Goal: Task Accomplishment & Management: Use online tool/utility

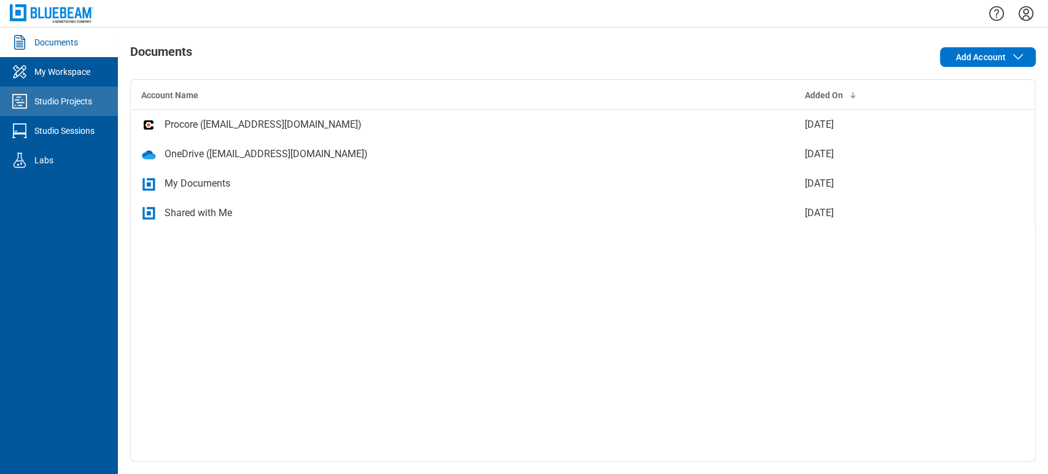
click at [98, 89] on link "Studio Projects" at bounding box center [59, 101] width 118 height 29
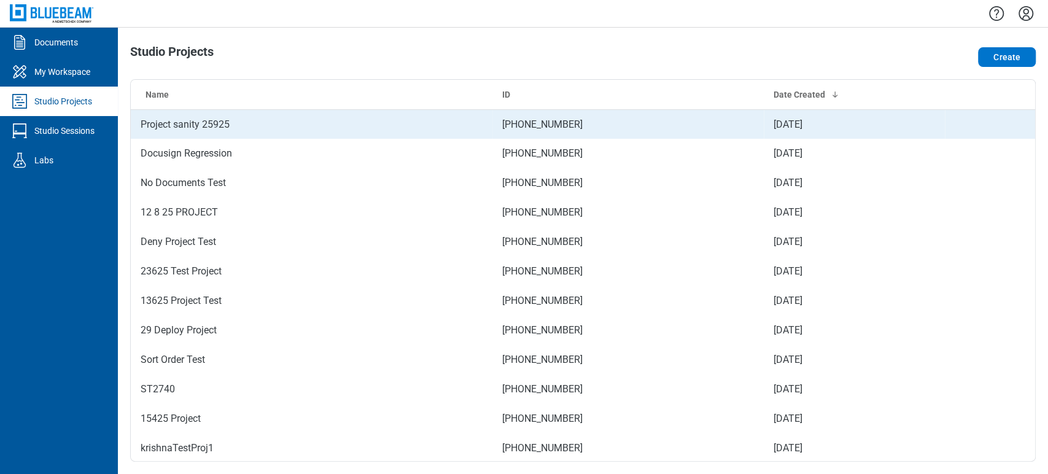
click at [250, 125] on td "Project sanity 25925" at bounding box center [312, 123] width 362 height 29
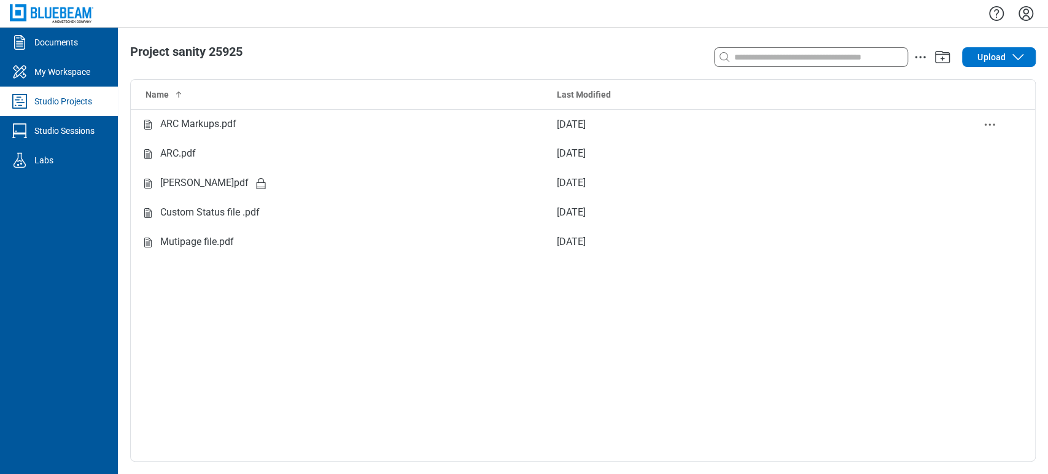
click at [250, 125] on div "ARC Markups.pdf" at bounding box center [339, 124] width 397 height 15
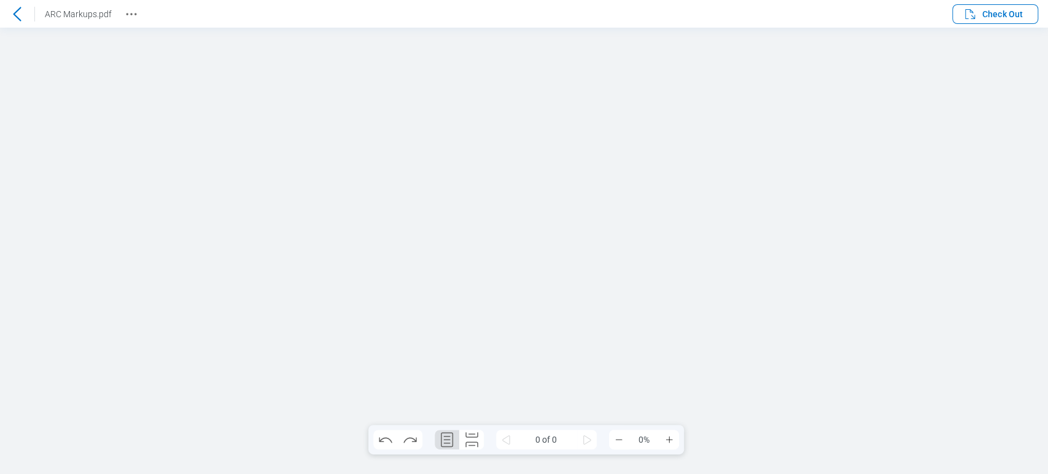
click at [1000, 12] on span "Check Out" at bounding box center [1002, 14] width 41 height 12
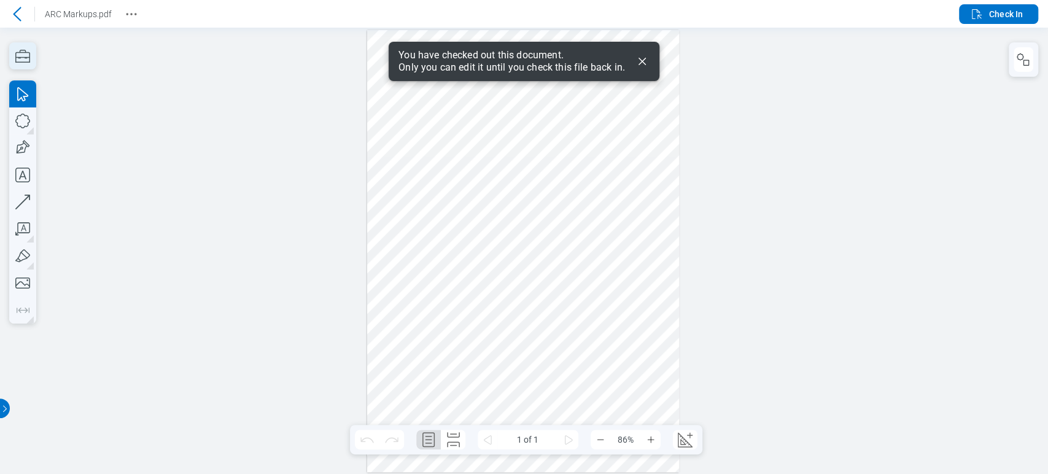
click at [25, 49] on icon "button" at bounding box center [22, 55] width 27 height 27
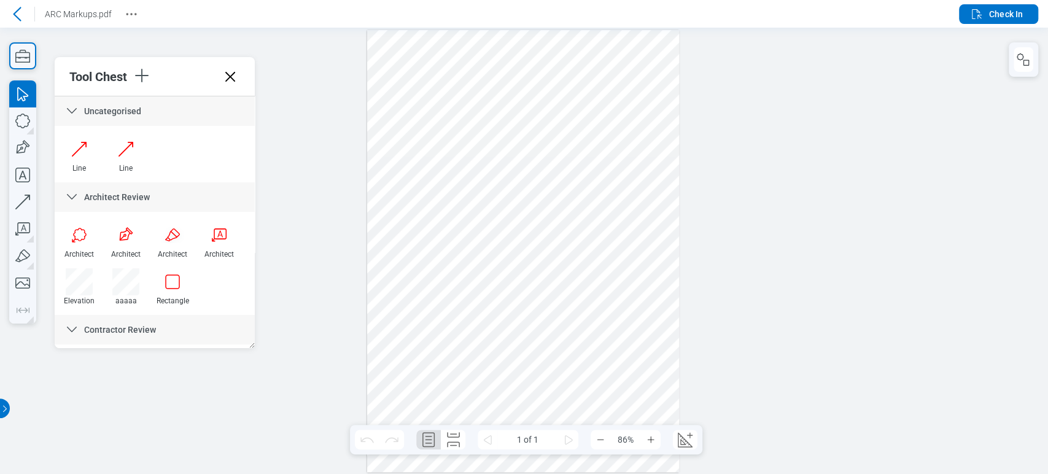
click at [24, 10] on icon at bounding box center [17, 14] width 15 height 15
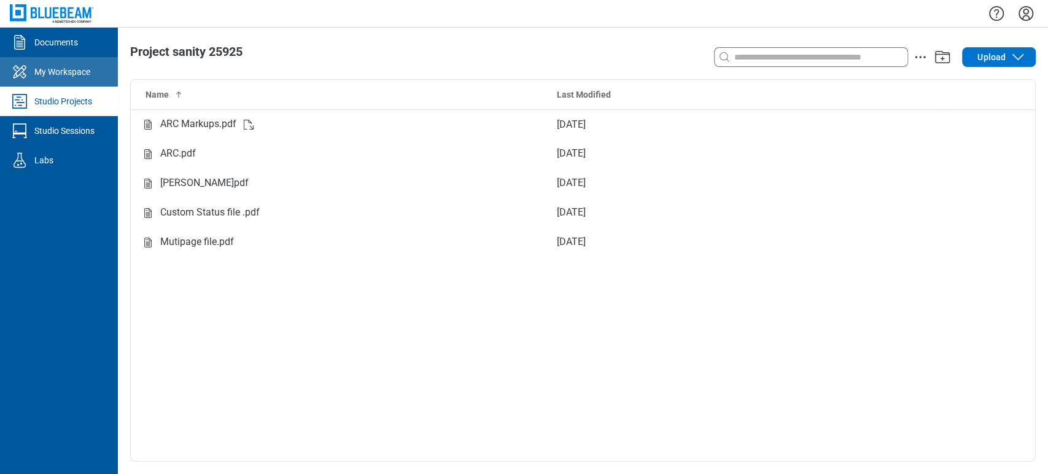
click at [83, 66] on div "My Workspace" at bounding box center [62, 72] width 56 height 12
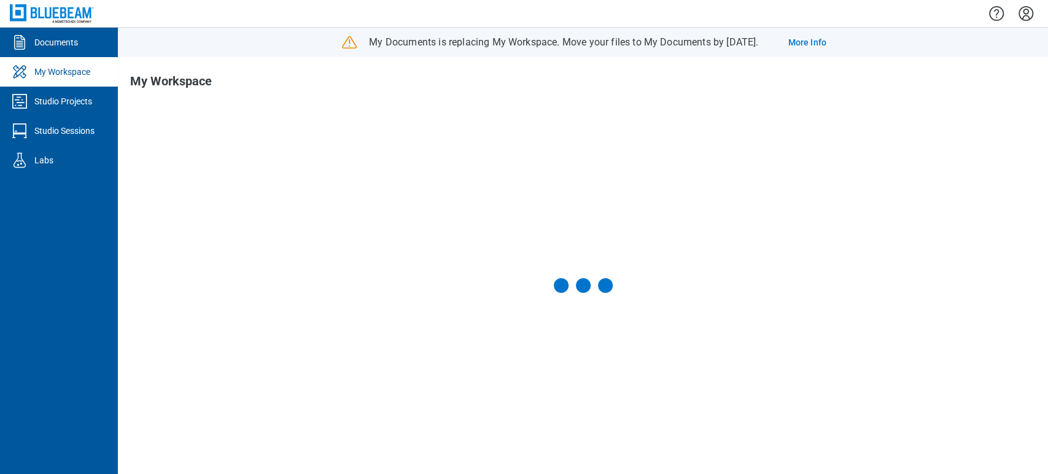
click at [87, 97] on div "Studio Projects" at bounding box center [63, 101] width 58 height 12
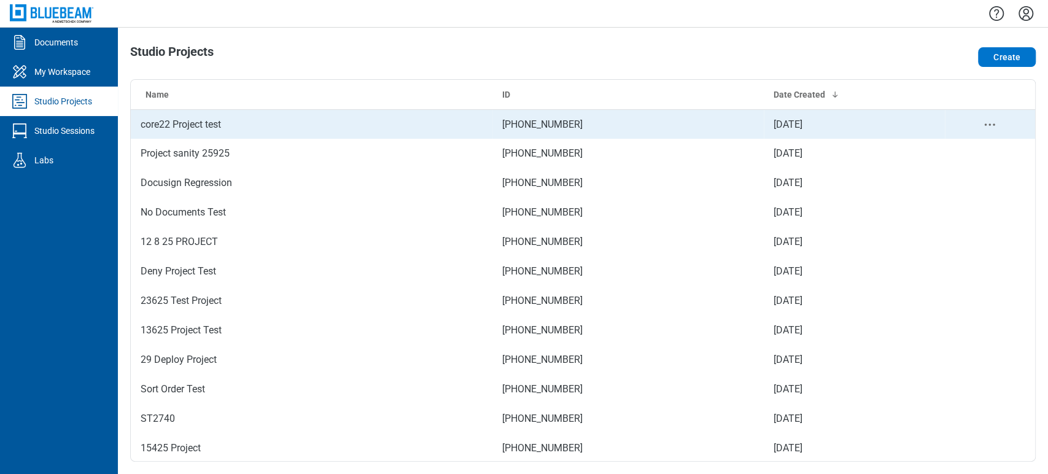
click at [265, 112] on td "core22 Project test" at bounding box center [312, 123] width 362 height 29
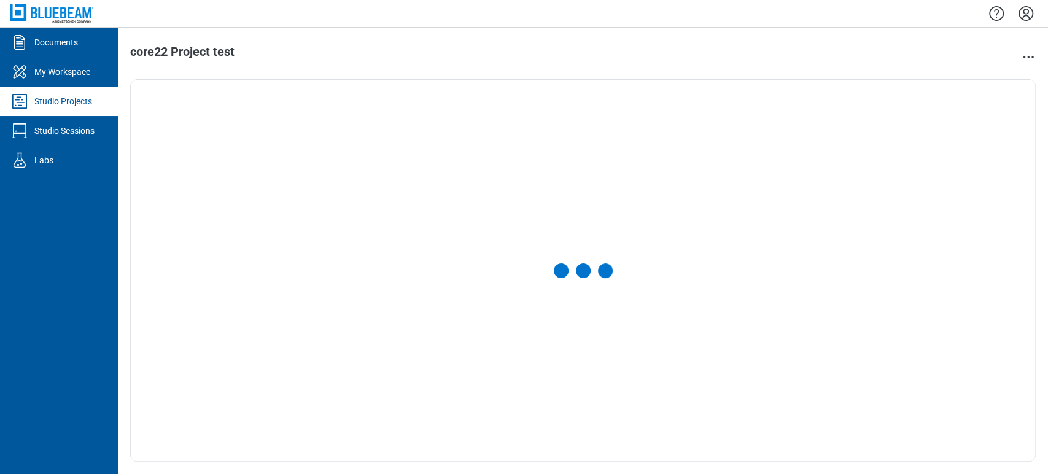
click at [265, 112] on div at bounding box center [583, 270] width 904 height 381
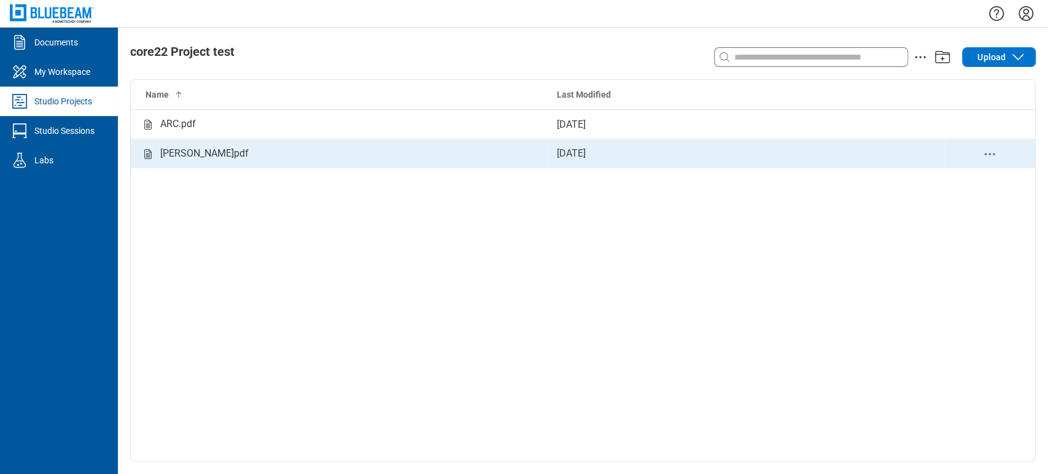
click at [235, 141] on td "[PERSON_NAME]pdf" at bounding box center [339, 153] width 416 height 29
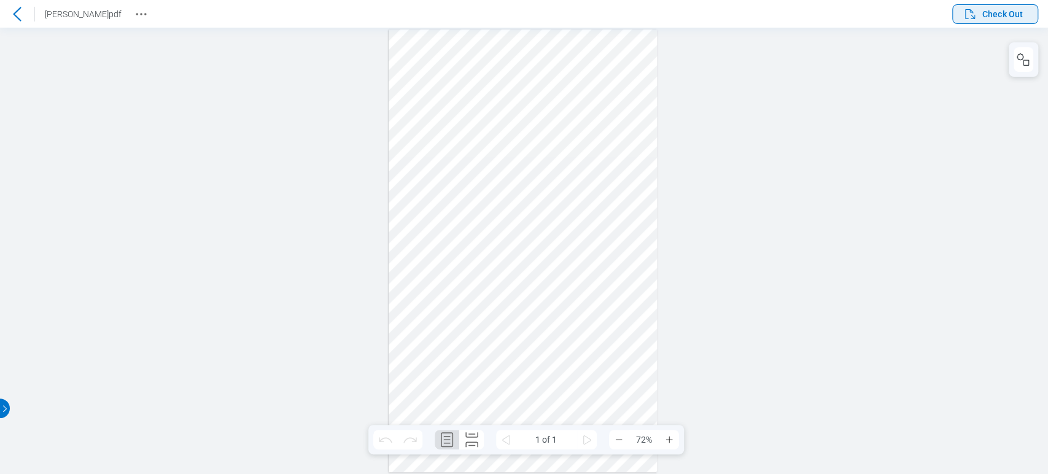
click at [987, 6] on button "Check Out" at bounding box center [995, 14] width 86 height 20
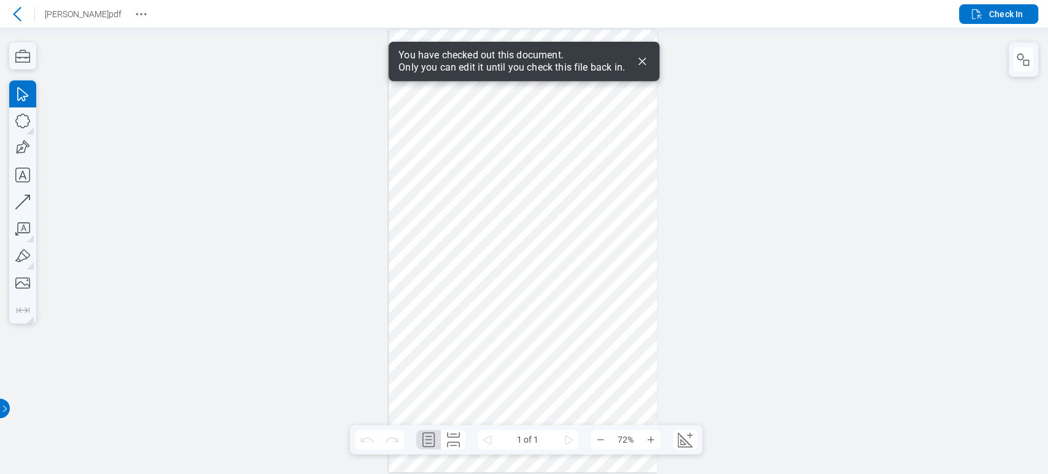
click at [640, 56] on icon "Dismiss" at bounding box center [642, 61] width 15 height 15
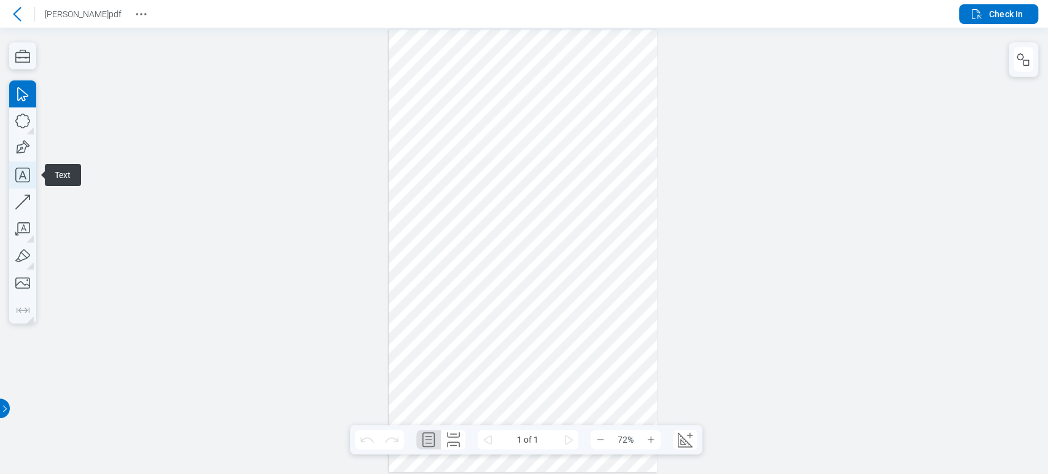
click at [29, 171] on icon "button" at bounding box center [22, 175] width 15 height 15
click at [26, 63] on icon "button" at bounding box center [22, 55] width 27 height 27
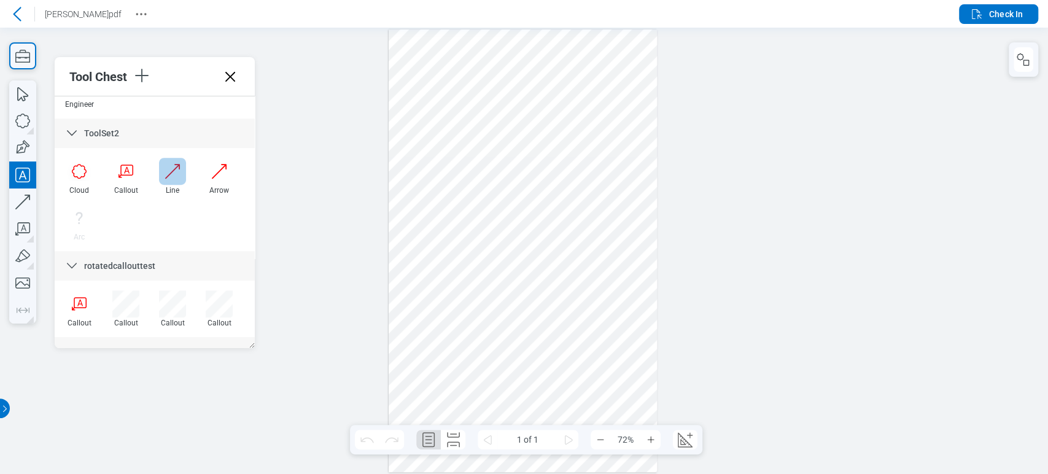
scroll to position [511, 0]
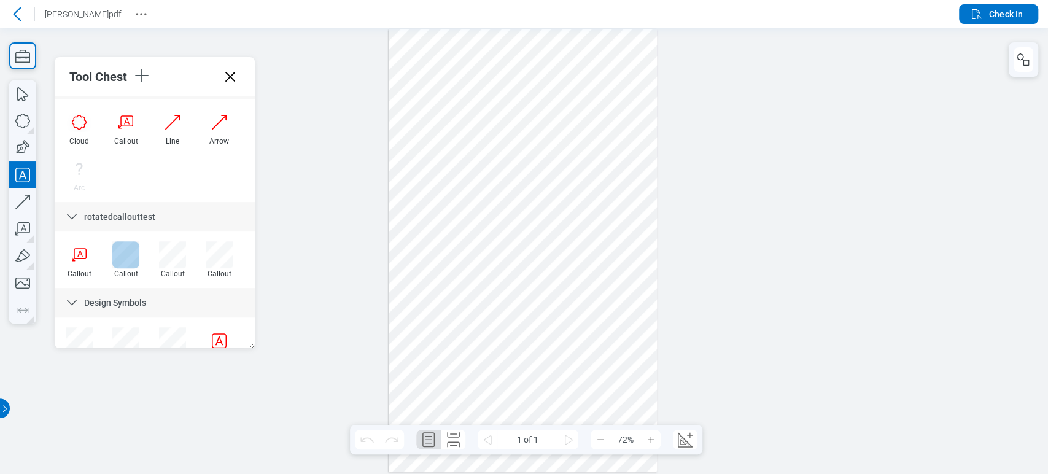
drag, startPoint x: 136, startPoint y: 251, endPoint x: 375, endPoint y: 181, distance: 248.9
click at [136, 251] on div at bounding box center [125, 254] width 27 height 27
click at [423, 187] on div at bounding box center [523, 250] width 269 height 443
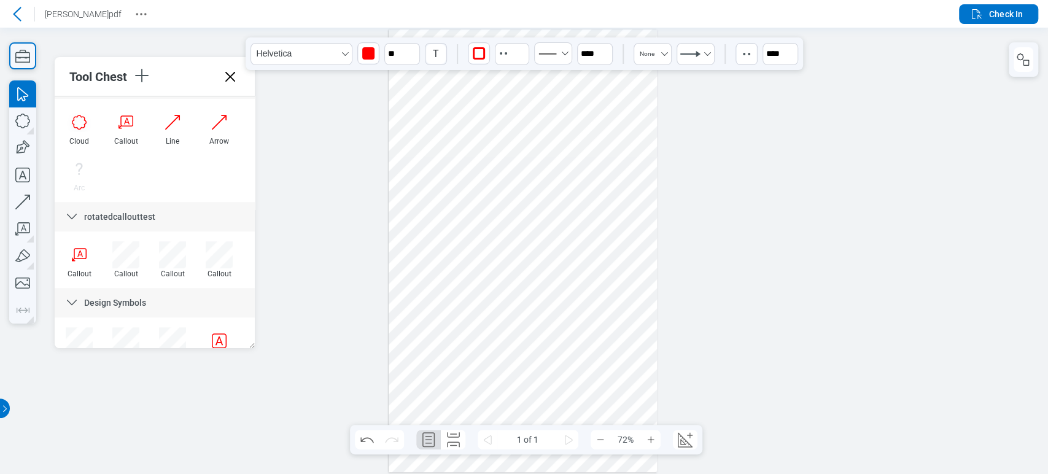
drag, startPoint x: 422, startPoint y: 199, endPoint x: 459, endPoint y: 195, distance: 37.7
click at [459, 195] on div at bounding box center [523, 250] width 269 height 443
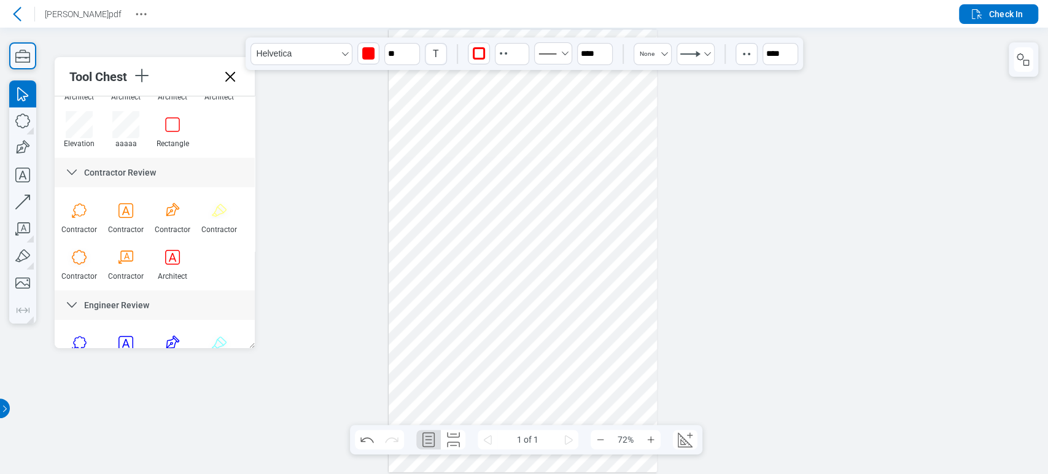
scroll to position [34, 0]
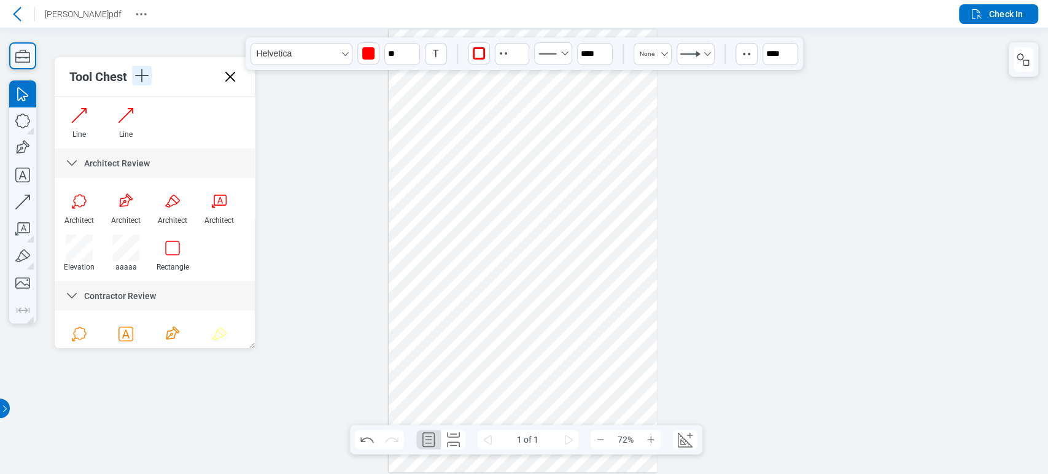
click at [143, 76] on icon "button" at bounding box center [142, 76] width 14 height 14
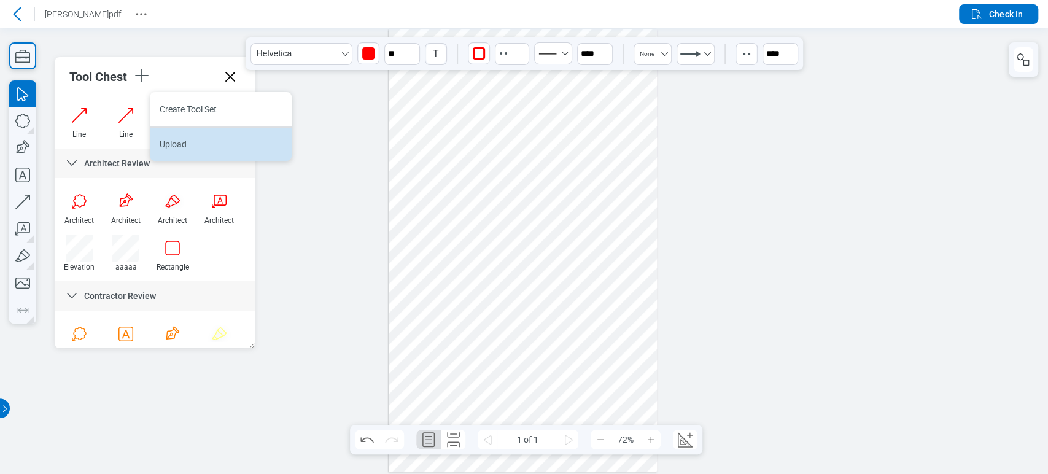
click at [168, 132] on li "Upload" at bounding box center [221, 143] width 142 height 34
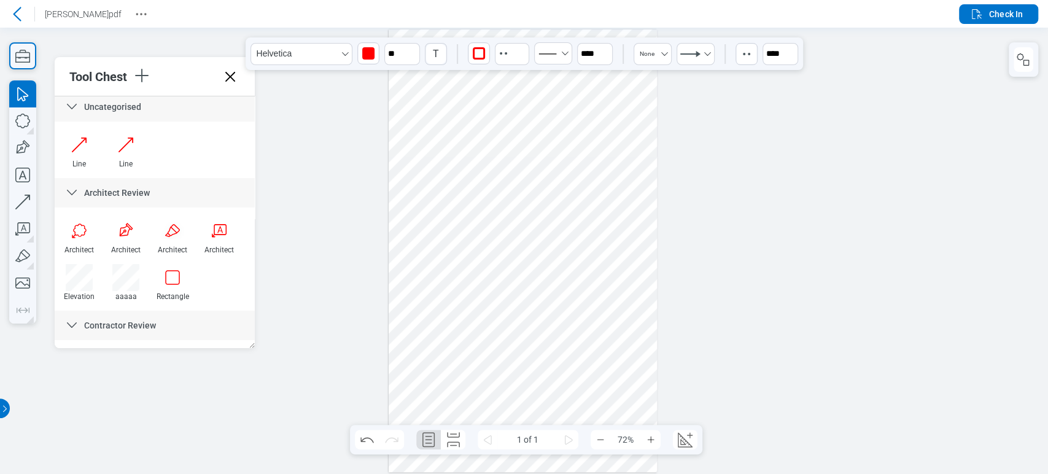
scroll to position [63, 0]
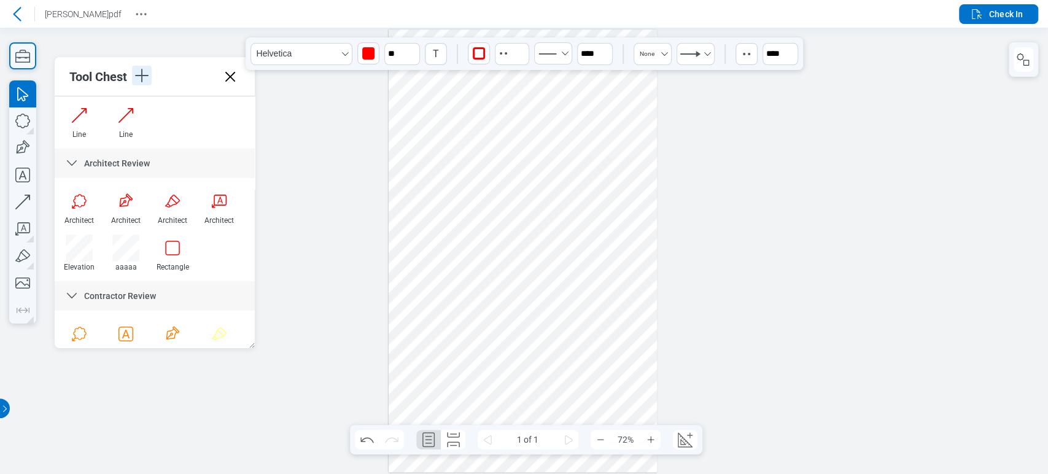
click at [148, 76] on icon "button" at bounding box center [142, 76] width 14 height 14
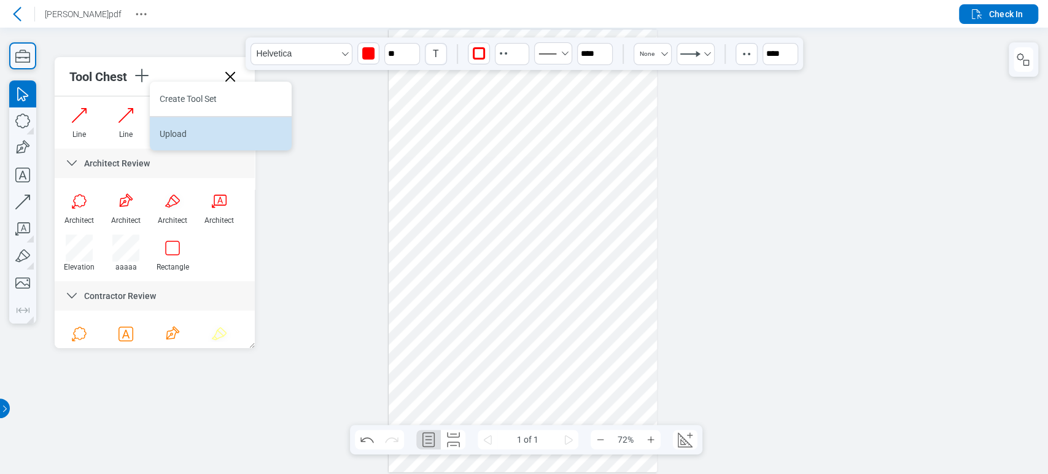
click at [177, 122] on li "Upload" at bounding box center [221, 133] width 142 height 34
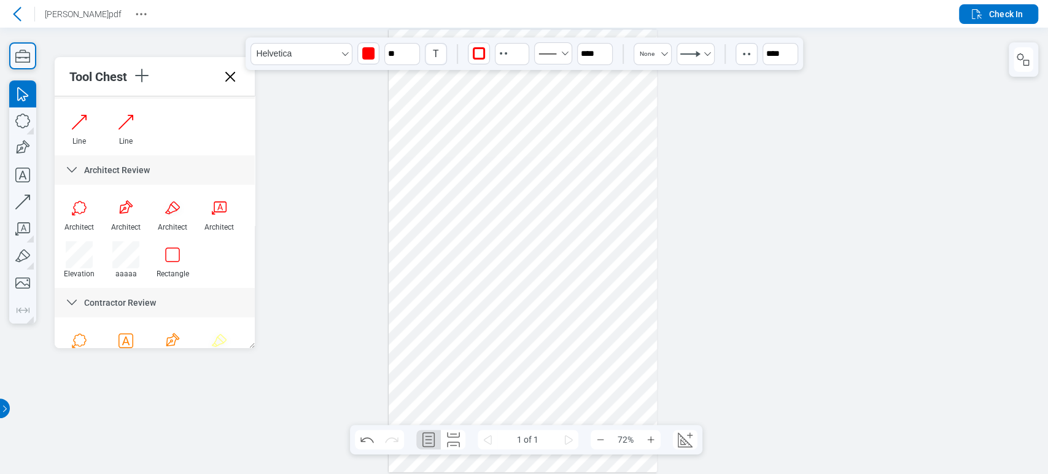
scroll to position [0, 0]
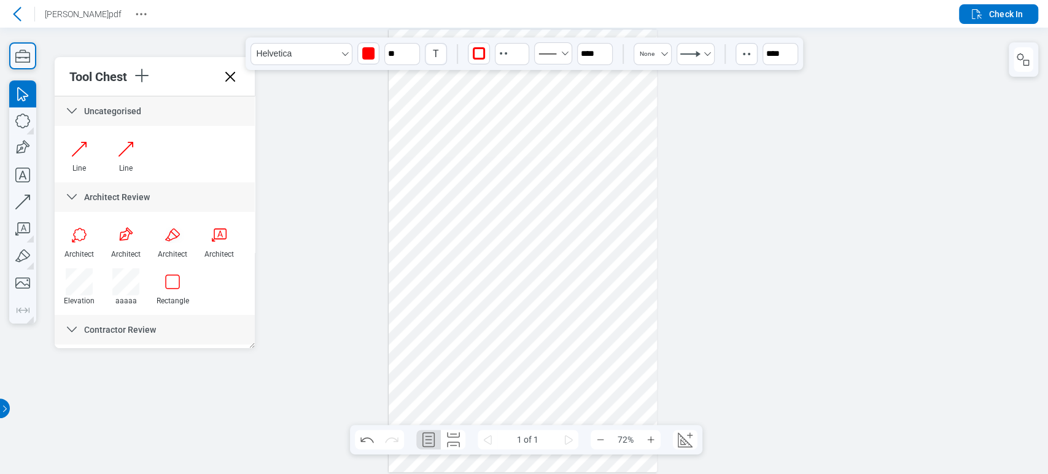
drag, startPoint x: 252, startPoint y: 139, endPoint x: 272, endPoint y: 82, distance: 60.6
click at [146, 75] on icon "button" at bounding box center [142, 76] width 14 height 14
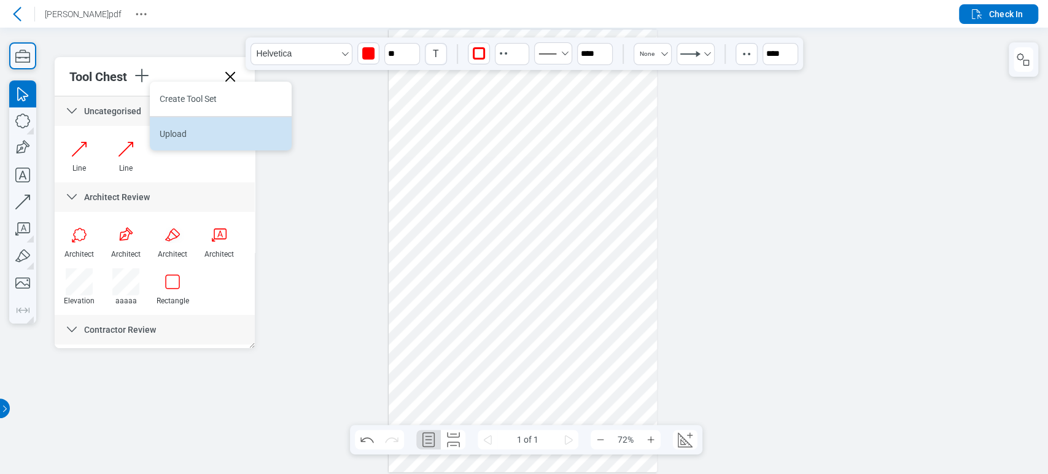
click at [201, 126] on li "Upload" at bounding box center [221, 133] width 142 height 34
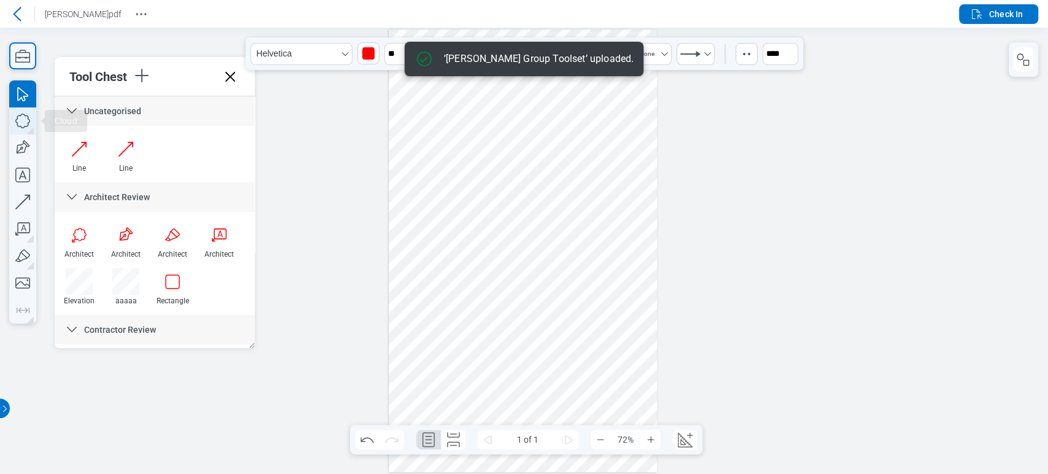
click at [25, 121] on icon "button" at bounding box center [22, 120] width 27 height 27
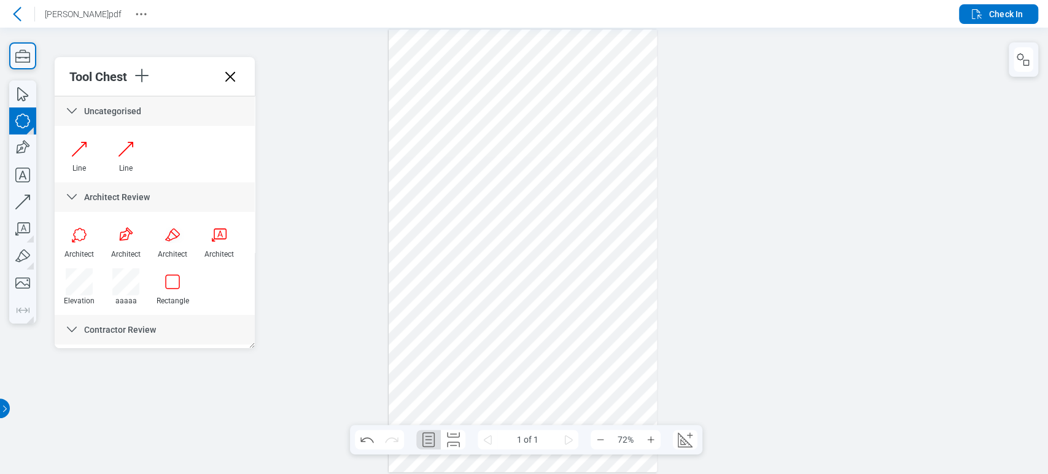
drag, startPoint x: 495, startPoint y: 211, endPoint x: 564, endPoint y: 294, distance: 107.7
click at [564, 294] on div at bounding box center [523, 250] width 269 height 443
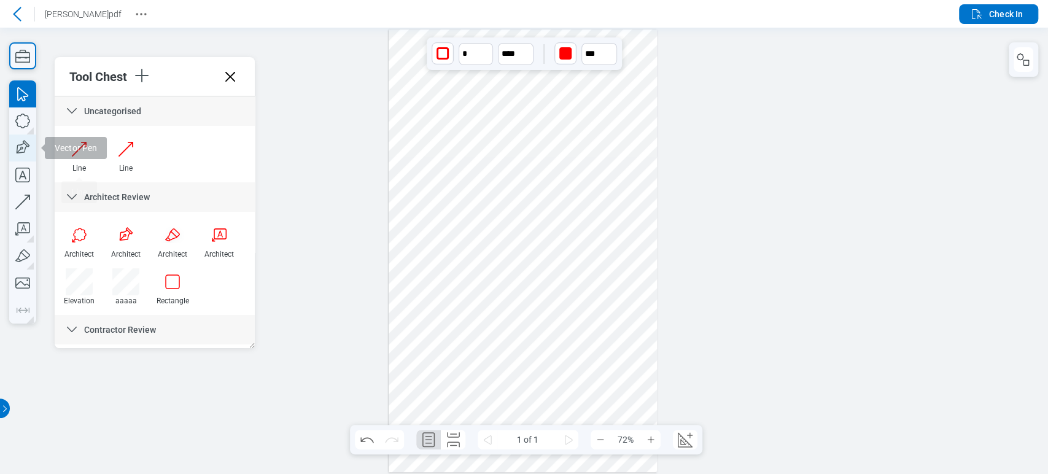
click at [25, 157] on icon "button" at bounding box center [22, 147] width 27 height 27
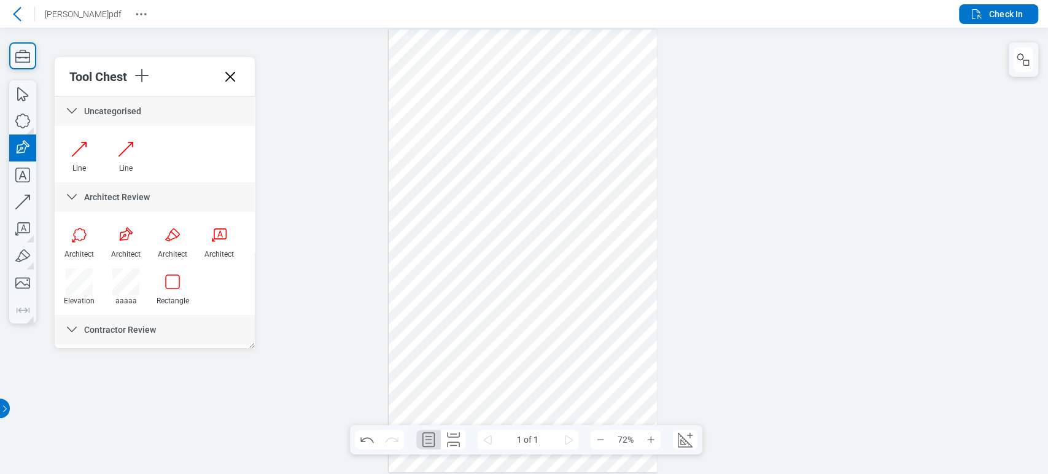
drag, startPoint x: 580, startPoint y: 209, endPoint x: 631, endPoint y: 286, distance: 93.0
click at [631, 286] on div at bounding box center [523, 250] width 269 height 443
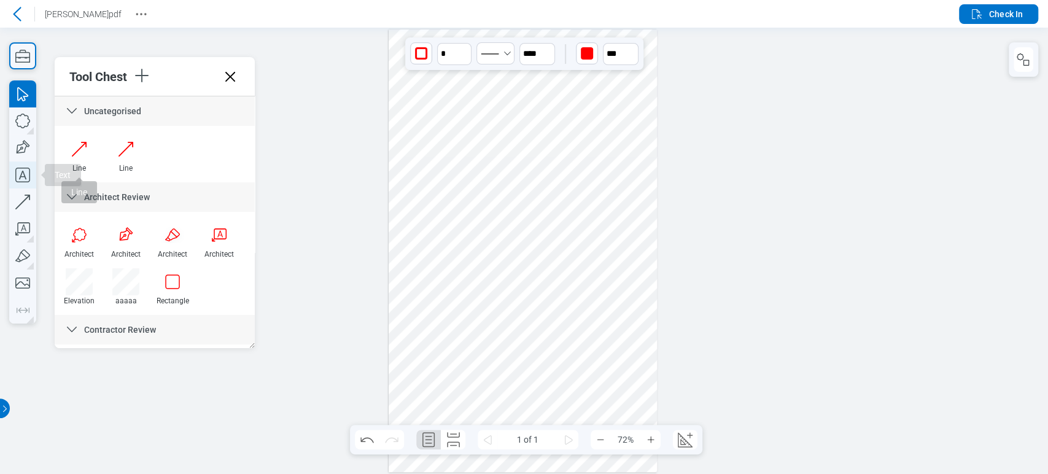
click at [23, 174] on icon "button" at bounding box center [22, 174] width 27 height 27
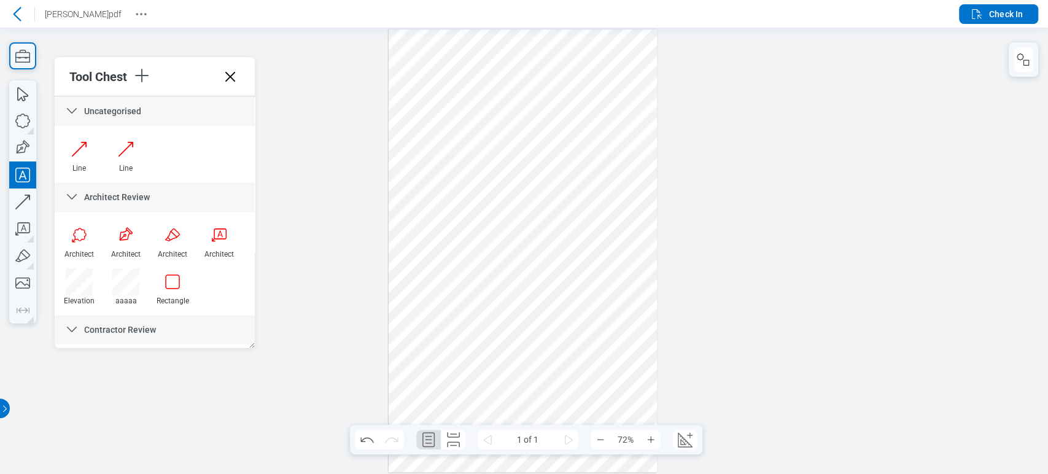
click at [525, 317] on div at bounding box center [523, 250] width 269 height 443
click at [503, 328] on div at bounding box center [523, 250] width 269 height 443
drag, startPoint x: 506, startPoint y: 330, endPoint x: 589, endPoint y: 266, distance: 105.1
click at [589, 266] on div at bounding box center [523, 250] width 269 height 443
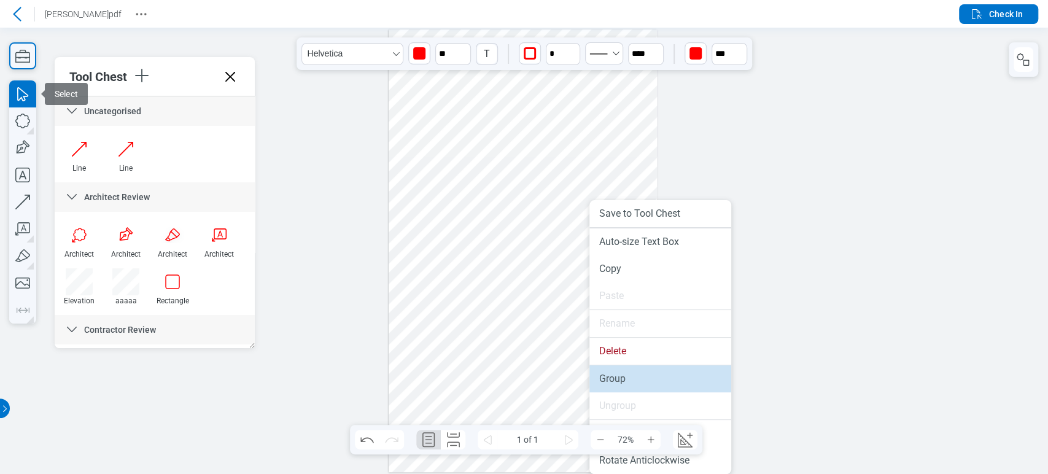
drag, startPoint x: 638, startPoint y: 376, endPoint x: 559, endPoint y: 258, distance: 141.2
click at [638, 376] on li "Group" at bounding box center [660, 378] width 142 height 27
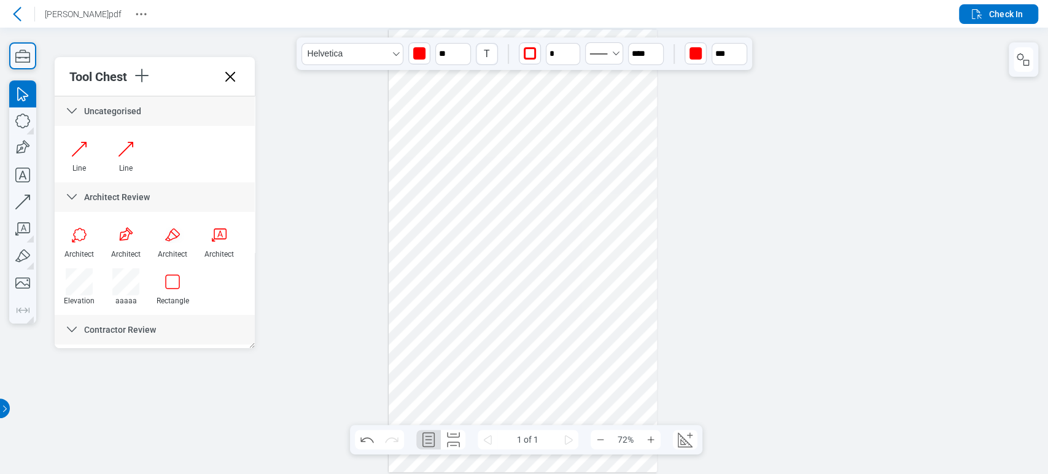
drag, startPoint x: 551, startPoint y: 268, endPoint x: 514, endPoint y: 308, distance: 54.3
click at [514, 308] on div at bounding box center [523, 250] width 269 height 443
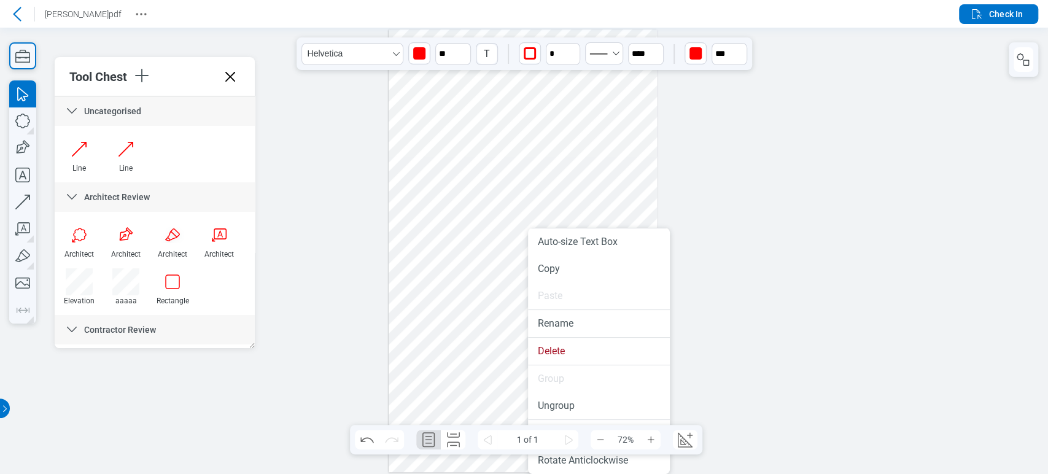
click at [513, 195] on div at bounding box center [523, 250] width 269 height 443
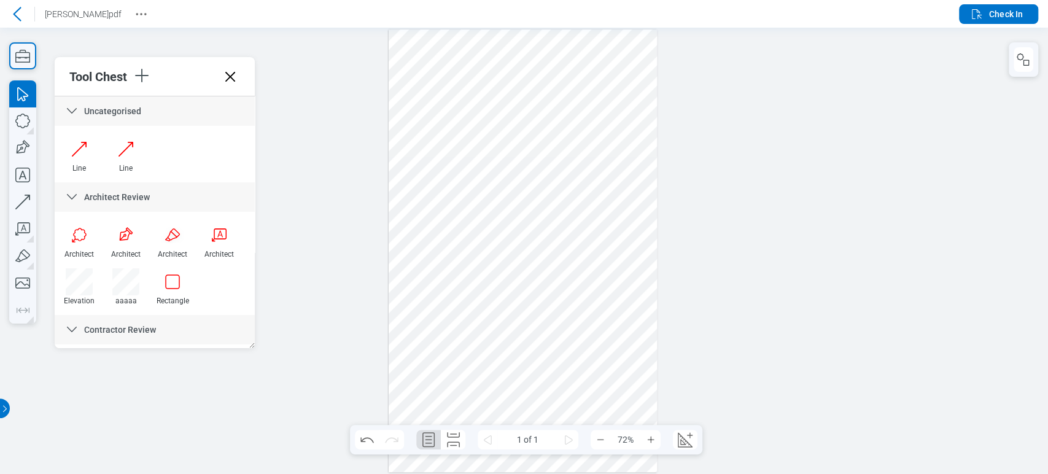
click at [494, 274] on div at bounding box center [523, 250] width 269 height 443
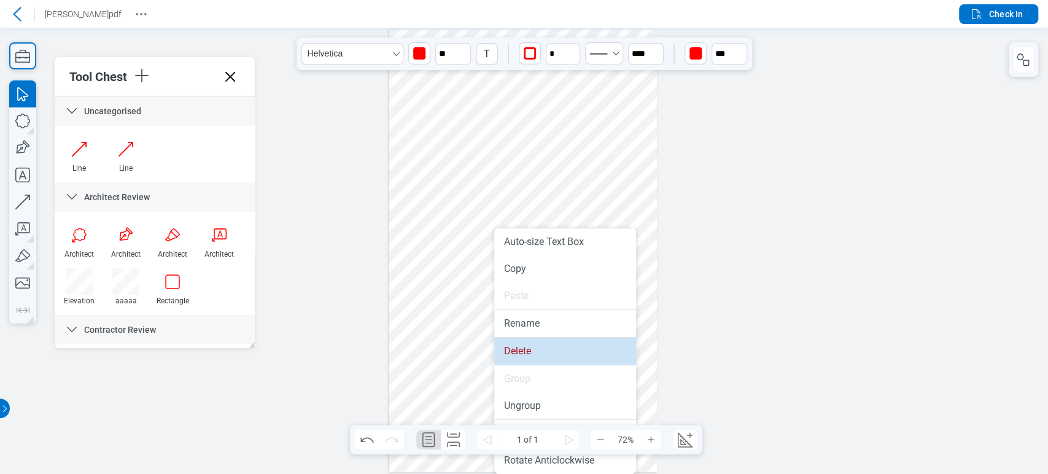
drag, startPoint x: 530, startPoint y: 355, endPoint x: 319, endPoint y: 265, distance: 229.9
click at [530, 355] on li "Delete" at bounding box center [565, 351] width 142 height 27
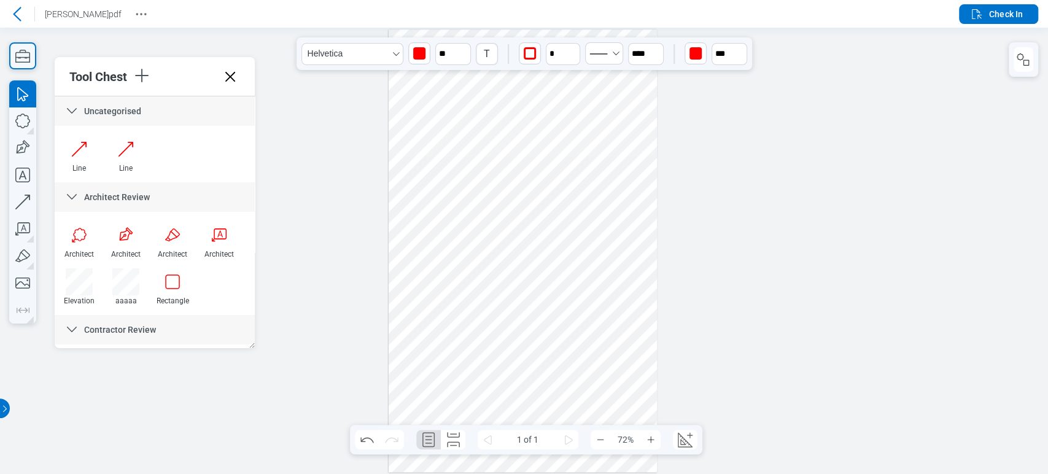
click at [448, 182] on div at bounding box center [523, 250] width 269 height 443
drag, startPoint x: 448, startPoint y: 187, endPoint x: 450, endPoint y: 193, distance: 6.6
click at [450, 193] on div at bounding box center [523, 250] width 269 height 443
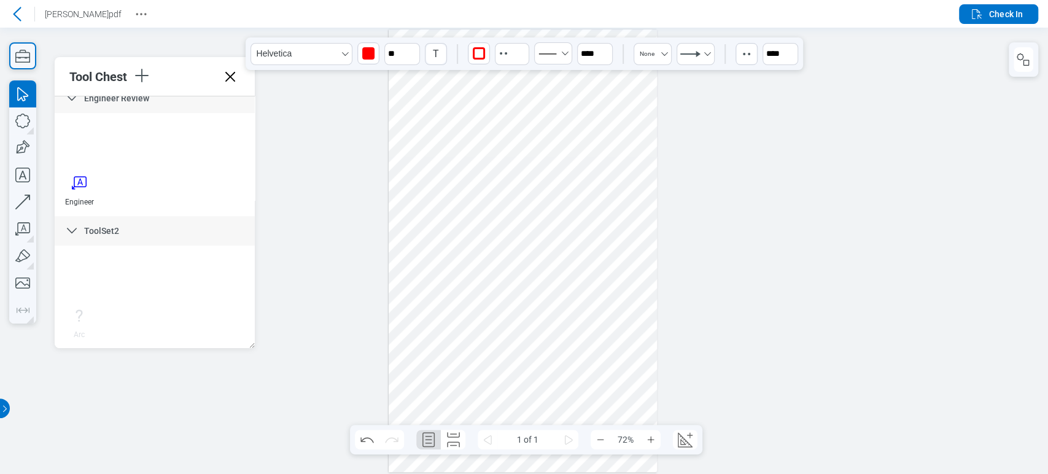
scroll to position [273, 0]
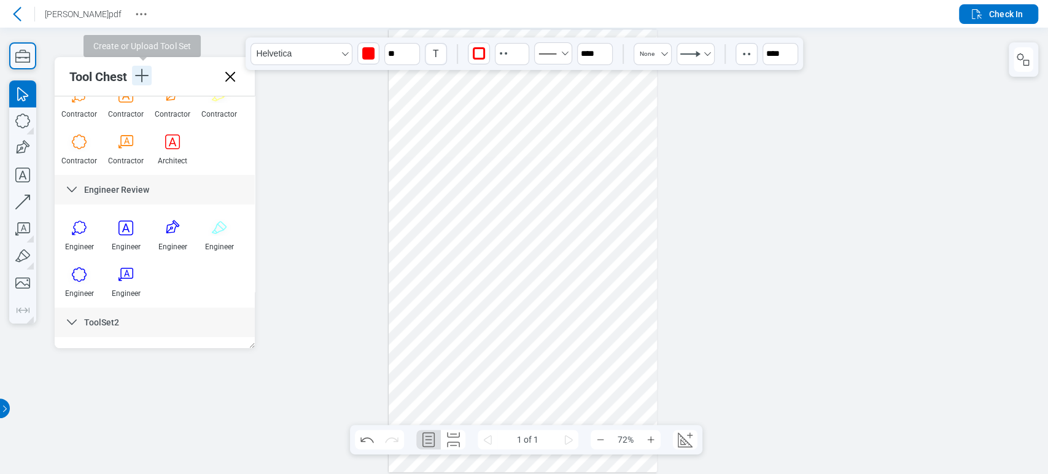
click at [144, 74] on icon "button" at bounding box center [142, 76] width 20 height 20
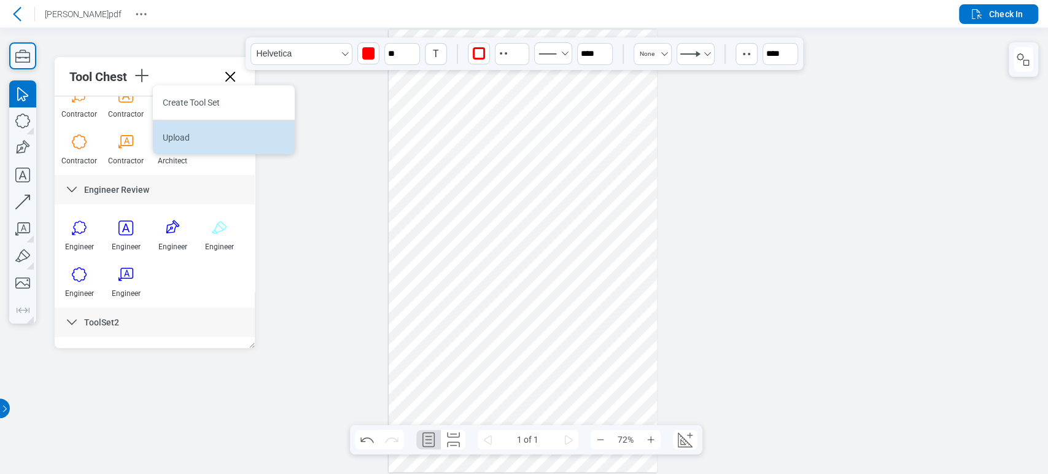
click at [246, 141] on li "Upload" at bounding box center [224, 137] width 142 height 34
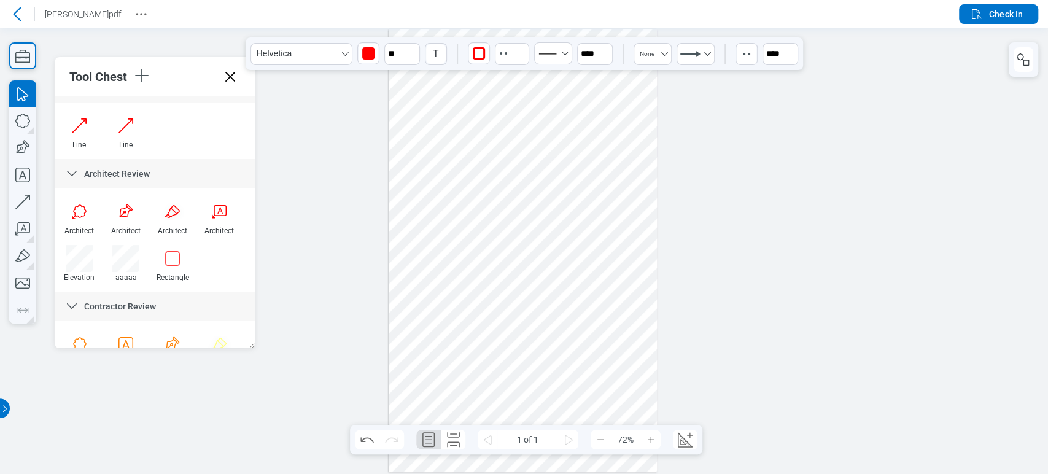
scroll to position [0, 0]
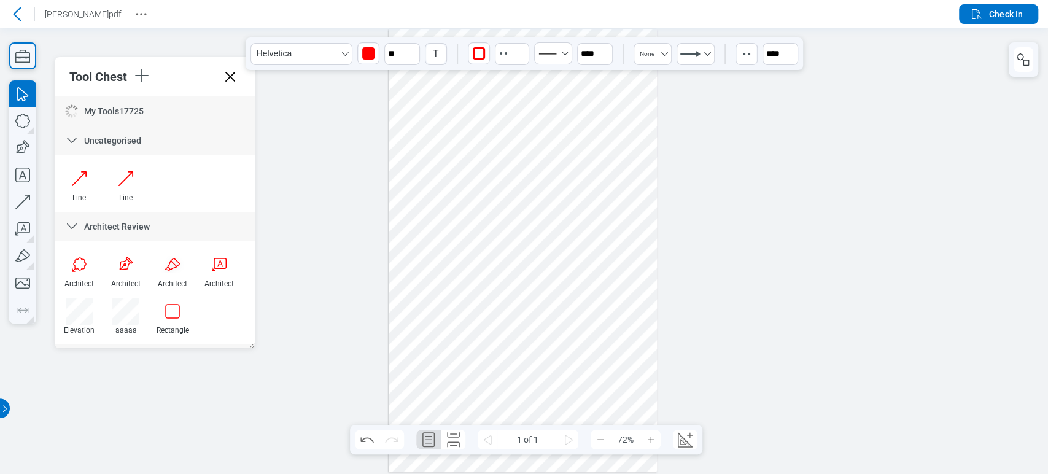
drag, startPoint x: 247, startPoint y: 122, endPoint x: 255, endPoint y: 78, distance: 44.3
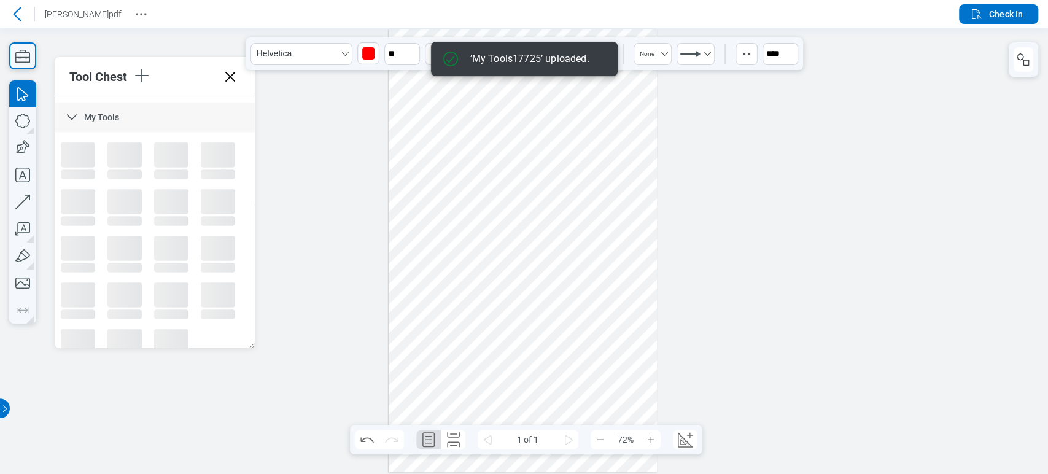
scroll to position [1168, 0]
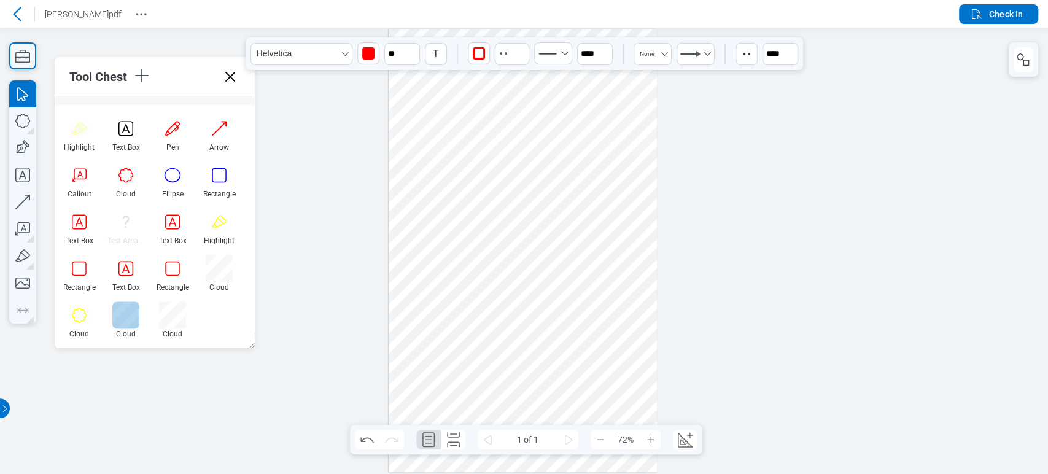
click at [133, 318] on div at bounding box center [125, 314] width 27 height 27
click at [496, 249] on div at bounding box center [523, 250] width 269 height 443
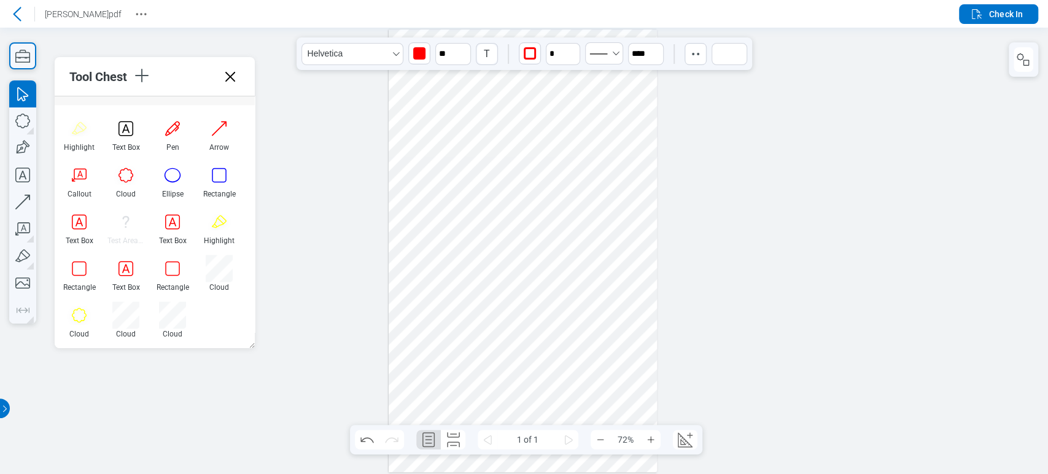
drag, startPoint x: 497, startPoint y: 250, endPoint x: 547, endPoint y: 279, distance: 58.0
click at [547, 279] on div at bounding box center [523, 250] width 269 height 443
click at [997, 16] on span "Check In" at bounding box center [1006, 14] width 34 height 12
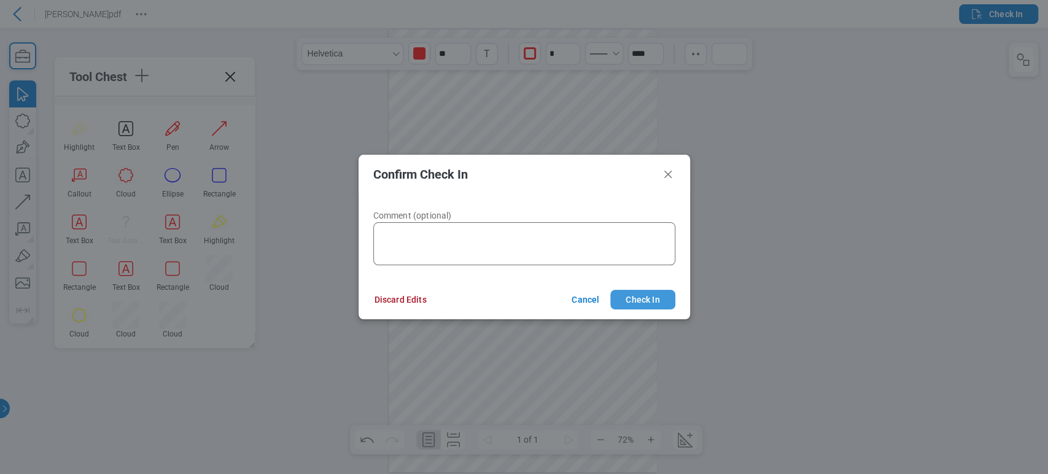
click at [639, 303] on button "Check In" at bounding box center [642, 300] width 64 height 20
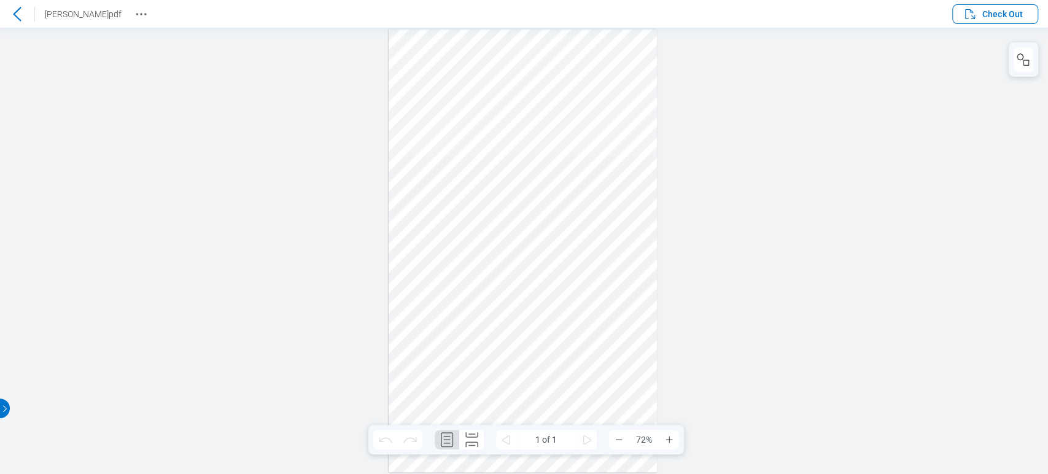
scroll to position [0, 0]
click at [10, 9] on icon at bounding box center [17, 14] width 15 height 15
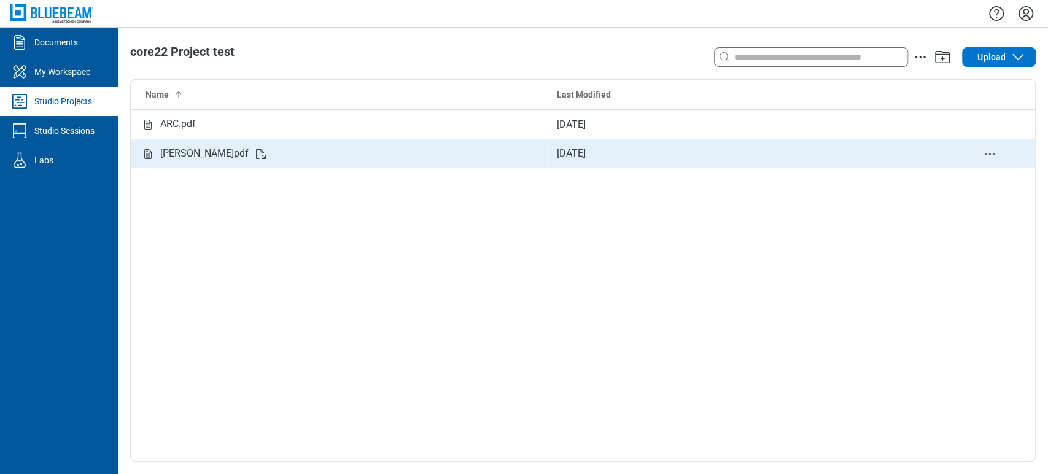
click at [190, 154] on div "[PERSON_NAME]pdf" at bounding box center [204, 153] width 88 height 15
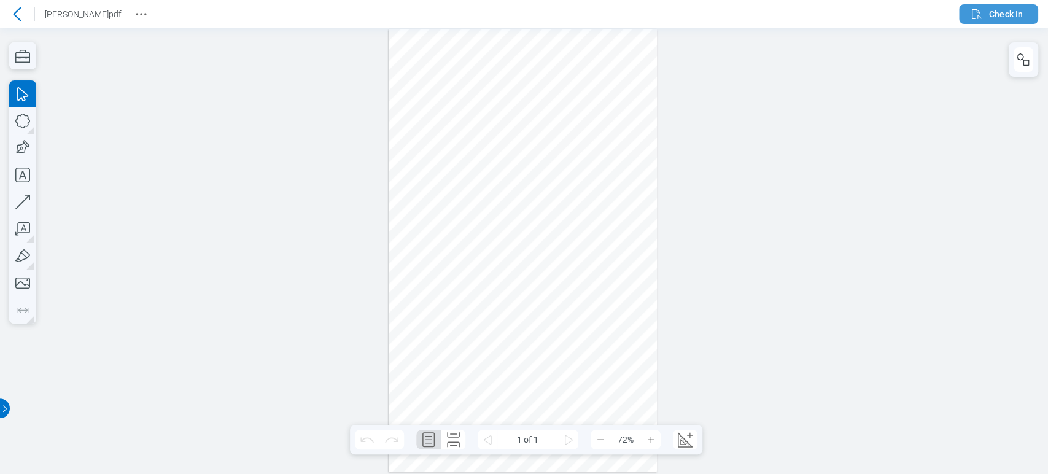
click at [979, 14] on icon "button" at bounding box center [976, 14] width 15 height 15
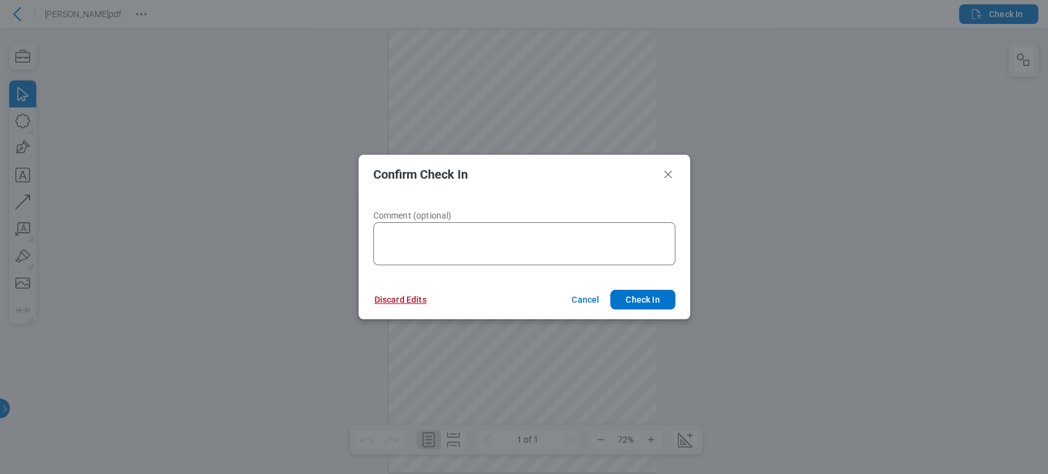
click at [416, 290] on button "Discard Edits" at bounding box center [401, 300] width 82 height 20
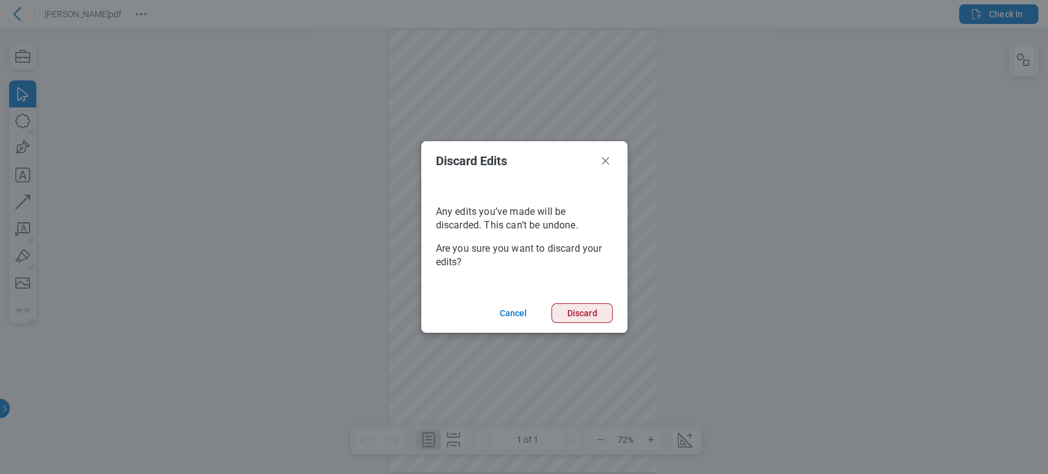
click at [586, 313] on button "Discard" at bounding box center [581, 313] width 61 height 20
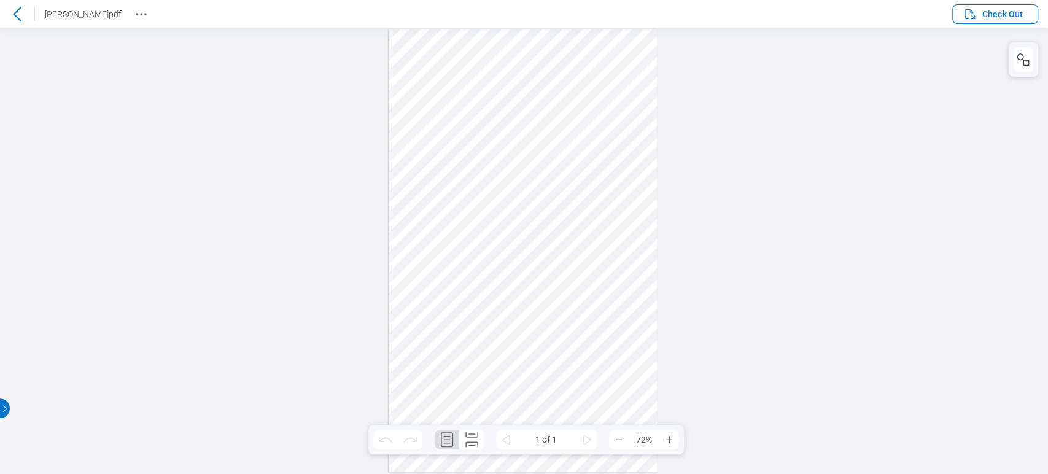
click at [21, 9] on icon at bounding box center [17, 14] width 15 height 15
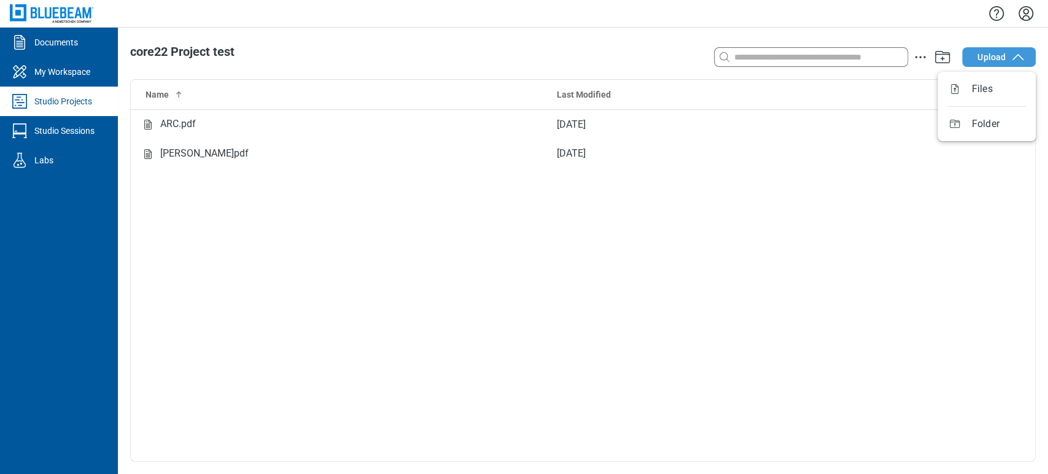
click at [974, 53] on button "Upload" at bounding box center [999, 57] width 74 height 20
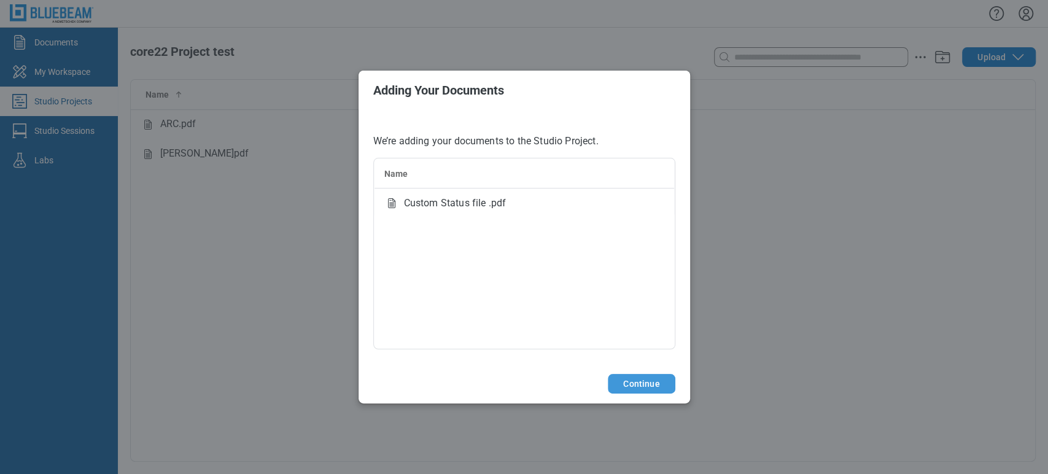
click at [621, 378] on button "Continue" at bounding box center [641, 384] width 67 height 20
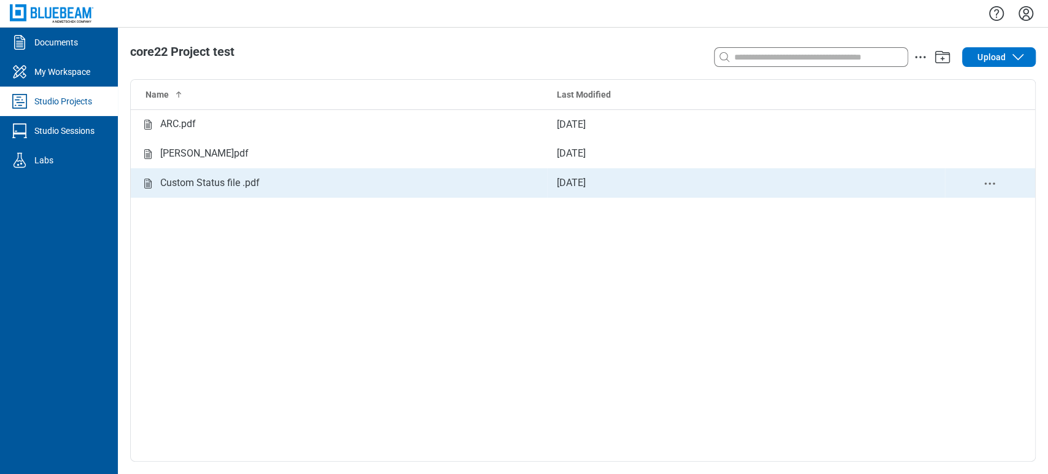
click at [251, 181] on div "Custom Status file .pdf" at bounding box center [209, 183] width 99 height 15
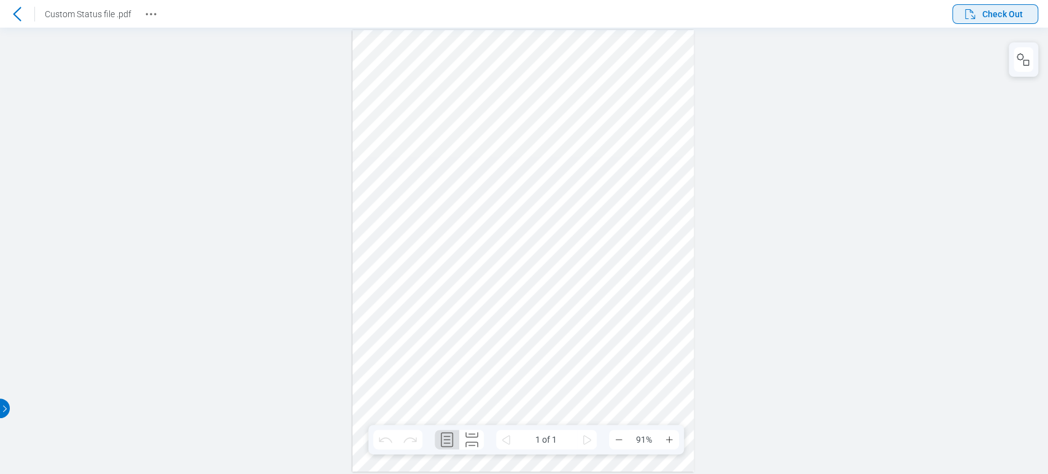
click at [979, 18] on span "Check Out" at bounding box center [993, 14] width 60 height 15
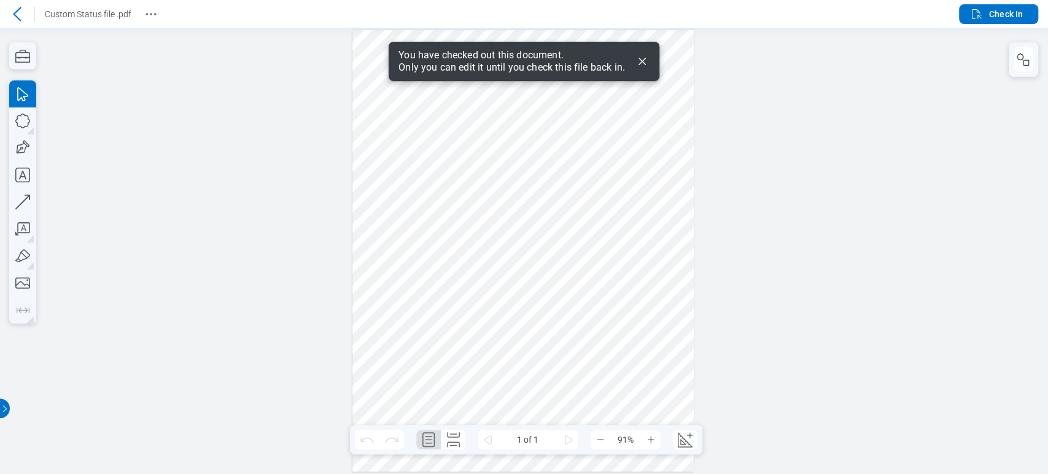
click at [644, 63] on icon "Dismiss" at bounding box center [642, 61] width 15 height 15
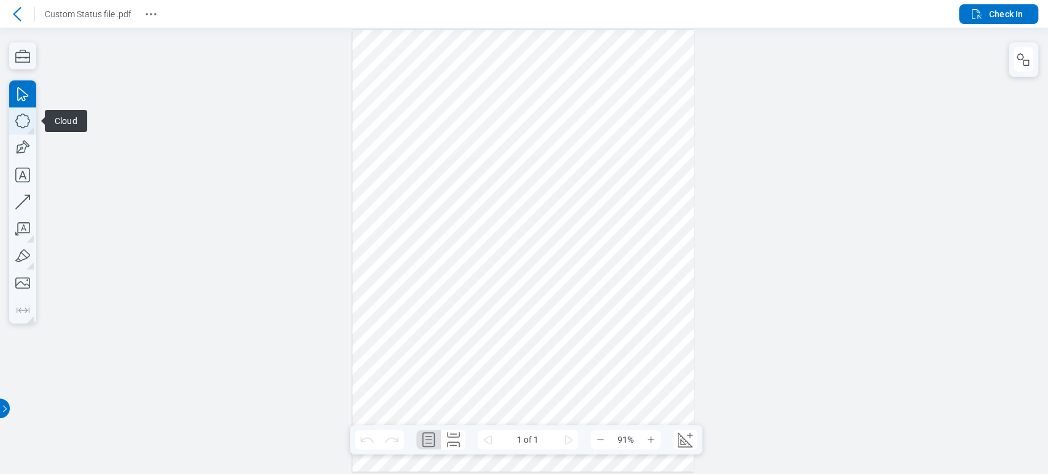
click at [17, 120] on icon "button" at bounding box center [22, 120] width 27 height 27
drag, startPoint x: 370, startPoint y: 158, endPoint x: 393, endPoint y: 219, distance: 65.7
click at [422, 223] on div at bounding box center [522, 251] width 341 height 442
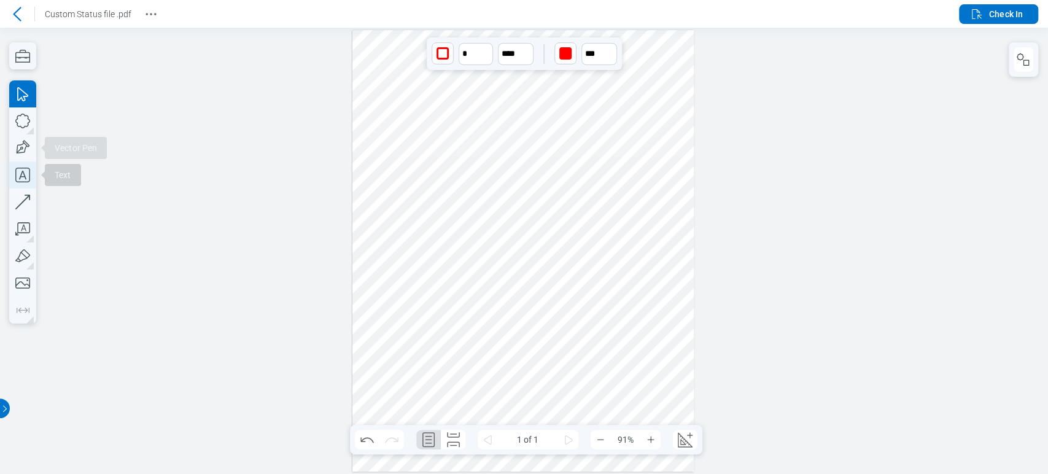
click at [25, 172] on icon "button" at bounding box center [22, 174] width 27 height 27
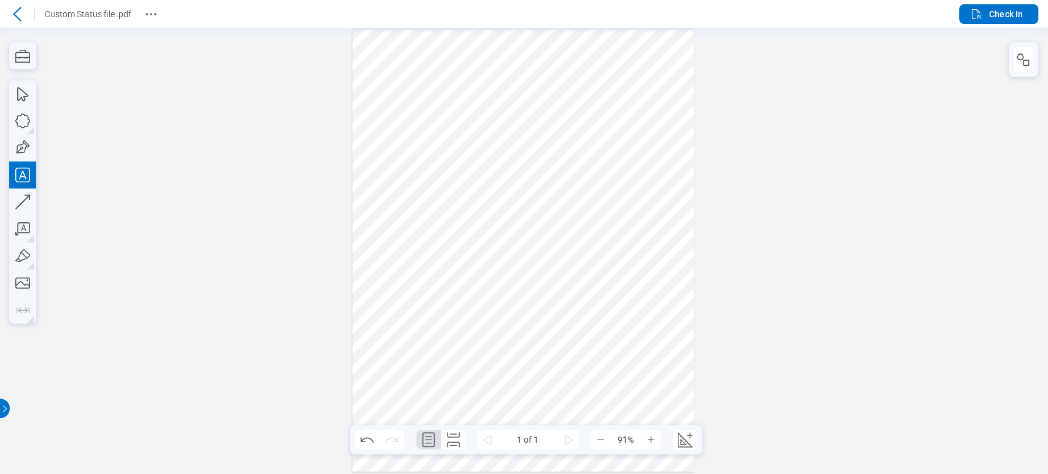
click at [442, 192] on div at bounding box center [522, 251] width 341 height 442
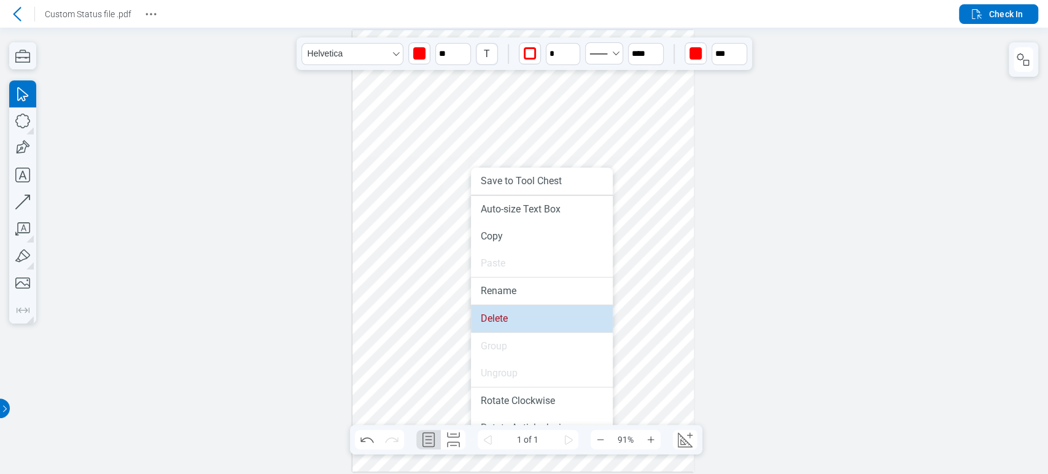
click at [497, 311] on li "Delete" at bounding box center [542, 318] width 142 height 27
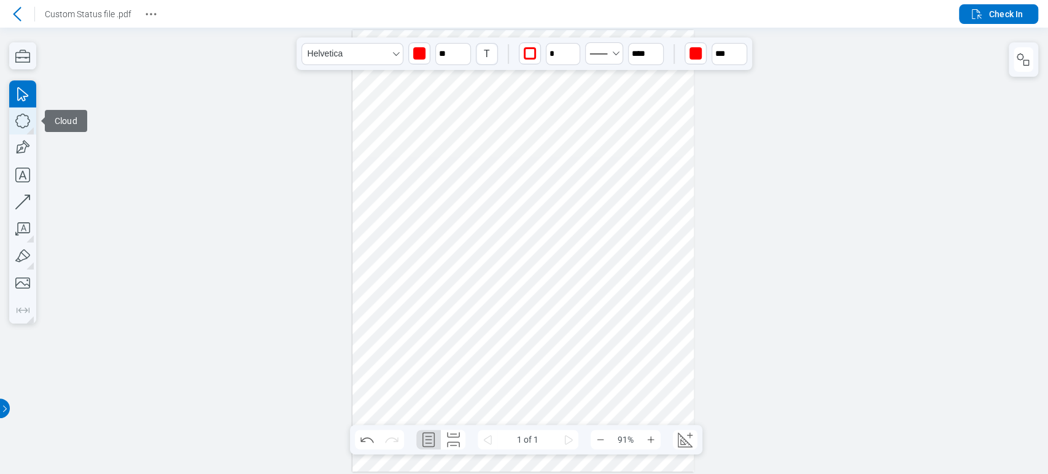
click at [18, 122] on icon "button" at bounding box center [22, 120] width 27 height 27
click at [51, 151] on span "Vector Pen" at bounding box center [76, 148] width 62 height 22
drag, startPoint x: 437, startPoint y: 161, endPoint x: 476, endPoint y: 223, distance: 73.9
click at [476, 223] on div at bounding box center [522, 251] width 341 height 442
click at [30, 128] on icon "button" at bounding box center [22, 120] width 27 height 27
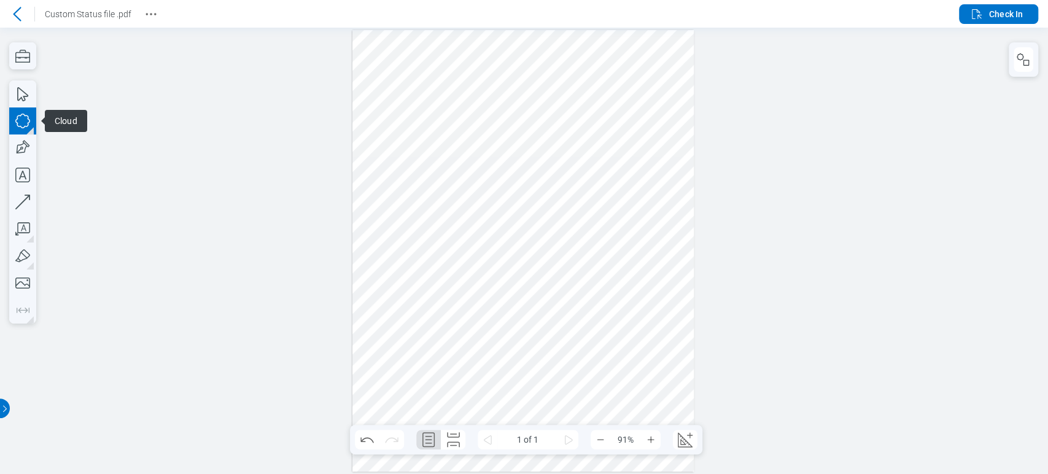
click at [22, 126] on icon "button" at bounding box center [22, 120] width 27 height 27
drag, startPoint x: 439, startPoint y: 166, endPoint x: 487, endPoint y: 219, distance: 71.7
click at [487, 219] on div at bounding box center [522, 251] width 341 height 442
drag, startPoint x: 512, startPoint y: 201, endPoint x: 307, endPoint y: 169, distance: 207.5
click at [305, 169] on div at bounding box center [524, 251] width 1048 height 446
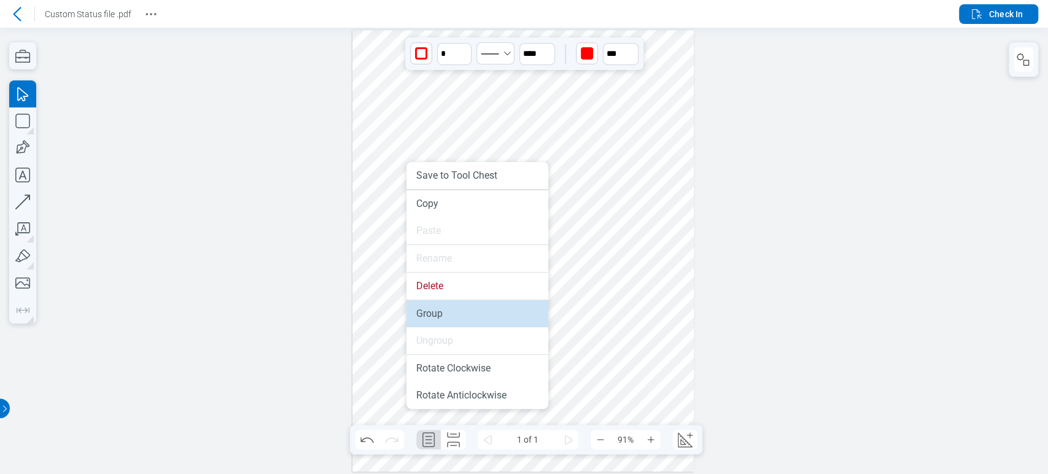
click at [450, 308] on li "Group" at bounding box center [477, 313] width 142 height 27
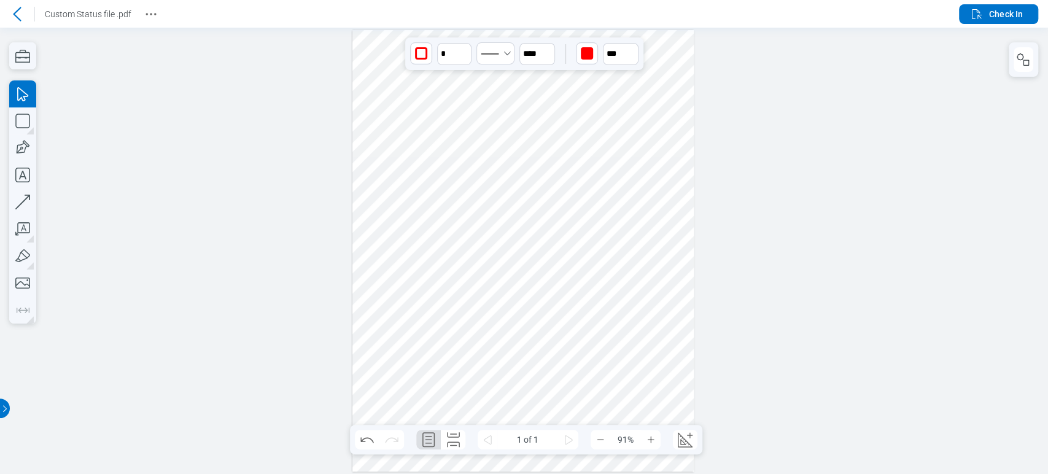
drag, startPoint x: 416, startPoint y: 179, endPoint x: 548, endPoint y: 169, distance: 132.3
click at [563, 179] on div at bounding box center [522, 251] width 341 height 442
click at [1028, 60] on rect "button" at bounding box center [1027, 63] width 6 height 6
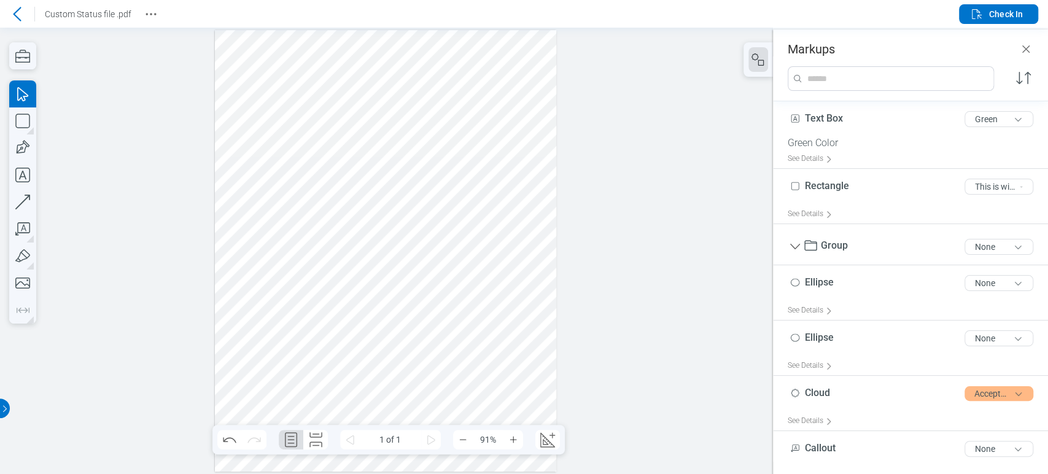
click at [367, 196] on div at bounding box center [385, 251] width 341 height 442
click at [390, 192] on div at bounding box center [385, 251] width 341 height 442
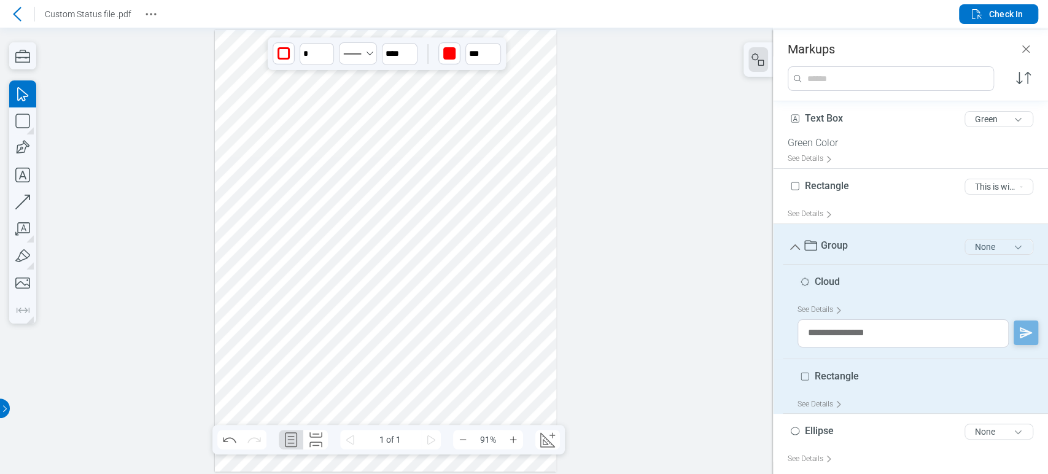
drag, startPoint x: 993, startPoint y: 244, endPoint x: 987, endPoint y: 248, distance: 7.2
click at [992, 246] on button "None" at bounding box center [999, 247] width 69 height 16
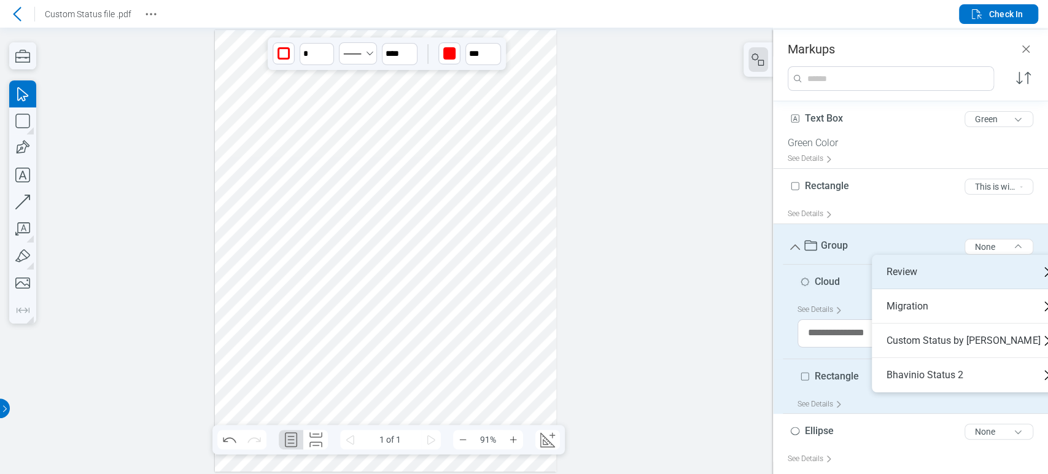
click at [962, 263] on div "Review" at bounding box center [968, 272] width 193 height 34
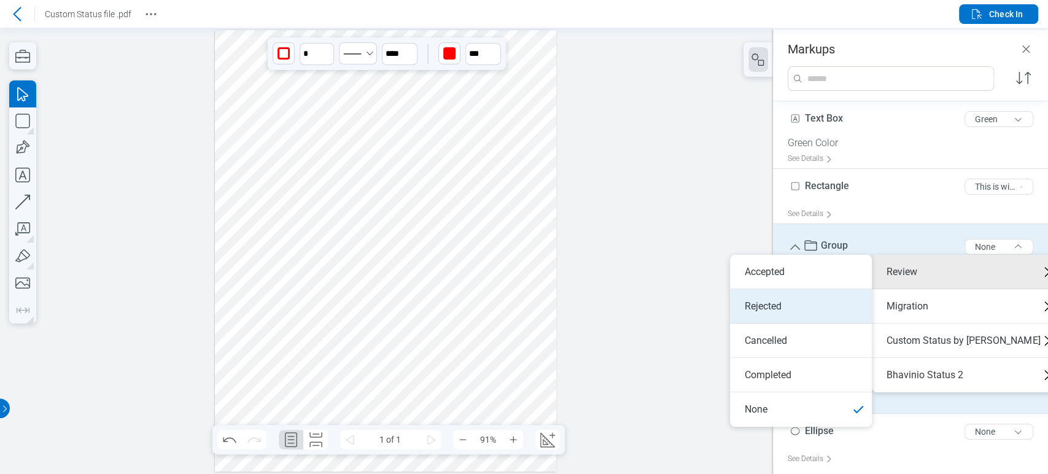
click at [791, 301] on li "Rejected" at bounding box center [801, 306] width 142 height 34
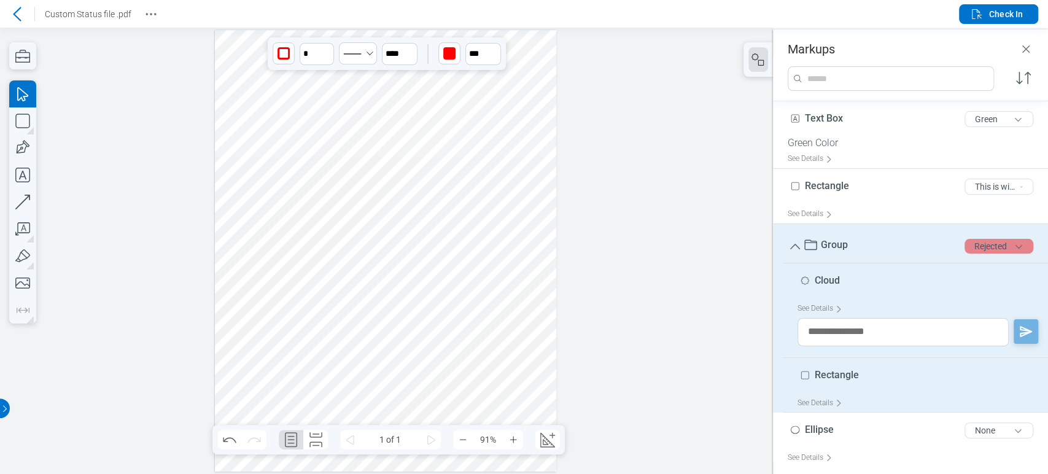
click at [968, 239] on button "Rejected" at bounding box center [999, 246] width 69 height 15
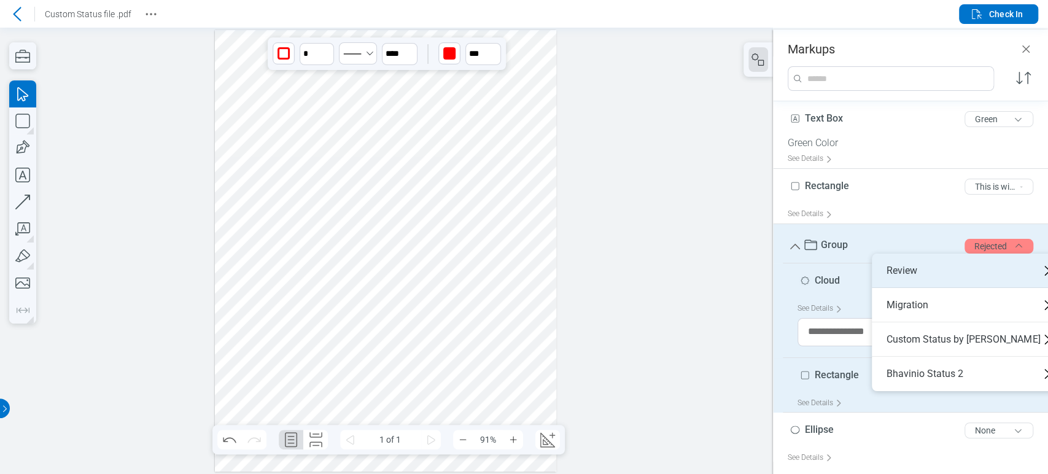
click at [947, 263] on div "Review" at bounding box center [968, 271] width 193 height 34
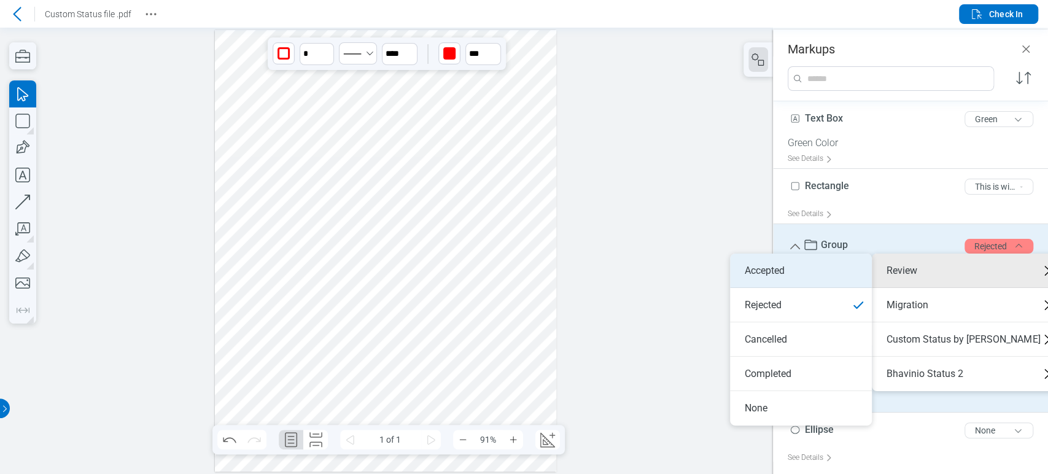
drag, startPoint x: 831, startPoint y: 268, endPoint x: 702, endPoint y: 225, distance: 136.5
click at [831, 268] on li "Accepted" at bounding box center [801, 271] width 142 height 34
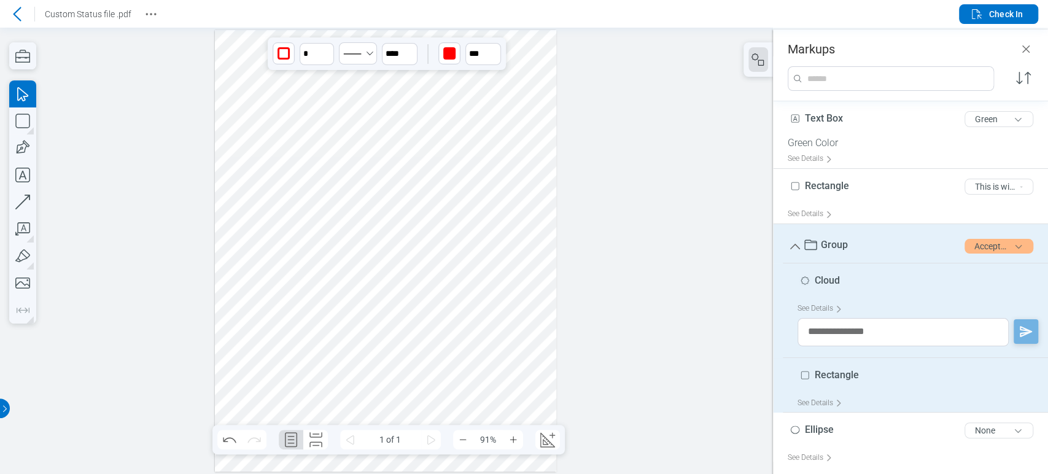
click at [565, 194] on div at bounding box center [386, 251] width 773 height 446
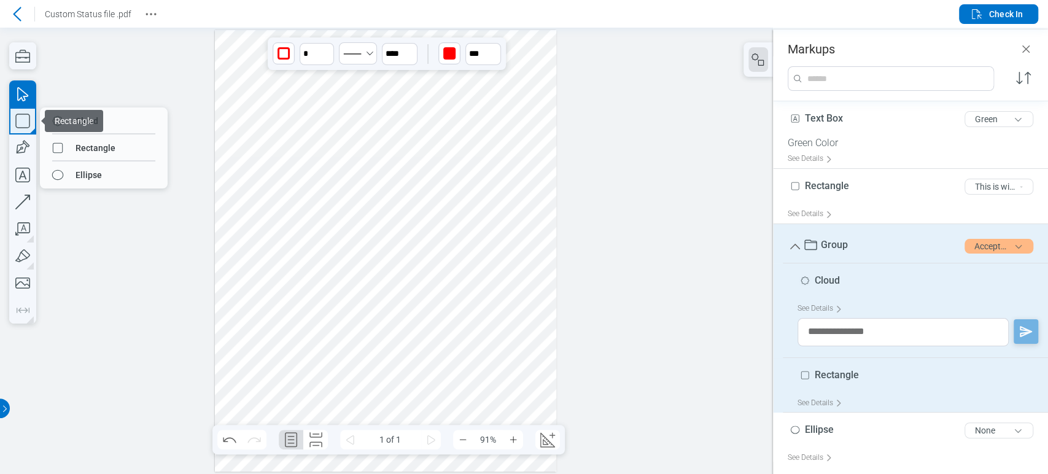
click at [28, 123] on icon "button" at bounding box center [22, 120] width 27 height 27
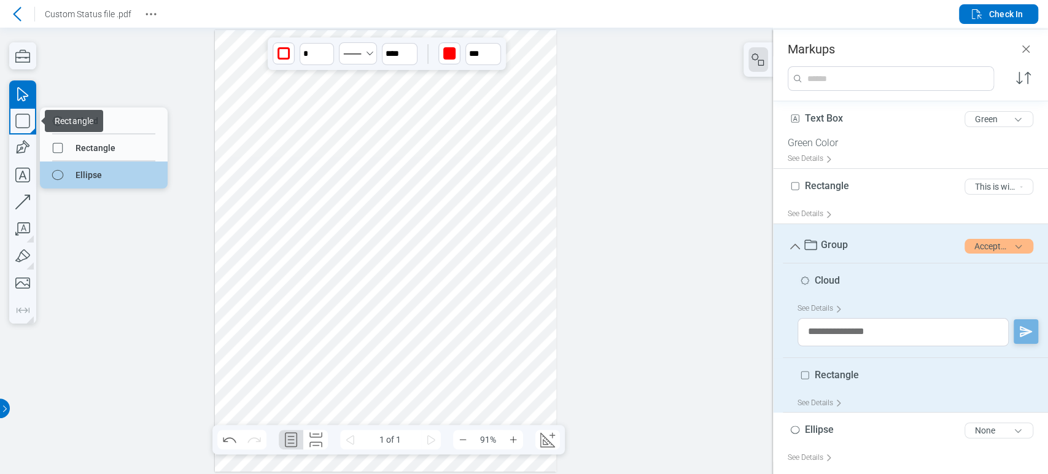
drag, startPoint x: 120, startPoint y: 165, endPoint x: 74, endPoint y: 174, distance: 46.8
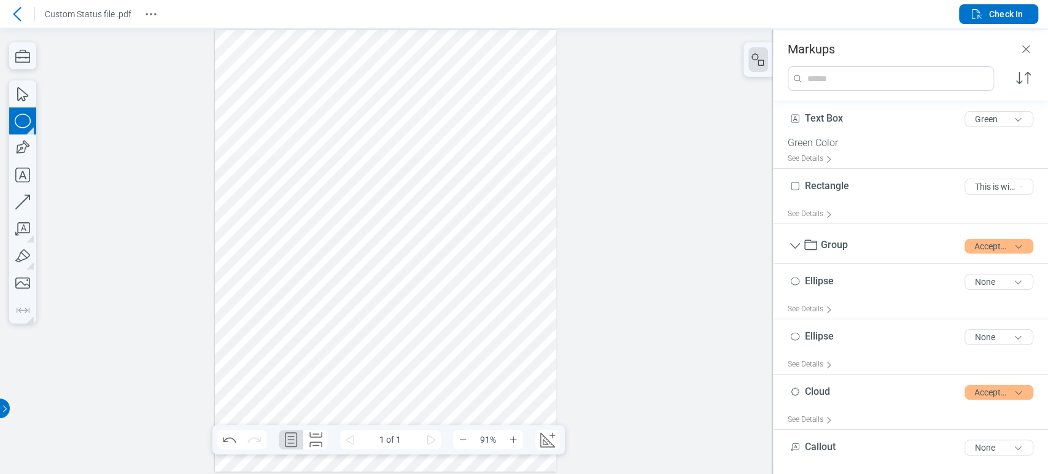
drag, startPoint x: 239, startPoint y: 228, endPoint x: 264, endPoint y: 265, distance: 44.3
click at [264, 265] on div at bounding box center [385, 251] width 341 height 442
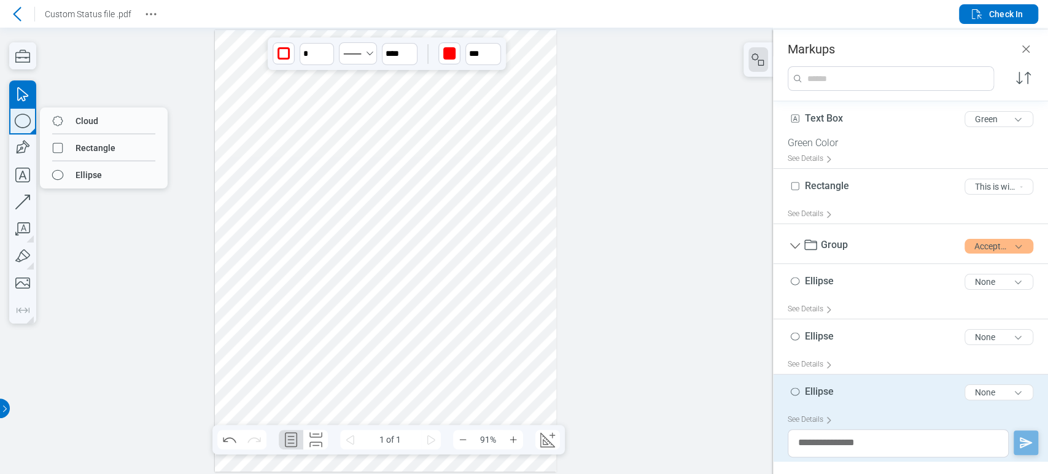
click at [25, 125] on icon "button" at bounding box center [22, 120] width 27 height 27
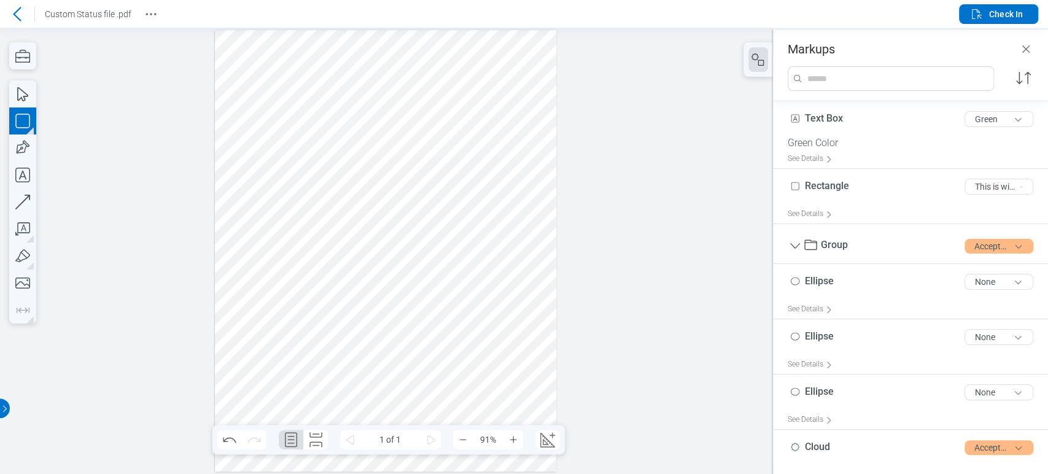
drag, startPoint x: 273, startPoint y: 231, endPoint x: 311, endPoint y: 273, distance: 56.1
click at [311, 273] on div at bounding box center [385, 251] width 341 height 442
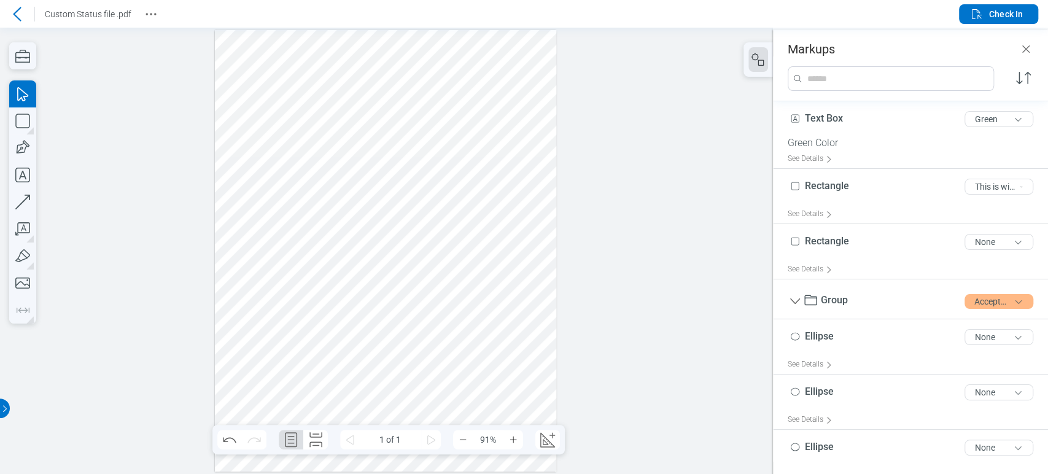
drag, startPoint x: 339, startPoint y: 266, endPoint x: 249, endPoint y: 231, distance: 96.2
click at [249, 231] on div at bounding box center [385, 251] width 341 height 442
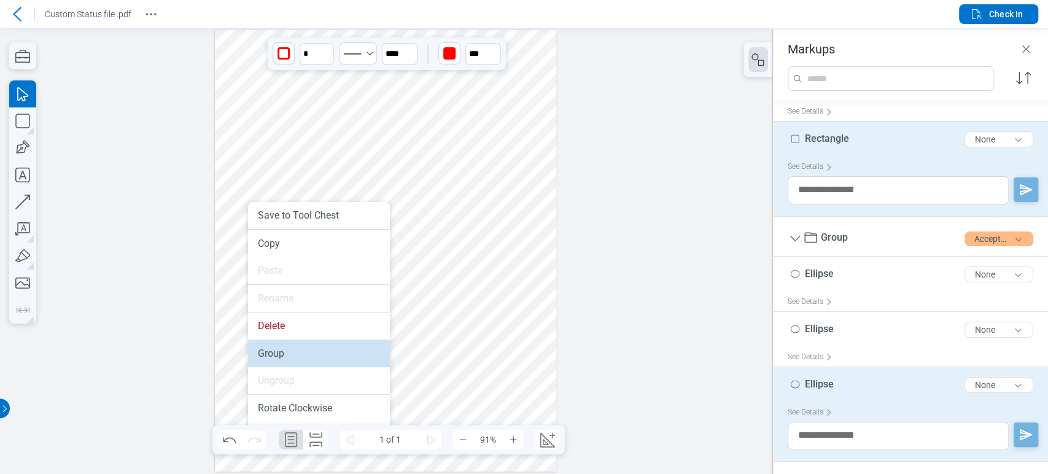
click at [311, 343] on li "Group" at bounding box center [319, 353] width 142 height 27
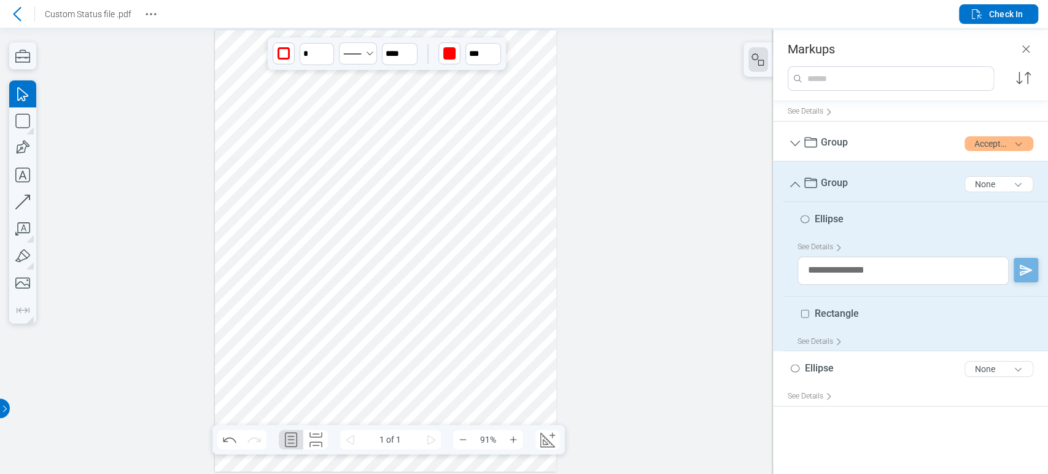
scroll to position [0, 0]
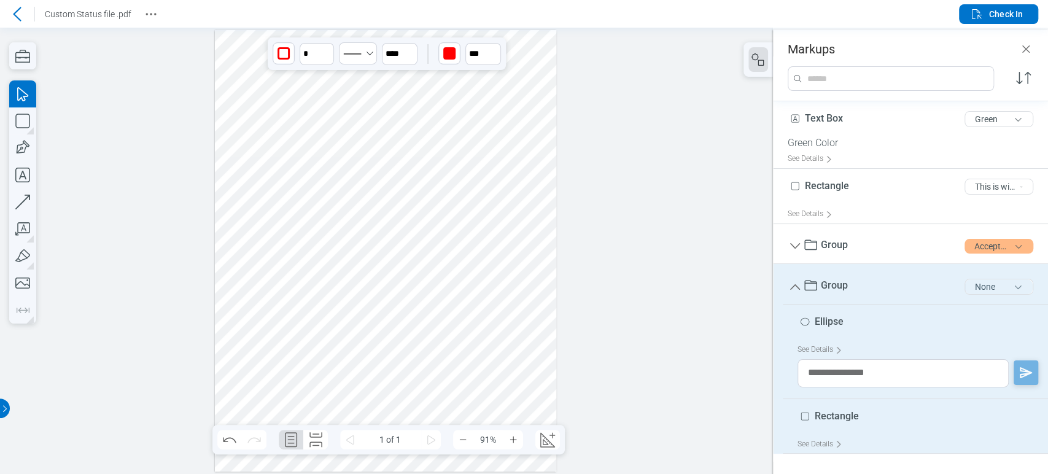
click at [977, 287] on button "None" at bounding box center [999, 287] width 69 height 16
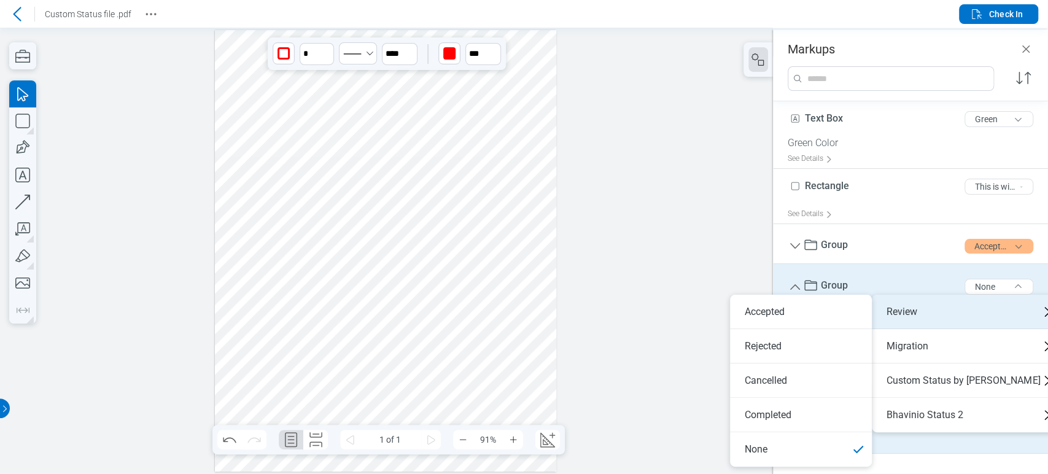
click at [948, 315] on div "Review" at bounding box center [968, 312] width 193 height 34
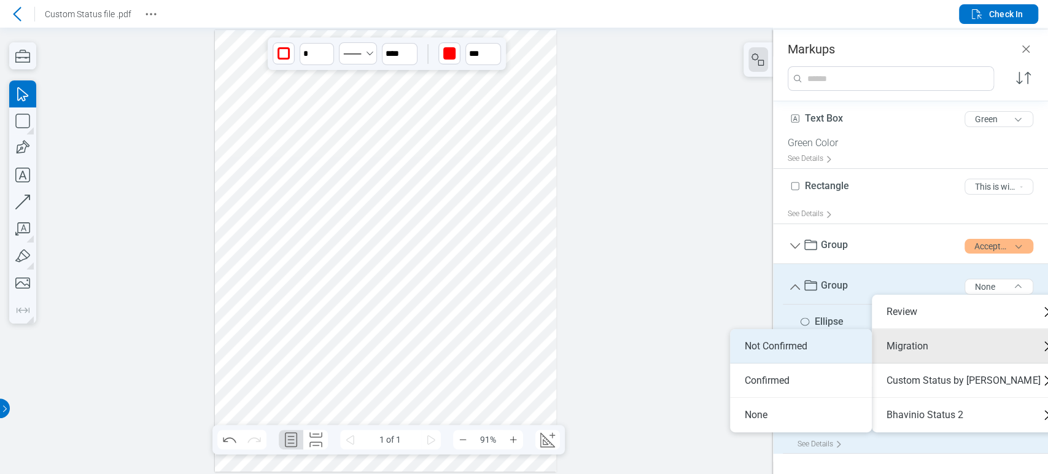
click at [864, 348] on li "Not Confirmed" at bounding box center [801, 346] width 142 height 34
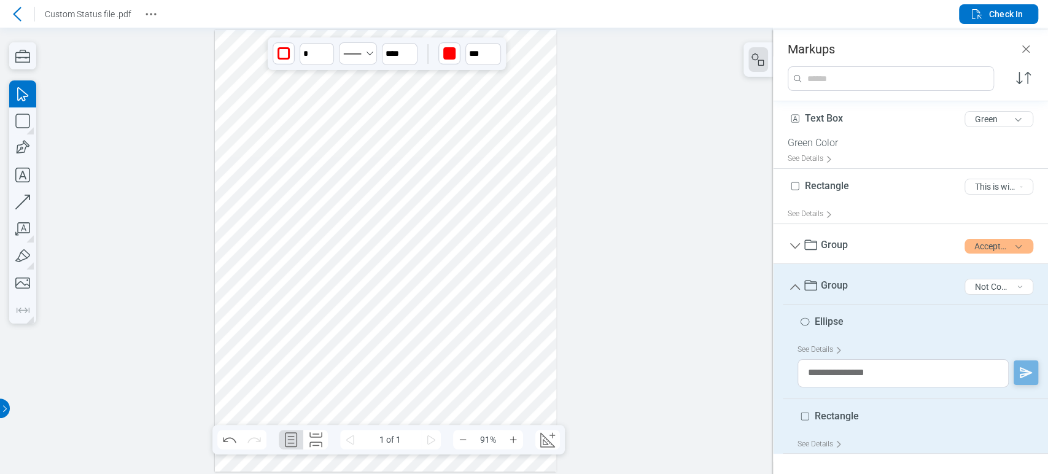
click at [408, 210] on div at bounding box center [385, 251] width 341 height 442
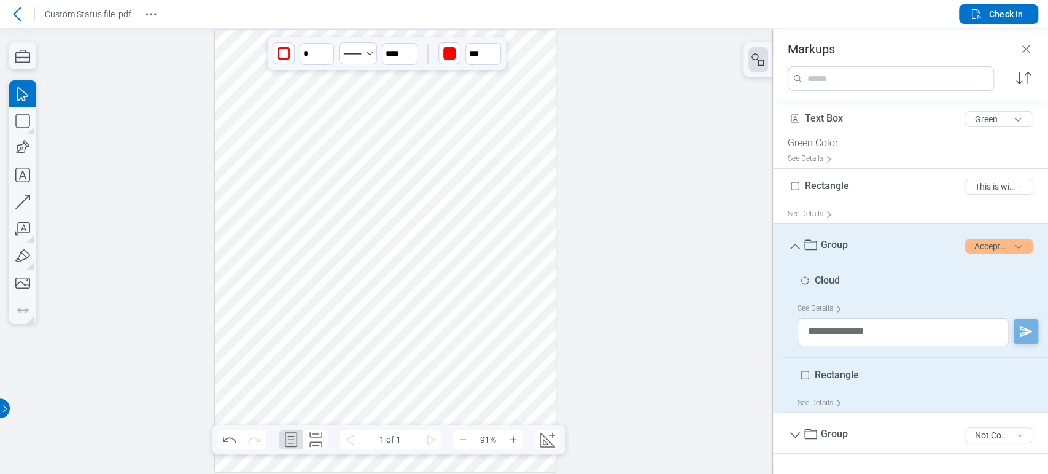
click at [303, 259] on div at bounding box center [385, 251] width 341 height 442
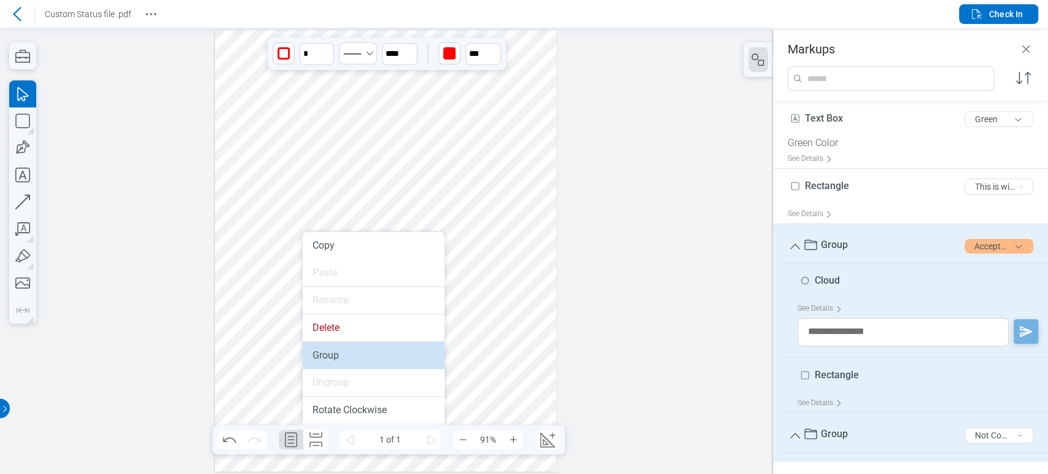
drag, startPoint x: 349, startPoint y: 362, endPoint x: 359, endPoint y: 324, distance: 39.2
click at [349, 362] on li "Group" at bounding box center [374, 355] width 142 height 27
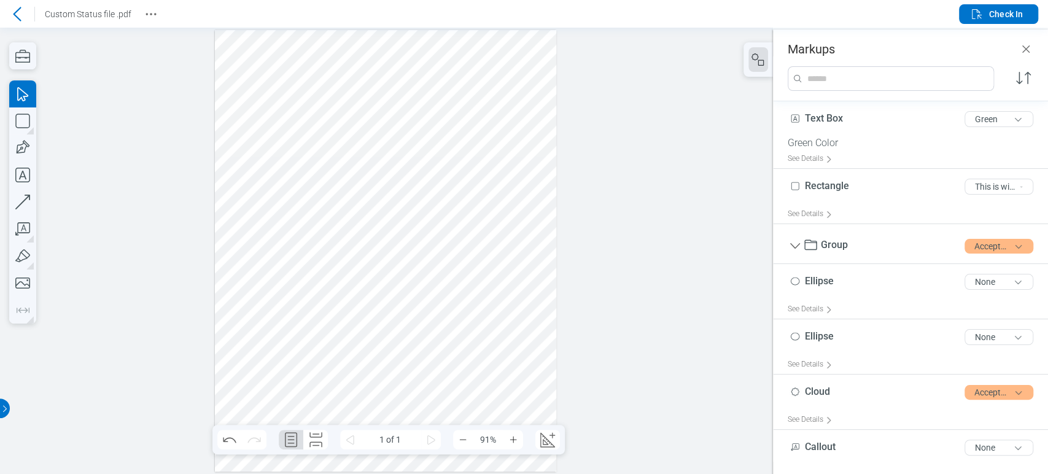
click at [438, 245] on div at bounding box center [385, 251] width 341 height 442
click at [428, 194] on div at bounding box center [385, 251] width 341 height 442
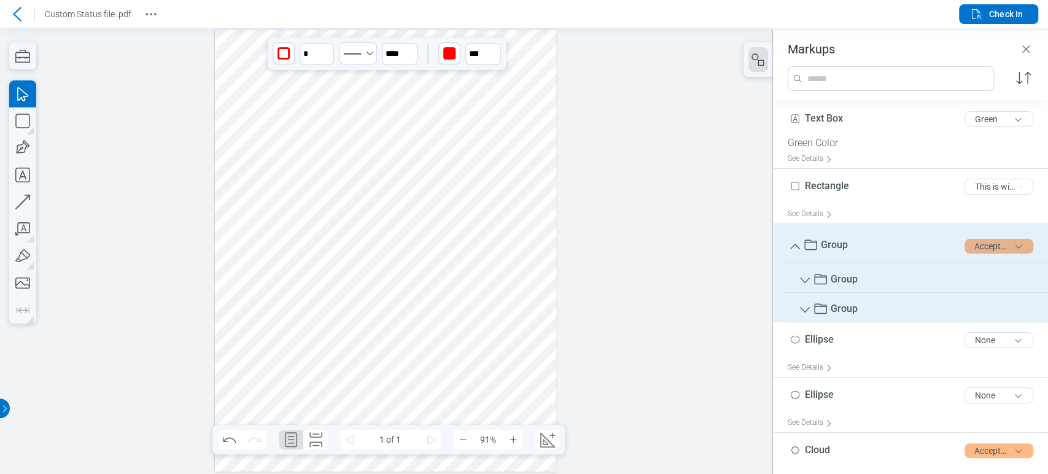
click at [1016, 245] on button "Accepted" at bounding box center [999, 246] width 69 height 15
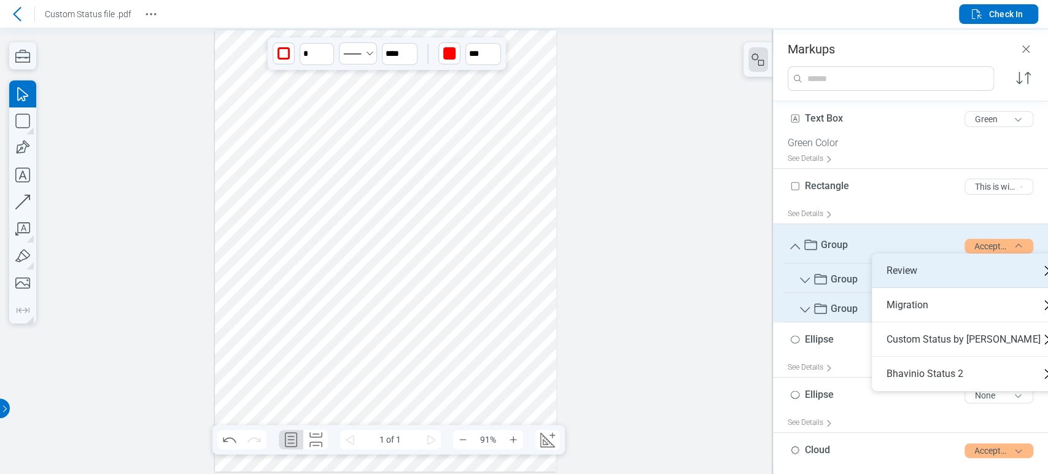
click at [996, 264] on div "Review" at bounding box center [968, 271] width 193 height 34
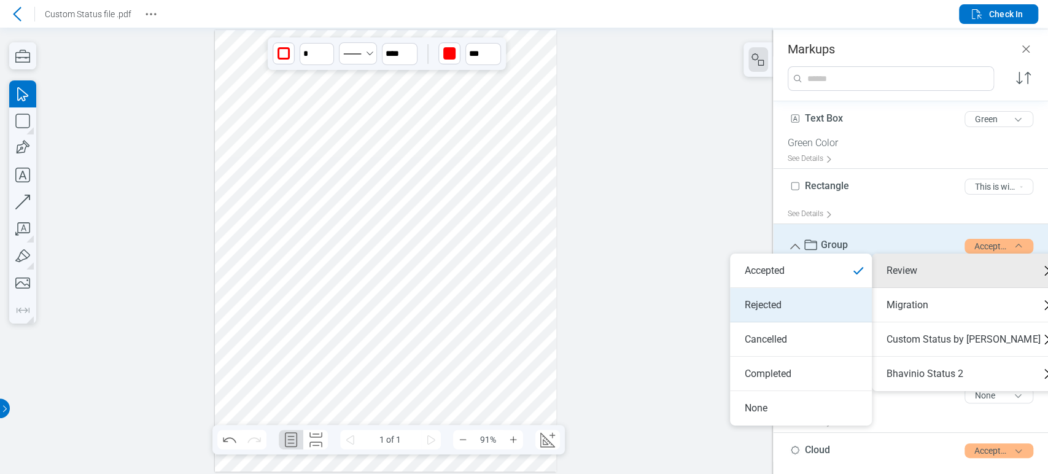
click at [813, 306] on li "Rejected" at bounding box center [801, 305] width 142 height 34
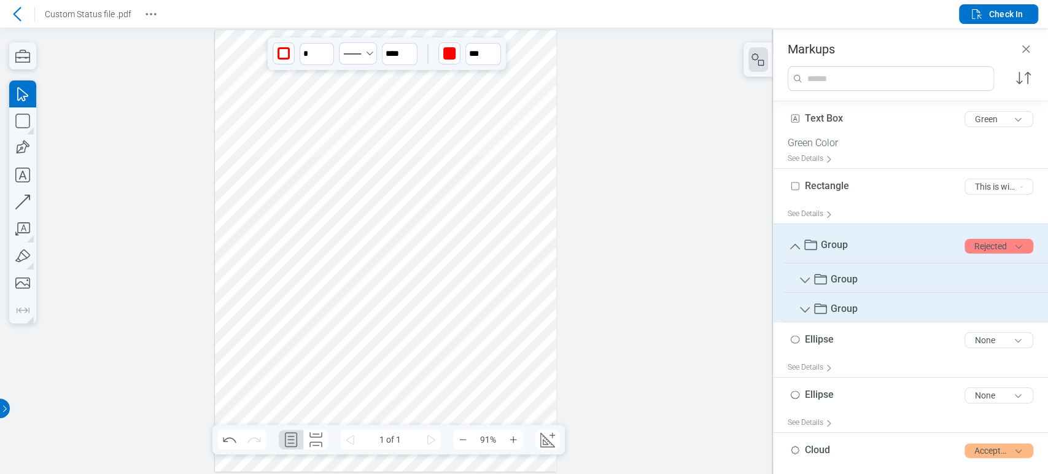
click at [840, 244] on span "Group" at bounding box center [834, 245] width 27 height 12
click at [798, 241] on icon "Group" at bounding box center [795, 246] width 15 height 15
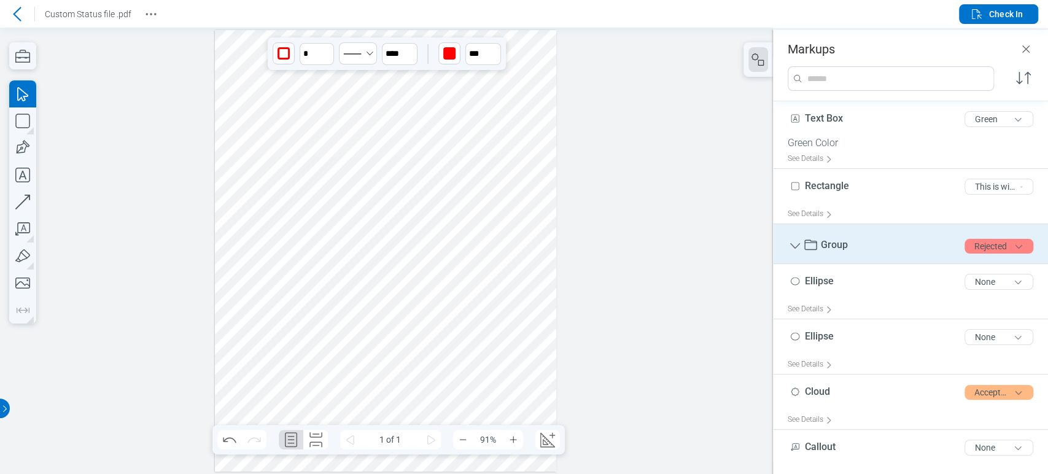
click at [798, 241] on icon "Group" at bounding box center [795, 246] width 15 height 15
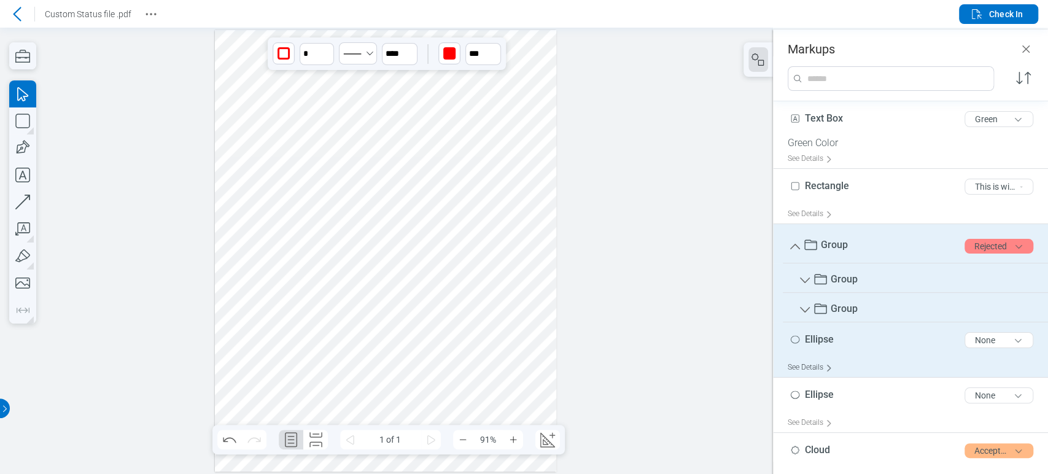
click at [820, 362] on div "See Details" at bounding box center [813, 367] width 50 height 19
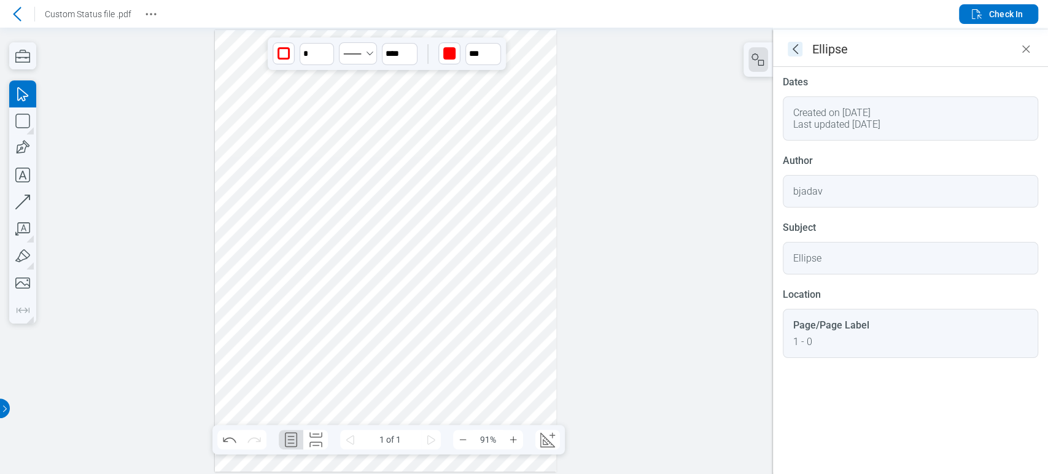
click at [795, 49] on icon "goBack" at bounding box center [795, 49] width 15 height 15
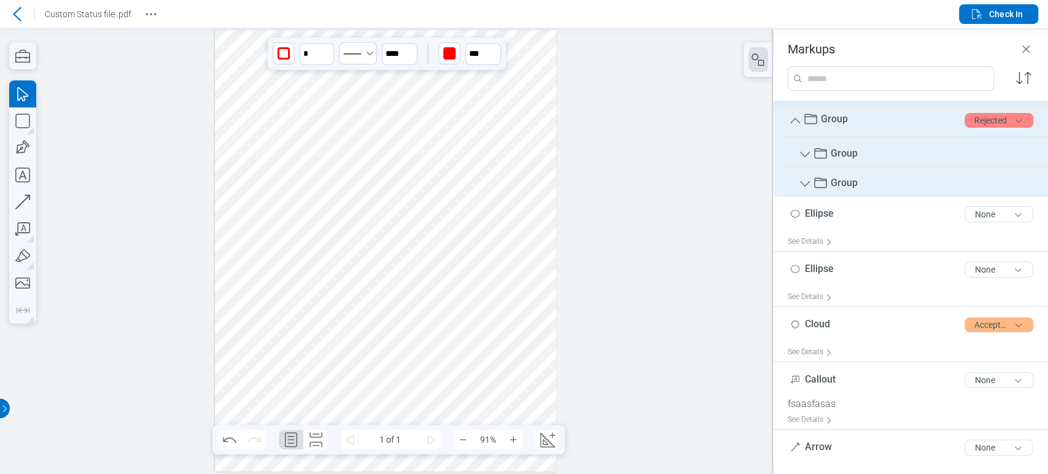
scroll to position [149, 0]
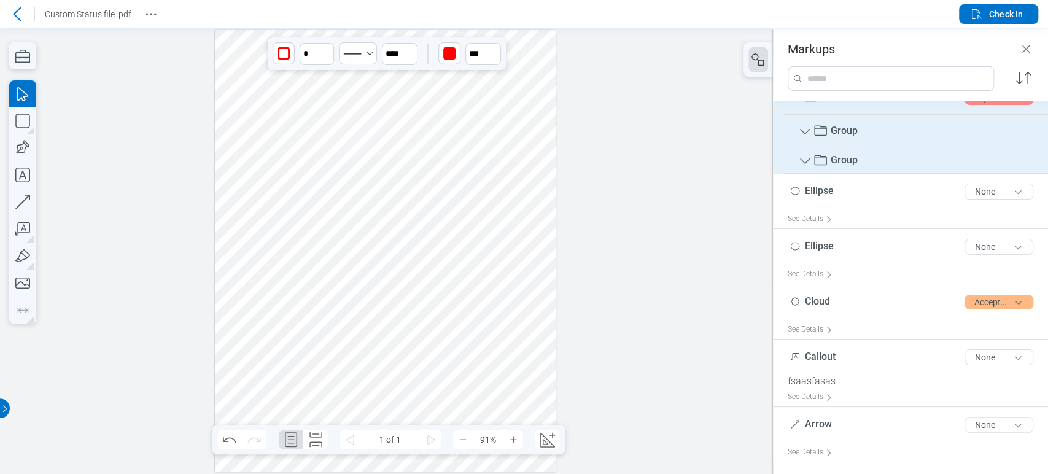
click at [807, 131] on icon "Group" at bounding box center [805, 132] width 15 height 15
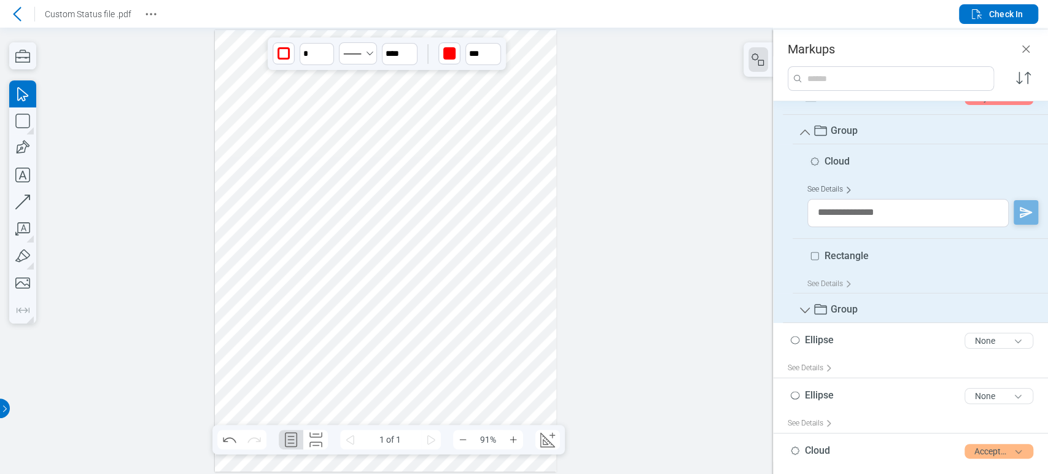
click at [833, 194] on div "See Details" at bounding box center [832, 189] width 50 height 19
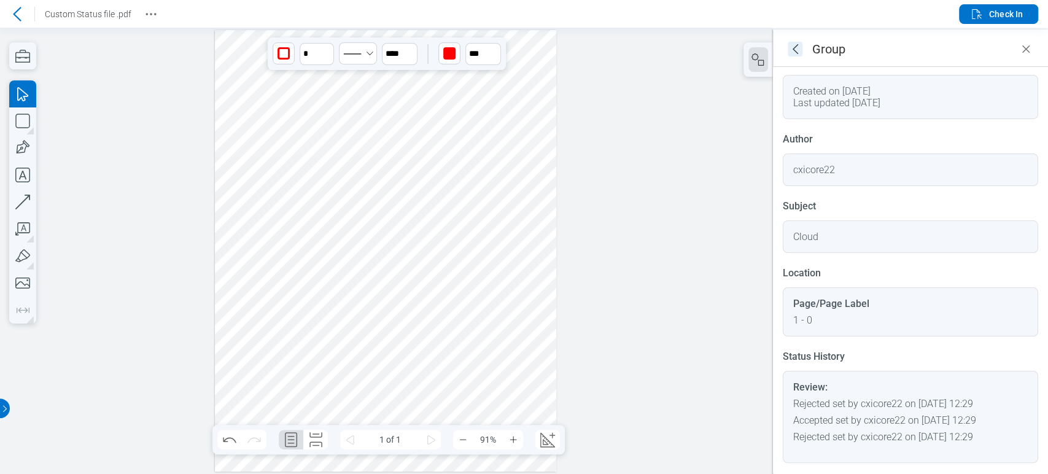
scroll to position [0, 0]
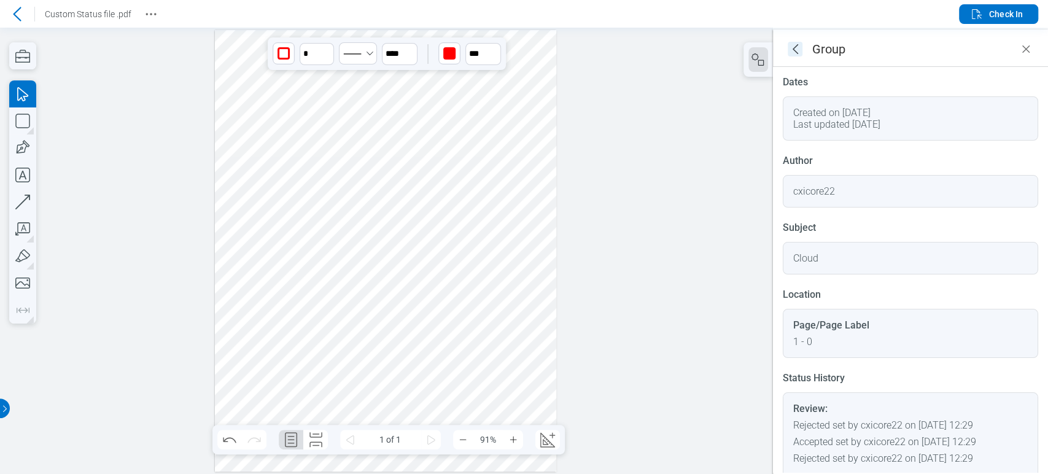
click at [798, 49] on icon "goBack" at bounding box center [795, 49] width 15 height 15
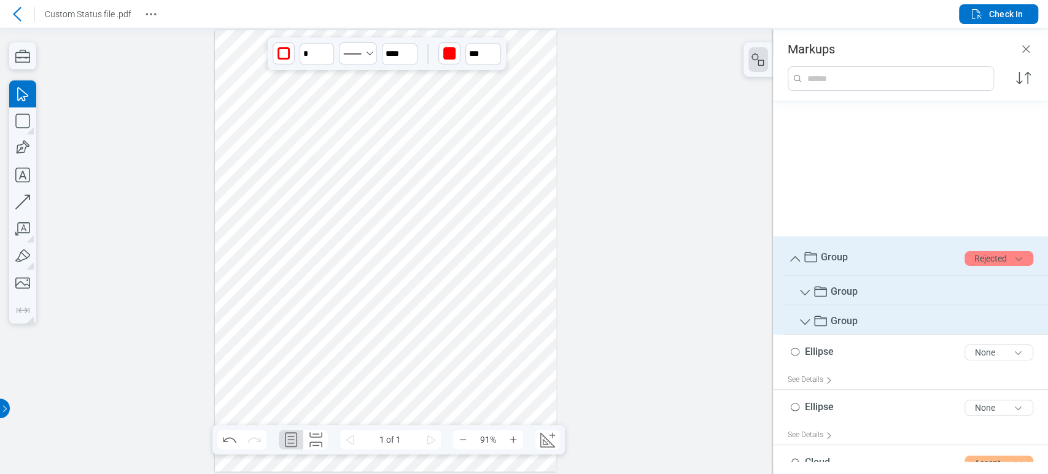
scroll to position [135, 0]
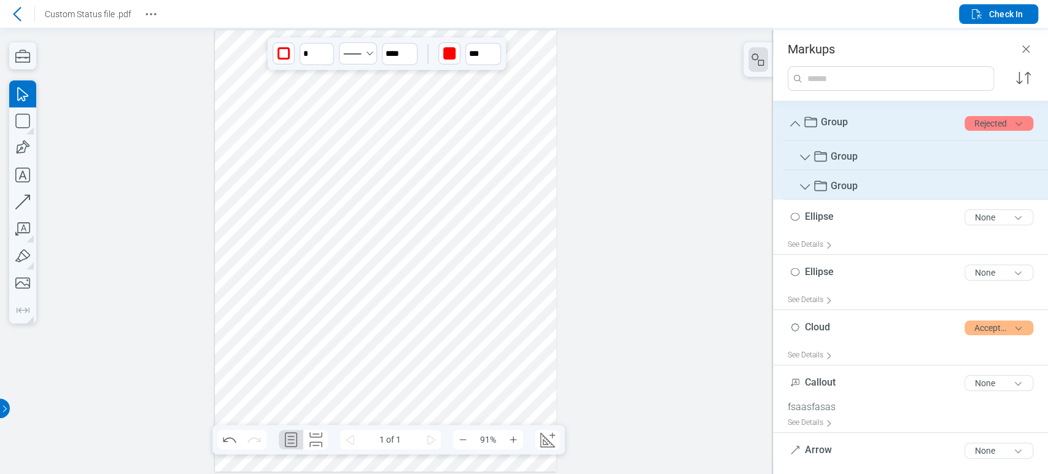
click at [801, 188] on icon "Group" at bounding box center [805, 187] width 15 height 15
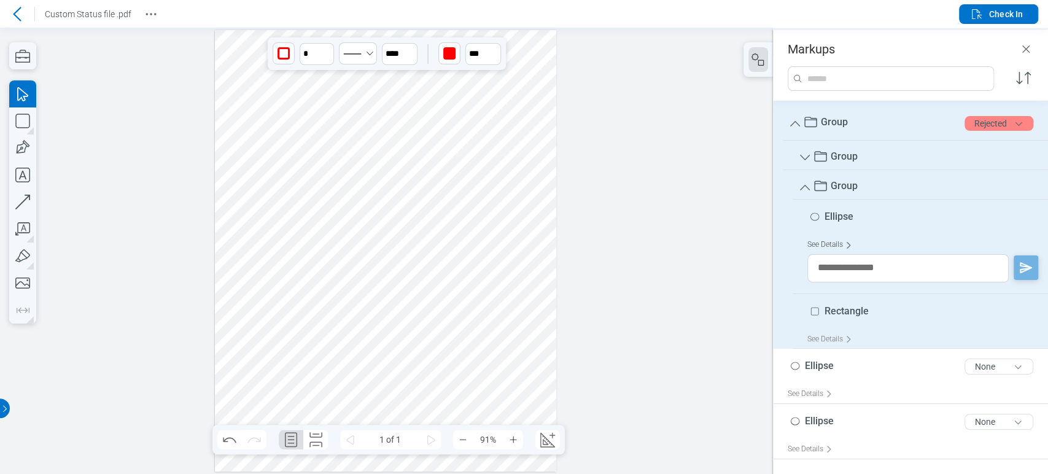
click at [832, 246] on div "See Details" at bounding box center [832, 244] width 50 height 19
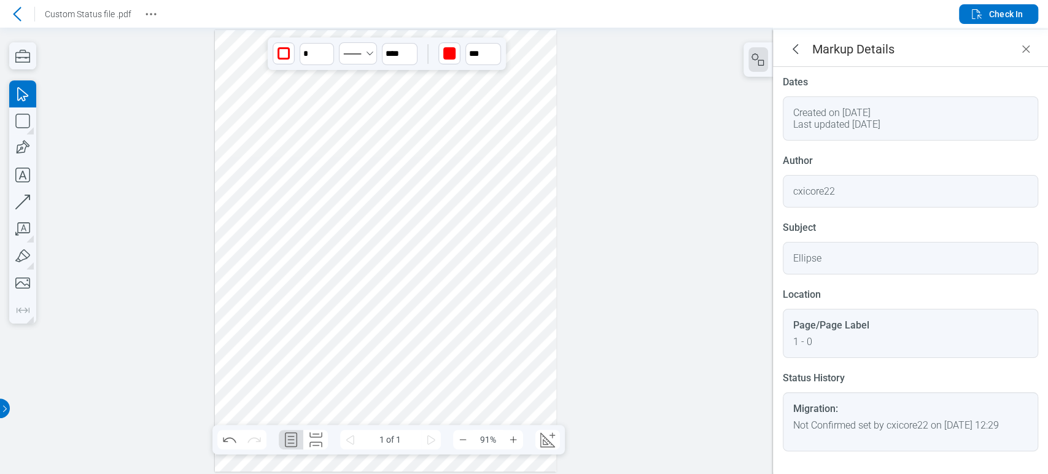
scroll to position [2, 0]
click at [796, 51] on icon "goBack" at bounding box center [795, 49] width 15 height 15
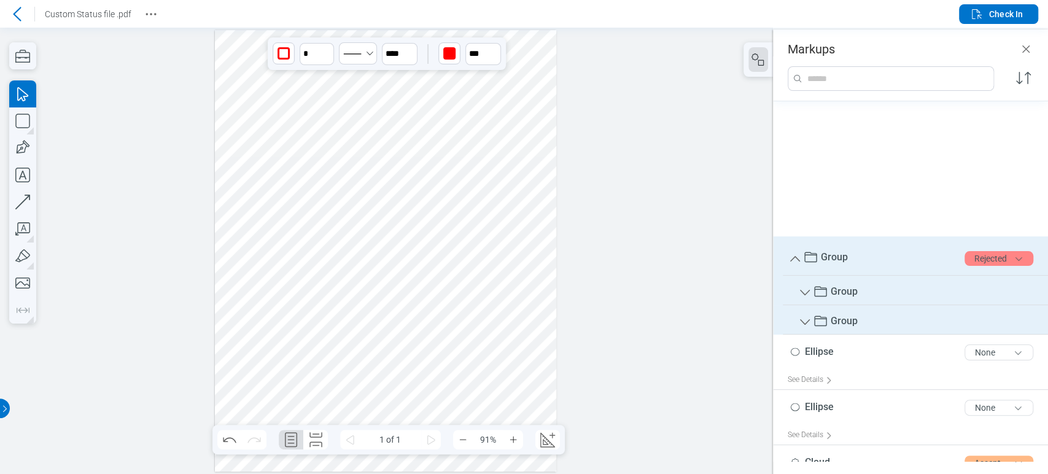
scroll to position [135, 0]
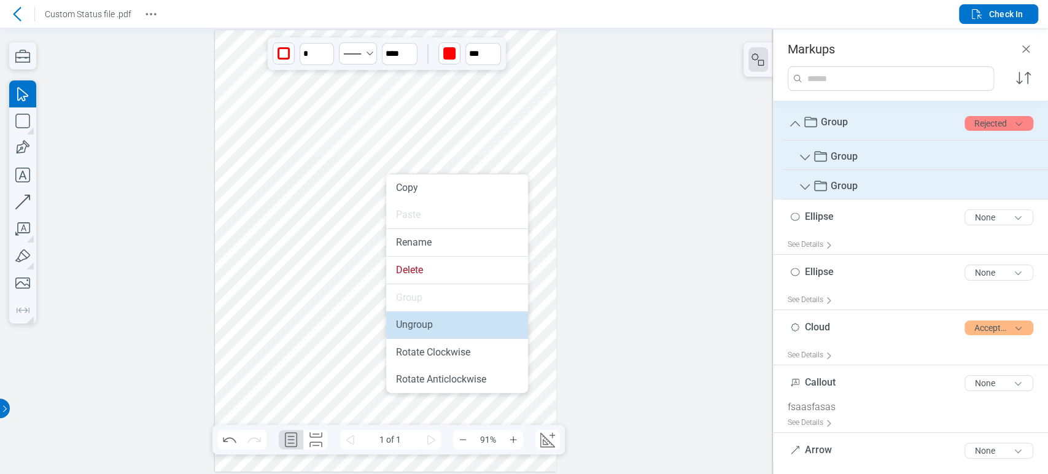
drag, startPoint x: 427, startPoint y: 292, endPoint x: 426, endPoint y: 320, distance: 27.6
click at [426, 320] on li "Ungroup" at bounding box center [457, 324] width 142 height 27
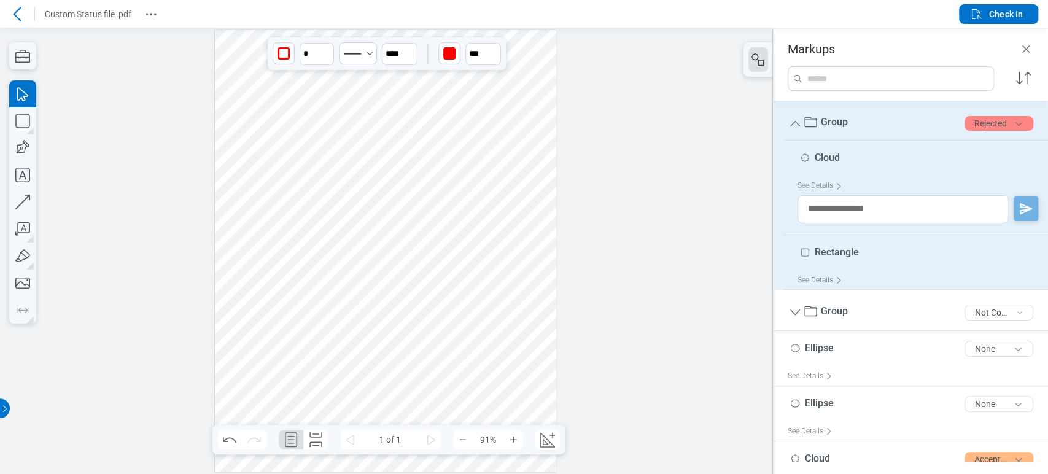
click at [301, 262] on div at bounding box center [385, 251] width 341 height 442
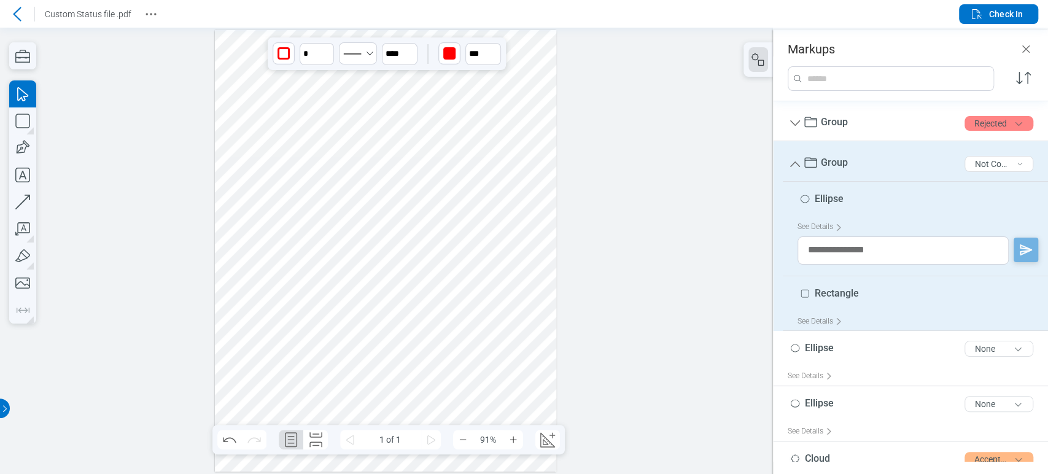
click at [468, 184] on div at bounding box center [385, 251] width 341 height 442
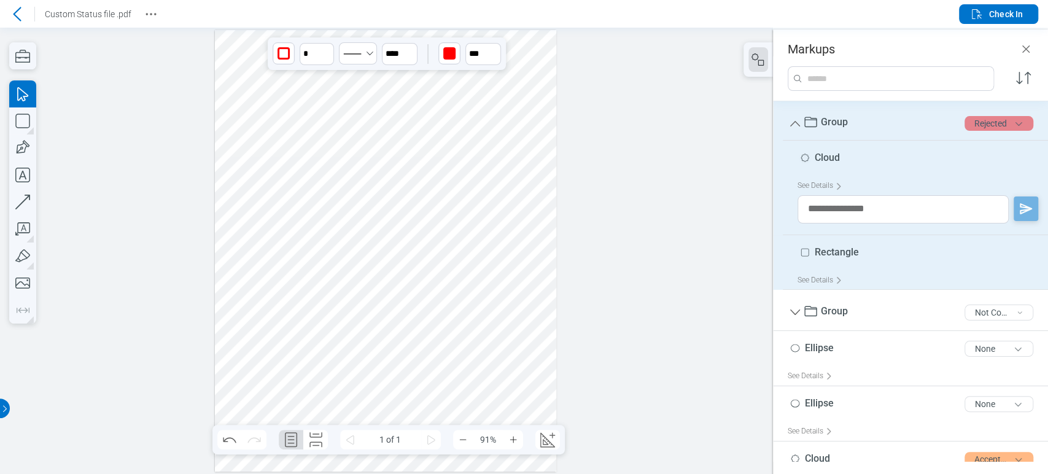
click at [977, 122] on button "Rejected" at bounding box center [999, 123] width 69 height 15
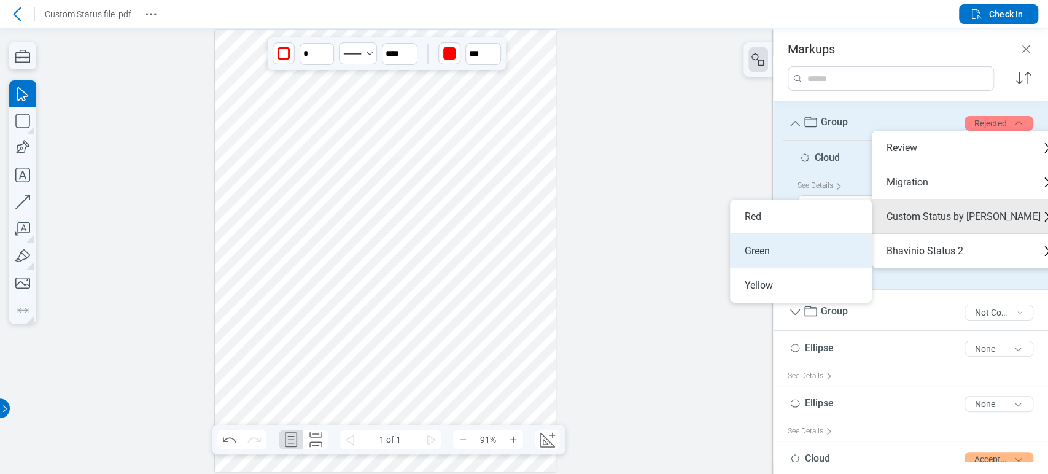
click at [817, 243] on li "Green" at bounding box center [801, 251] width 142 height 34
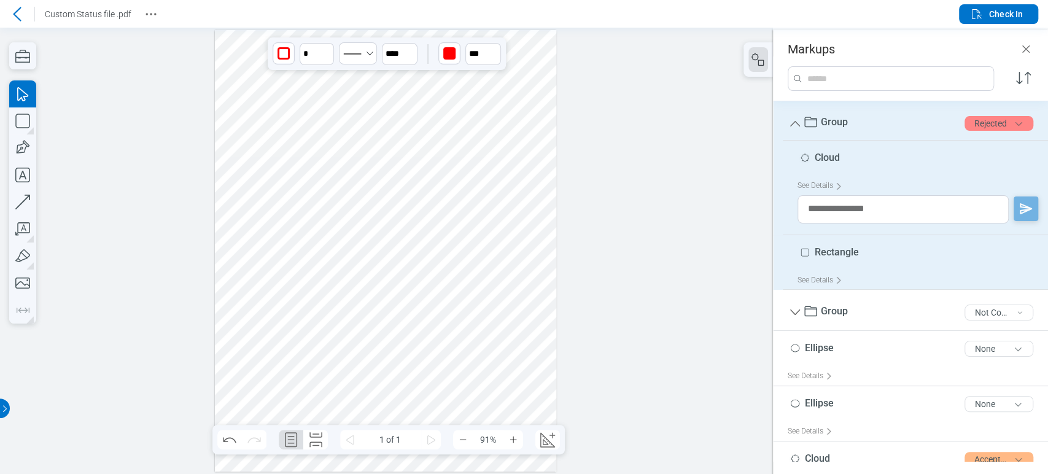
click at [473, 263] on div at bounding box center [385, 251] width 341 height 442
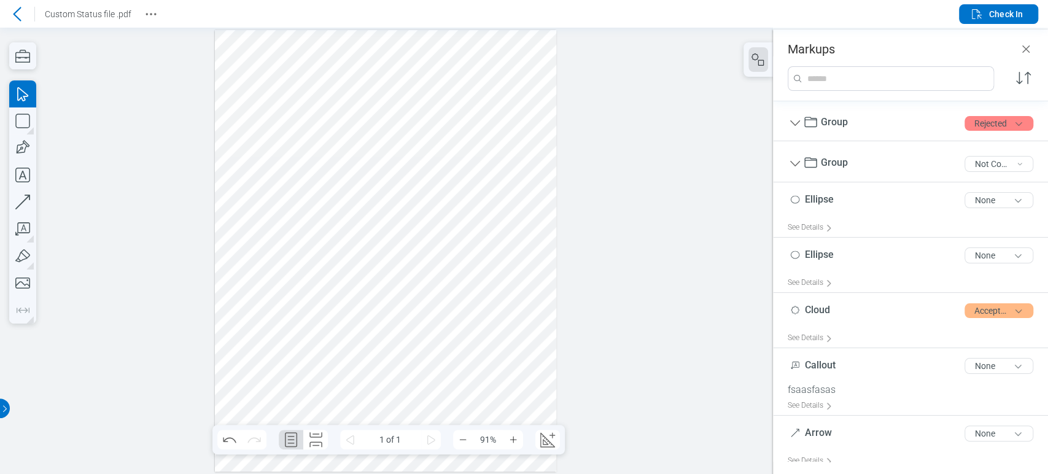
click at [422, 193] on div at bounding box center [385, 251] width 341 height 442
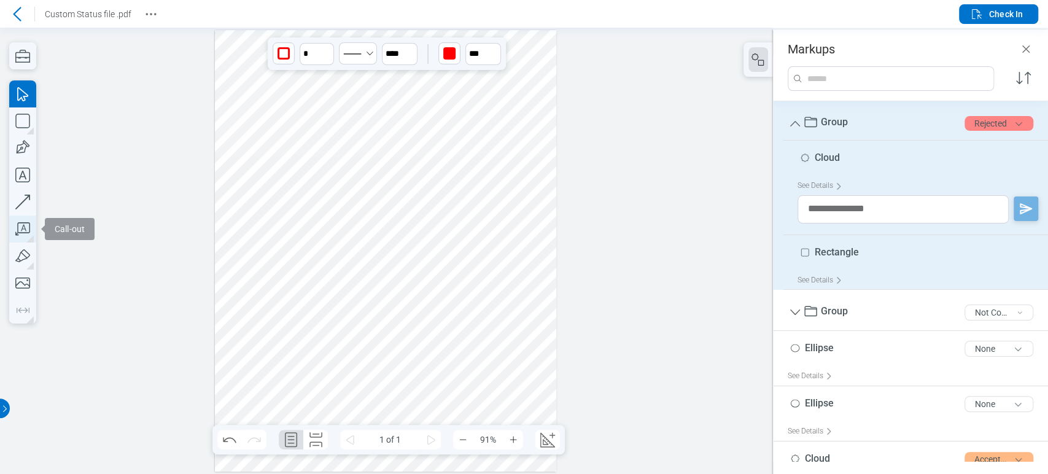
click at [32, 222] on icon "button" at bounding box center [22, 229] width 27 height 27
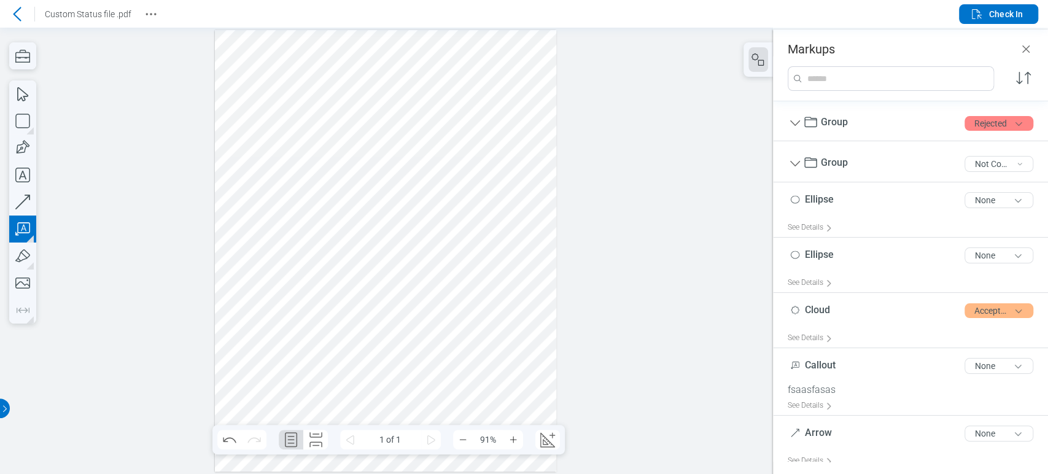
drag, startPoint x: 346, startPoint y: 279, endPoint x: 399, endPoint y: 333, distance: 75.5
click at [399, 333] on div at bounding box center [385, 251] width 341 height 442
click at [448, 305] on div at bounding box center [385, 251] width 341 height 442
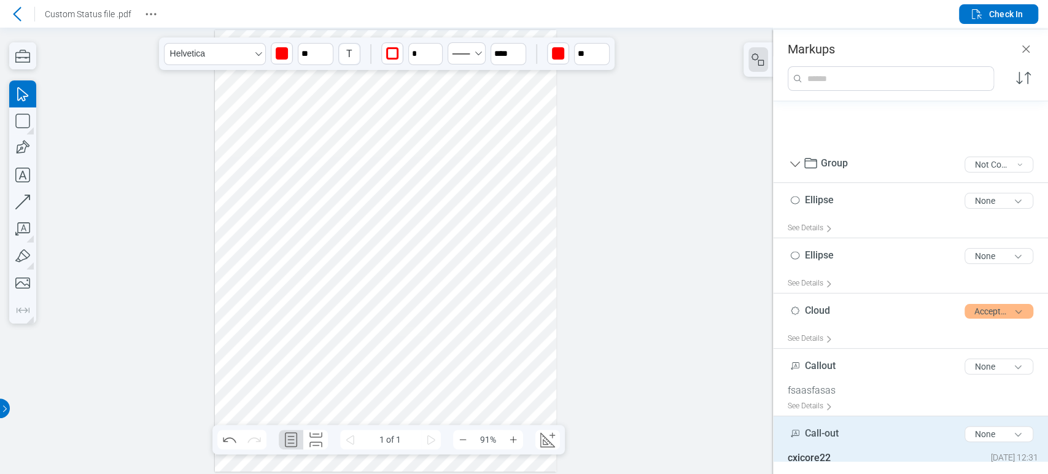
scroll to position [214, 0]
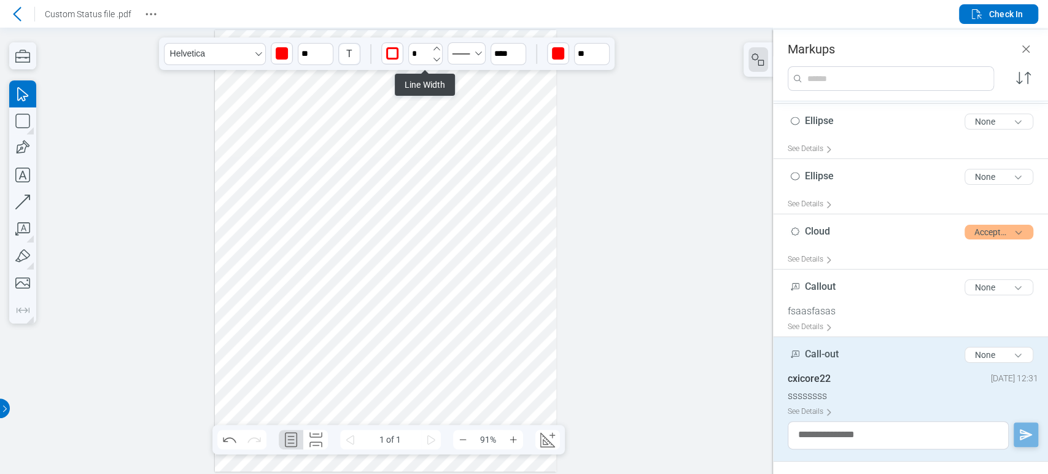
click at [437, 48] on icon "undefined_increment" at bounding box center [437, 49] width 10 height 10
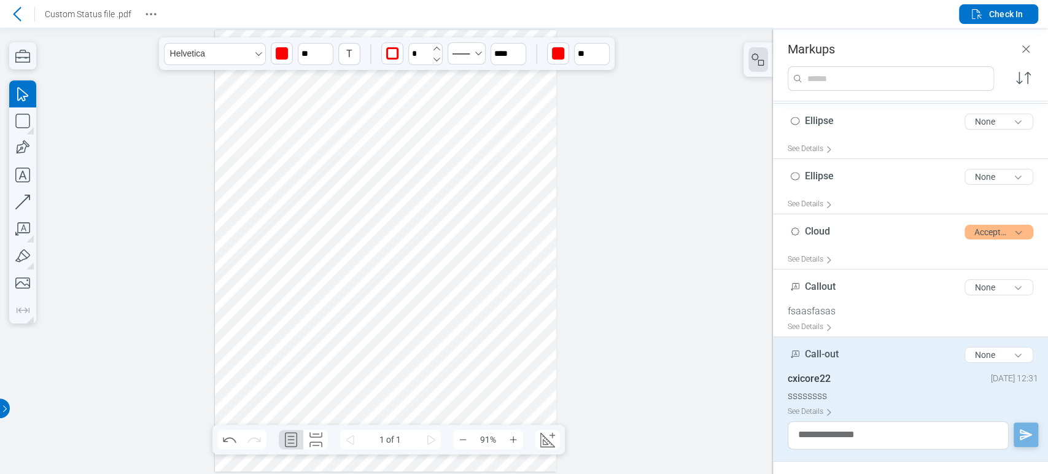
type input "*"
click at [424, 336] on div at bounding box center [385, 251] width 341 height 442
drag, startPoint x: 425, startPoint y: 340, endPoint x: 424, endPoint y: 349, distance: 9.4
click at [423, 354] on div at bounding box center [385, 251] width 341 height 442
drag, startPoint x: 425, startPoint y: 336, endPoint x: 317, endPoint y: 325, distance: 109.2
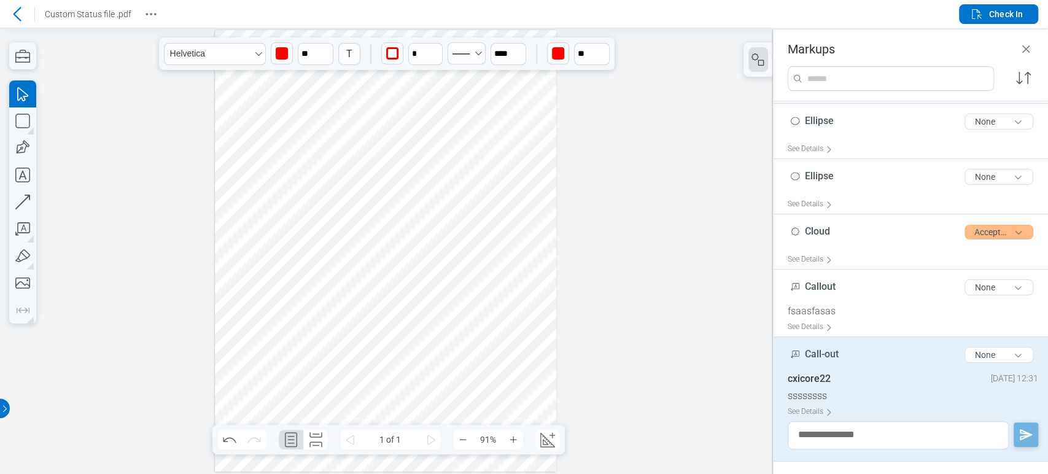
click at [317, 325] on div at bounding box center [385, 251] width 341 height 442
click at [21, 225] on icon "button" at bounding box center [22, 229] width 27 height 27
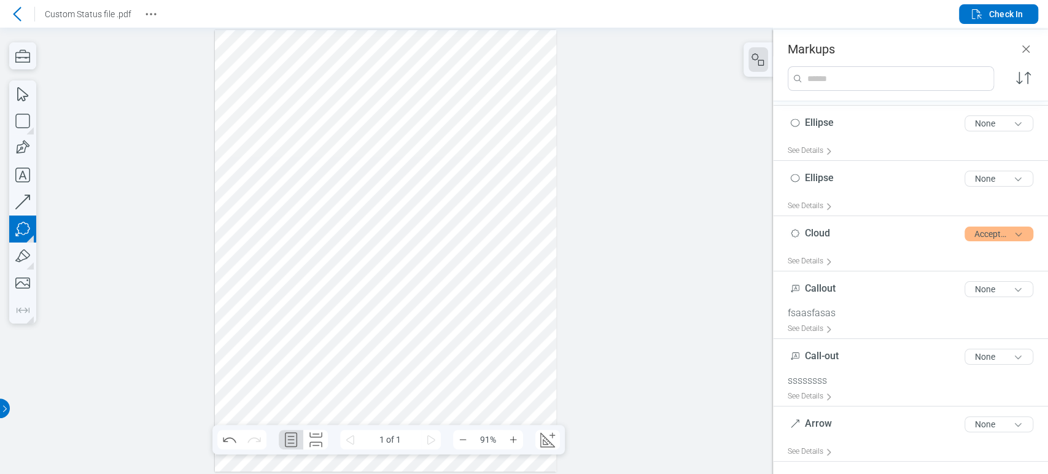
scroll to position [158, 0]
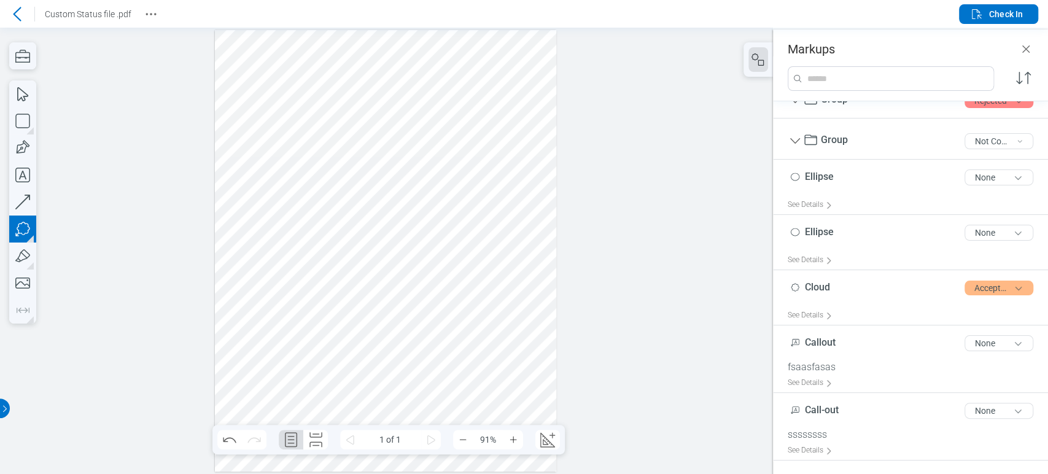
drag, startPoint x: 381, startPoint y: 271, endPoint x: 437, endPoint y: 311, distance: 69.5
click at [437, 311] on div at bounding box center [385, 251] width 341 height 442
click at [420, 344] on div at bounding box center [385, 251] width 341 height 442
click at [467, 319] on div at bounding box center [385, 251] width 341 height 442
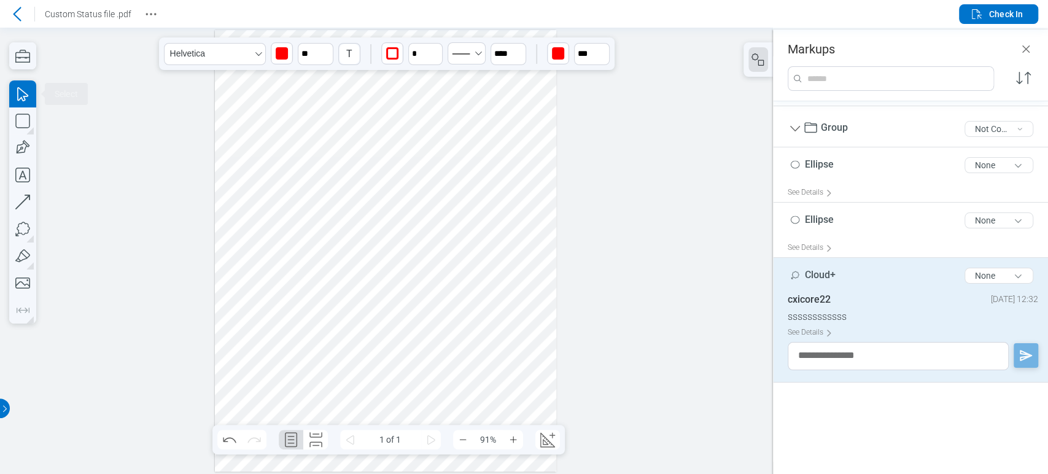
scroll to position [0, 0]
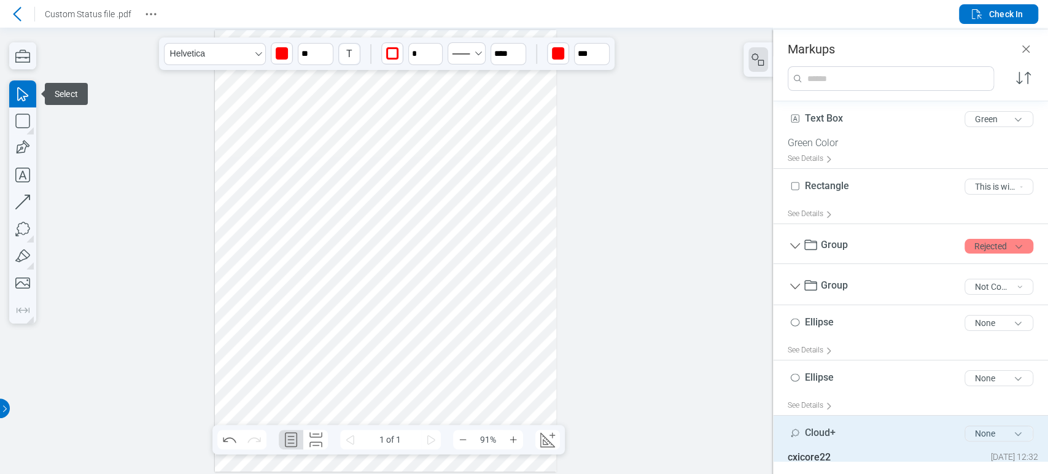
click at [977, 432] on button "None" at bounding box center [999, 433] width 69 height 16
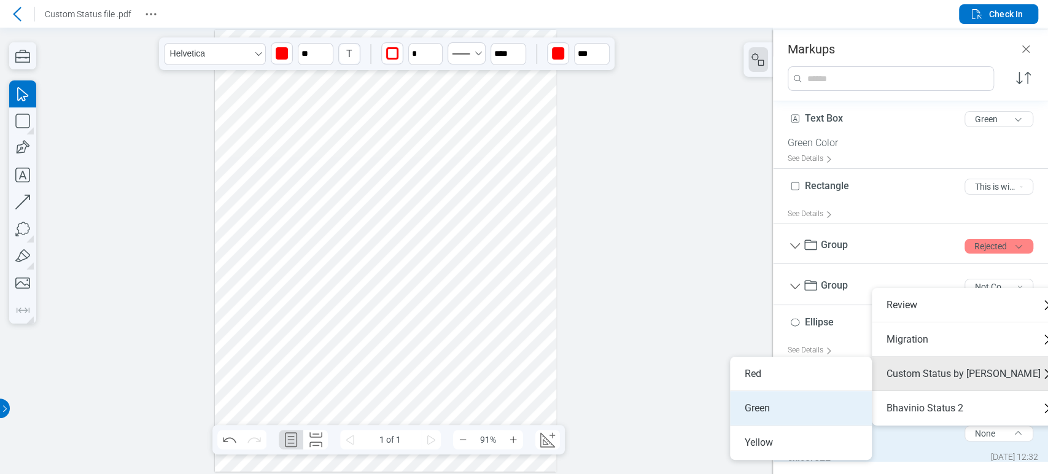
click at [826, 402] on li "Green" at bounding box center [801, 408] width 142 height 34
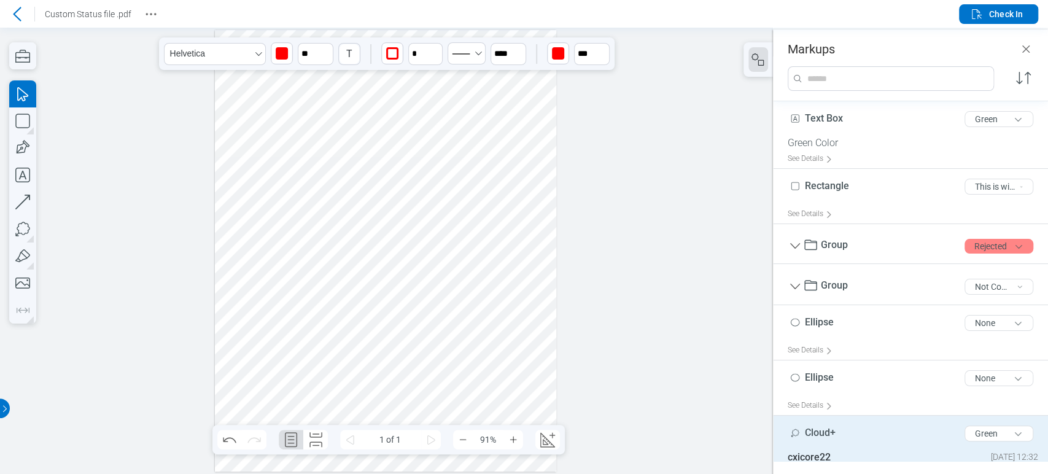
click at [322, 320] on div at bounding box center [385, 251] width 341 height 442
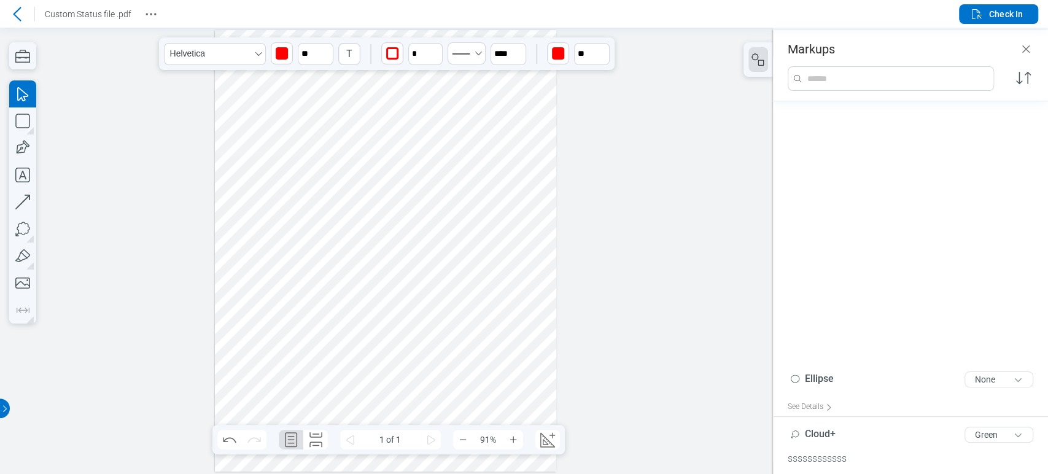
scroll to position [270, 0]
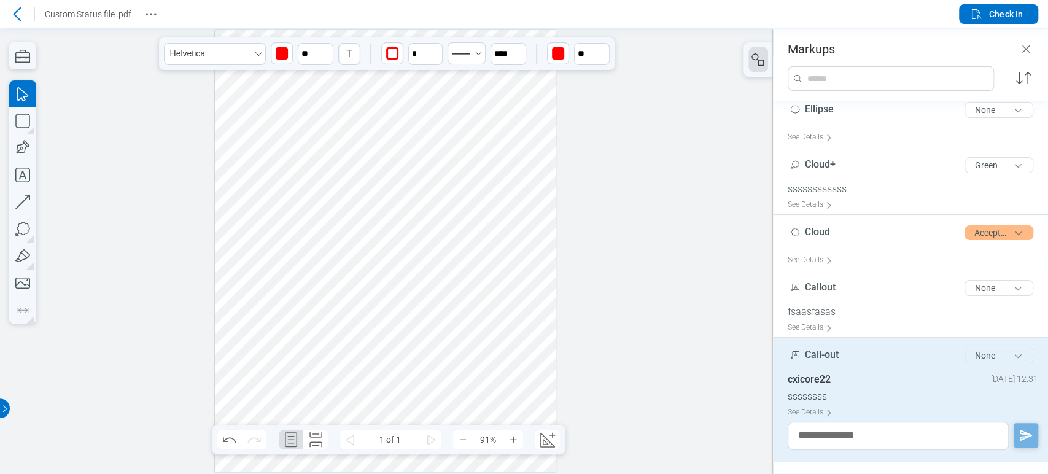
drag, startPoint x: 968, startPoint y: 351, endPoint x: 953, endPoint y: 360, distance: 17.9
click at [968, 351] on button "None" at bounding box center [999, 356] width 69 height 16
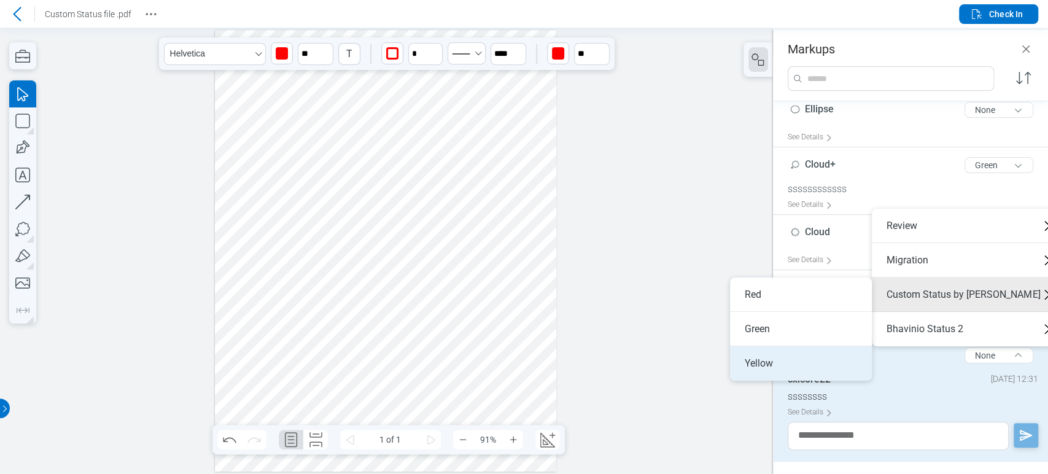
click at [809, 363] on li "Yellow" at bounding box center [801, 363] width 142 height 34
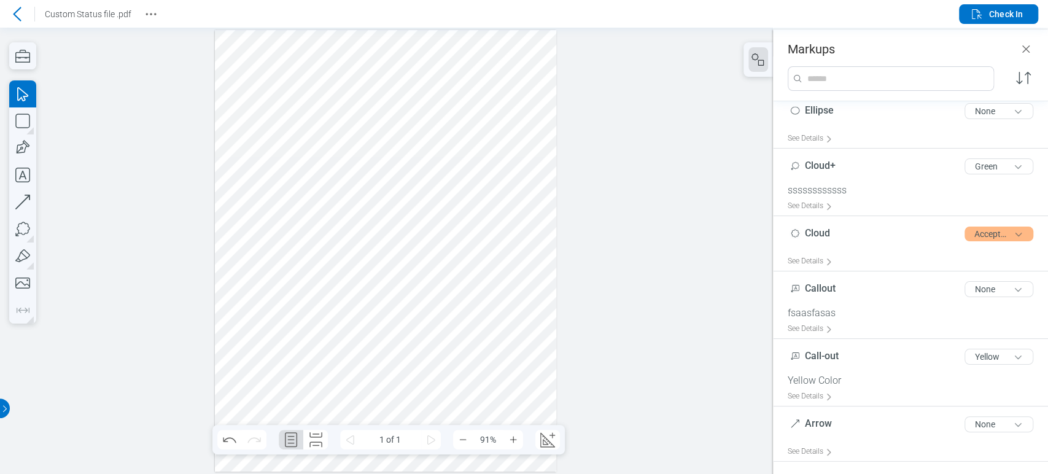
click at [504, 260] on div at bounding box center [385, 251] width 341 height 442
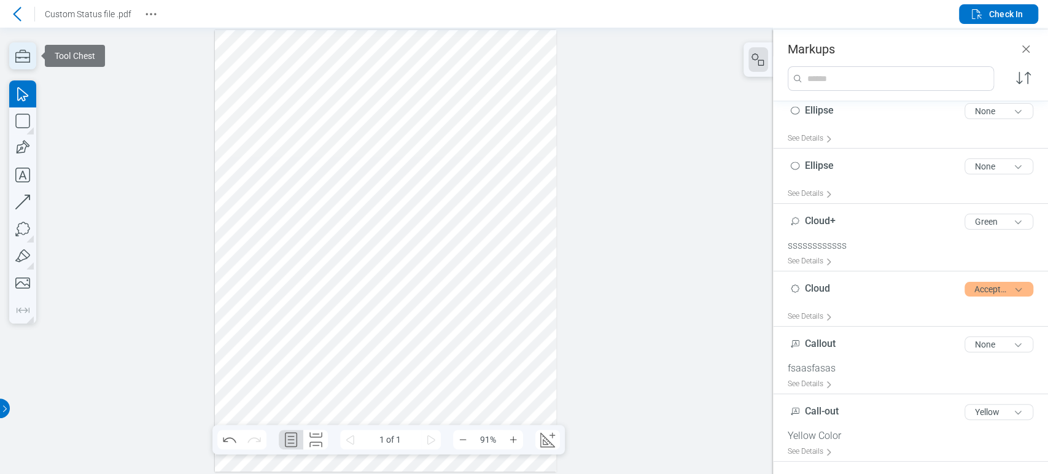
click at [32, 61] on icon "button" at bounding box center [22, 55] width 27 height 27
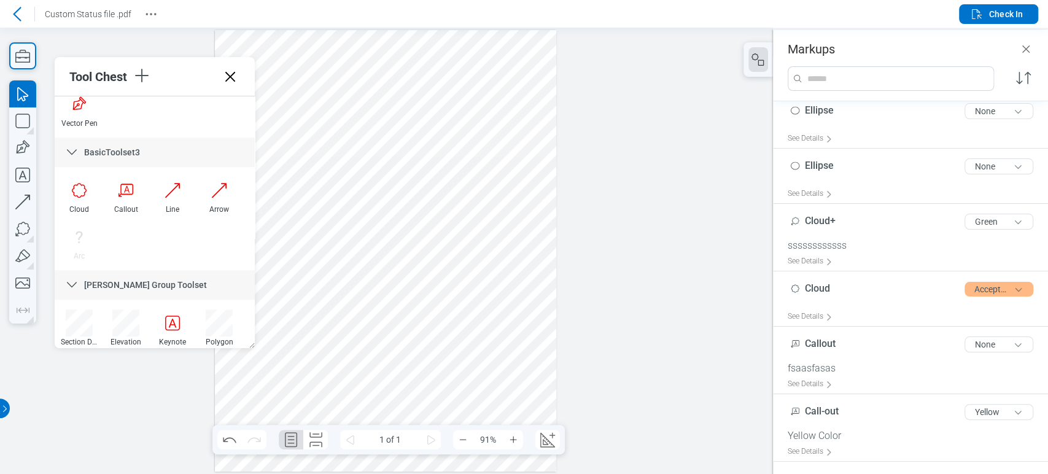
scroll to position [1168, 0]
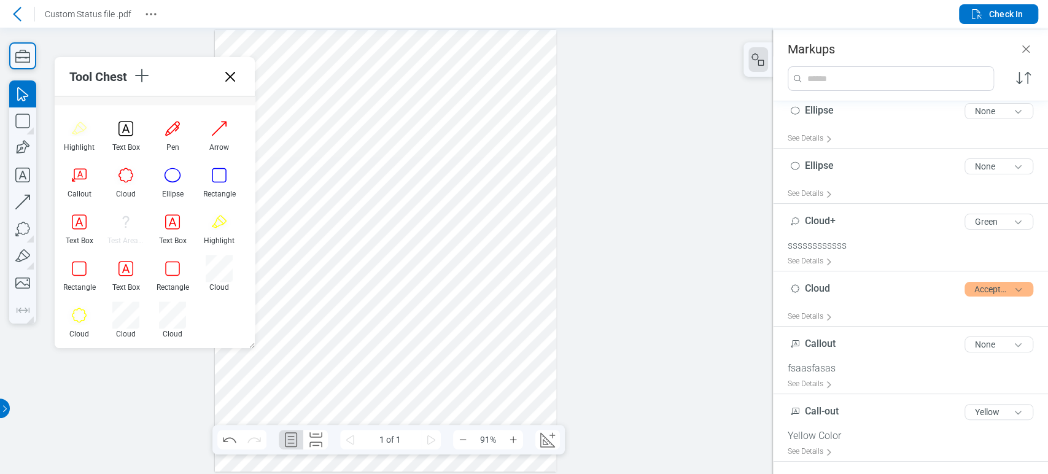
drag, startPoint x: 251, startPoint y: 172, endPoint x: 255, endPoint y: 305, distance: 132.7
drag, startPoint x: 130, startPoint y: 318, endPoint x: 295, endPoint y: 340, distance: 166.6
click at [130, 318] on div at bounding box center [125, 314] width 27 height 27
click at [433, 103] on div at bounding box center [385, 251] width 341 height 442
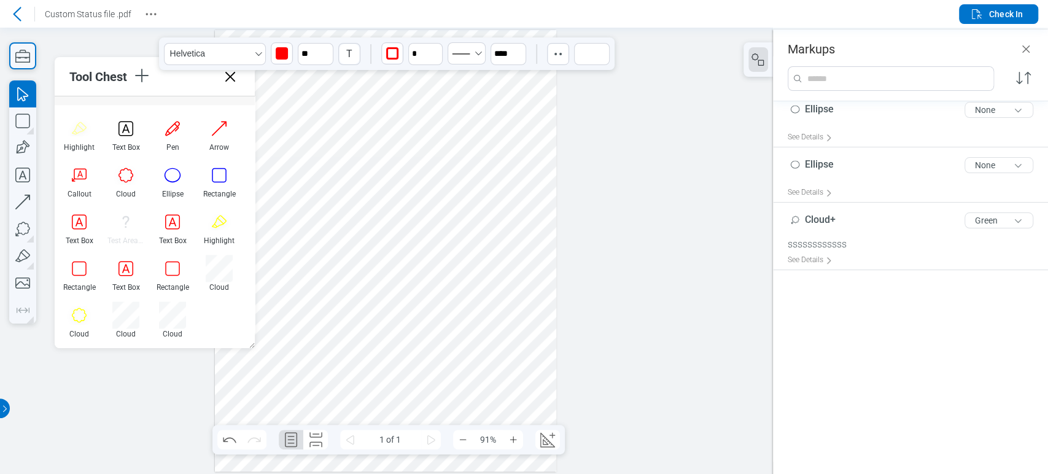
scroll to position [0, 0]
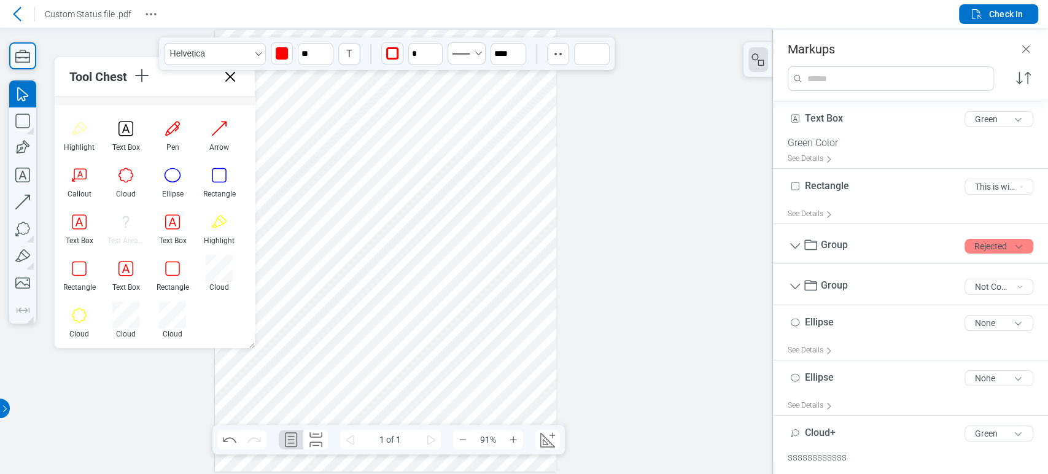
drag, startPoint x: 414, startPoint y: 106, endPoint x: 311, endPoint y: 390, distance: 302.6
click at [311, 390] on div at bounding box center [385, 251] width 341 height 442
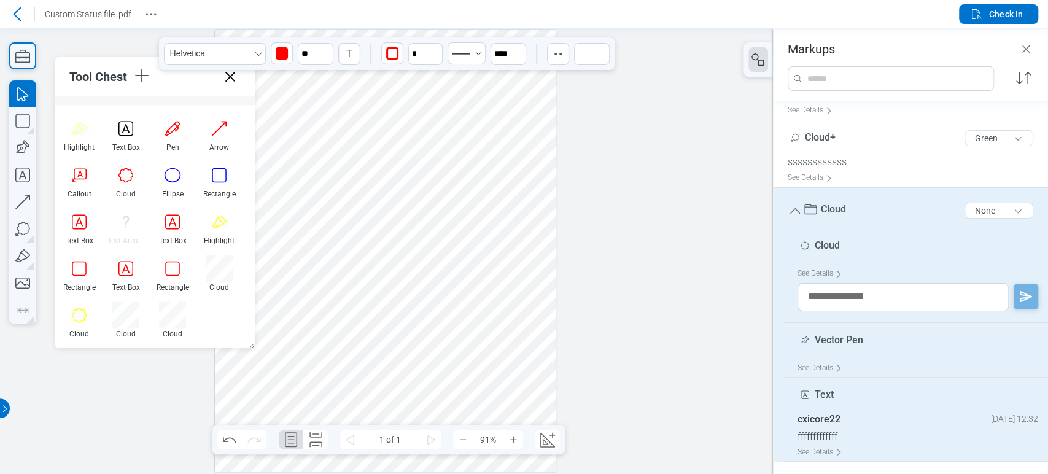
click at [326, 302] on div at bounding box center [385, 251] width 341 height 442
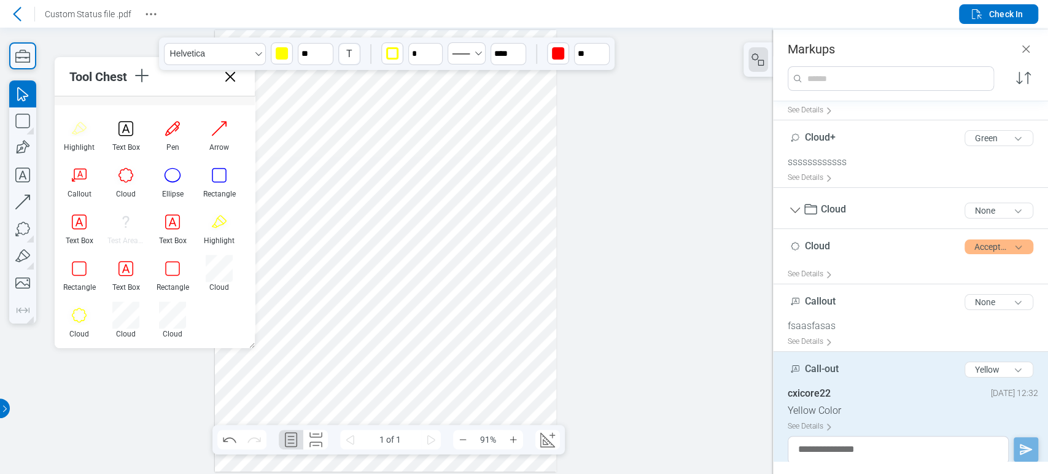
scroll to position [324, 0]
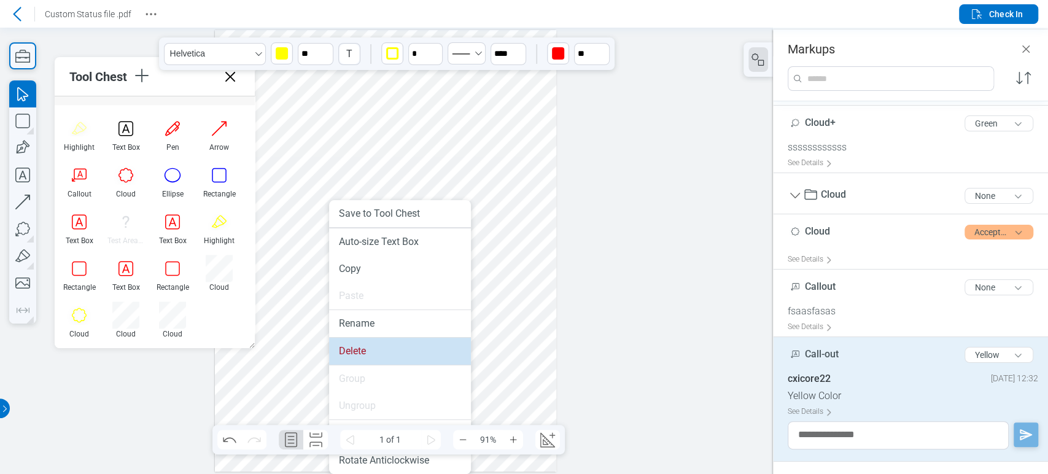
click at [355, 346] on li "Delete" at bounding box center [400, 351] width 142 height 27
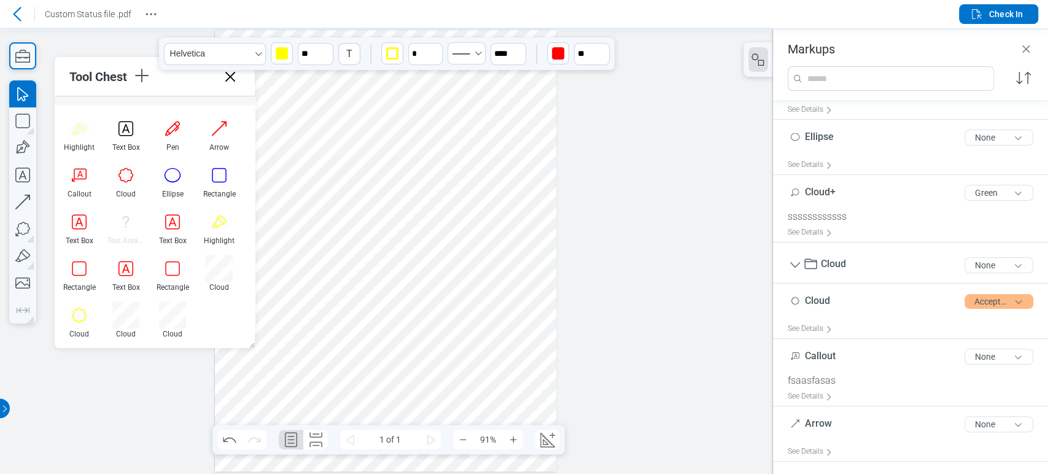
scroll to position [254, 0]
click at [399, 279] on div at bounding box center [385, 251] width 341 height 442
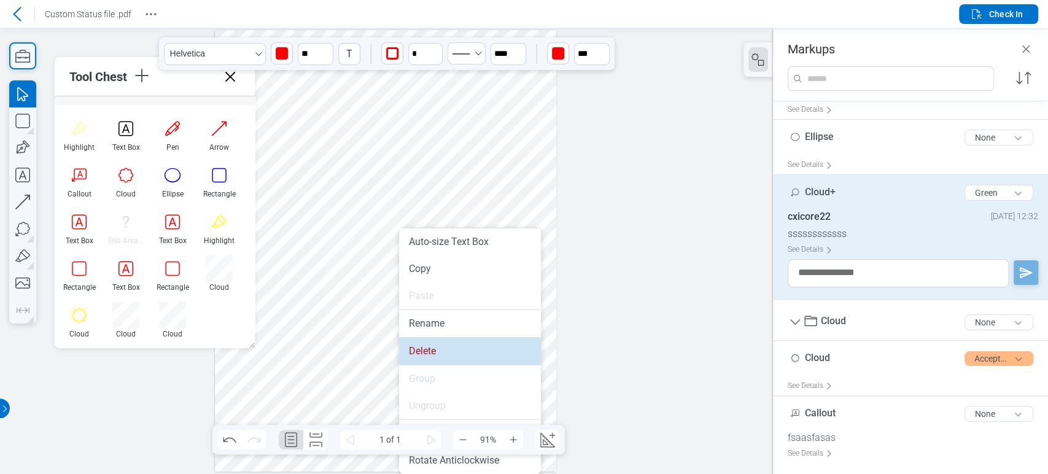
click at [426, 345] on li "Delete" at bounding box center [470, 351] width 142 height 27
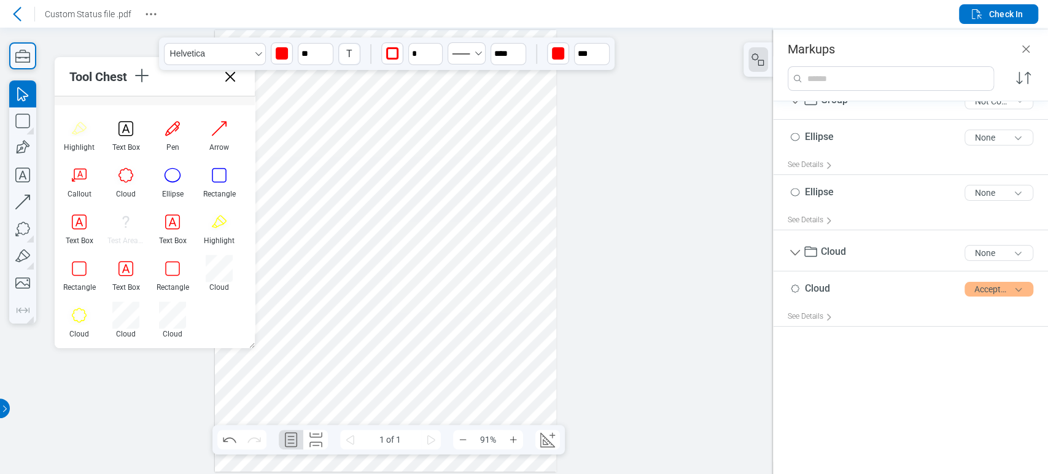
scroll to position [0, 0]
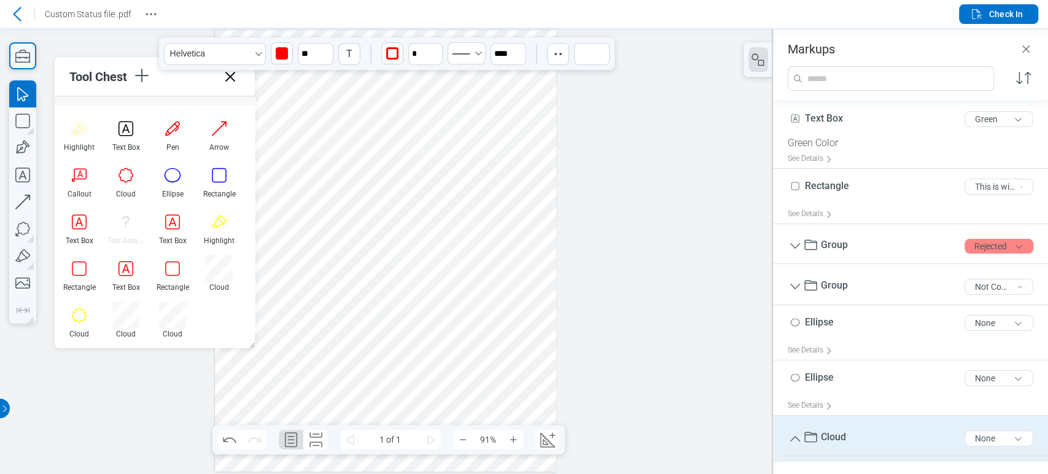
drag, startPoint x: 304, startPoint y: 358, endPoint x: 388, endPoint y: 309, distance: 97.4
click at [403, 302] on div at bounding box center [385, 251] width 341 height 442
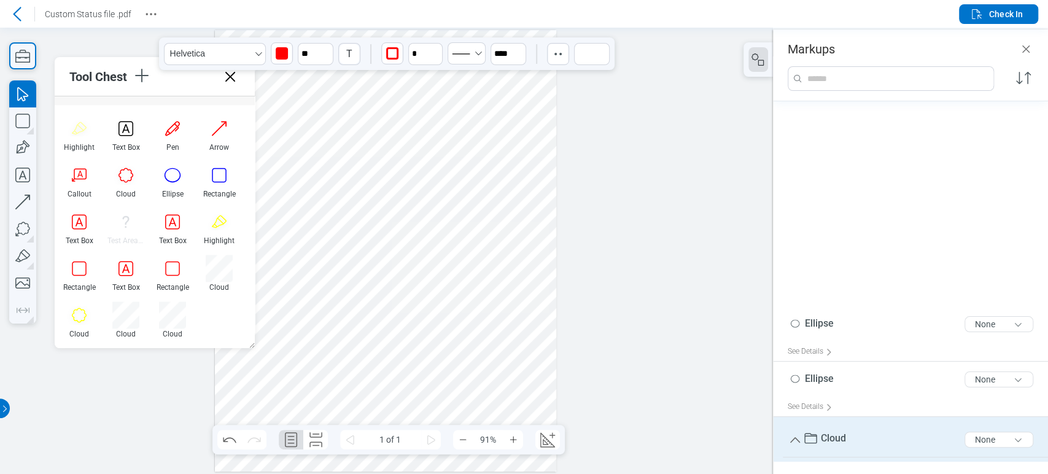
scroll to position [229, 0]
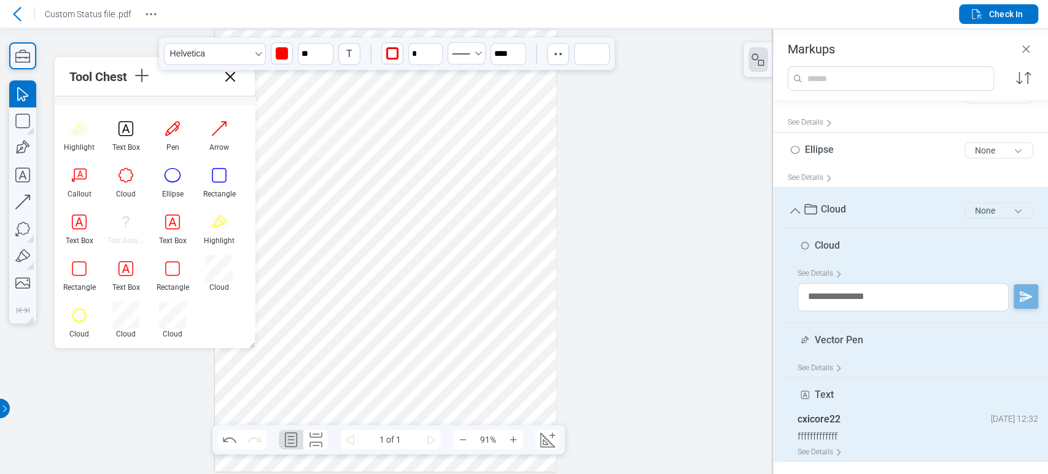
click at [999, 209] on button "None" at bounding box center [999, 211] width 69 height 16
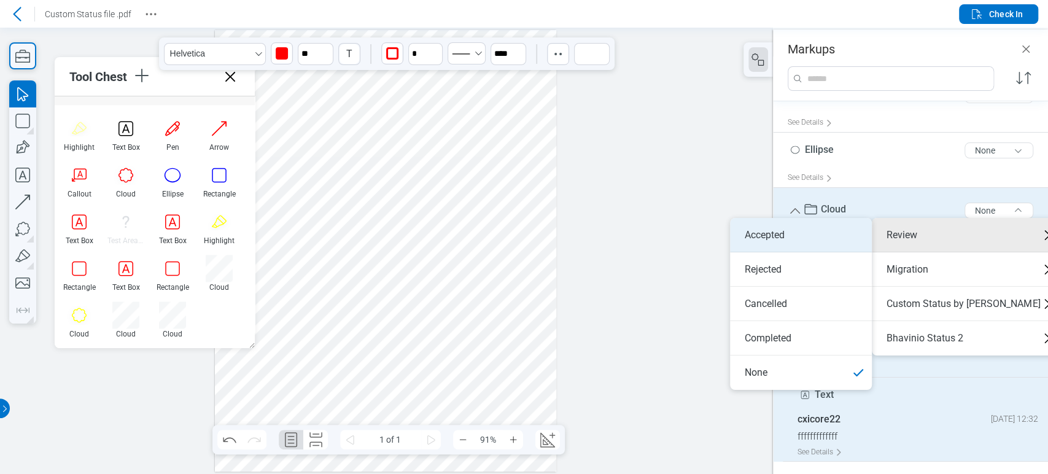
click at [791, 233] on li "Accepted" at bounding box center [801, 235] width 142 height 34
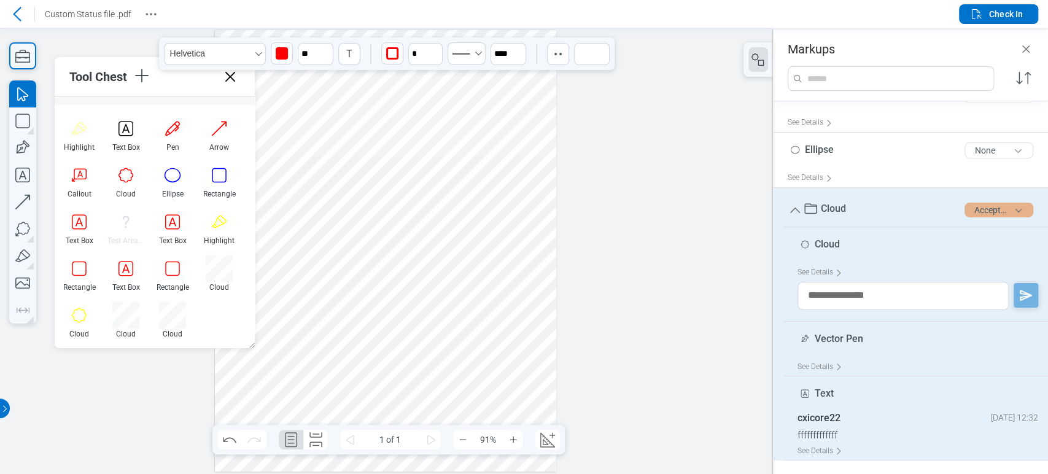
click at [978, 203] on button "Accepted" at bounding box center [999, 210] width 69 height 15
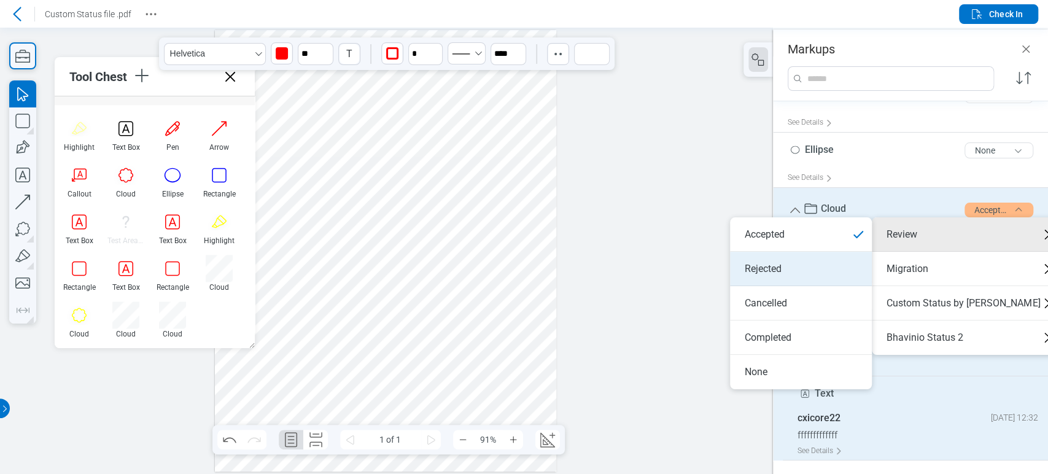
click at [798, 255] on li "Rejected" at bounding box center [801, 269] width 142 height 34
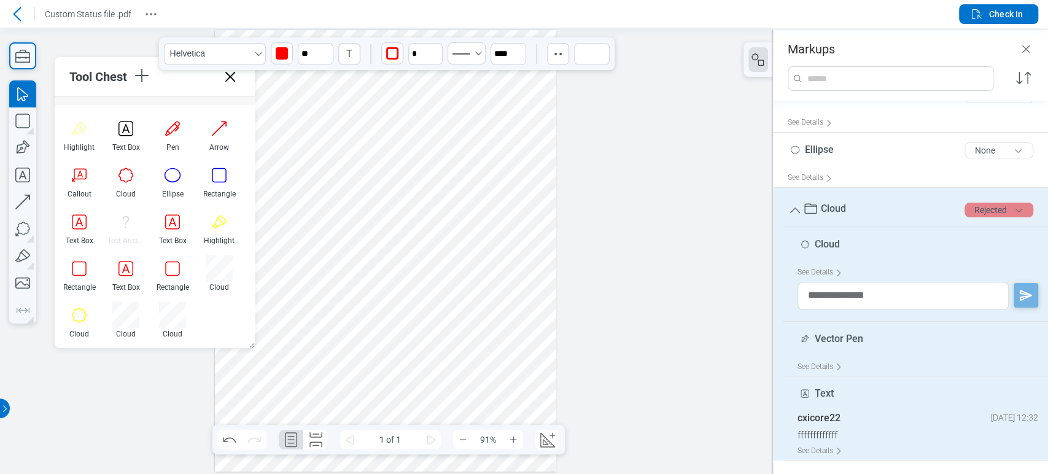
click at [965, 211] on button "Rejected" at bounding box center [999, 210] width 69 height 15
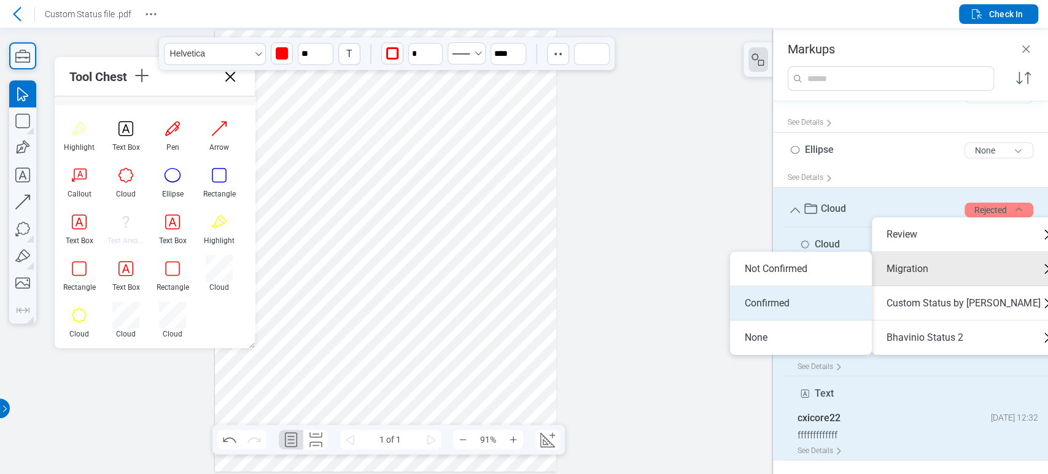
drag, startPoint x: 850, startPoint y: 266, endPoint x: 822, endPoint y: 299, distance: 44.0
click at [822, 299] on ul "Not Confirmed Confirmed None" at bounding box center [801, 303] width 142 height 103
click at [822, 299] on li "Confirmed" at bounding box center [801, 303] width 142 height 34
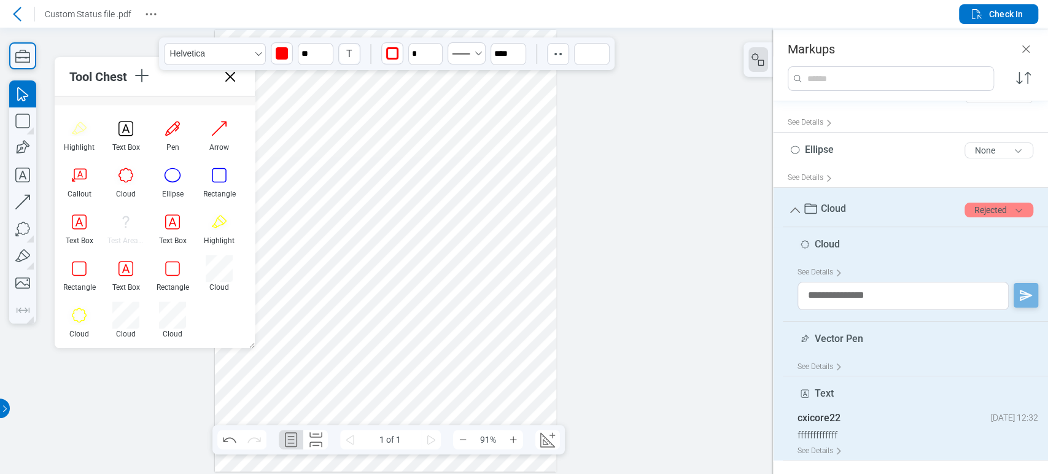
drag, startPoint x: 993, startPoint y: 211, endPoint x: 989, endPoint y: 219, distance: 9.4
click at [993, 210] on button "Rejected" at bounding box center [999, 210] width 69 height 15
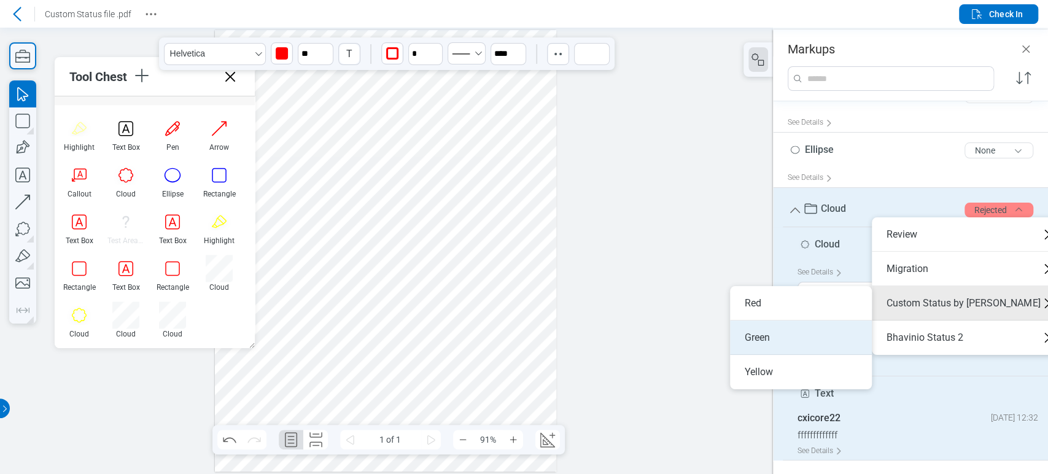
click at [821, 333] on li "Green" at bounding box center [801, 337] width 142 height 34
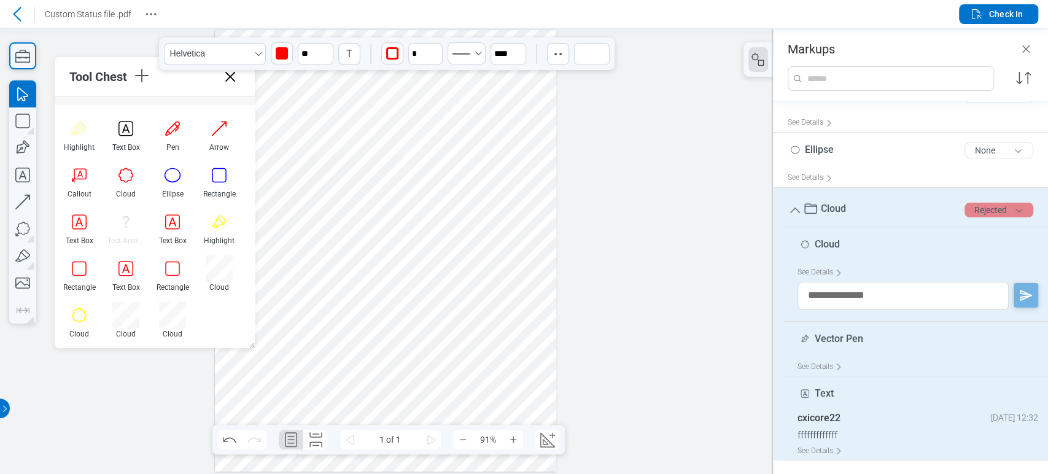
click at [989, 216] on button "Rejected" at bounding box center [999, 210] width 69 height 15
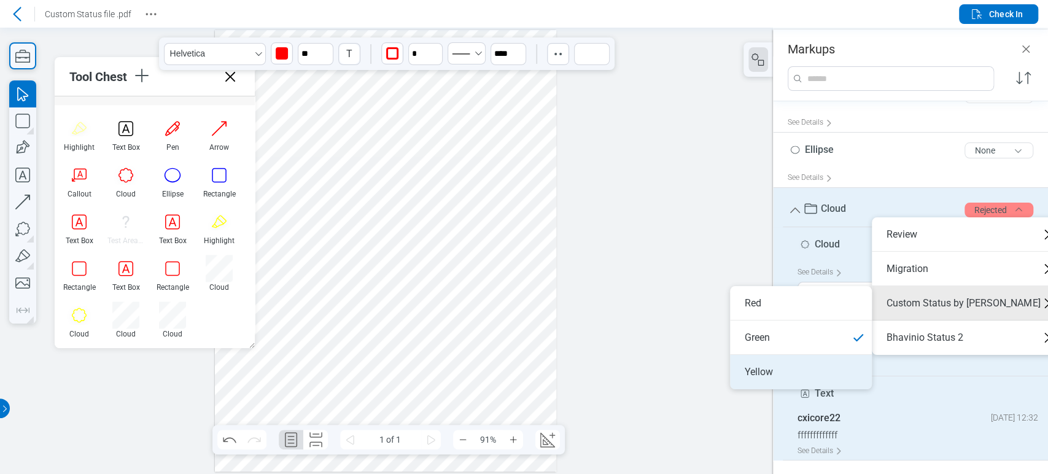
click at [815, 367] on li "Yellow" at bounding box center [801, 372] width 142 height 34
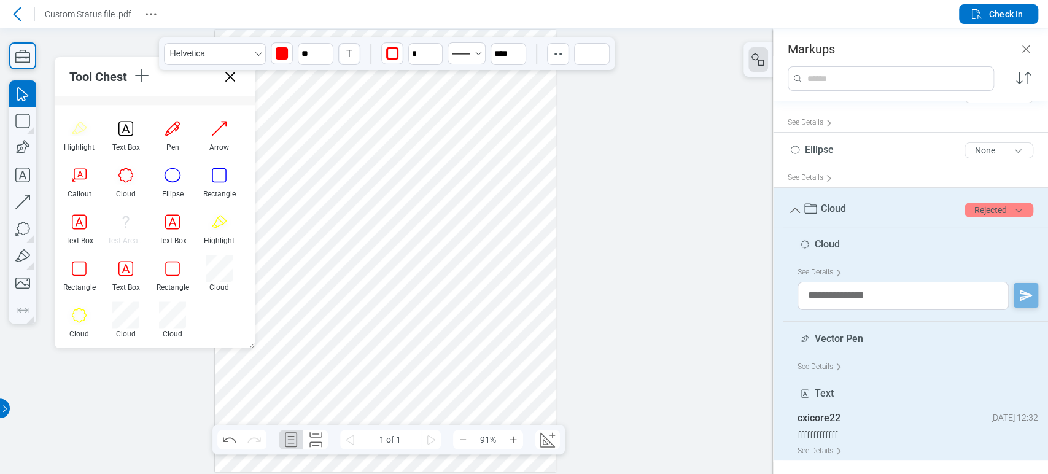
click at [495, 118] on div at bounding box center [385, 251] width 341 height 442
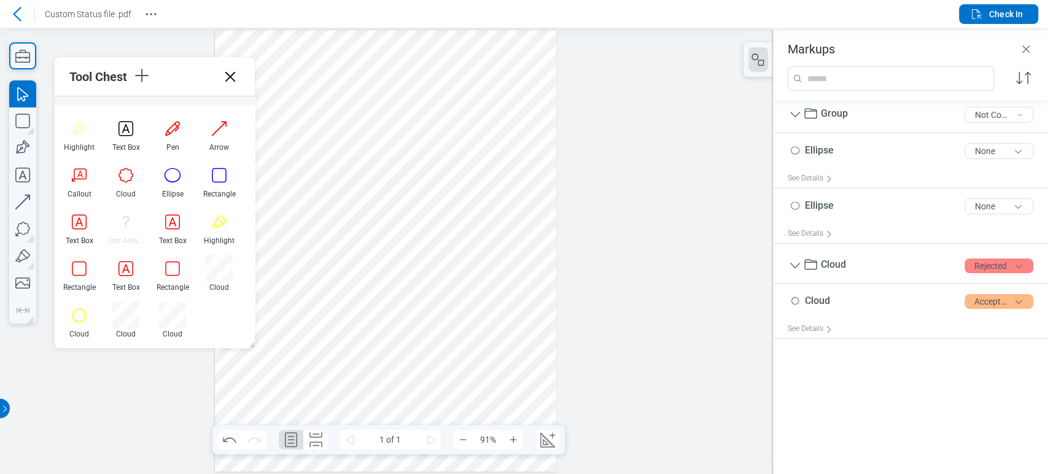
scroll to position [0, 0]
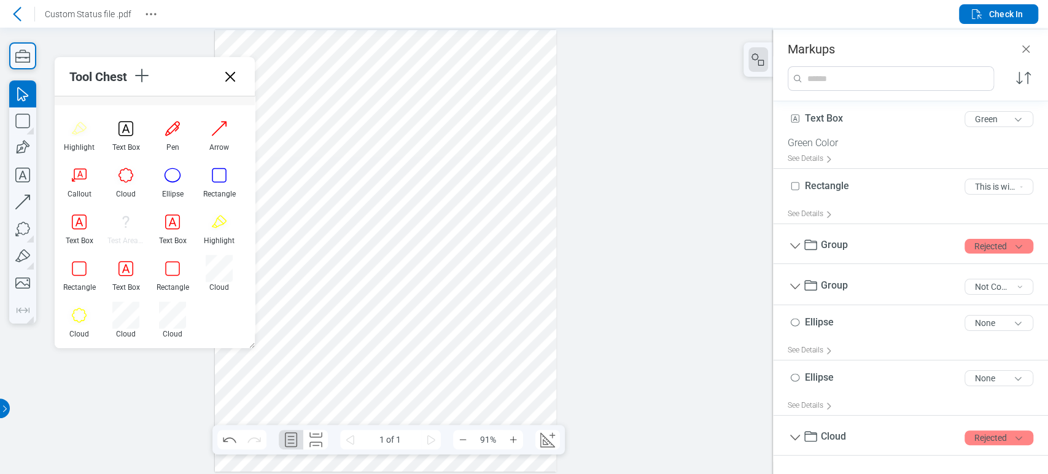
drag, startPoint x: 473, startPoint y: 319, endPoint x: 284, endPoint y: 171, distance: 240.1
click at [284, 171] on div at bounding box center [385, 251] width 341 height 442
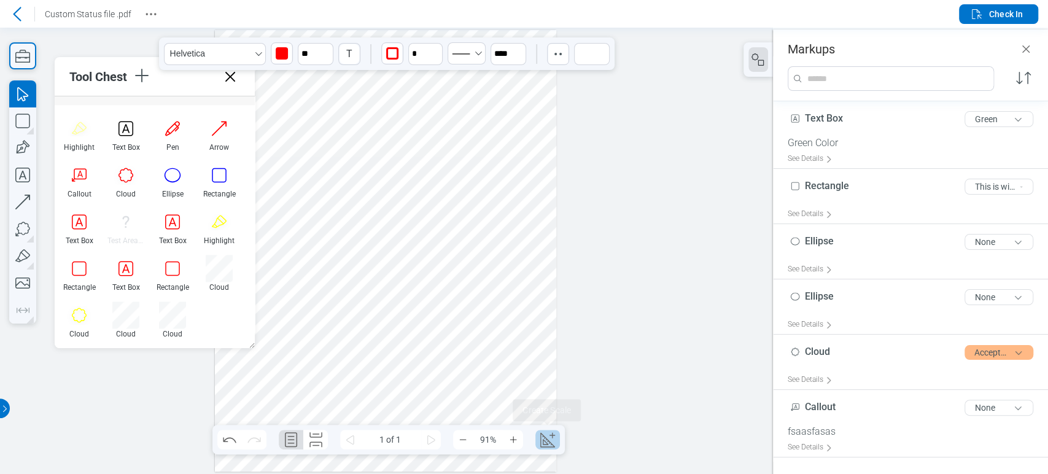
click at [546, 433] on icon "Create Scale" at bounding box center [548, 440] width 20 height 20
select select "**"
select select "***"
select select "**********"
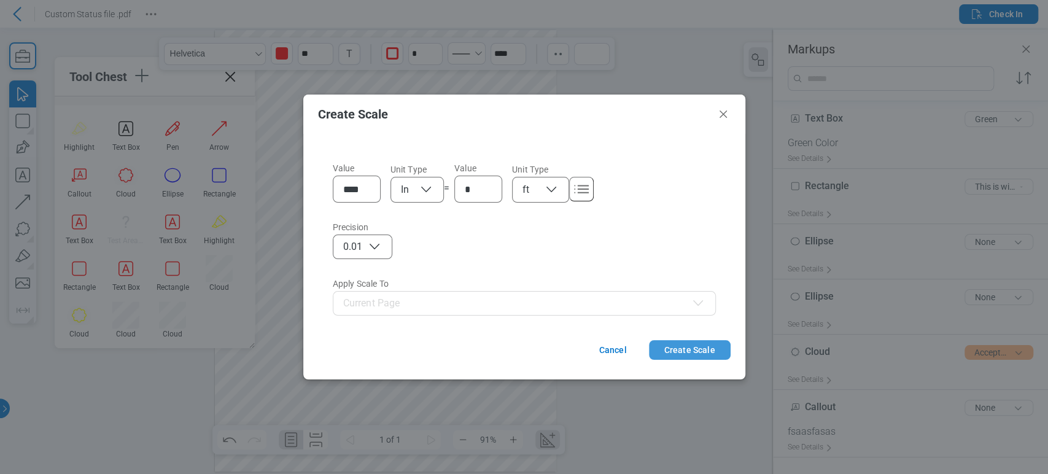
click at [651, 349] on button "Create Scale" at bounding box center [690, 350] width 82 height 20
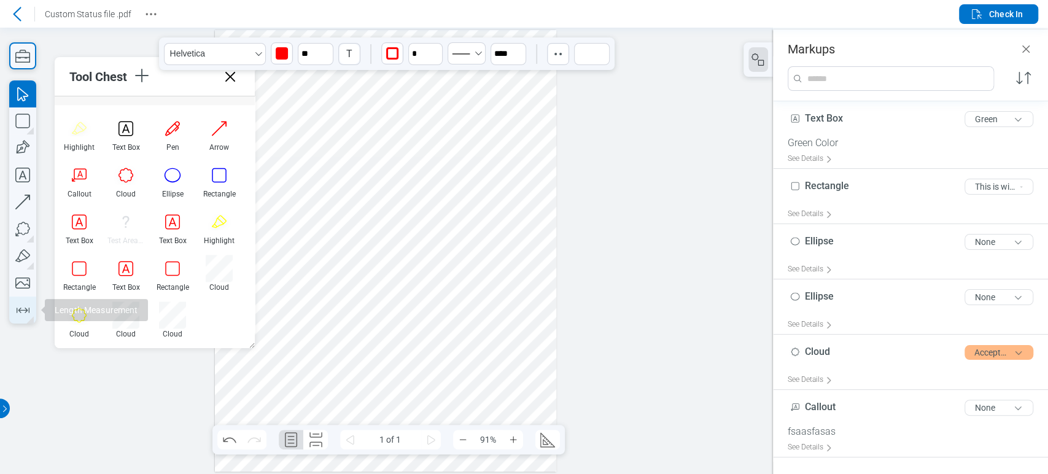
click at [25, 308] on icon "button" at bounding box center [23, 311] width 13 height 6
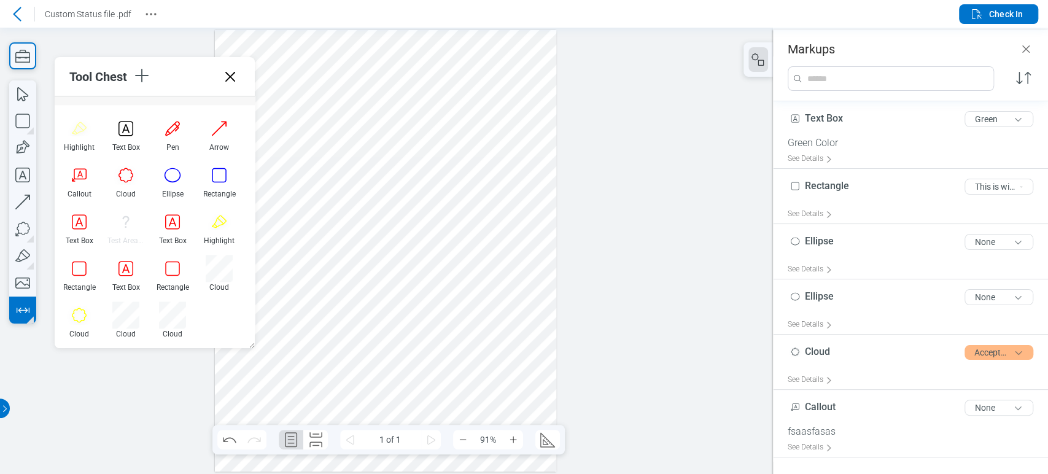
drag, startPoint x: 274, startPoint y: 258, endPoint x: 465, endPoint y: 277, distance: 191.8
click at [465, 277] on div at bounding box center [385, 251] width 341 height 442
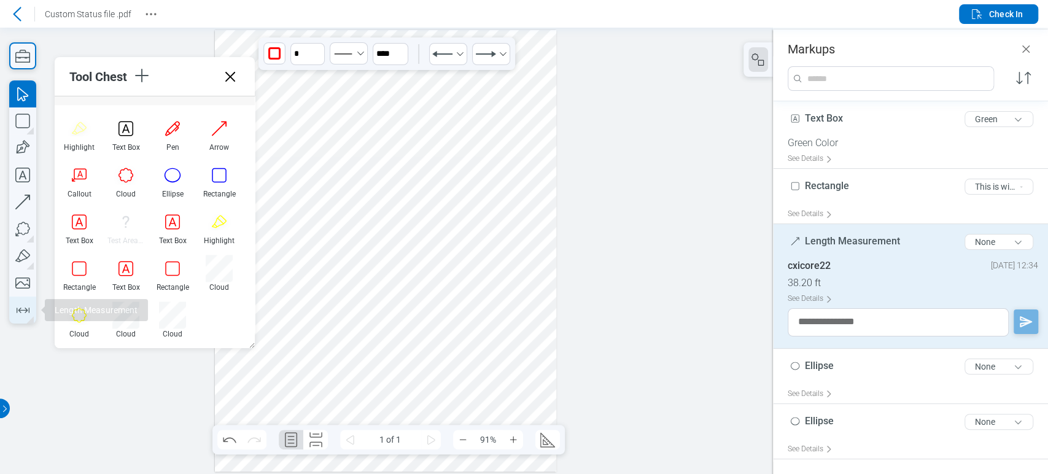
click at [14, 314] on icon "button" at bounding box center [23, 310] width 20 height 20
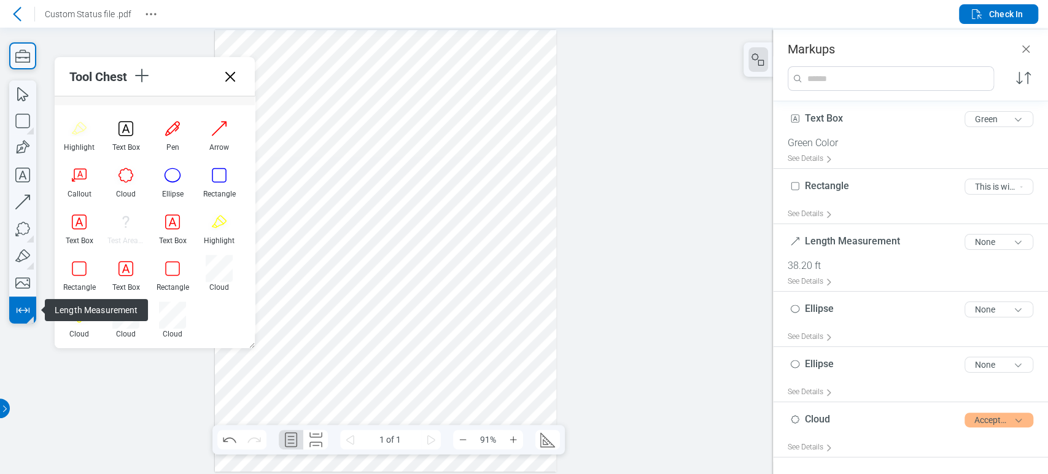
click at [10, 314] on button "button" at bounding box center [22, 310] width 27 height 27
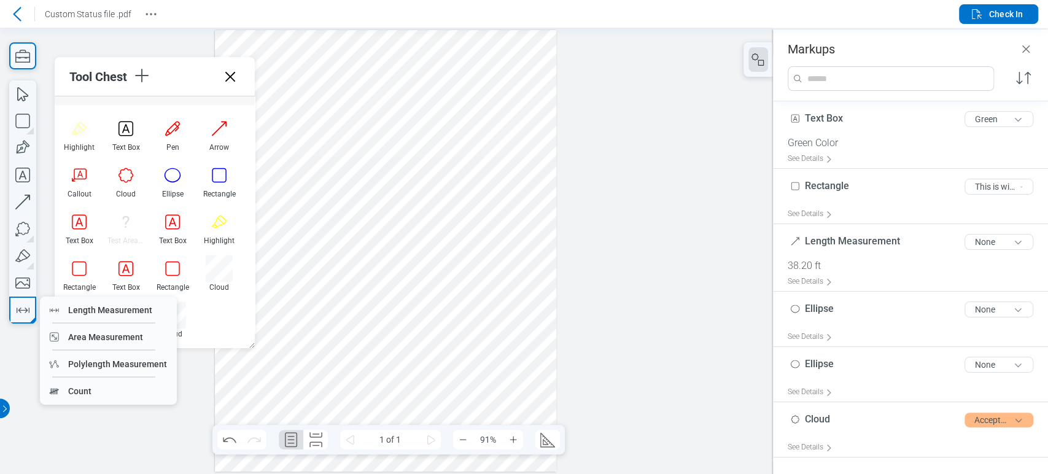
drag, startPoint x: 52, startPoint y: 333, endPoint x: 213, endPoint y: 297, distance: 165.5
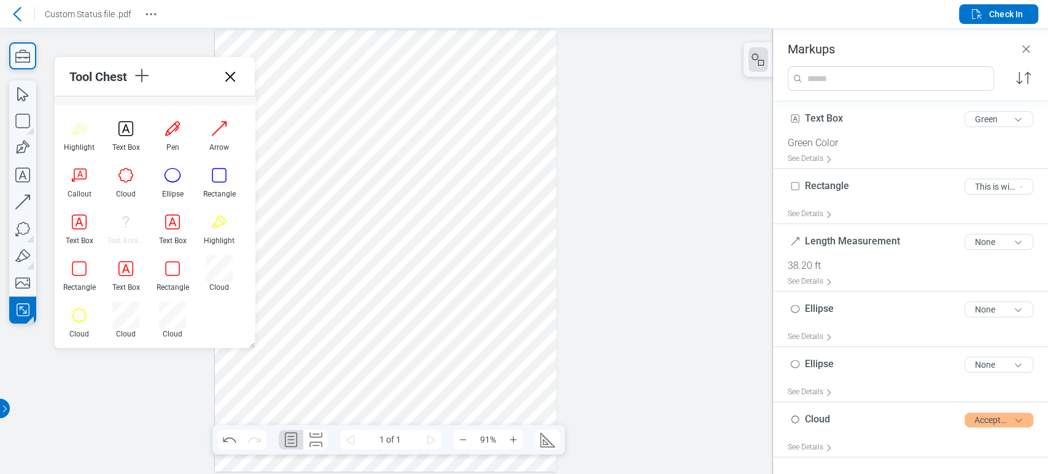
drag, startPoint x: 459, startPoint y: 205, endPoint x: 467, endPoint y: 214, distance: 12.2
click at [467, 214] on div at bounding box center [385, 251] width 341 height 442
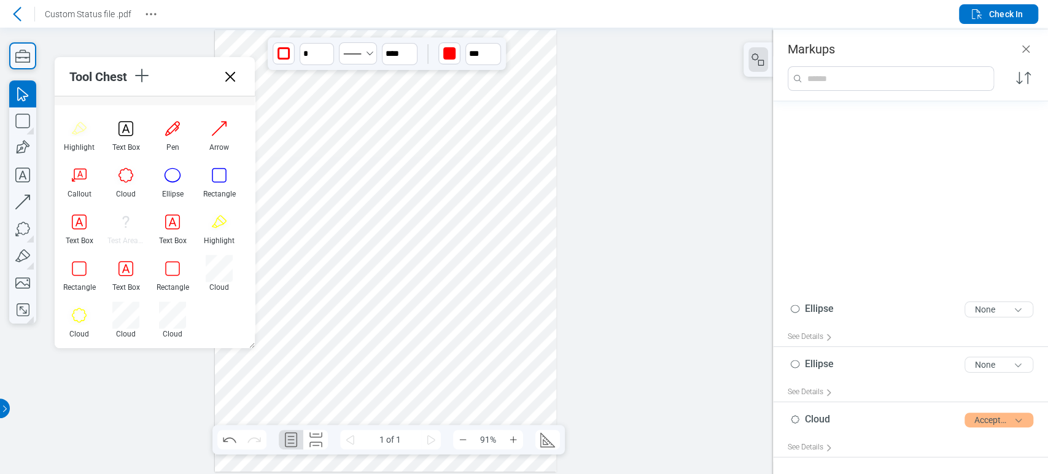
scroll to position [242, 0]
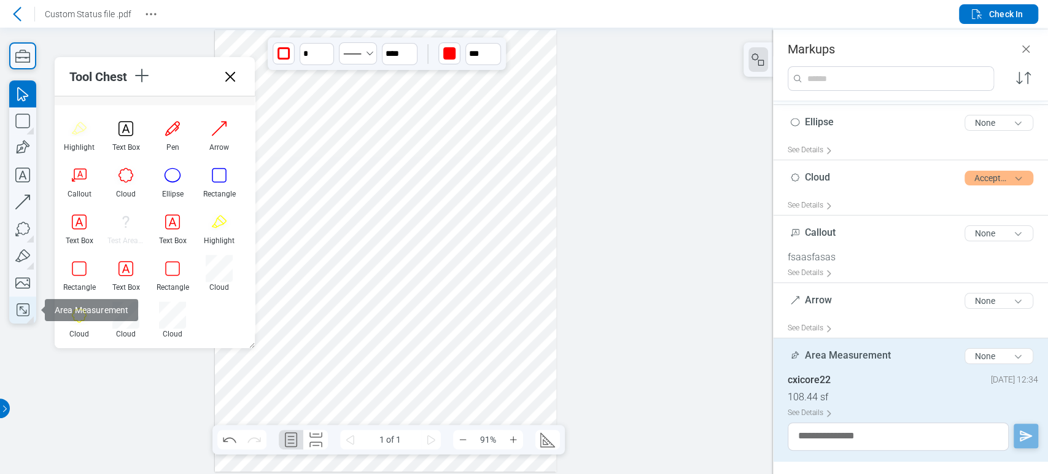
click at [21, 307] on icon "button" at bounding box center [23, 309] width 7 height 7
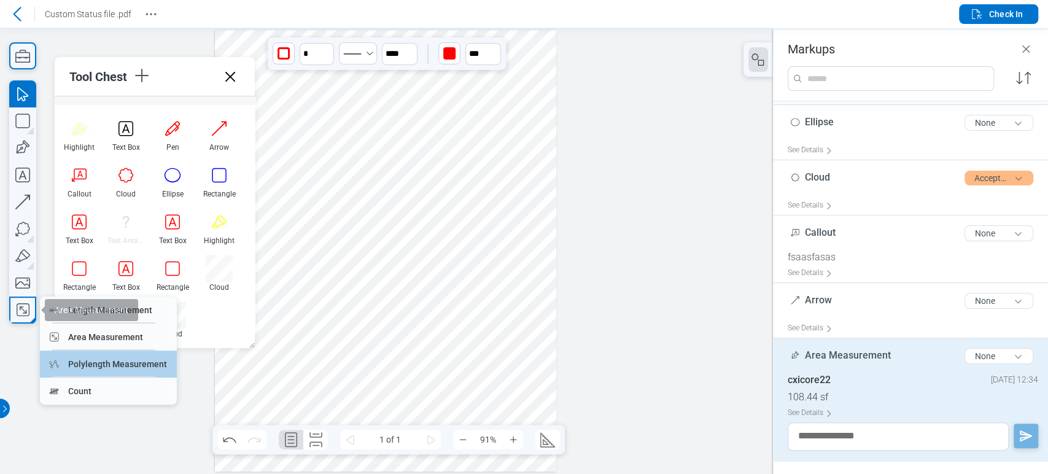
drag, startPoint x: 102, startPoint y: 324, endPoint x: 80, endPoint y: 364, distance: 45.3
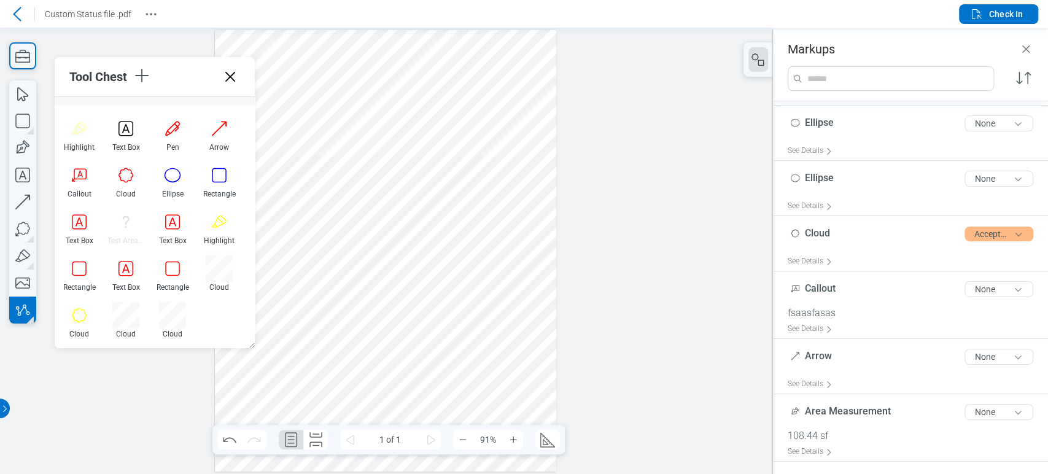
scroll to position [185, 0]
drag, startPoint x: 485, startPoint y: 238, endPoint x: 480, endPoint y: 278, distance: 40.2
click at [482, 240] on div at bounding box center [385, 251] width 341 height 442
click at [484, 311] on div at bounding box center [385, 251] width 341 height 442
click at [526, 307] on div at bounding box center [385, 251] width 341 height 442
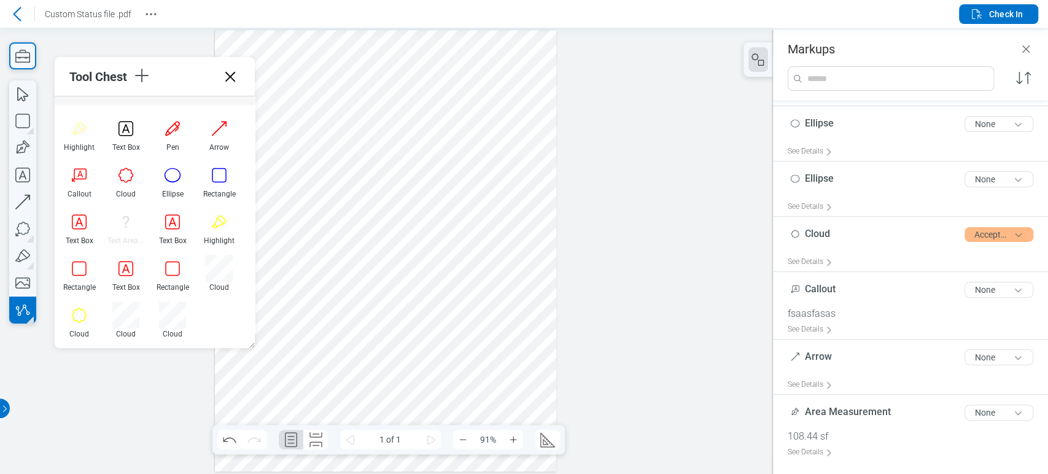
click at [526, 307] on div at bounding box center [385, 251] width 341 height 442
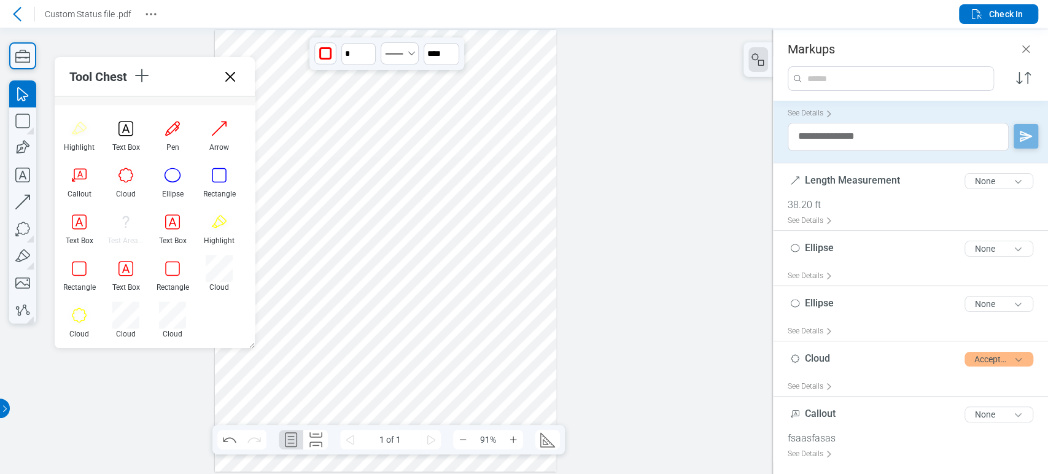
scroll to position [123, 0]
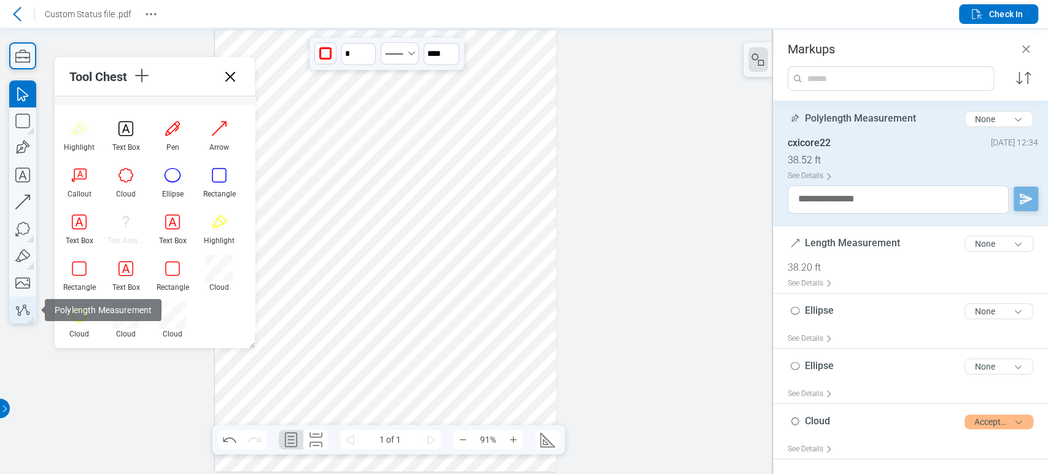
click at [21, 308] on icon "button" at bounding box center [23, 310] width 20 height 20
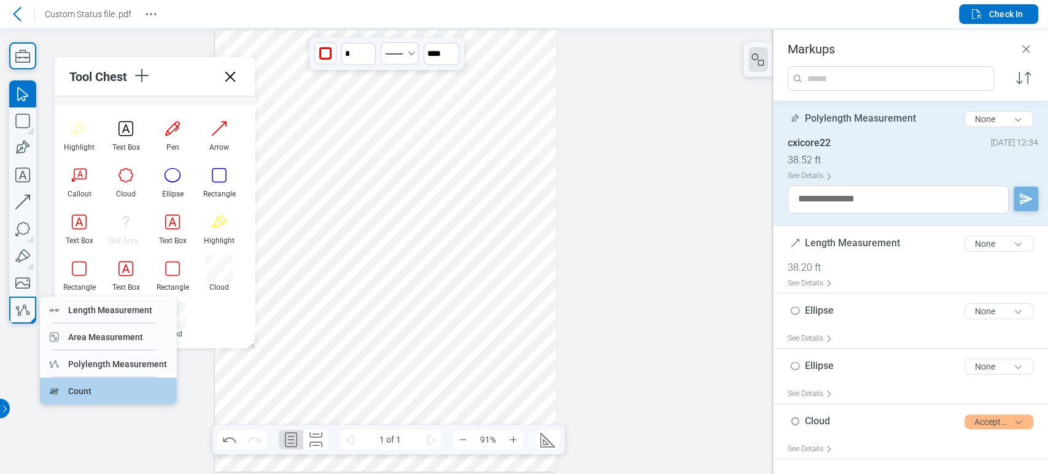
drag, startPoint x: 59, startPoint y: 379, endPoint x: 369, endPoint y: 339, distance: 312.7
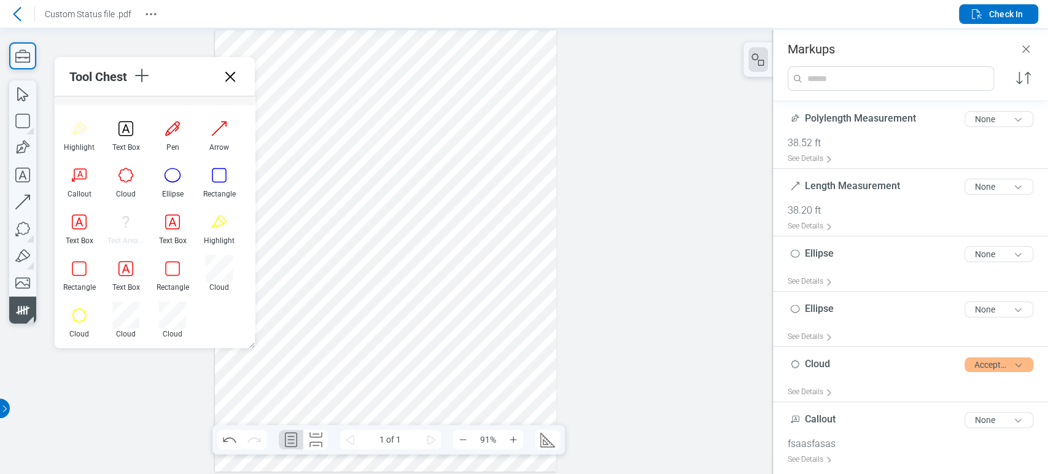
click at [410, 294] on div at bounding box center [385, 251] width 341 height 442
click at [21, 80] on icon "button" at bounding box center [22, 93] width 27 height 27
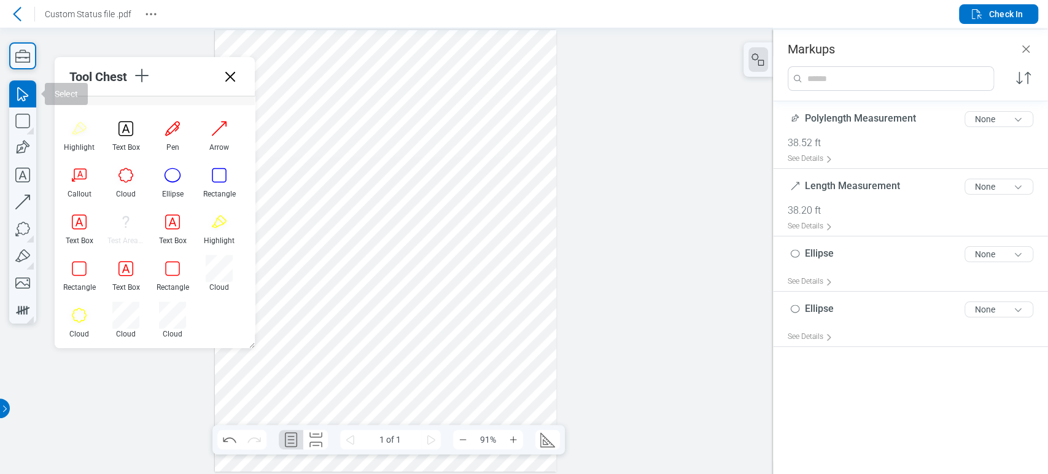
scroll to position [0, 0]
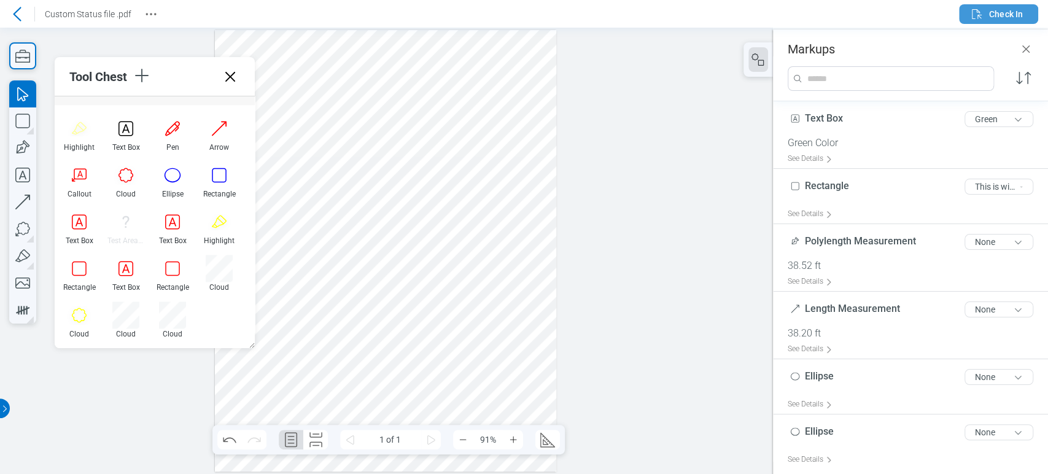
click at [969, 14] on icon "button" at bounding box center [976, 14] width 15 height 15
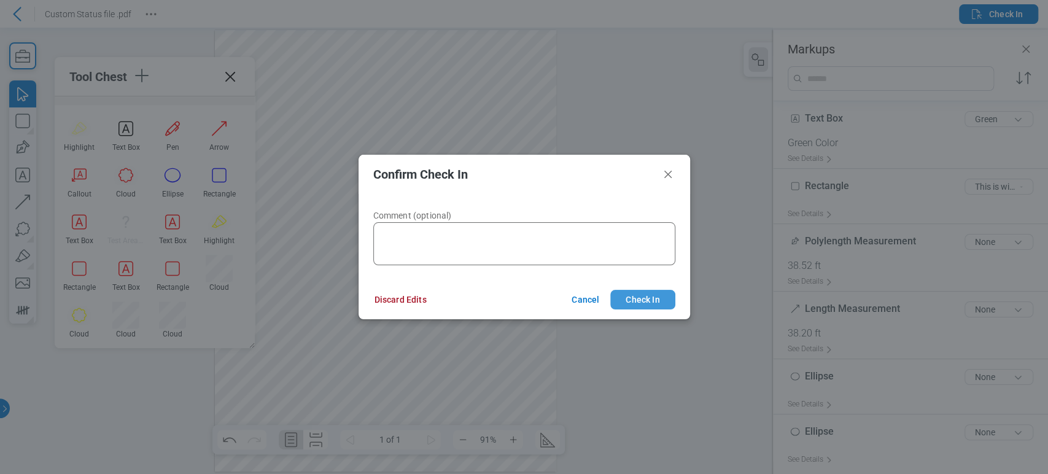
click at [632, 293] on button "Check In" at bounding box center [642, 300] width 64 height 20
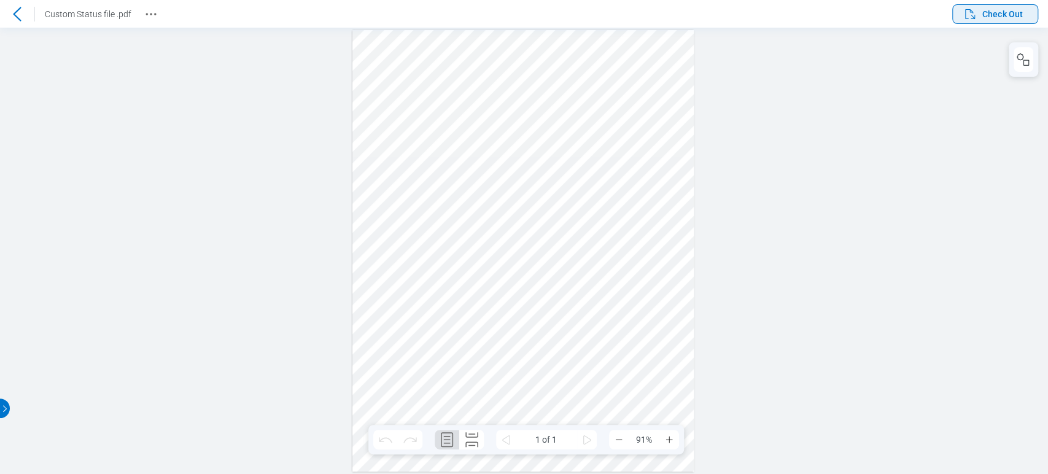
click at [1009, 20] on span "Check Out" at bounding box center [993, 14] width 60 height 15
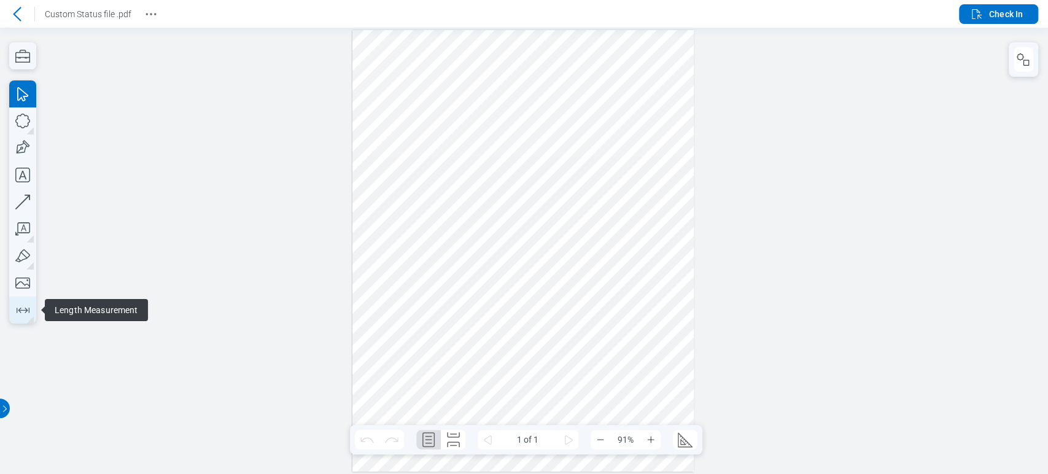
click at [28, 314] on icon "button" at bounding box center [23, 310] width 20 height 20
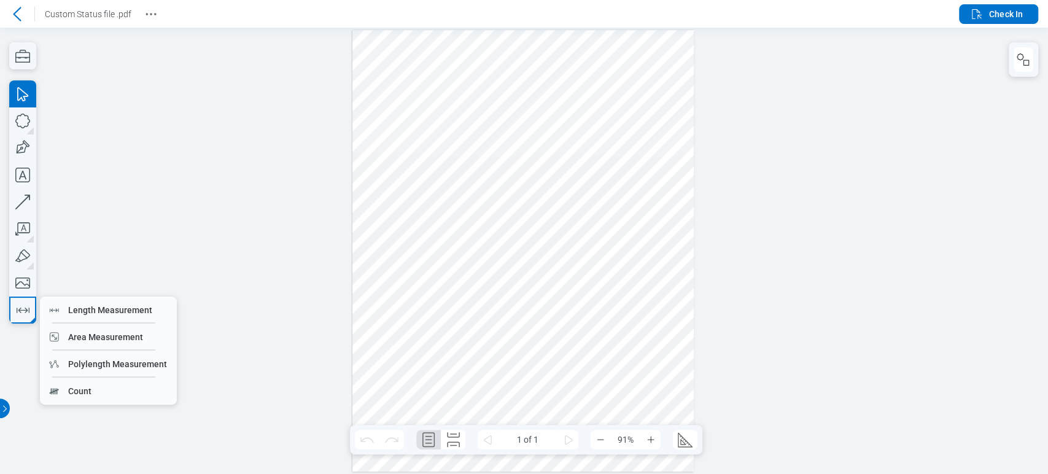
click at [370, 253] on div at bounding box center [522, 251] width 341 height 442
click at [585, 187] on div at bounding box center [522, 251] width 341 height 442
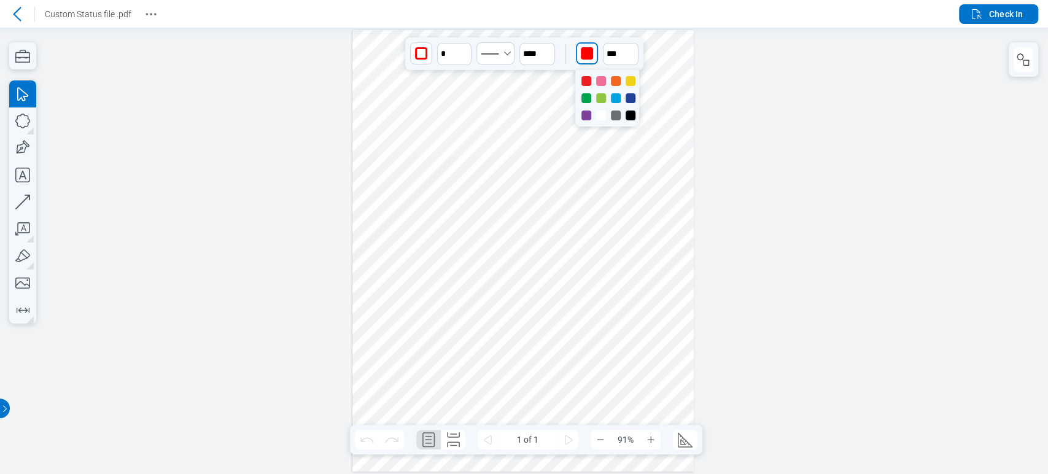
click at [589, 44] on div "button" at bounding box center [587, 54] width 20 height 20
click at [629, 115] on div at bounding box center [631, 116] width 10 height 10
click at [604, 52] on input "**" at bounding box center [621, 54] width 36 height 22
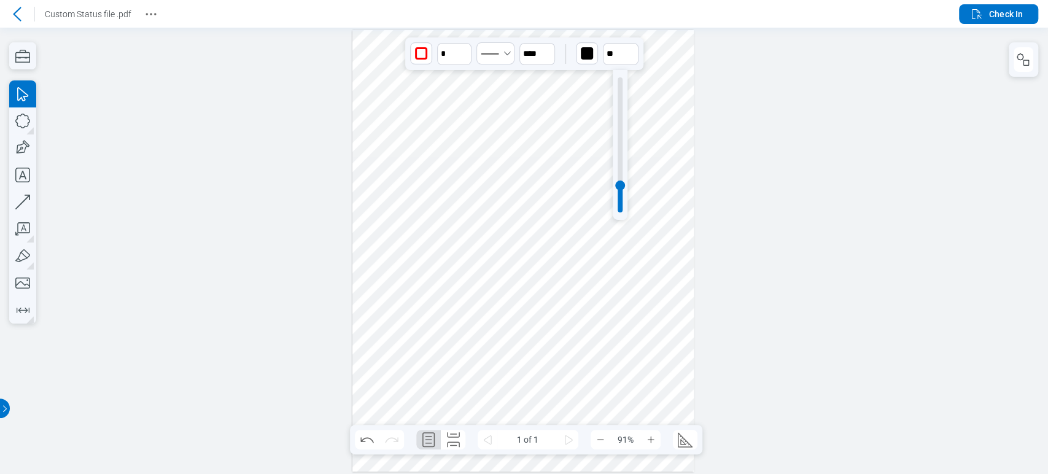
click at [624, 142] on div at bounding box center [620, 145] width 15 height 150
click at [620, 149] on div at bounding box center [620, 144] width 5 height 135
click at [621, 127] on div at bounding box center [620, 144] width 5 height 135
type input "**"
drag, startPoint x: 621, startPoint y: 127, endPoint x: 623, endPoint y: 144, distance: 16.7
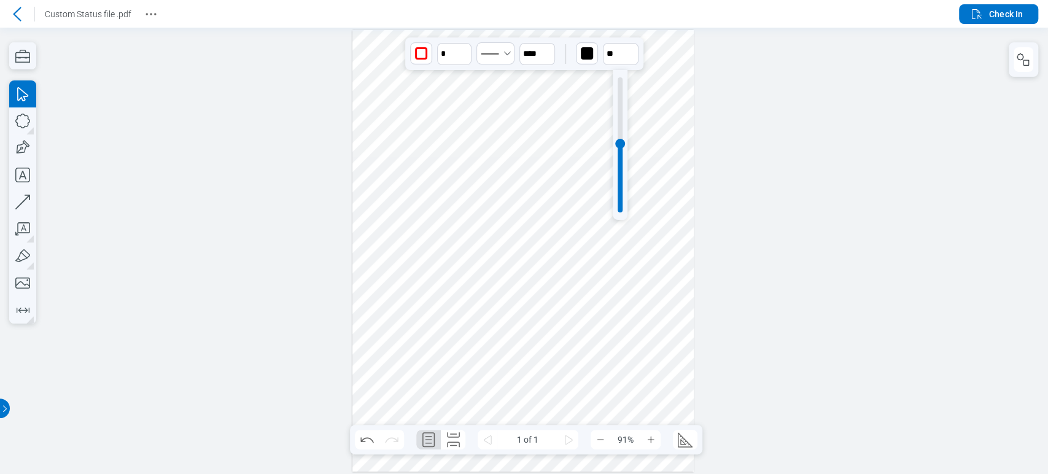
click at [623, 144] on div at bounding box center [620, 144] width 10 height 10
click at [638, 139] on div at bounding box center [522, 251] width 341 height 442
click at [601, 160] on div at bounding box center [522, 251] width 341 height 442
click at [647, 86] on div at bounding box center [522, 251] width 341 height 442
click at [566, 264] on div at bounding box center [522, 251] width 341 height 442
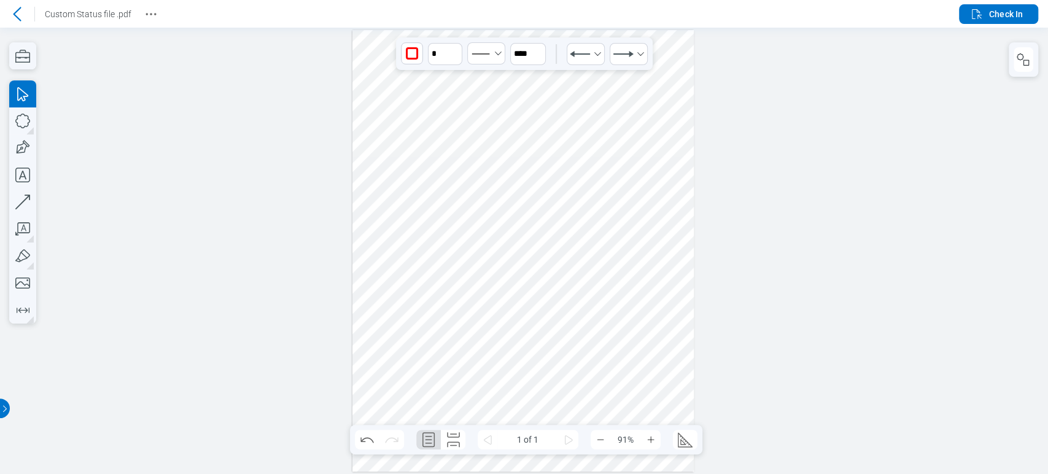
drag, startPoint x: 604, startPoint y: 278, endPoint x: 571, endPoint y: 257, distance: 38.9
click at [571, 257] on div at bounding box center [522, 251] width 341 height 442
click at [405, 56] on div "button" at bounding box center [412, 54] width 20 height 20
click at [453, 82] on div at bounding box center [456, 81] width 10 height 10
click at [463, 53] on div "* ****" at bounding box center [524, 53] width 257 height 33
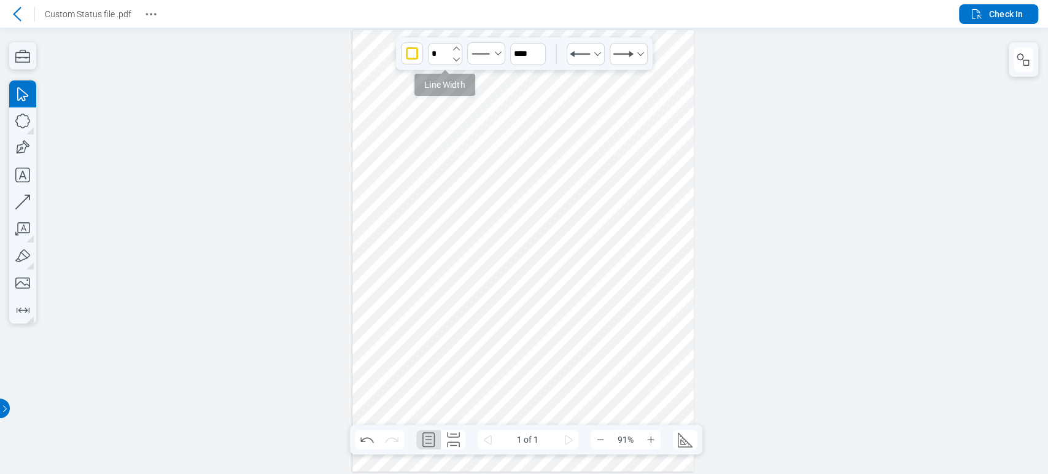
click at [457, 47] on icon "undefined_increment" at bounding box center [456, 49] width 10 height 10
type input "*"
click at [529, 317] on div at bounding box center [522, 251] width 341 height 442
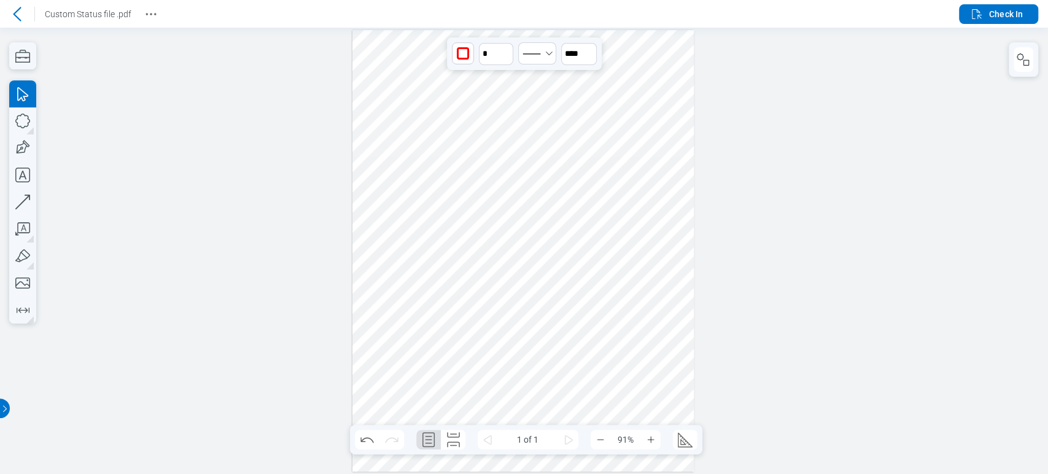
click at [623, 292] on div at bounding box center [522, 251] width 341 height 442
click at [505, 45] on icon "undefined_increment" at bounding box center [507, 49] width 10 height 10
type input "*"
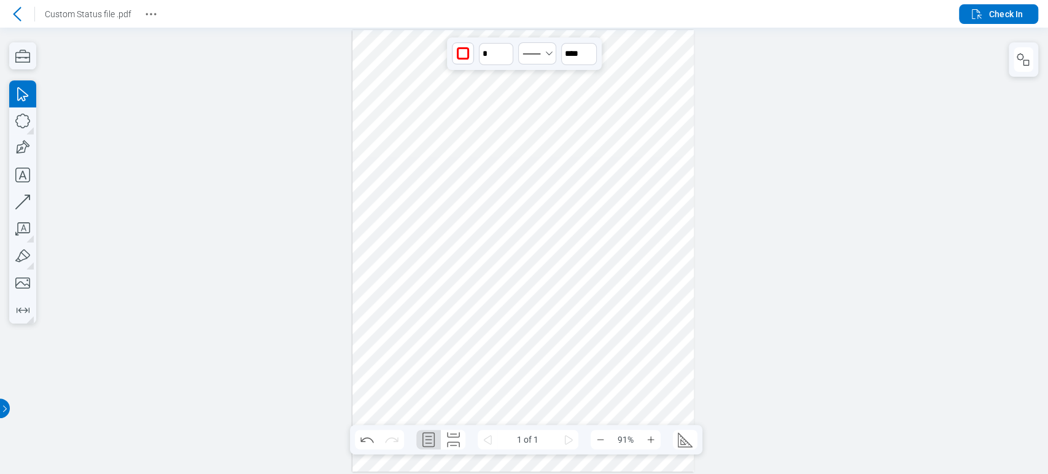
click at [445, 53] on div at bounding box center [522, 251] width 341 height 442
click at [620, 251] on div at bounding box center [522, 251] width 341 height 442
click at [463, 55] on div "button" at bounding box center [463, 53] width 12 height 12
click at [506, 95] on div at bounding box center [507, 98] width 10 height 10
click at [548, 291] on div at bounding box center [522, 251] width 341 height 442
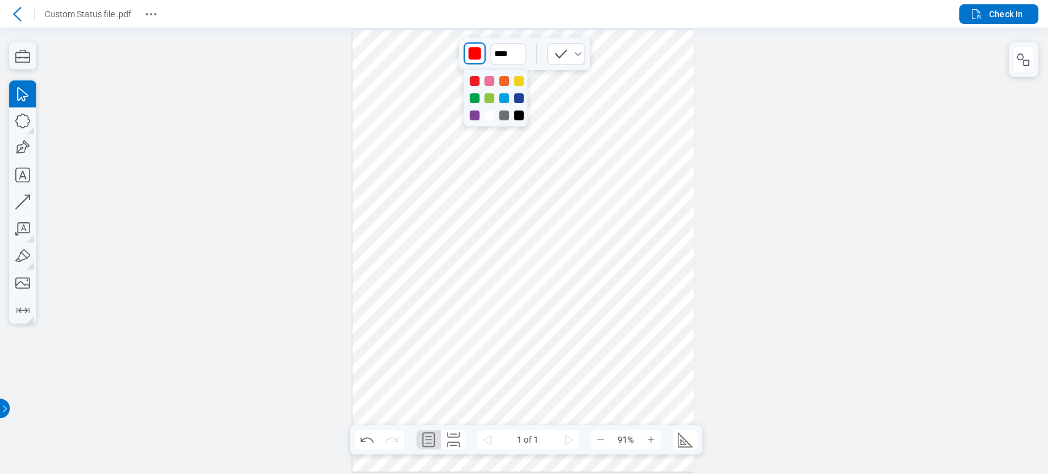
click at [472, 55] on div "button" at bounding box center [474, 53] width 12 height 12
click at [518, 117] on div at bounding box center [519, 116] width 10 height 10
click at [573, 53] on icon "Select Checkmark" at bounding box center [578, 54] width 10 height 10
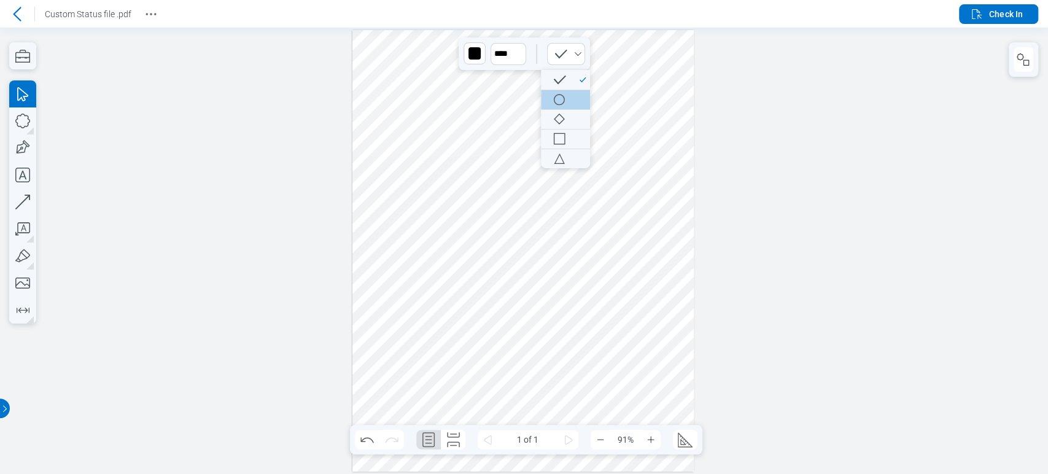
click at [572, 102] on div at bounding box center [558, 99] width 34 height 19
drag, startPoint x: 585, startPoint y: 361, endPoint x: 627, endPoint y: 278, distance: 93.6
click at [582, 358] on div at bounding box center [522, 251] width 341 height 442
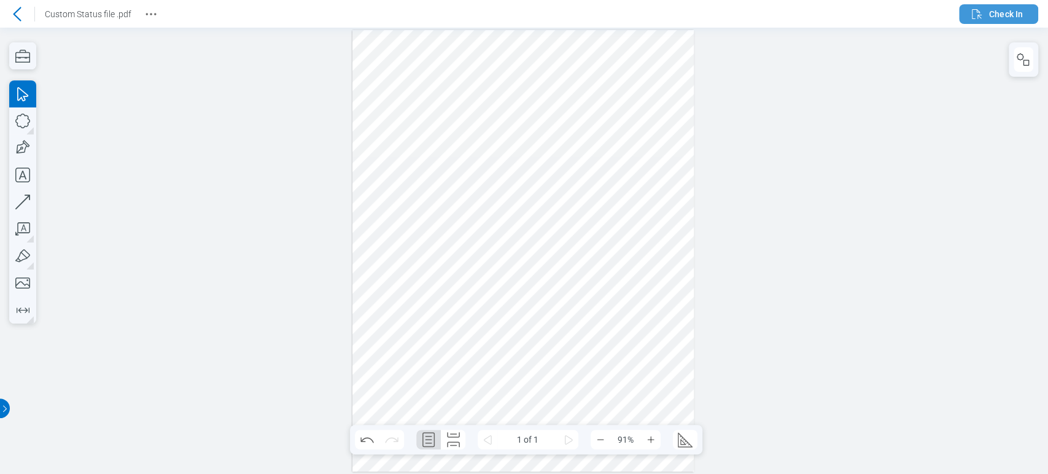
click at [969, 19] on icon "button" at bounding box center [976, 14] width 15 height 15
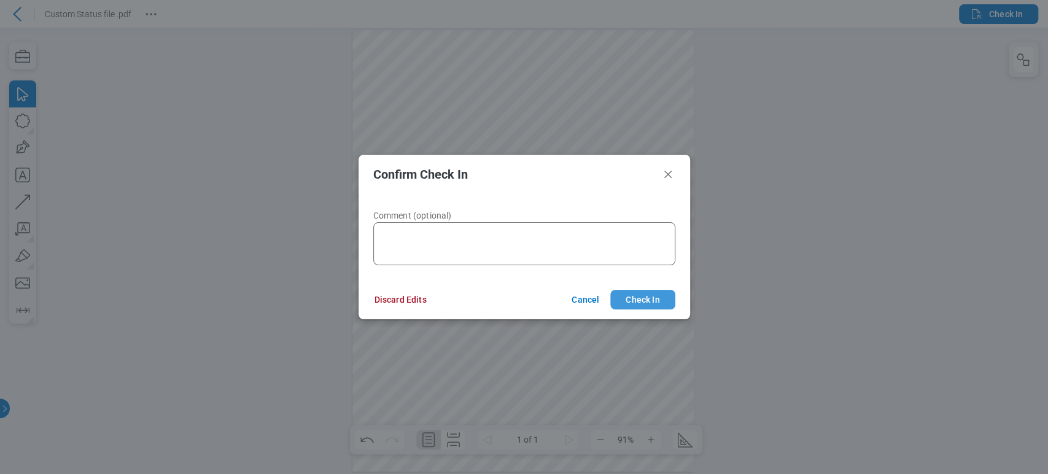
click at [643, 301] on button "Check In" at bounding box center [642, 300] width 64 height 20
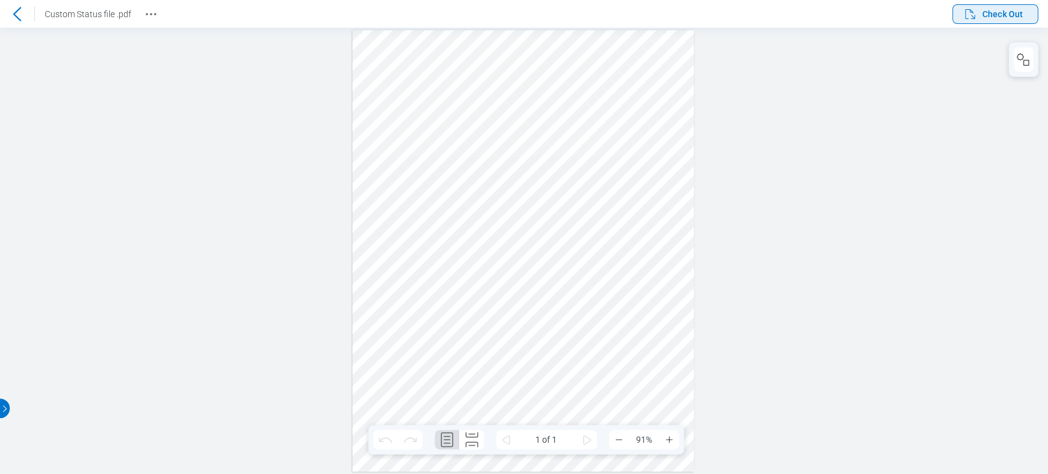
click at [1015, 9] on span "Check Out" at bounding box center [1002, 14] width 41 height 12
click at [1003, 12] on span "Check Out" at bounding box center [1002, 14] width 41 height 12
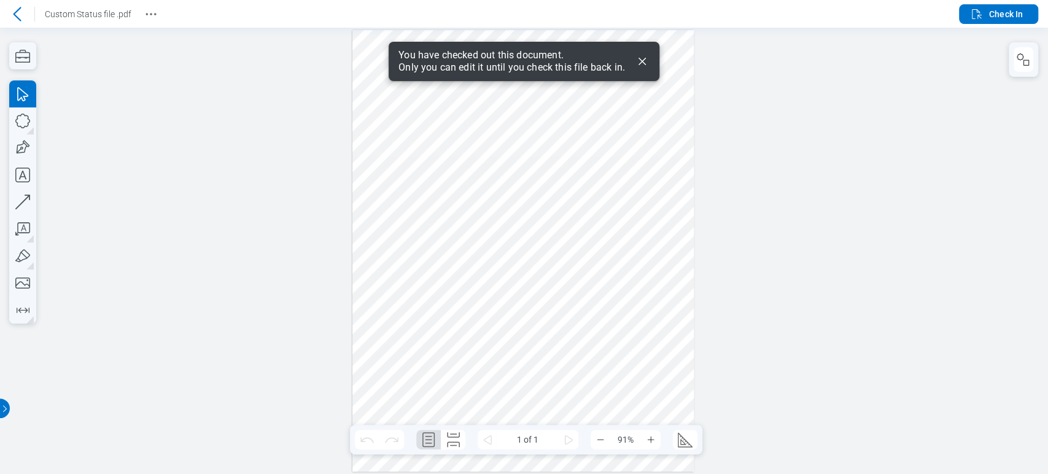
click at [639, 60] on icon "Dismiss" at bounding box center [642, 61] width 15 height 15
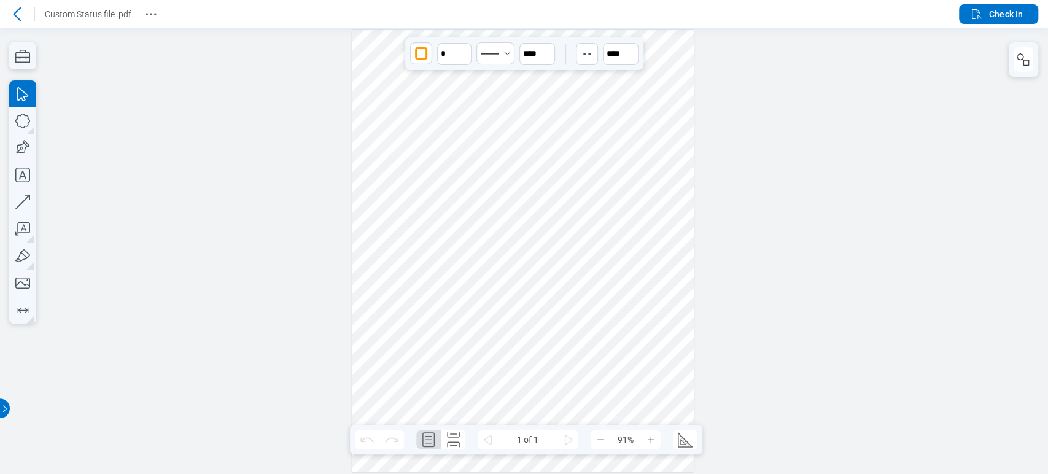
click at [477, 345] on div at bounding box center [522, 251] width 341 height 442
click at [495, 338] on div at bounding box center [522, 251] width 341 height 442
click at [540, 367] on div at bounding box center [522, 251] width 341 height 442
click at [419, 389] on div at bounding box center [522, 251] width 341 height 442
click at [478, 266] on div at bounding box center [522, 251] width 341 height 442
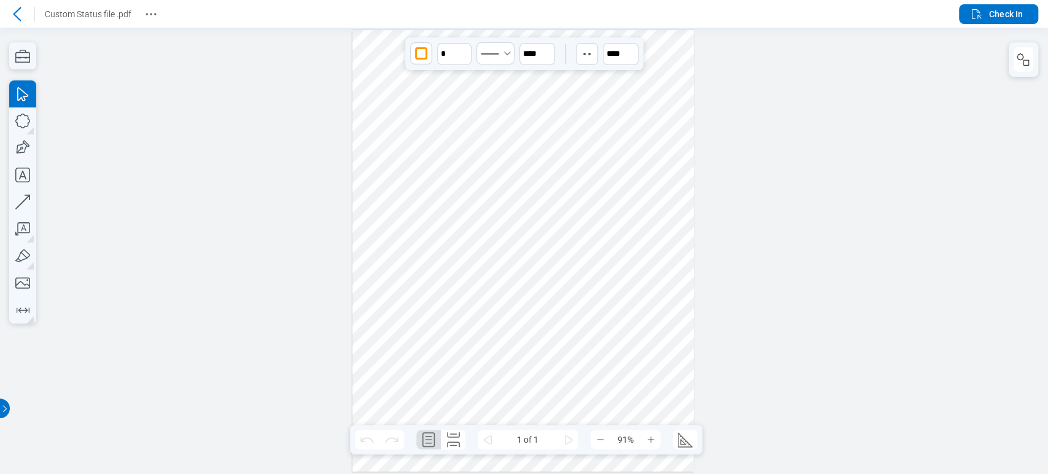
click at [486, 312] on div at bounding box center [522, 251] width 341 height 442
click at [540, 346] on div at bounding box center [522, 251] width 341 height 442
click at [631, 337] on div at bounding box center [522, 251] width 341 height 442
drag, startPoint x: 489, startPoint y: 321, endPoint x: 448, endPoint y: 298, distance: 47.8
click at [448, 298] on div at bounding box center [522, 251] width 341 height 442
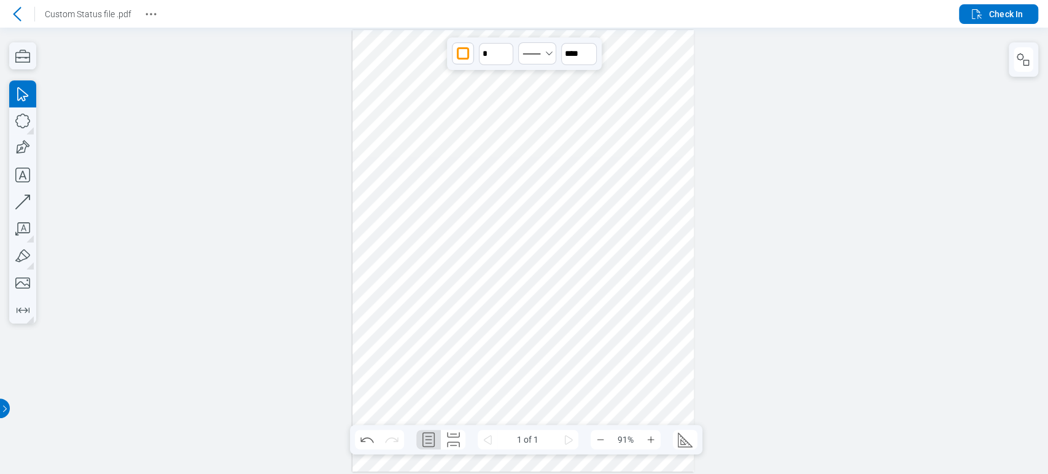
click at [423, 386] on div at bounding box center [522, 251] width 341 height 442
drag, startPoint x: 423, startPoint y: 386, endPoint x: 400, endPoint y: 360, distance: 34.3
click at [400, 360] on div at bounding box center [522, 251] width 341 height 442
click at [411, 381] on div at bounding box center [522, 251] width 341 height 442
drag, startPoint x: 411, startPoint y: 379, endPoint x: 384, endPoint y: 340, distance: 47.5
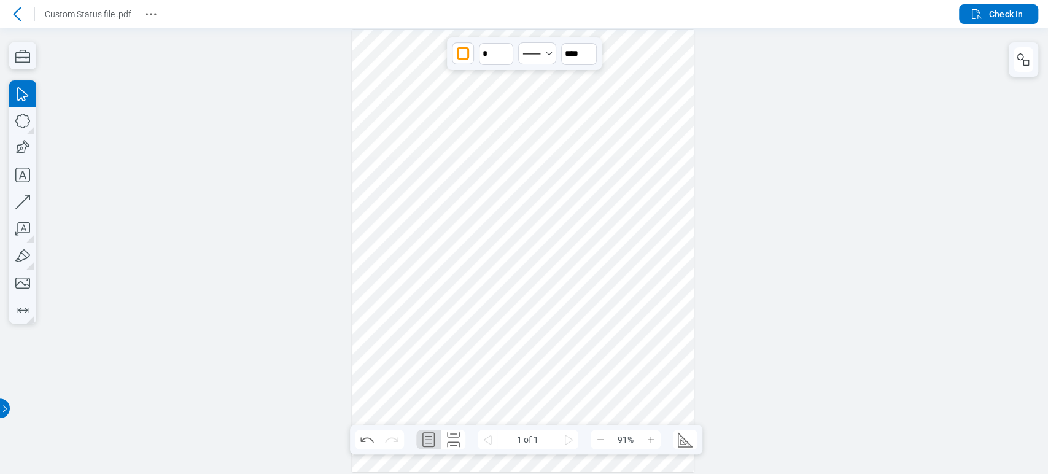
click at [384, 340] on div at bounding box center [522, 251] width 341 height 442
click at [511, 413] on div at bounding box center [522, 251] width 341 height 442
drag, startPoint x: 511, startPoint y: 413, endPoint x: 453, endPoint y: 366, distance: 75.1
click at [453, 366] on div at bounding box center [522, 251] width 341 height 442
click at [550, 332] on div at bounding box center [522, 251] width 341 height 442
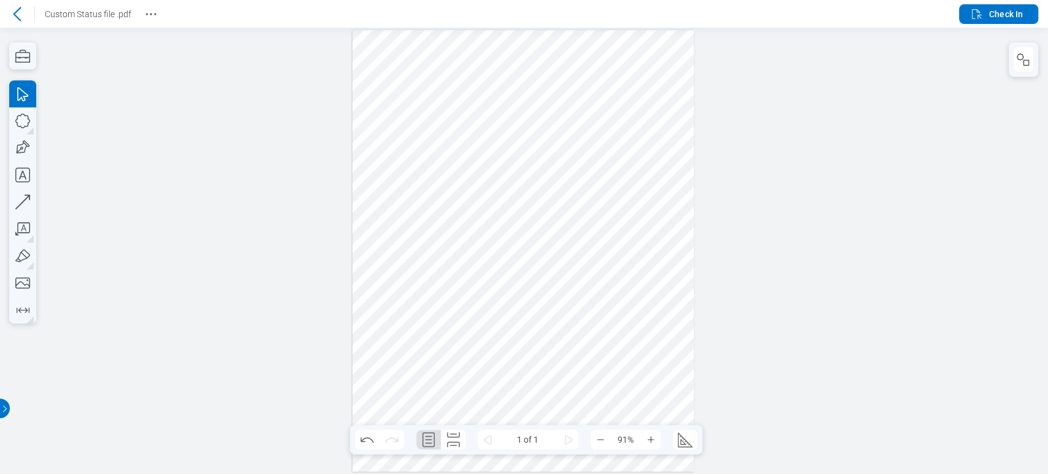
click at [553, 338] on div at bounding box center [522, 251] width 341 height 442
drag, startPoint x: 553, startPoint y: 338, endPoint x: 566, endPoint y: 328, distance: 16.3
click at [566, 328] on div at bounding box center [522, 251] width 341 height 442
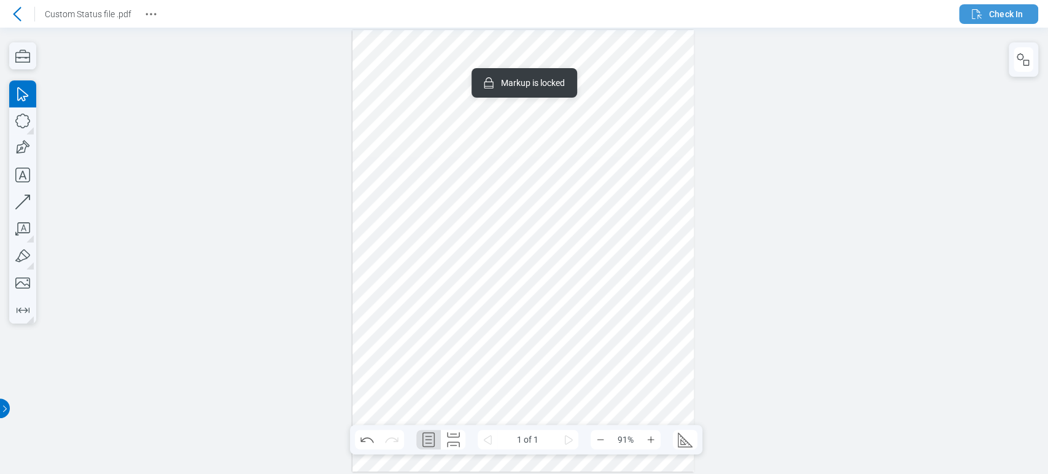
click at [1015, 4] on button "Check In" at bounding box center [998, 14] width 79 height 20
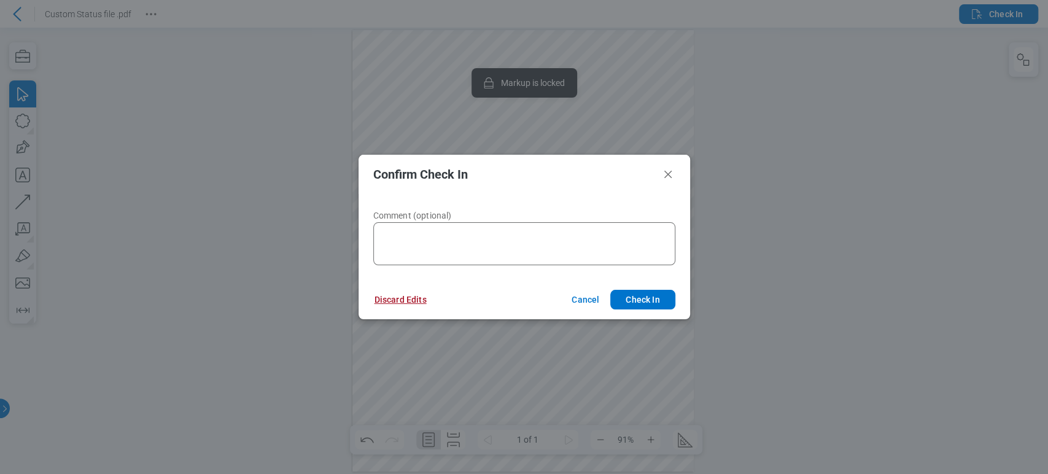
click at [400, 301] on button "Discard Edits" at bounding box center [401, 300] width 82 height 20
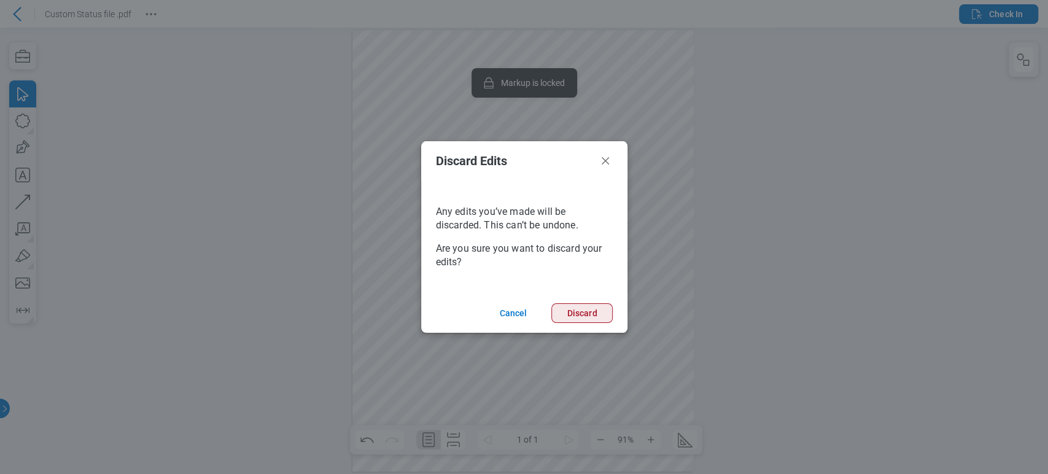
click at [575, 319] on button "Discard" at bounding box center [581, 313] width 61 height 20
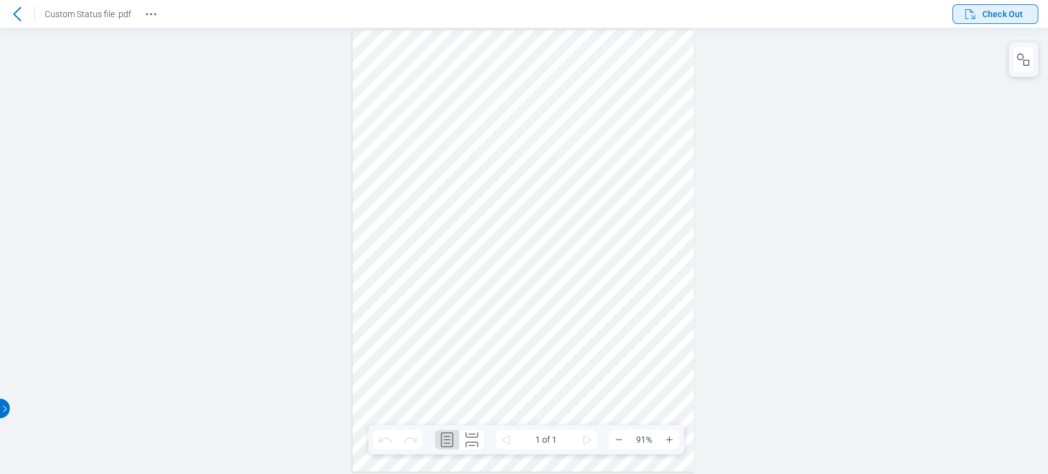
click at [984, 10] on span "Check Out" at bounding box center [1002, 14] width 41 height 12
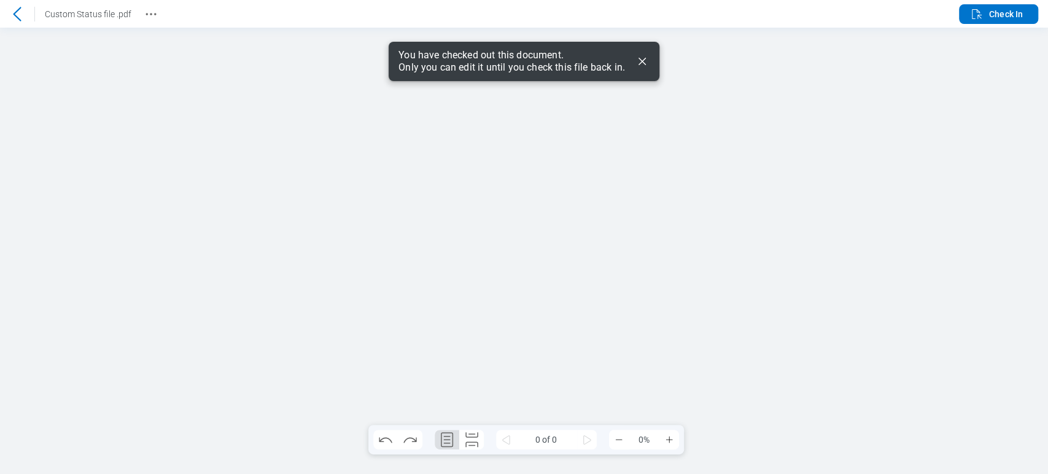
click at [648, 58] on icon "Dismiss" at bounding box center [642, 61] width 15 height 15
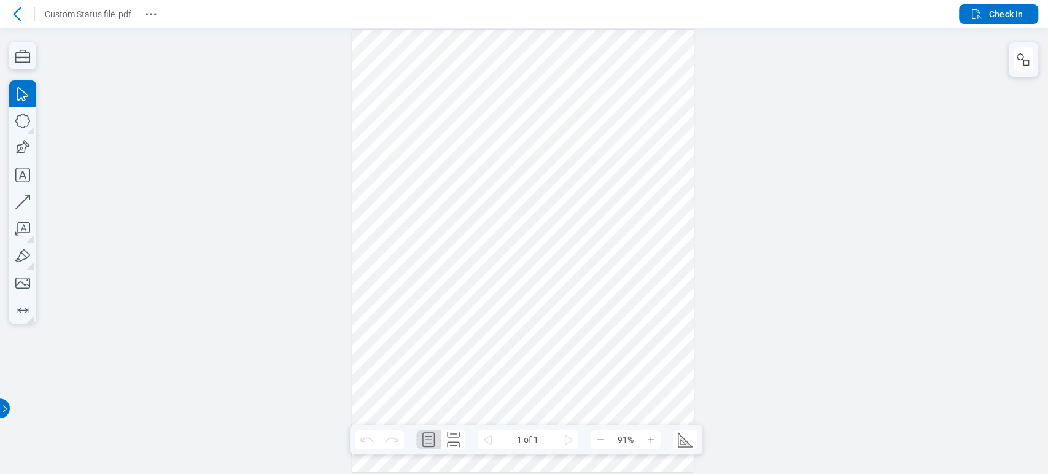
click at [446, 349] on div at bounding box center [522, 251] width 341 height 442
click at [441, 338] on div at bounding box center [522, 251] width 341 height 442
click at [422, 262] on div at bounding box center [522, 251] width 341 height 442
click at [432, 207] on div at bounding box center [522, 251] width 341 height 442
click at [629, 282] on div at bounding box center [522, 251] width 341 height 442
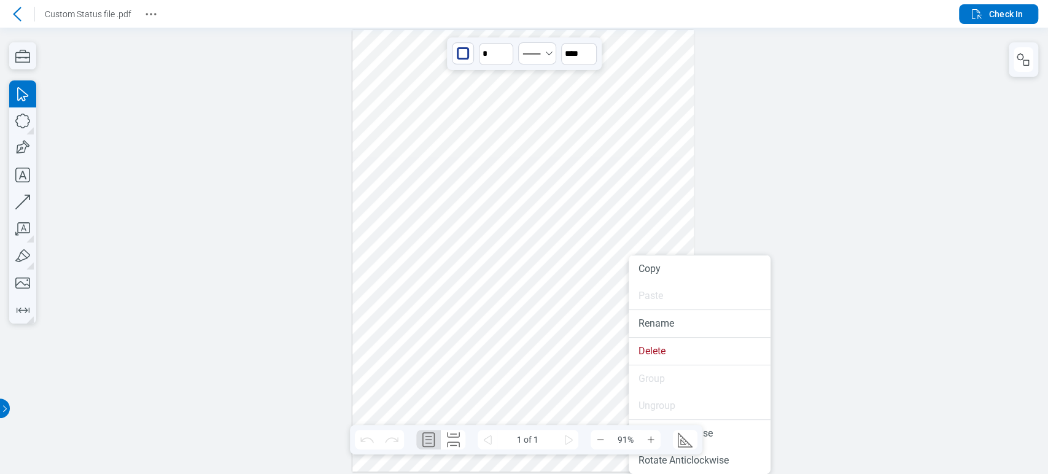
click at [384, 352] on div at bounding box center [522, 251] width 341 height 442
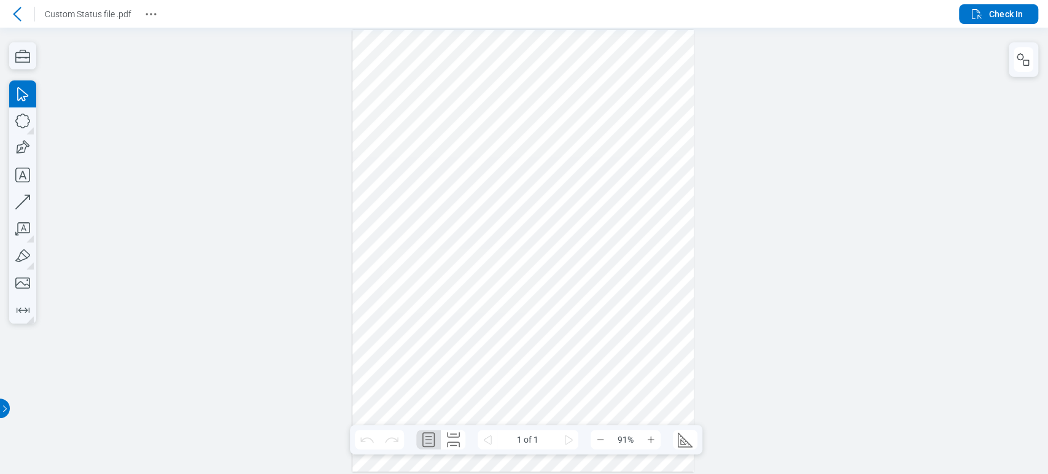
click at [359, 306] on div at bounding box center [522, 251] width 341 height 442
click at [440, 344] on div at bounding box center [522, 251] width 341 height 442
click at [415, 322] on div at bounding box center [522, 251] width 341 height 442
click at [394, 316] on div at bounding box center [522, 251] width 341 height 442
click at [556, 315] on div at bounding box center [522, 251] width 341 height 442
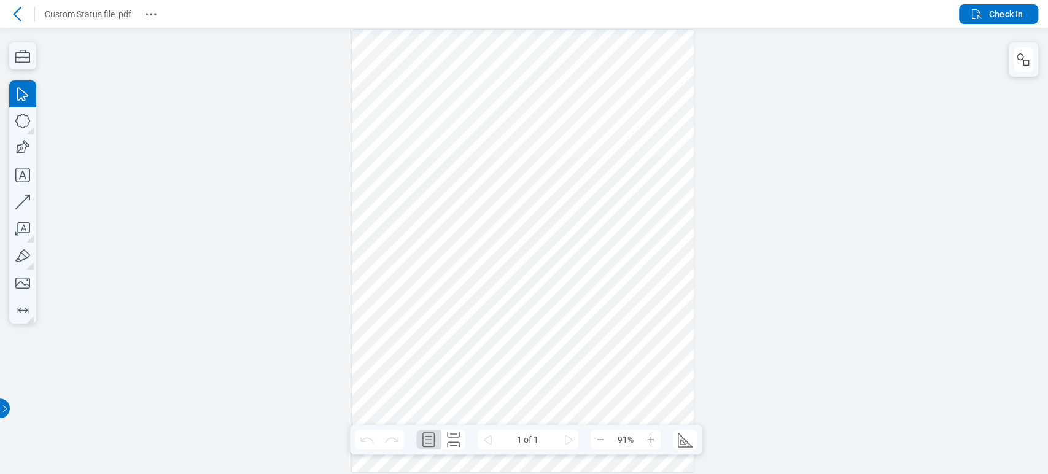
click at [513, 322] on div at bounding box center [522, 251] width 341 height 442
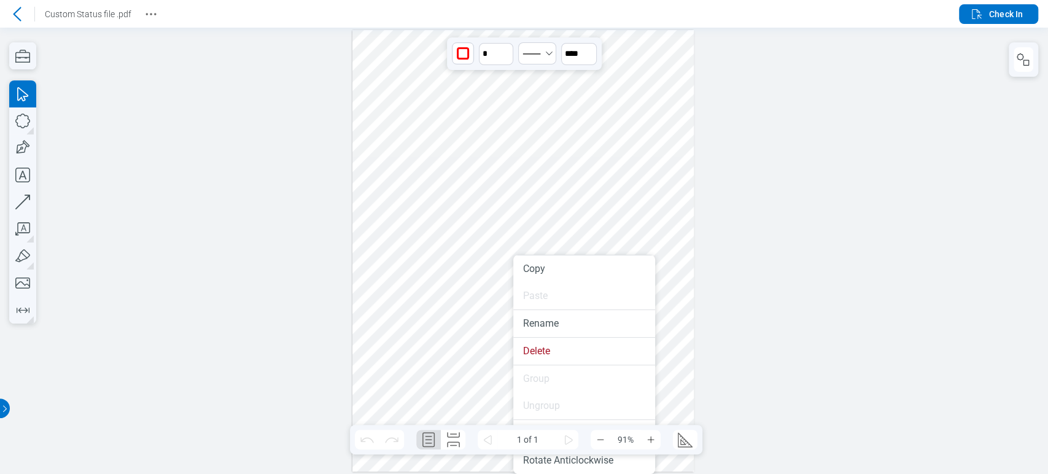
click at [663, 370] on div at bounding box center [522, 251] width 341 height 442
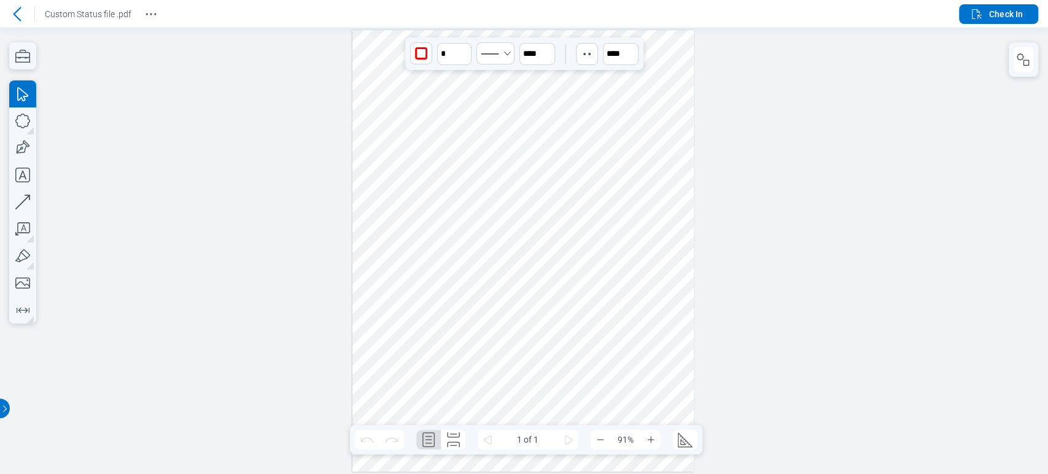
click at [629, 376] on div at bounding box center [522, 251] width 341 height 442
click at [556, 394] on div at bounding box center [522, 251] width 341 height 442
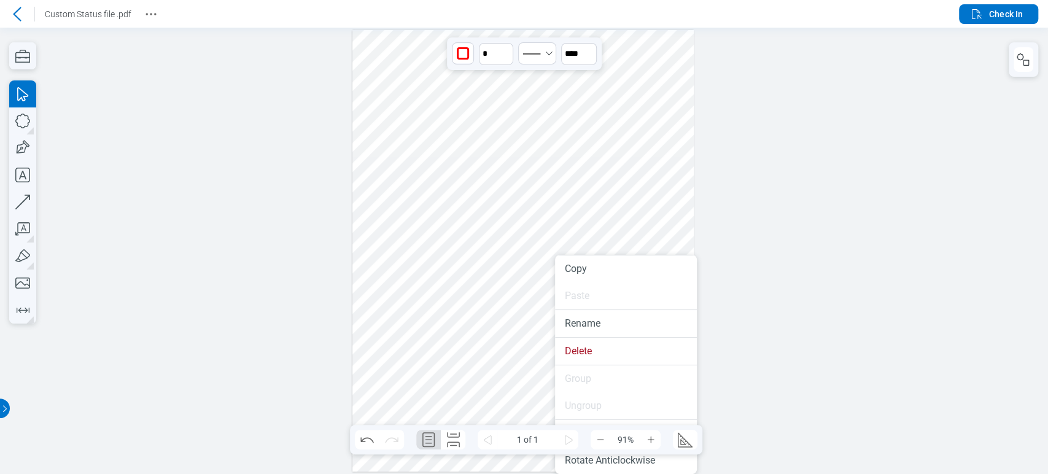
click at [492, 298] on div at bounding box center [522, 251] width 341 height 442
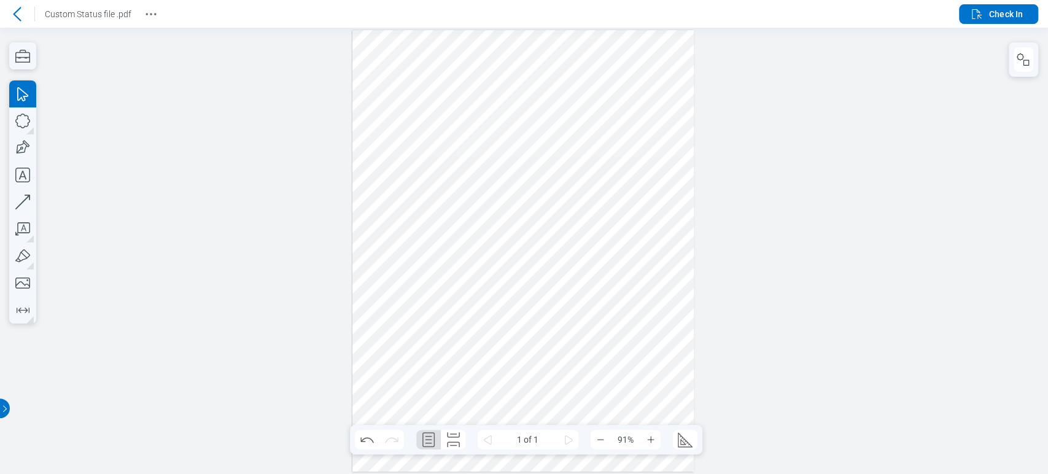
click at [441, 395] on div at bounding box center [522, 251] width 341 height 442
click at [442, 405] on div at bounding box center [522, 251] width 341 height 442
click at [437, 405] on div at bounding box center [522, 251] width 341 height 442
drag, startPoint x: 431, startPoint y: 405, endPoint x: 465, endPoint y: 394, distance: 36.1
click at [465, 394] on div at bounding box center [522, 251] width 341 height 442
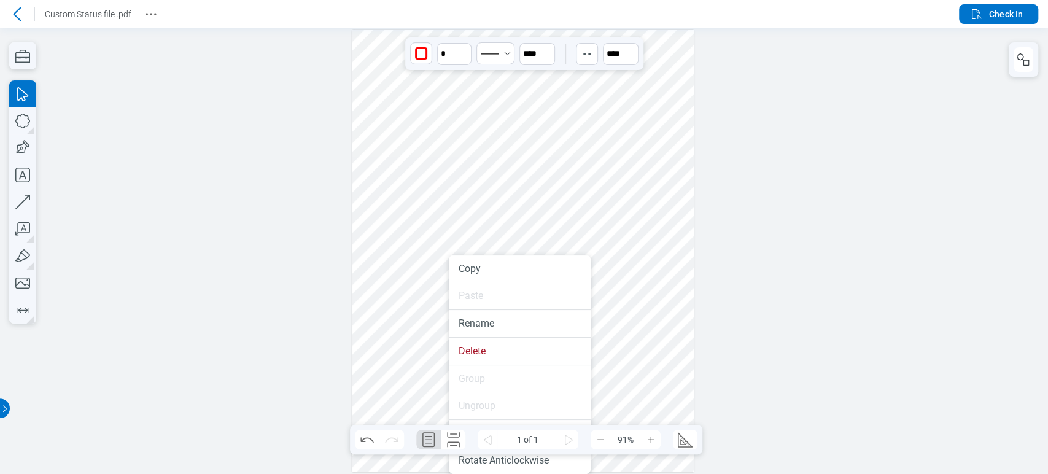
click at [383, 397] on div at bounding box center [522, 251] width 341 height 442
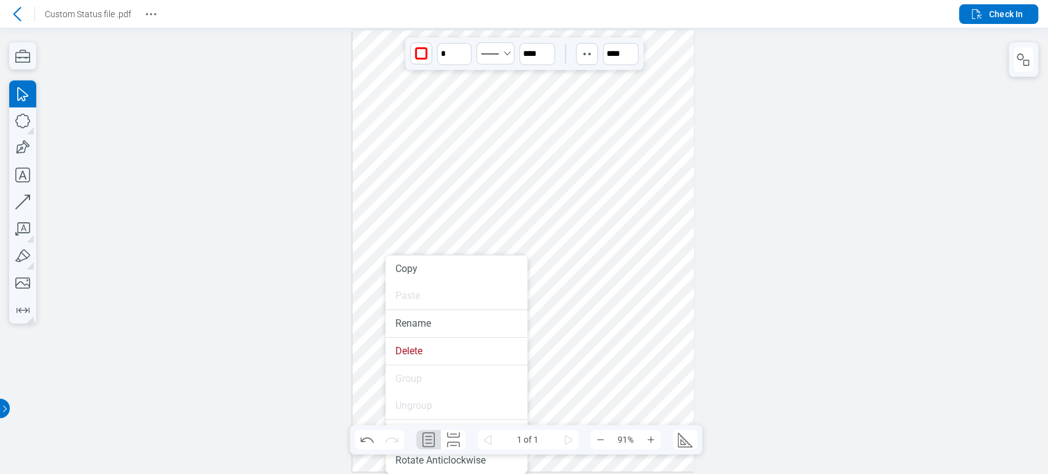
click at [405, 206] on div at bounding box center [522, 251] width 341 height 442
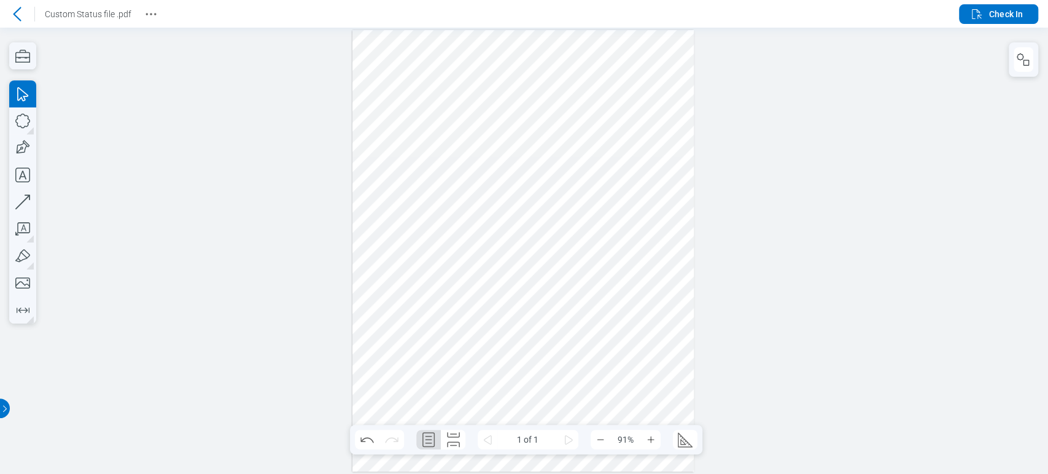
click at [1033, 64] on div at bounding box center [1023, 59] width 29 height 34
click at [1024, 63] on icon "button" at bounding box center [1023, 59] width 15 height 15
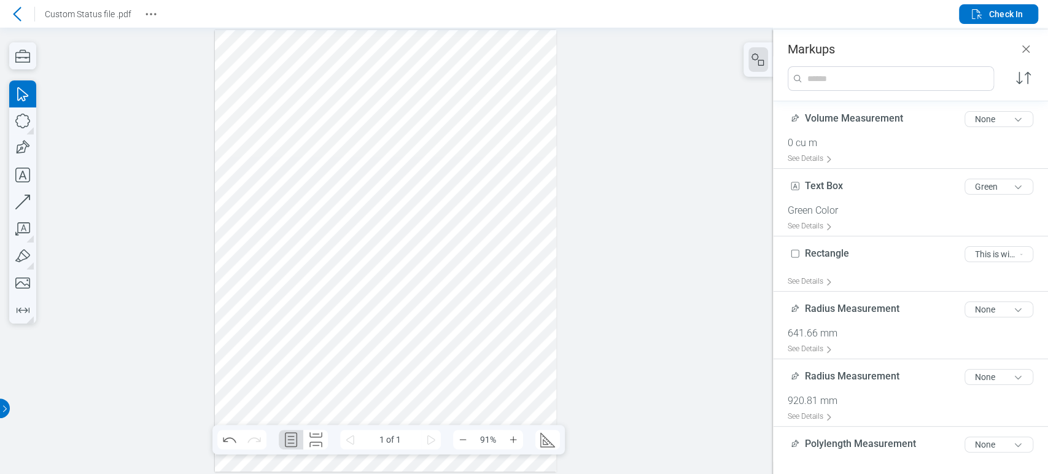
click at [398, 268] on div at bounding box center [385, 251] width 341 height 442
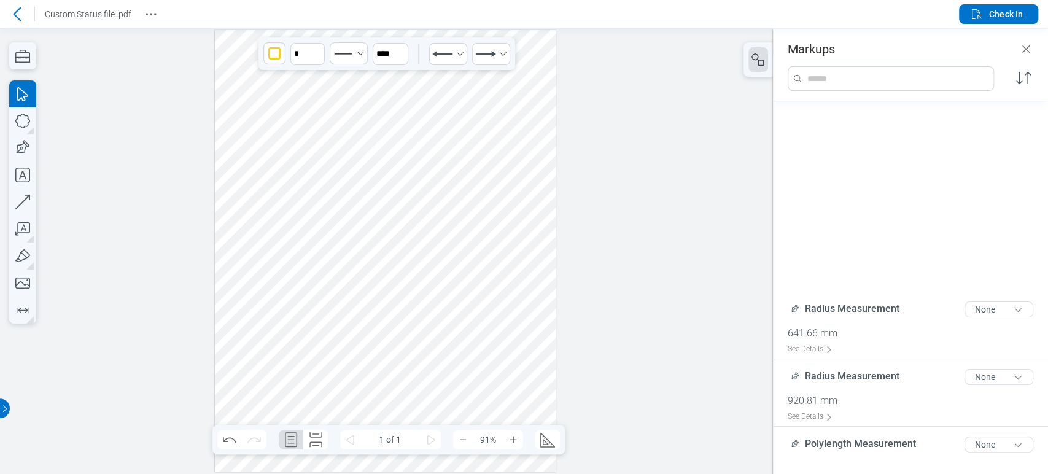
scroll to position [291, 0]
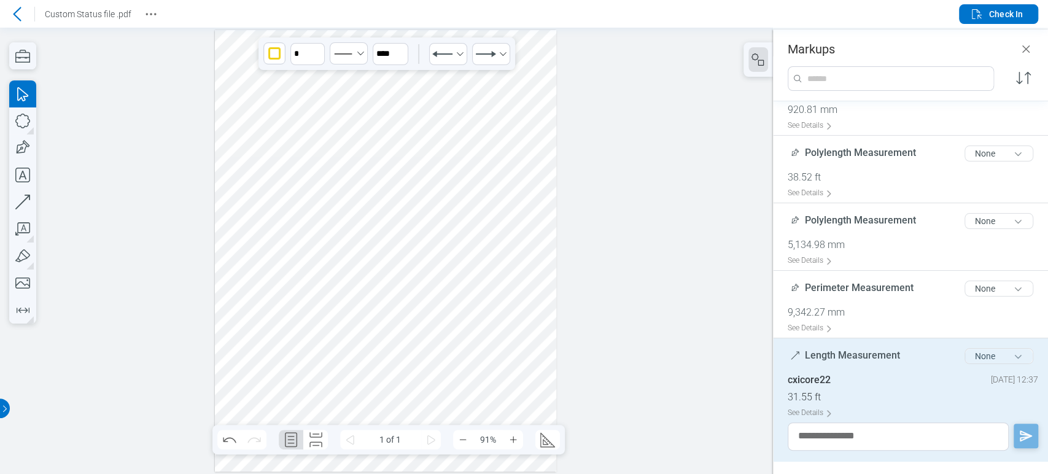
click at [976, 361] on button "None" at bounding box center [999, 356] width 69 height 16
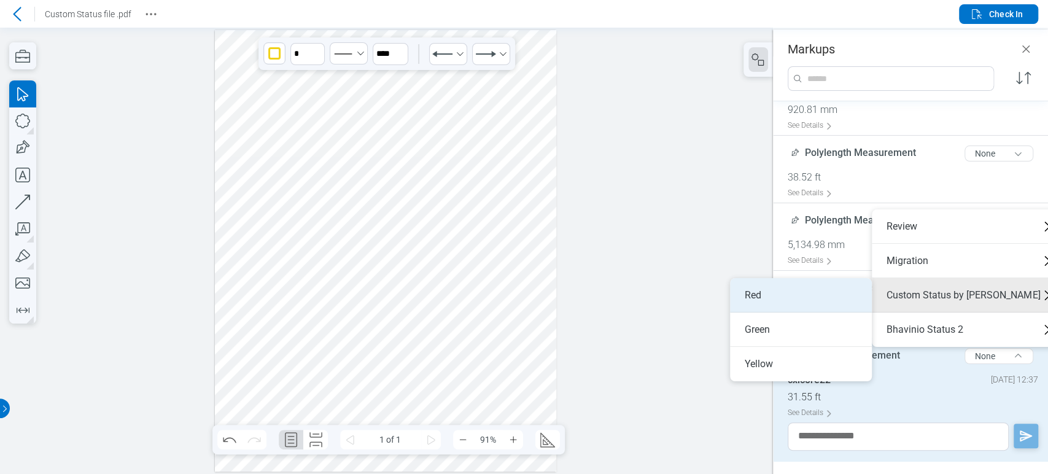
click at [822, 299] on li "Red" at bounding box center [801, 295] width 142 height 34
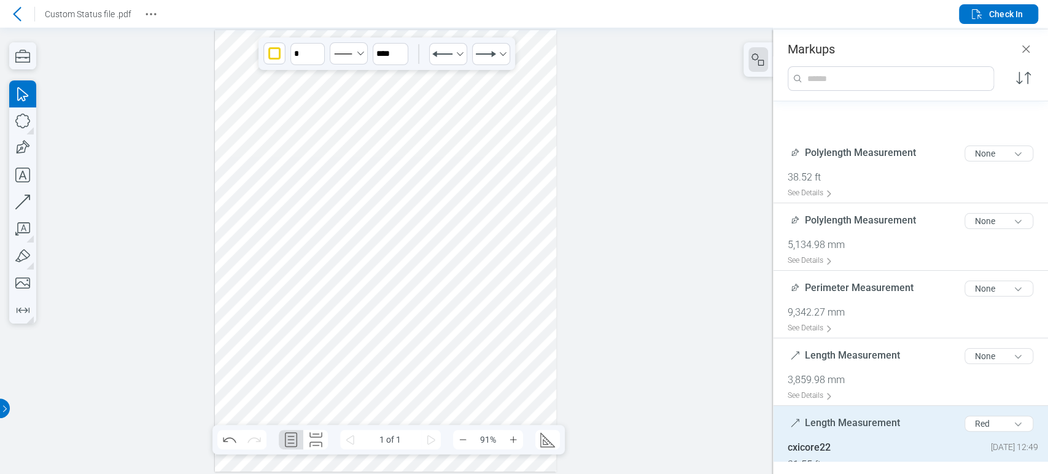
scroll to position [359, 0]
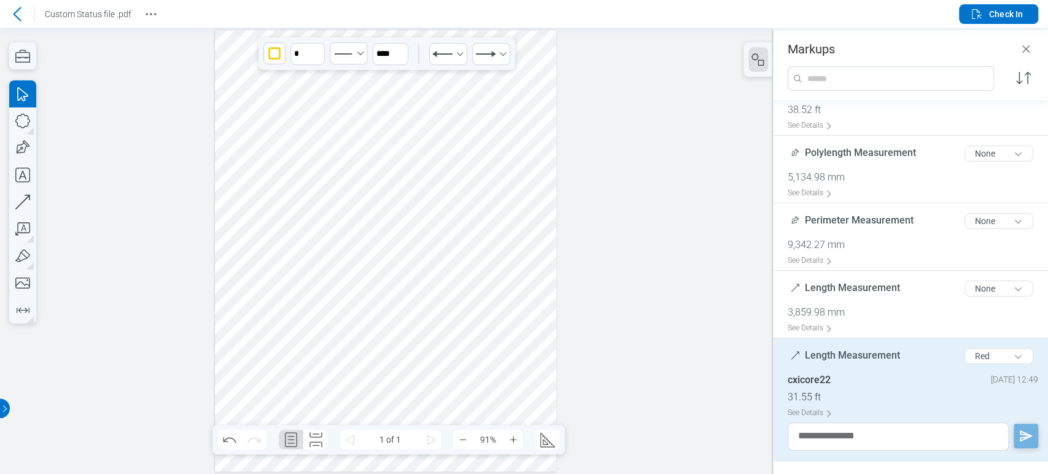
click at [305, 320] on div at bounding box center [385, 251] width 341 height 442
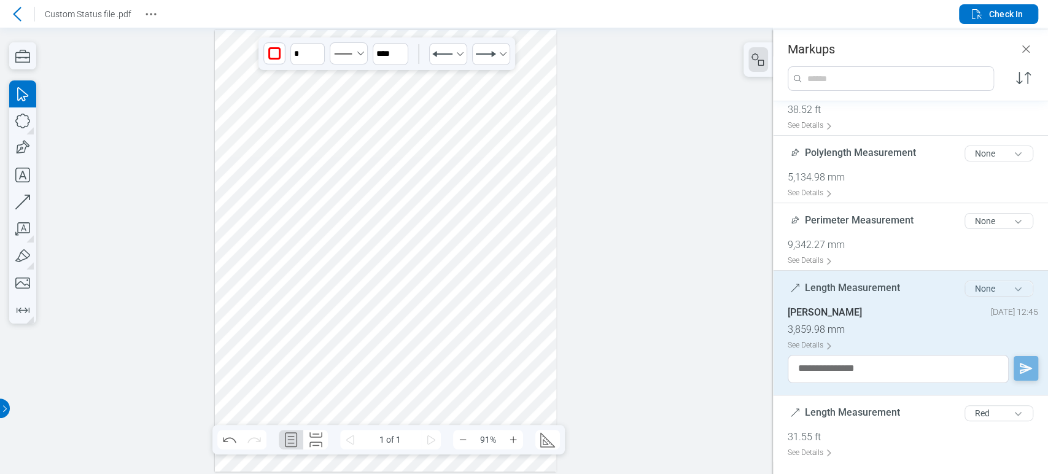
click at [965, 287] on button "None" at bounding box center [999, 289] width 69 height 16
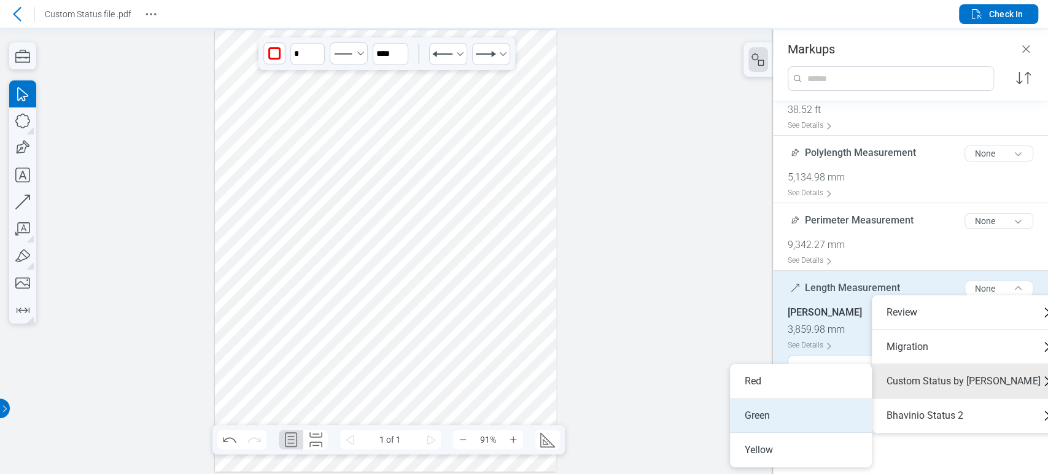
click at [820, 428] on li "Green" at bounding box center [801, 415] width 142 height 34
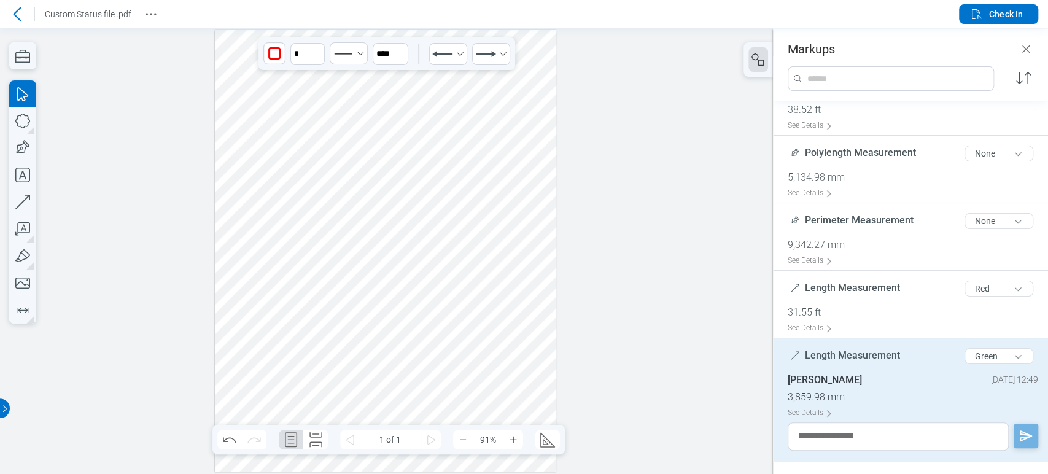
click at [343, 320] on div at bounding box center [385, 251] width 341 height 442
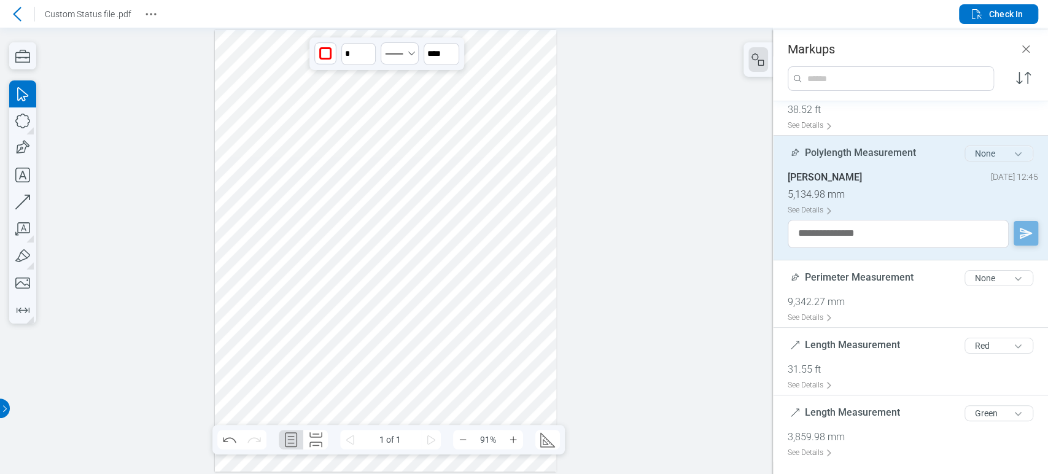
click at [974, 157] on button "None" at bounding box center [999, 154] width 69 height 16
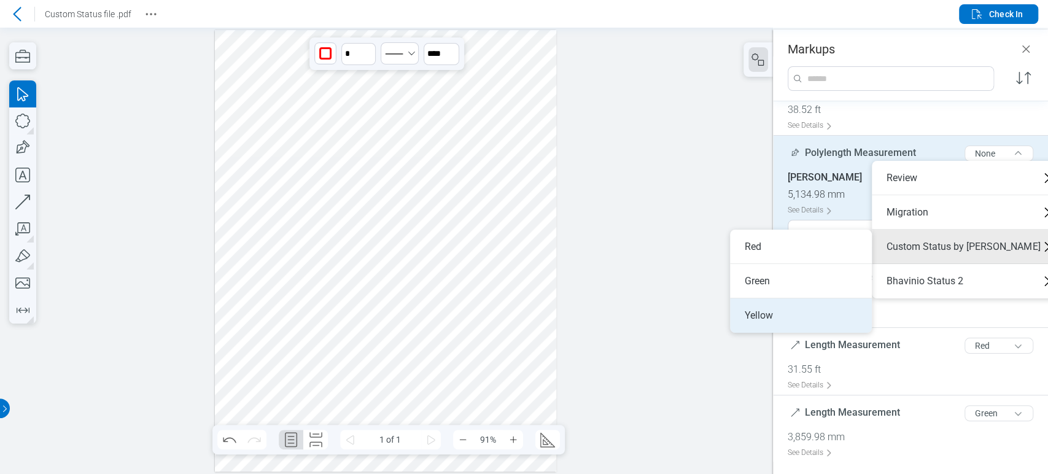
click at [809, 308] on li "Yellow" at bounding box center [801, 315] width 142 height 34
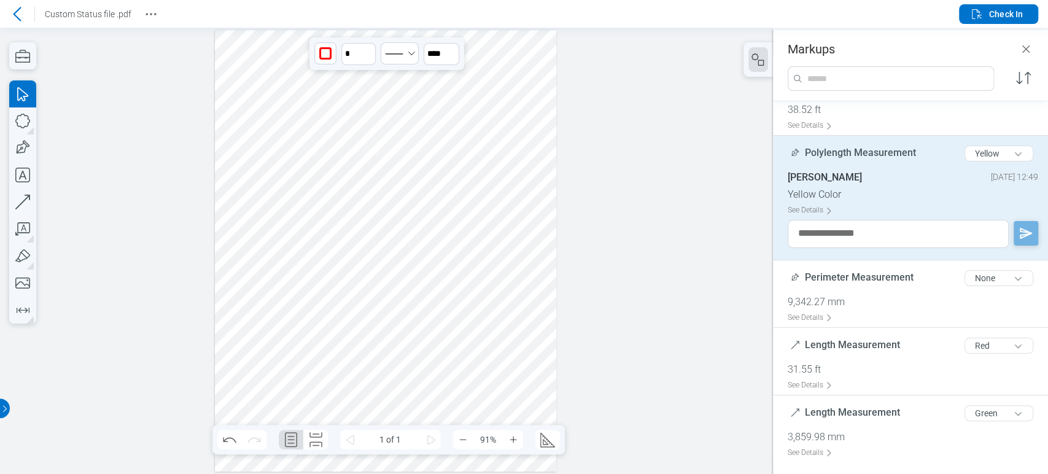
click at [286, 351] on div at bounding box center [385, 251] width 341 height 442
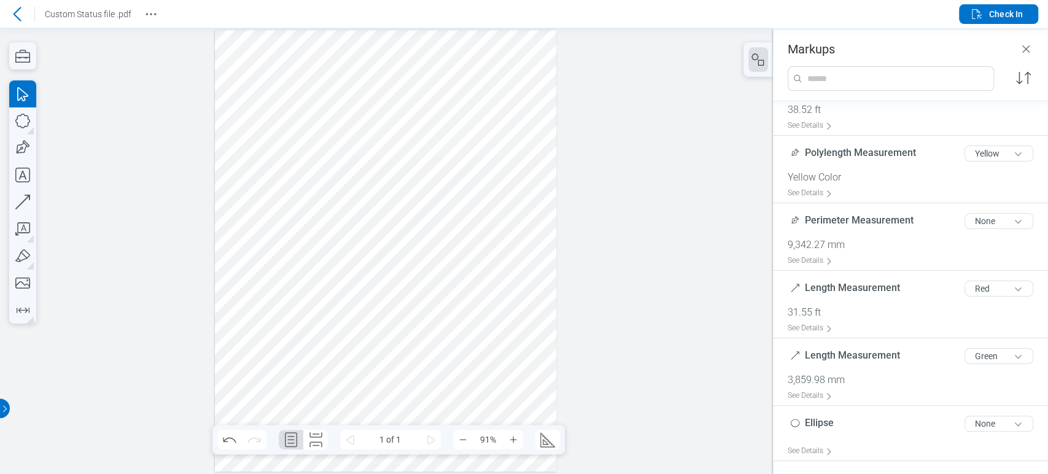
drag, startPoint x: 246, startPoint y: 336, endPoint x: 308, endPoint y: 360, distance: 66.7
click at [308, 360] on div at bounding box center [385, 251] width 341 height 442
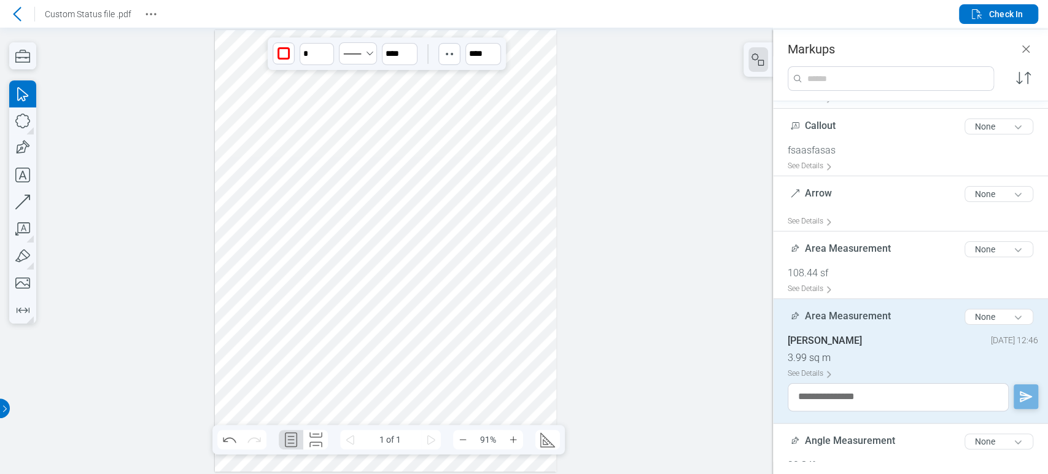
scroll to position [1086, 0]
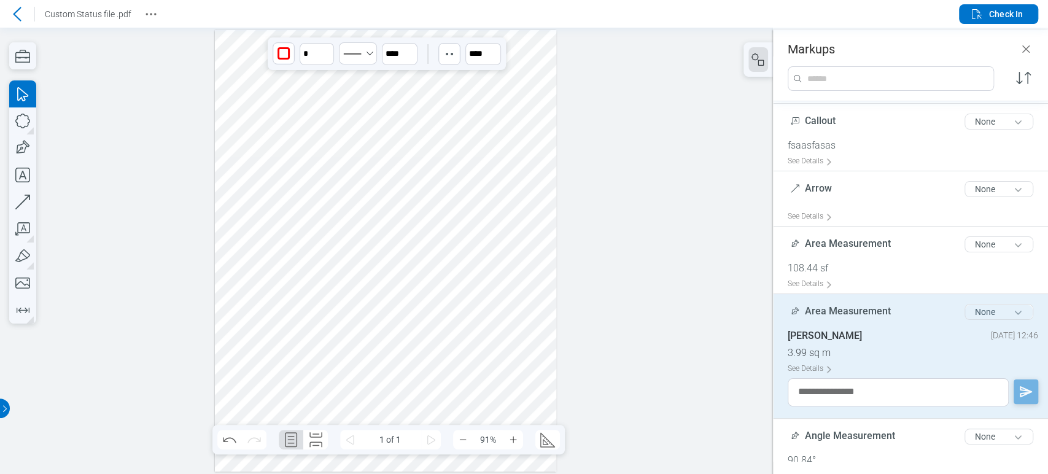
click at [1009, 304] on button "None" at bounding box center [999, 312] width 69 height 16
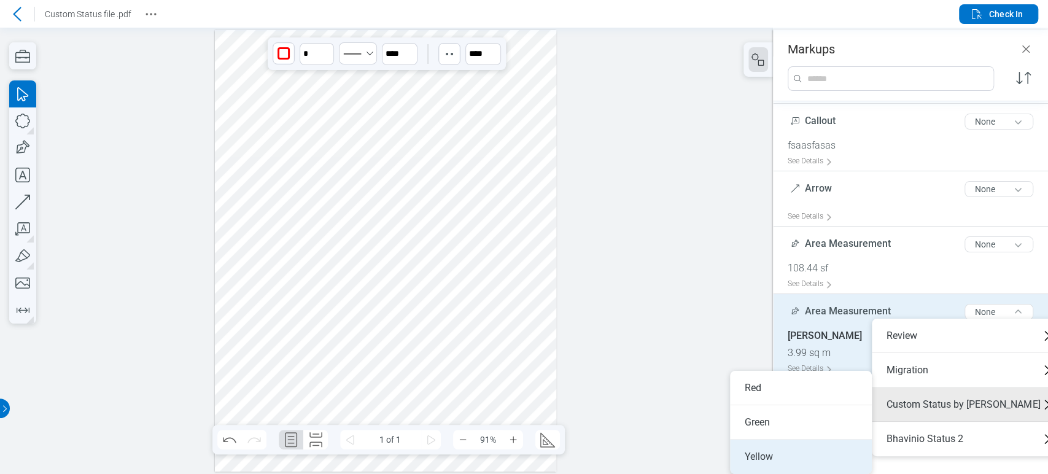
click at [788, 448] on li "Yellow" at bounding box center [801, 457] width 142 height 34
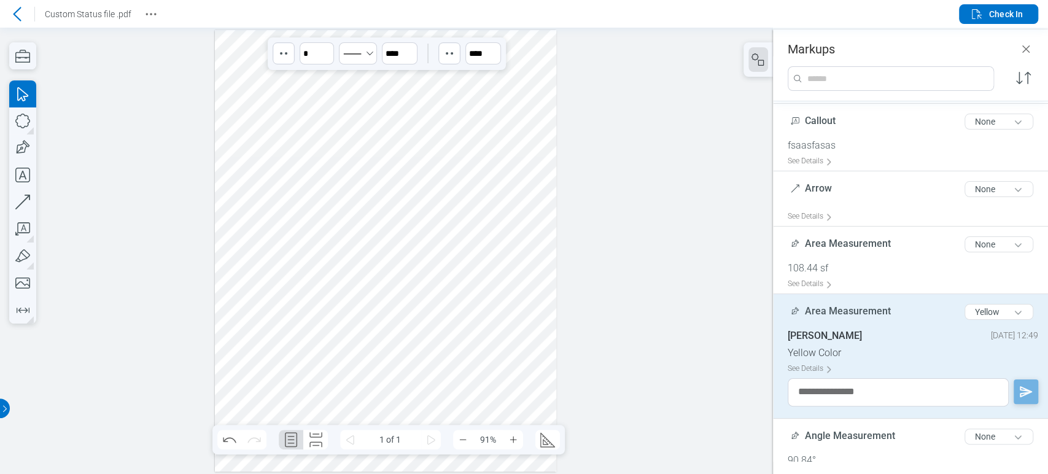
click at [320, 340] on div at bounding box center [385, 251] width 341 height 442
click at [424, 331] on div at bounding box center [385, 251] width 341 height 442
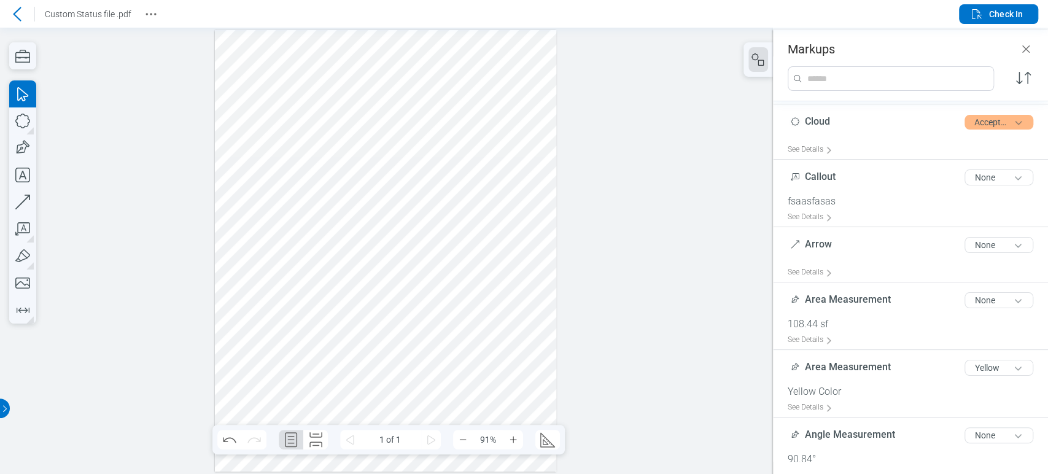
click at [338, 345] on div at bounding box center [385, 251] width 341 height 442
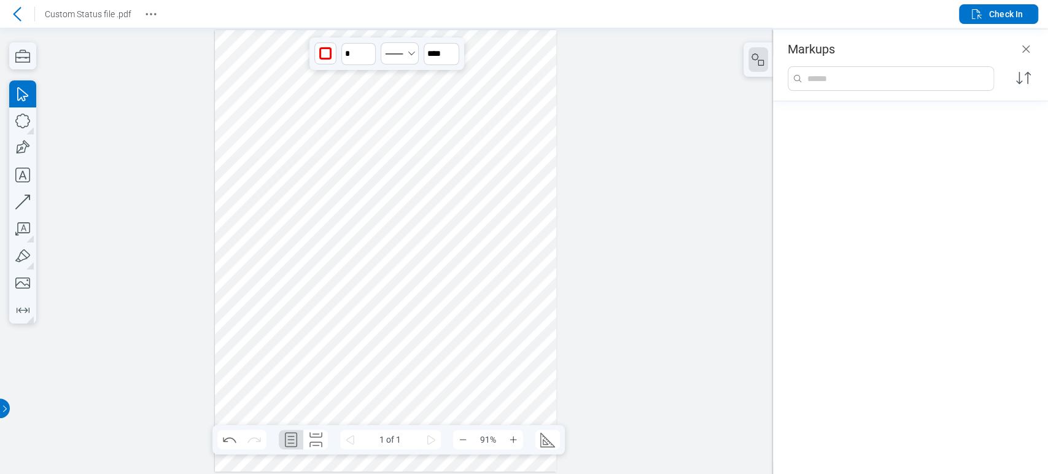
scroll to position [460, 0]
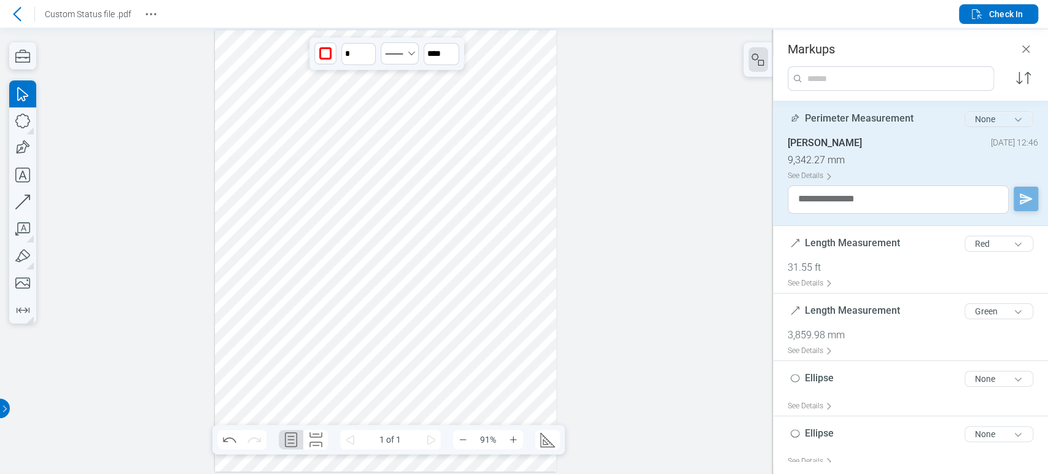
click at [995, 120] on button "None" at bounding box center [999, 119] width 69 height 16
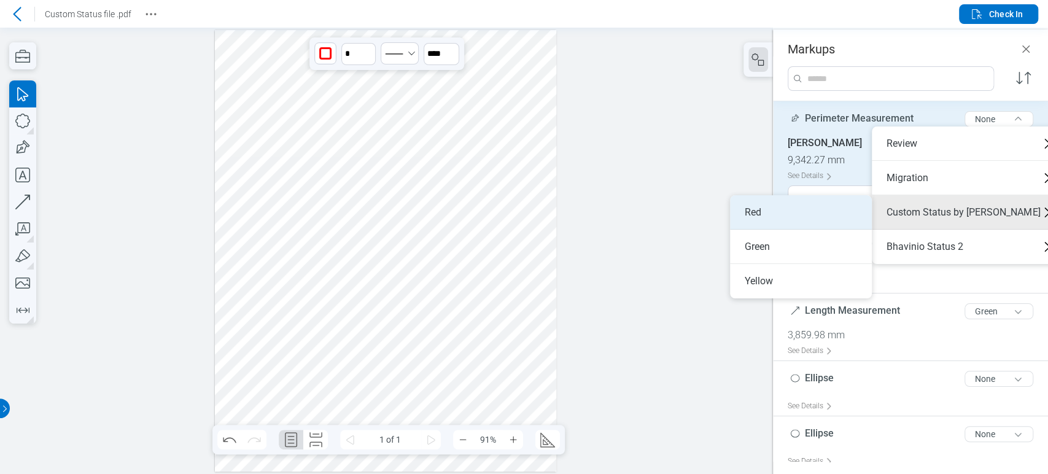
click at [818, 213] on li "Red" at bounding box center [801, 212] width 142 height 34
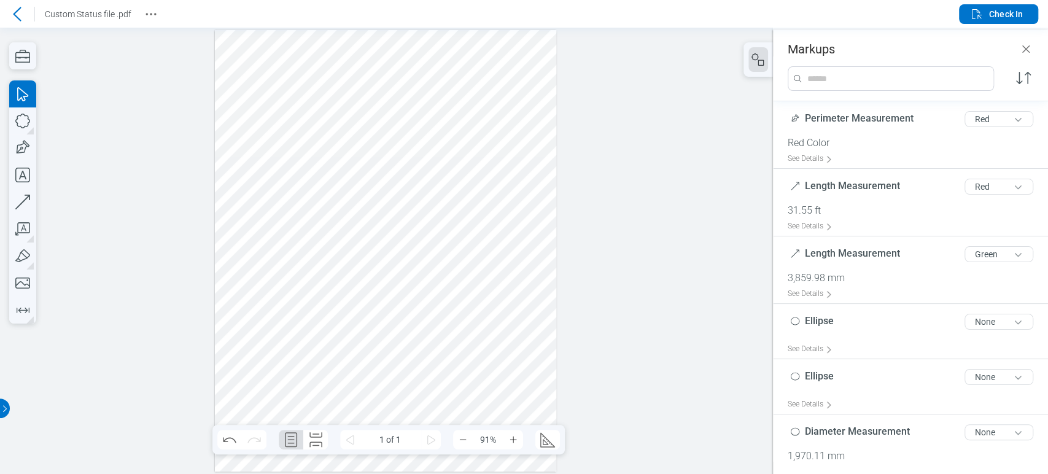
click at [451, 344] on div at bounding box center [385, 251] width 341 height 442
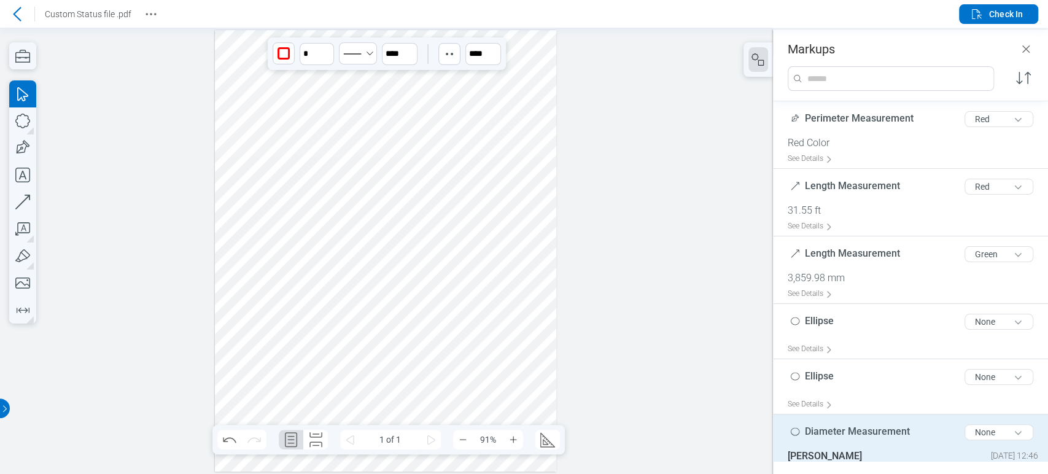
click at [257, 387] on div at bounding box center [385, 251] width 341 height 442
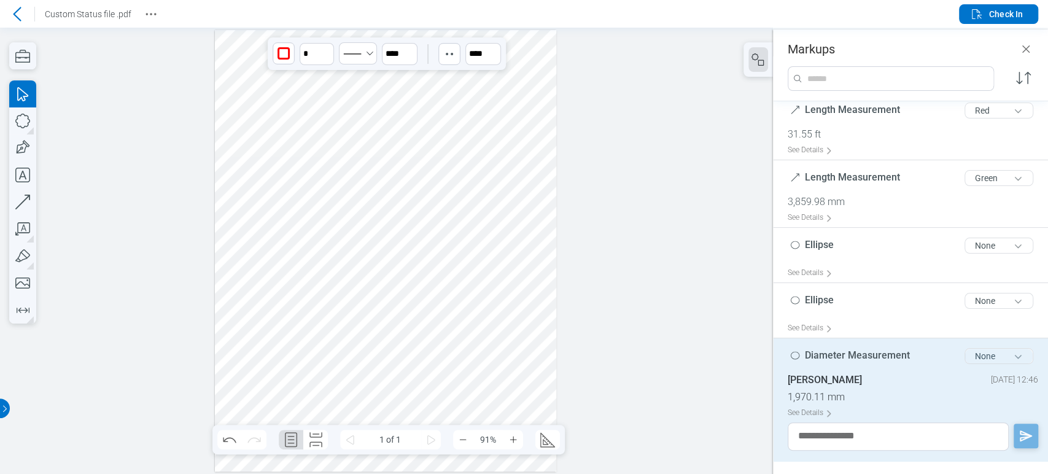
click at [1007, 362] on button "None" at bounding box center [999, 356] width 69 height 16
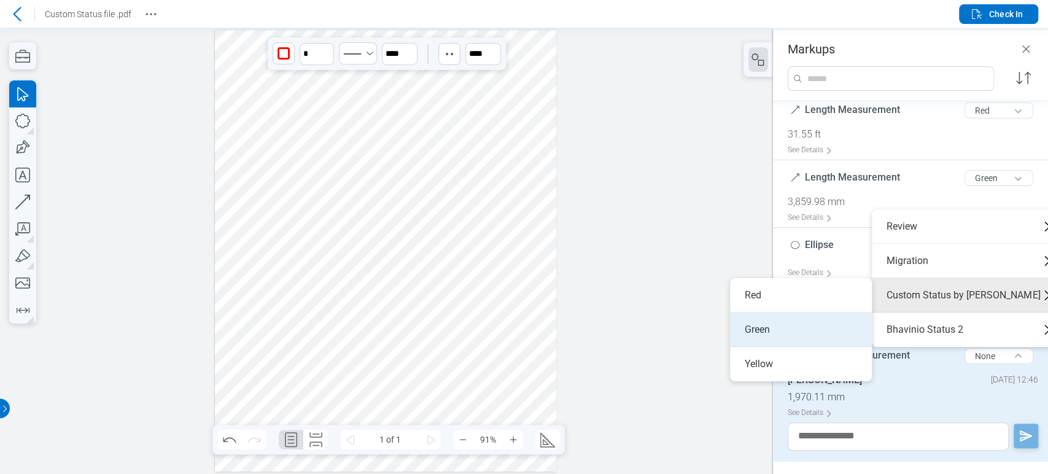
click at [794, 332] on li "Green" at bounding box center [801, 330] width 142 height 34
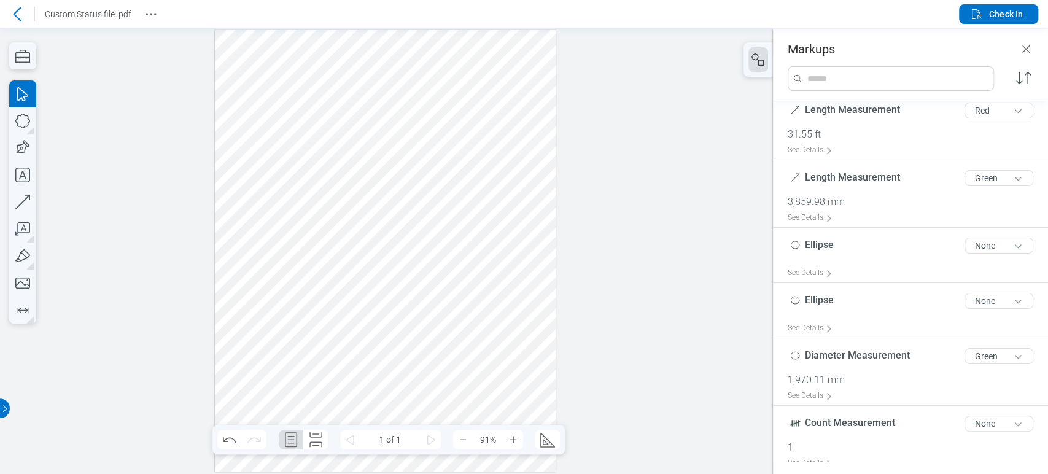
click at [304, 393] on div at bounding box center [385, 251] width 341 height 442
click at [309, 392] on div at bounding box center [385, 251] width 341 height 442
click at [314, 398] on div at bounding box center [385, 251] width 341 height 442
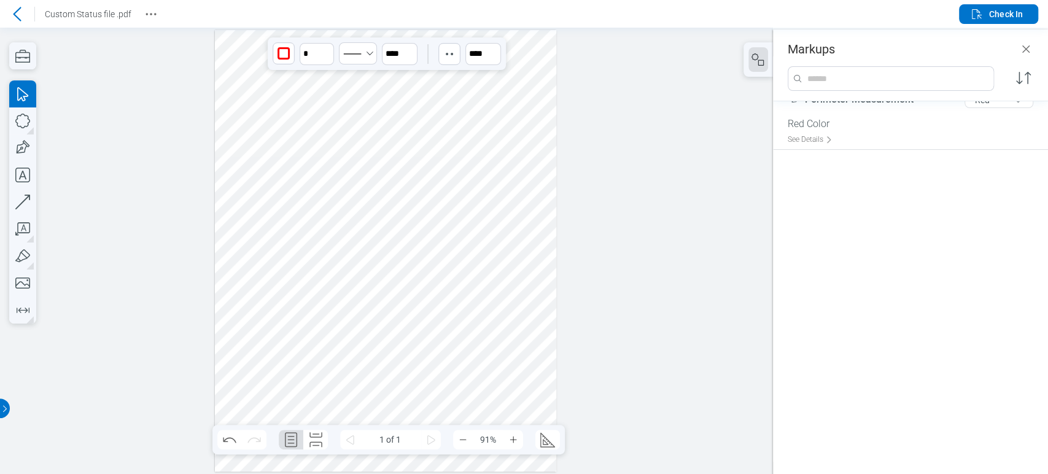
scroll to position [190, 0]
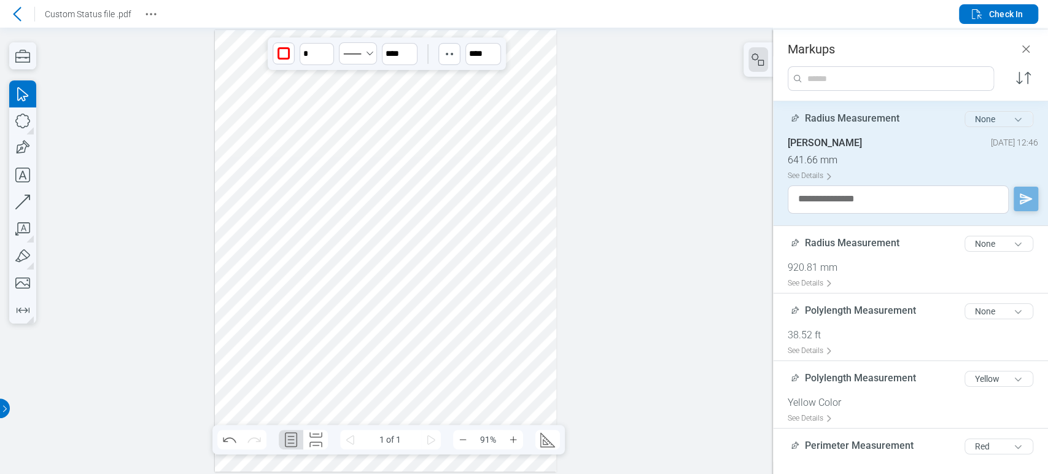
click at [992, 115] on button "None" at bounding box center [999, 119] width 69 height 16
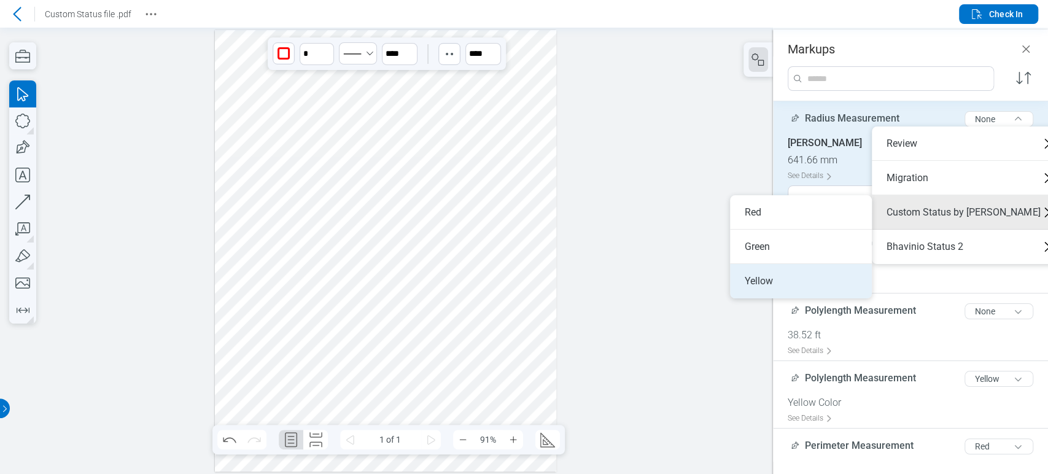
click at [779, 281] on li "Yellow" at bounding box center [801, 281] width 142 height 34
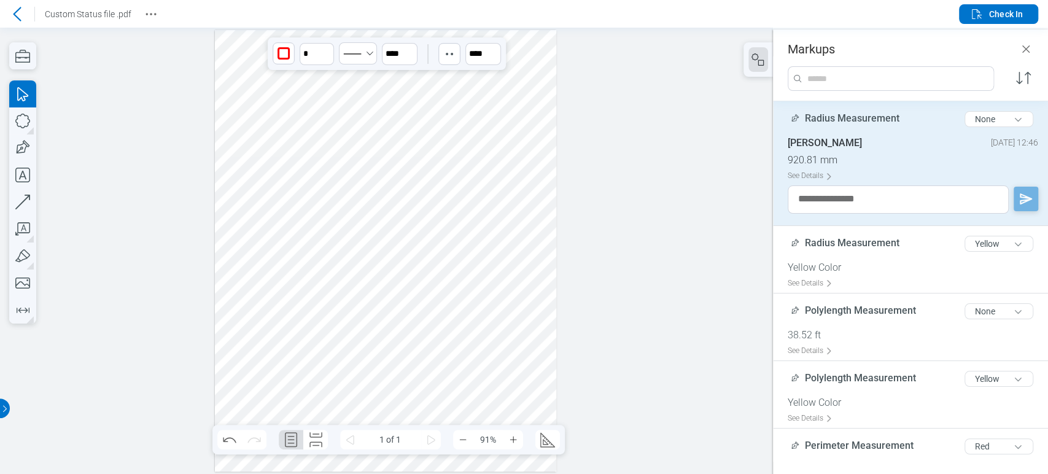
click at [367, 381] on div at bounding box center [385, 251] width 341 height 442
click at [992, 118] on button "None" at bounding box center [999, 119] width 69 height 16
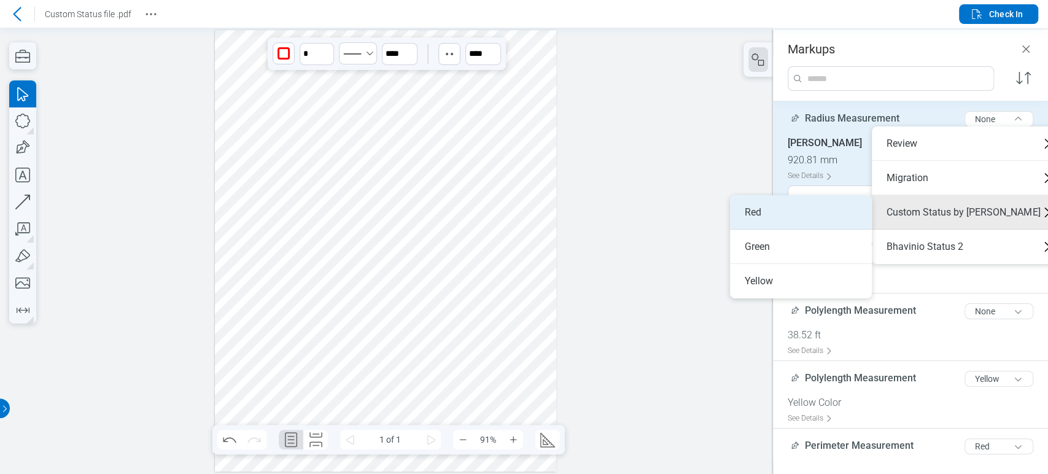
click at [829, 225] on li "Red" at bounding box center [801, 212] width 142 height 34
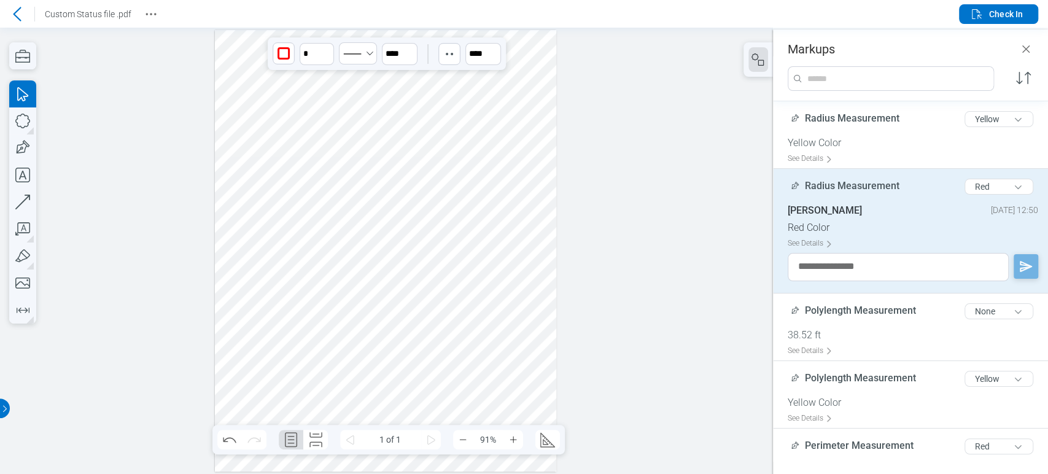
click at [426, 388] on div at bounding box center [385, 251] width 341 height 442
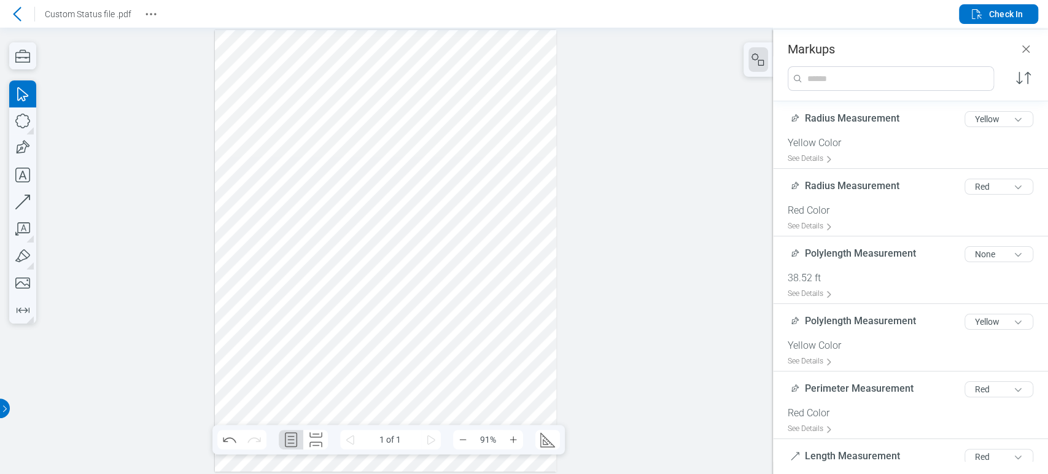
click at [427, 392] on div at bounding box center [385, 251] width 341 height 442
click at [424, 394] on div at bounding box center [385, 251] width 341 height 442
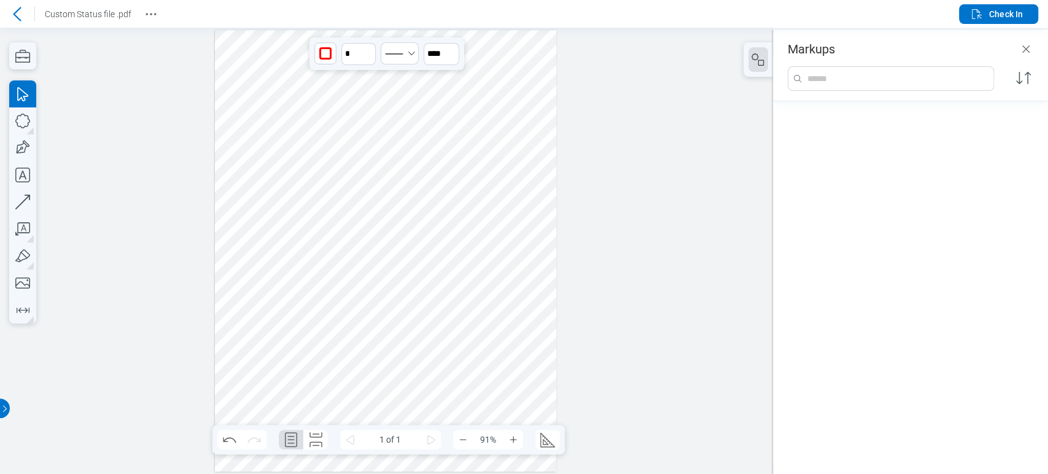
scroll to position [1052, 0]
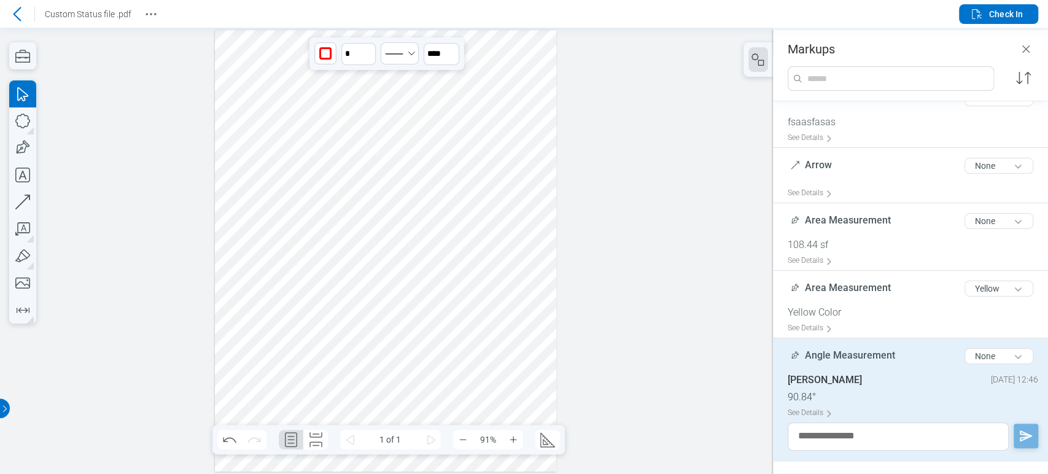
click at [427, 404] on div at bounding box center [385, 251] width 341 height 442
click at [966, 361] on button "None" at bounding box center [999, 356] width 69 height 16
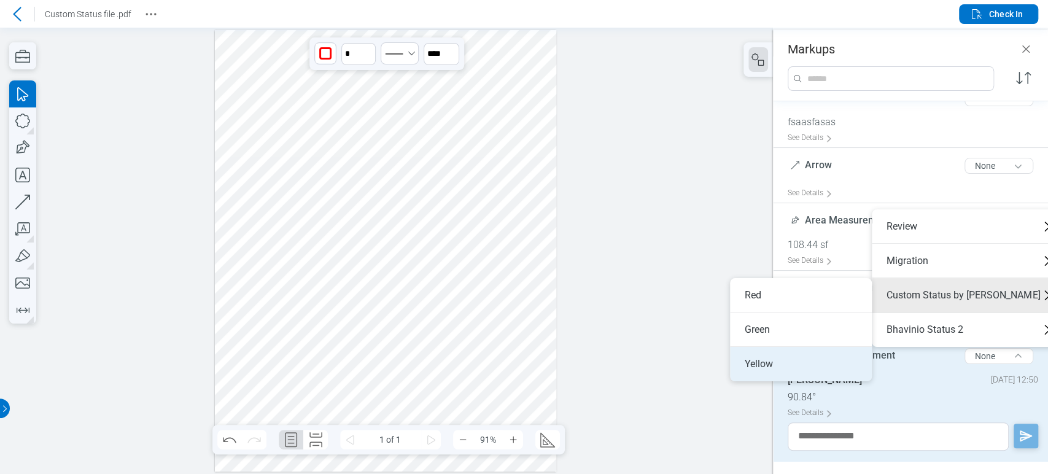
click at [810, 357] on li "Yellow" at bounding box center [801, 364] width 142 height 34
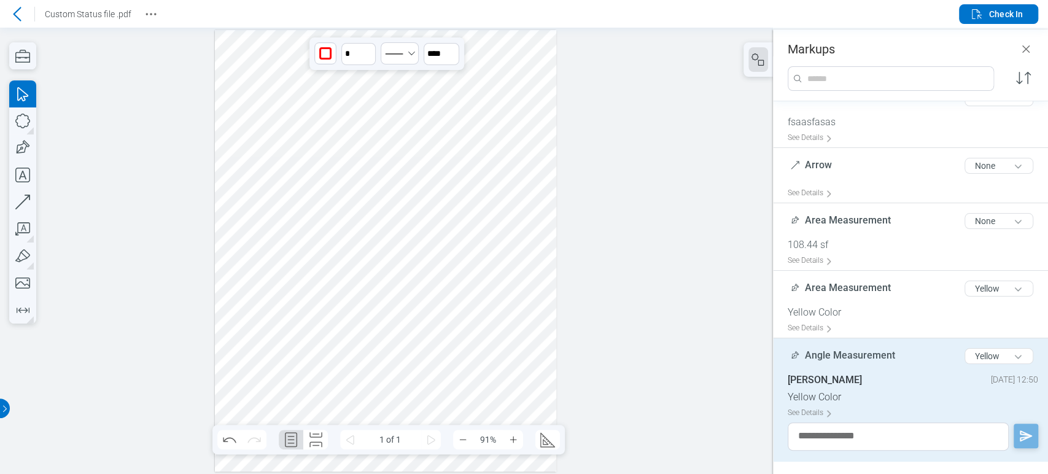
click at [481, 379] on div at bounding box center [385, 251] width 341 height 442
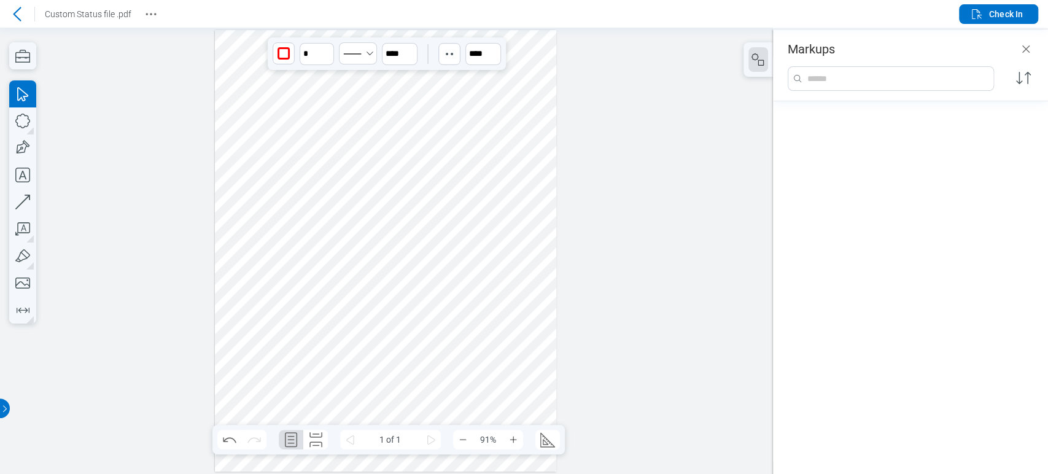
scroll to position [0, 0]
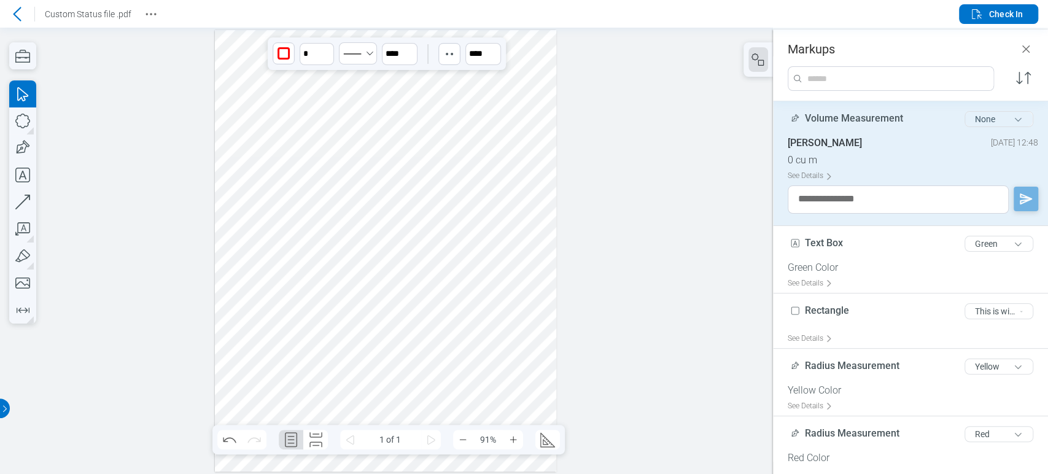
click at [1000, 117] on button "None" at bounding box center [999, 119] width 69 height 16
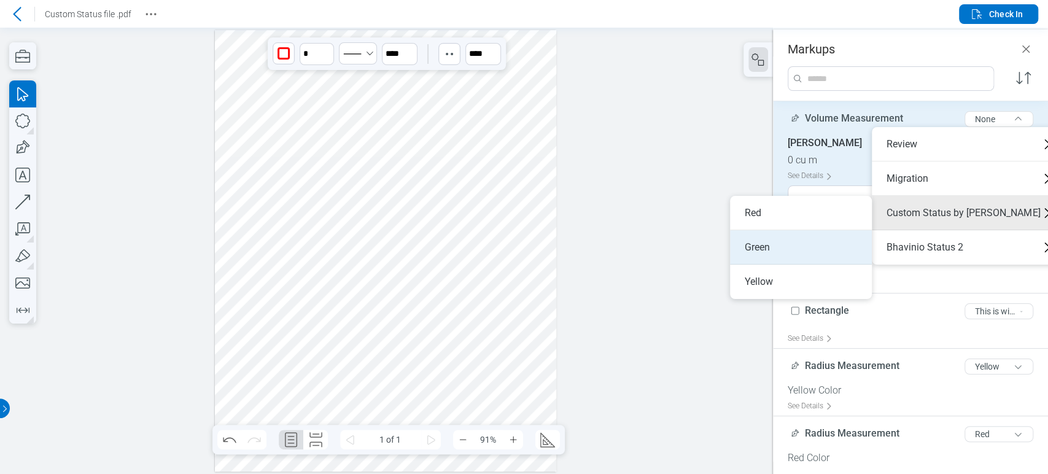
click at [781, 262] on li "Green" at bounding box center [801, 247] width 142 height 34
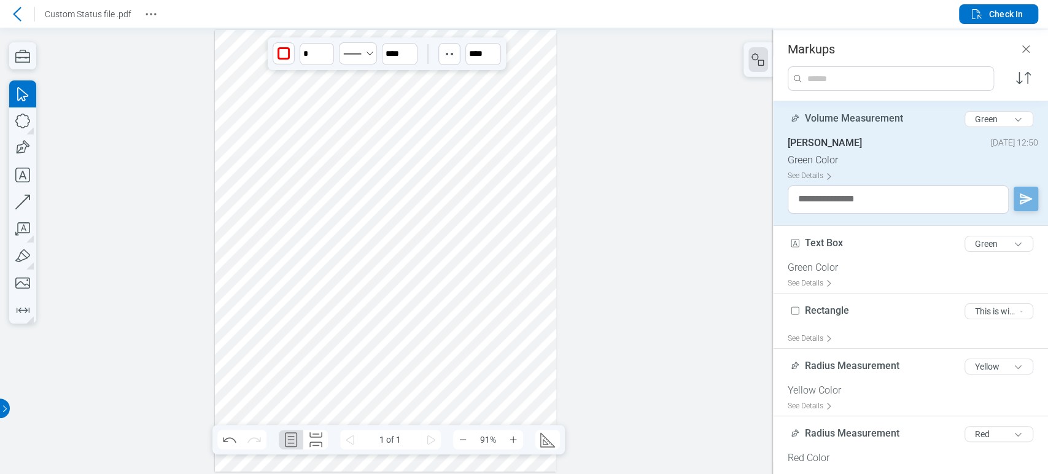
click at [553, 354] on div at bounding box center [385, 251] width 341 height 442
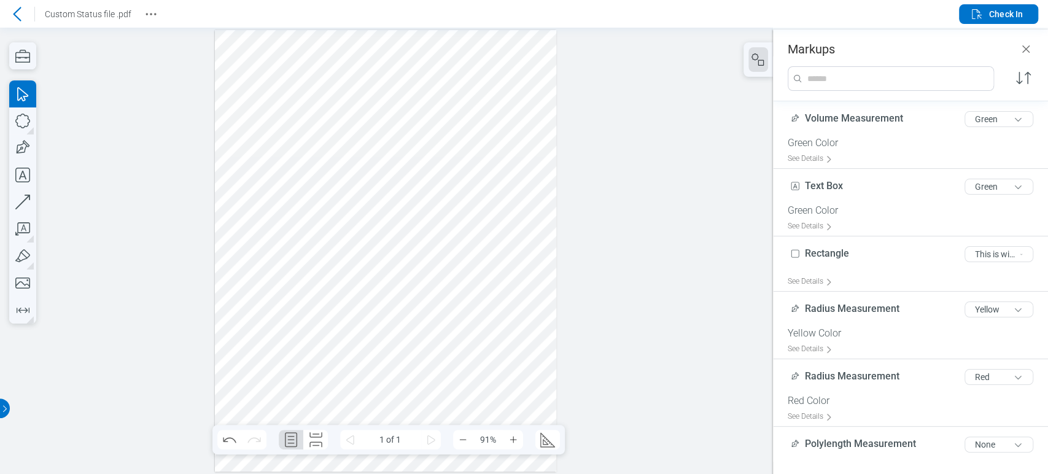
drag, startPoint x: 397, startPoint y: 329, endPoint x: 451, endPoint y: 351, distance: 58.9
click at [451, 351] on div at bounding box center [385, 251] width 341 height 442
click at [430, 338] on div at bounding box center [385, 251] width 341 height 442
click at [456, 346] on div at bounding box center [385, 251] width 341 height 442
click at [430, 339] on div at bounding box center [385, 251] width 341 height 442
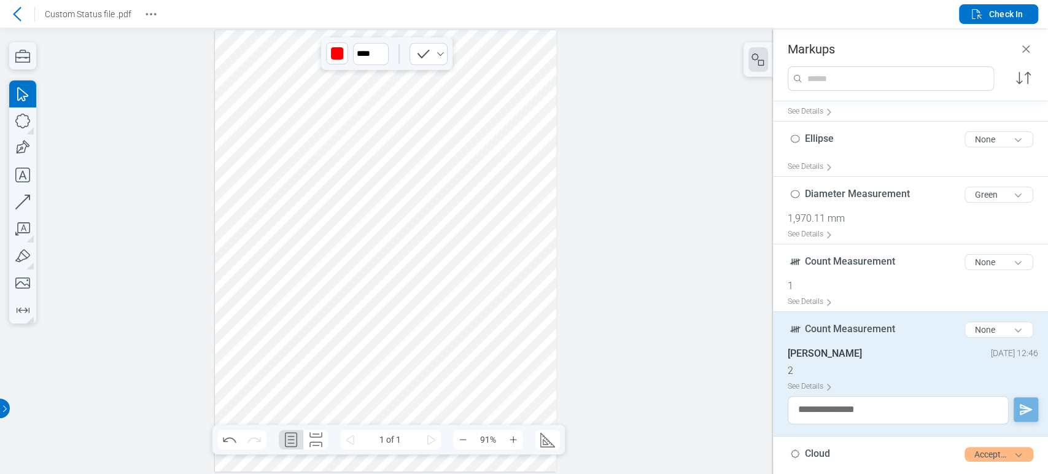
scroll to position [696, 0]
click at [659, 300] on div at bounding box center [386, 251] width 773 height 446
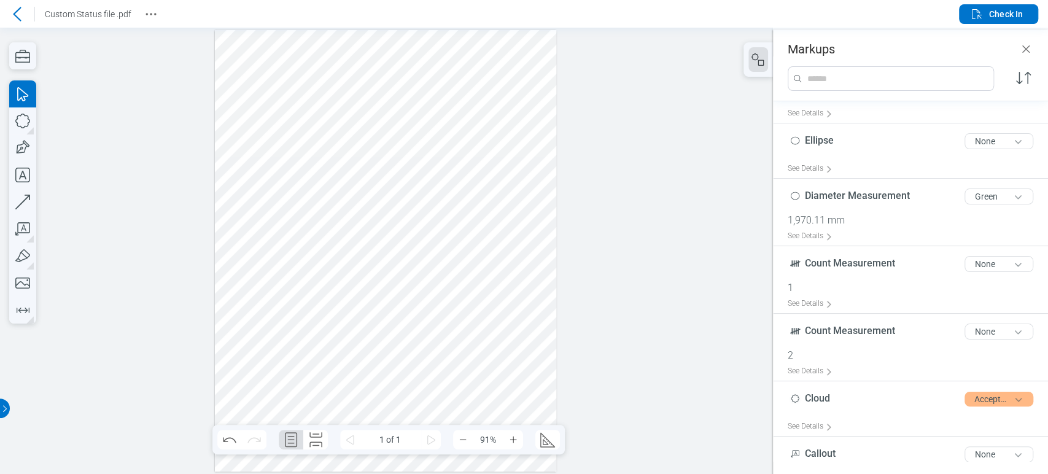
click at [503, 225] on div at bounding box center [385, 251] width 341 height 442
click at [429, 341] on div at bounding box center [385, 251] width 341 height 442
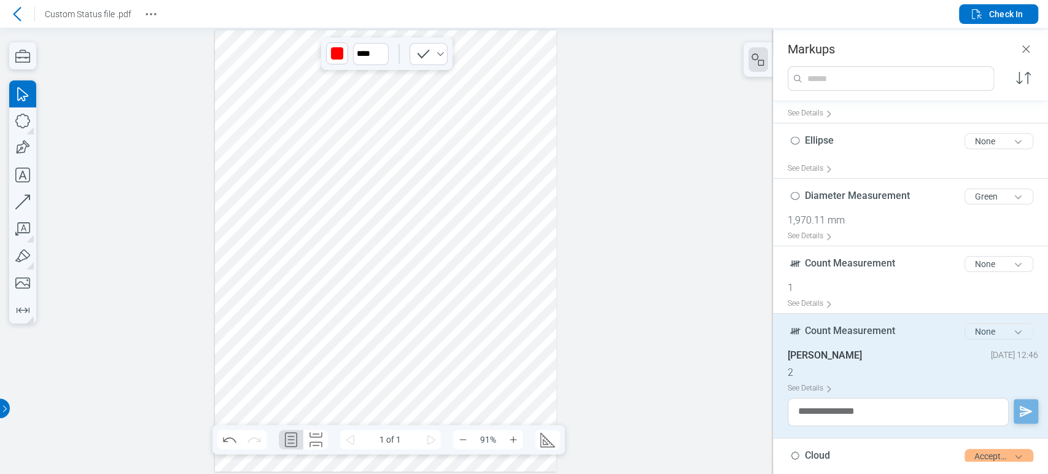
drag, startPoint x: 1006, startPoint y: 332, endPoint x: 990, endPoint y: 339, distance: 17.0
click at [1005, 330] on button "None" at bounding box center [999, 332] width 69 height 16
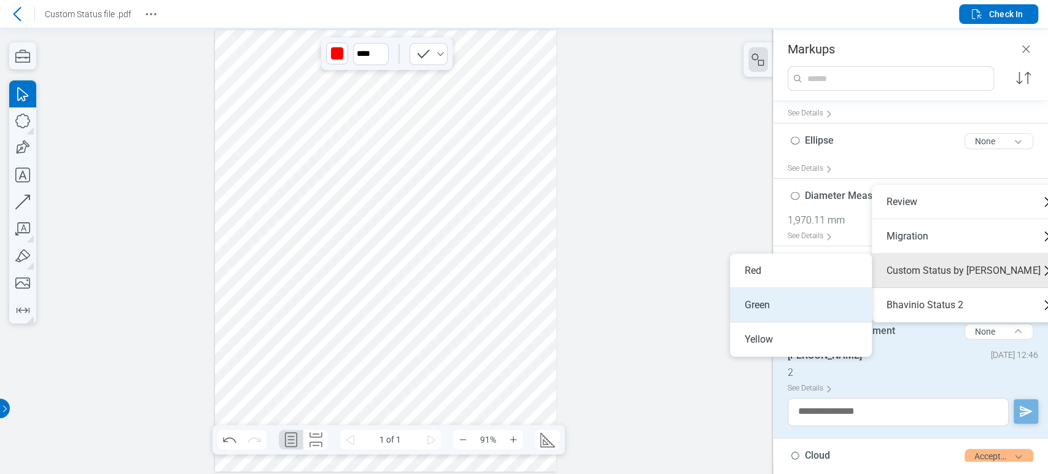
drag, startPoint x: 768, startPoint y: 308, endPoint x: 653, endPoint y: 306, distance: 114.8
click at [768, 308] on li "Green" at bounding box center [801, 305] width 142 height 34
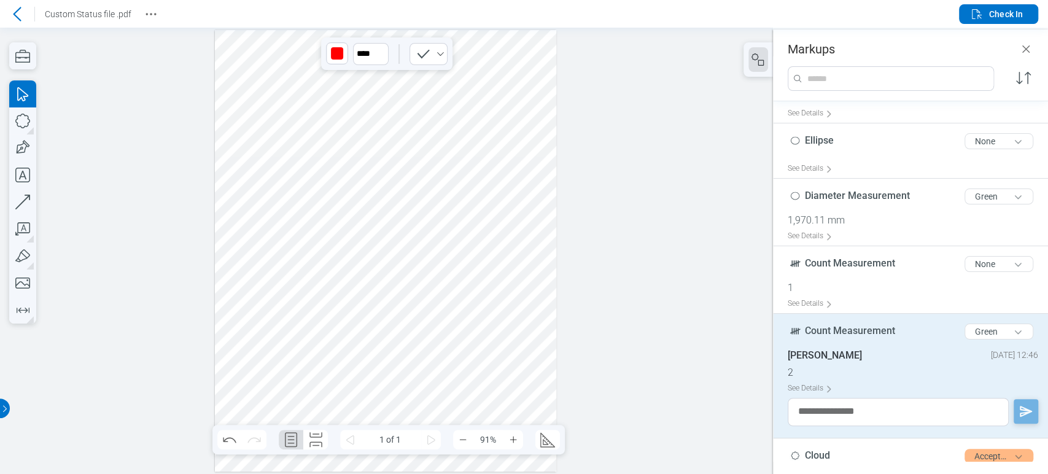
click at [453, 310] on div at bounding box center [385, 251] width 341 height 442
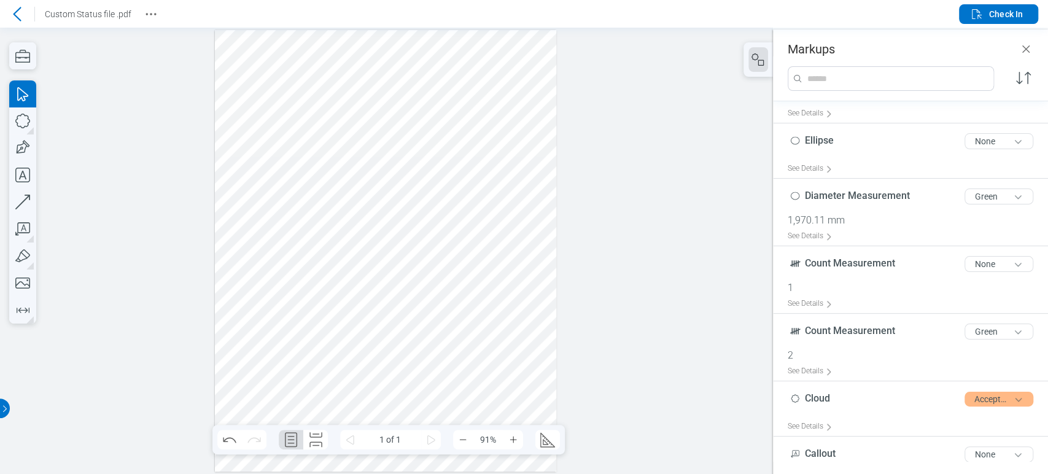
click at [431, 344] on div at bounding box center [385, 251] width 341 height 442
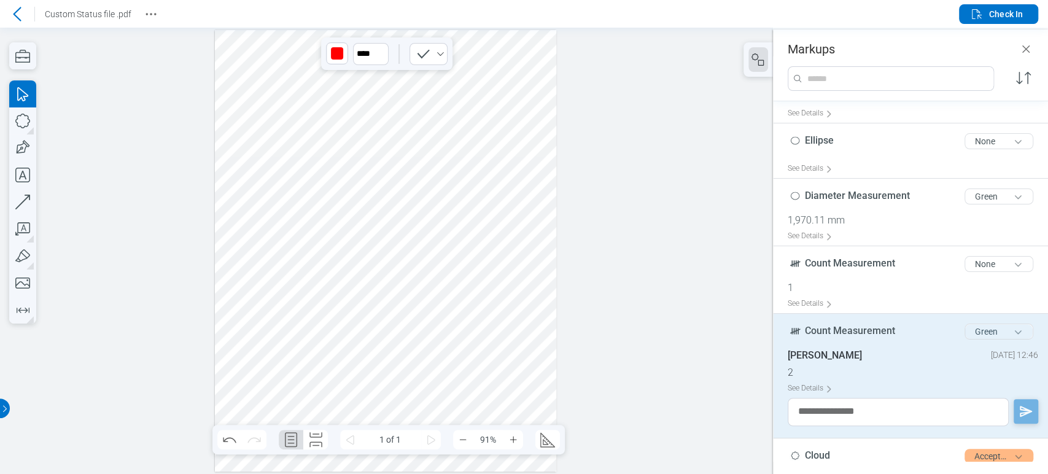
click at [996, 331] on button "Green" at bounding box center [999, 332] width 69 height 16
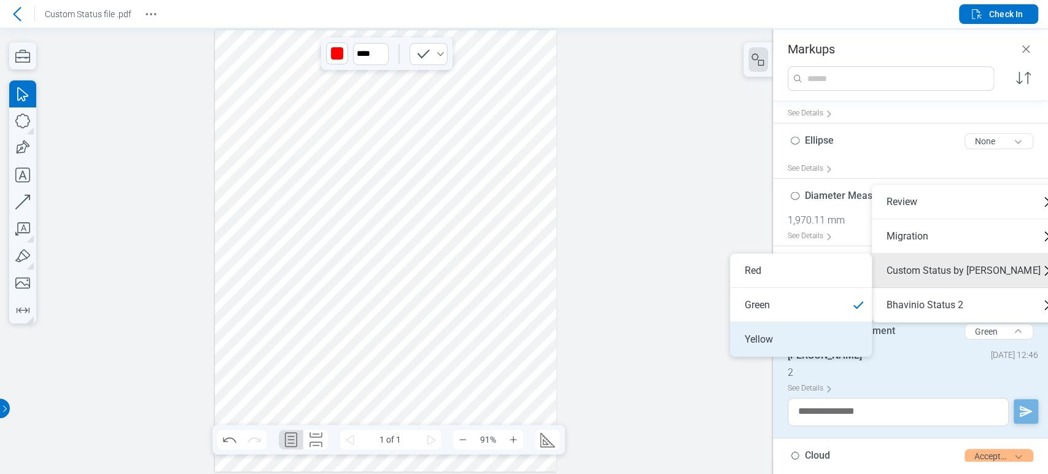
click at [781, 332] on li "Yellow" at bounding box center [801, 339] width 142 height 34
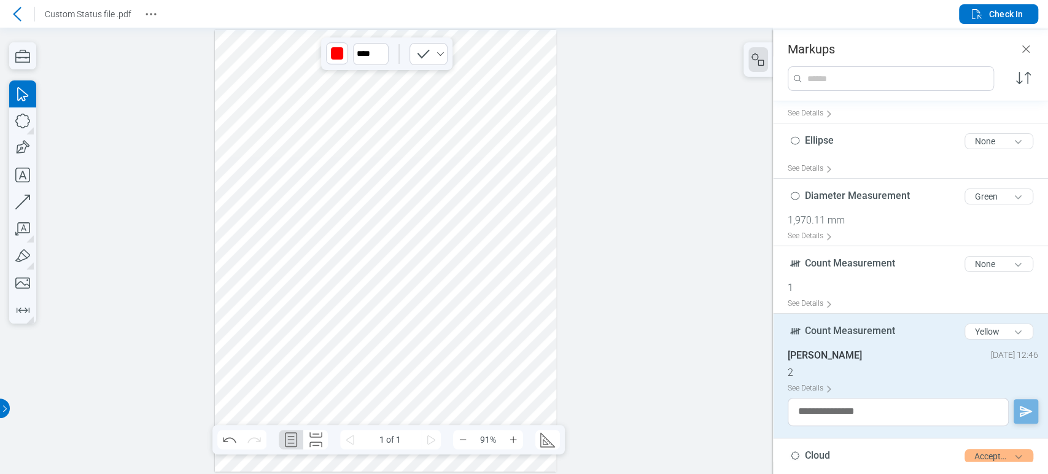
click at [543, 338] on div at bounding box center [385, 251] width 341 height 442
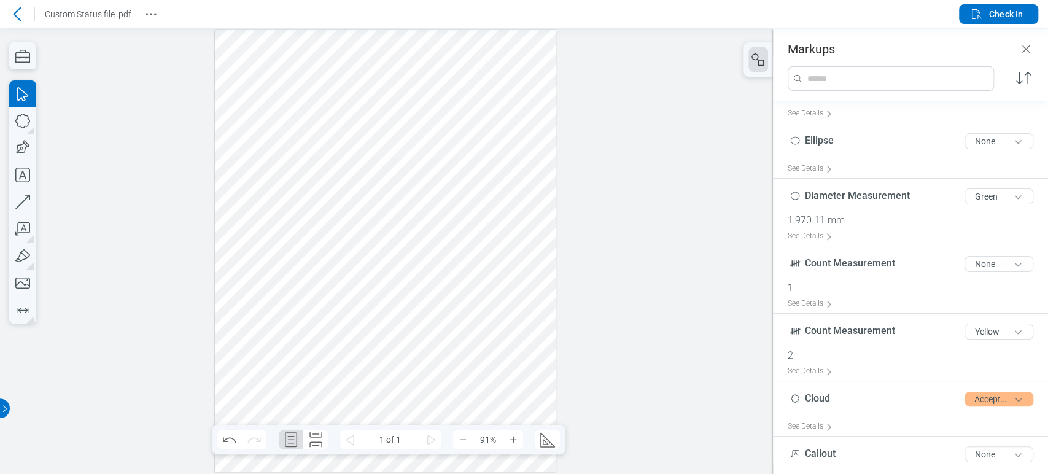
click at [435, 338] on div at bounding box center [385, 251] width 341 height 442
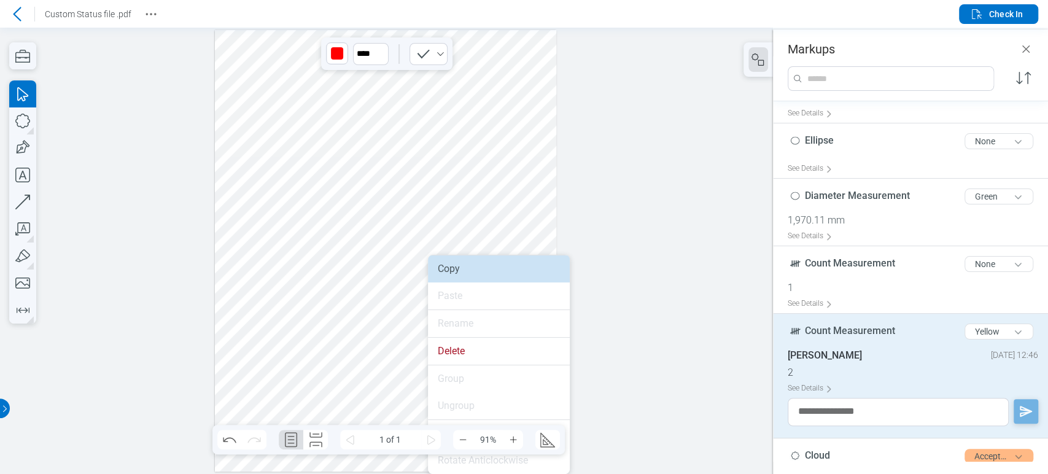
click at [453, 262] on li "Copy" at bounding box center [499, 268] width 142 height 27
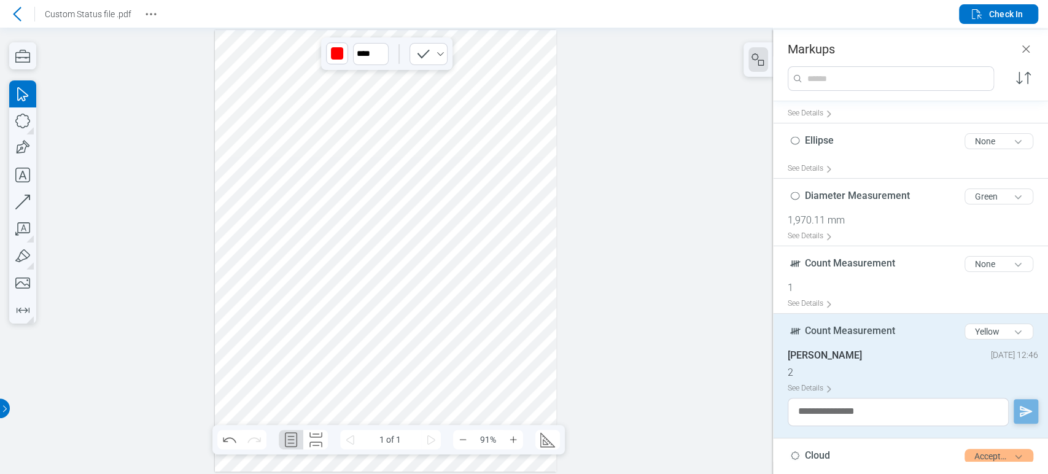
click at [331, 179] on div at bounding box center [385, 251] width 341 height 442
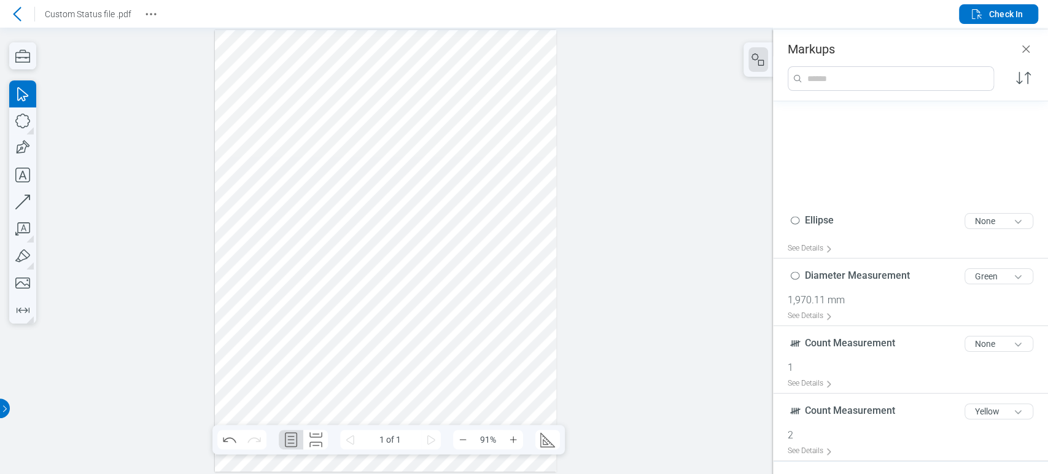
scroll to position [820, 0]
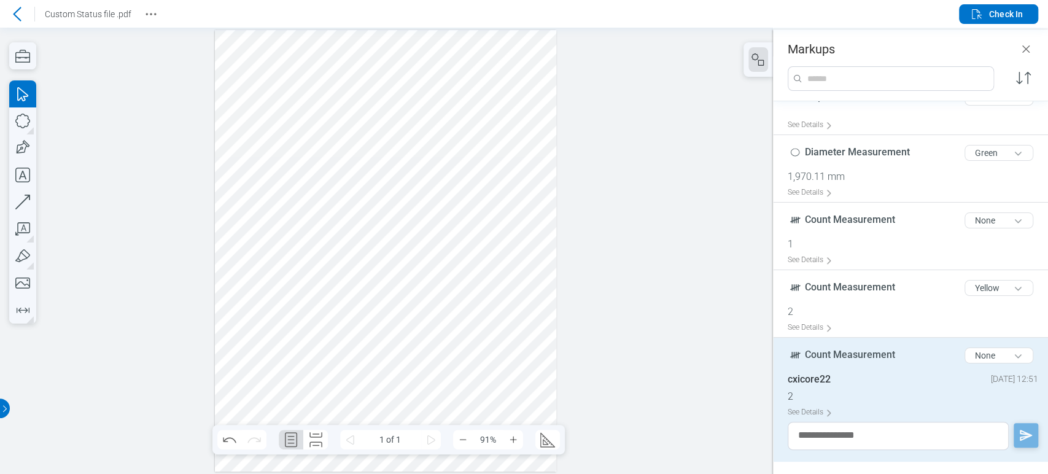
click at [341, 179] on div at bounding box center [385, 251] width 341 height 442
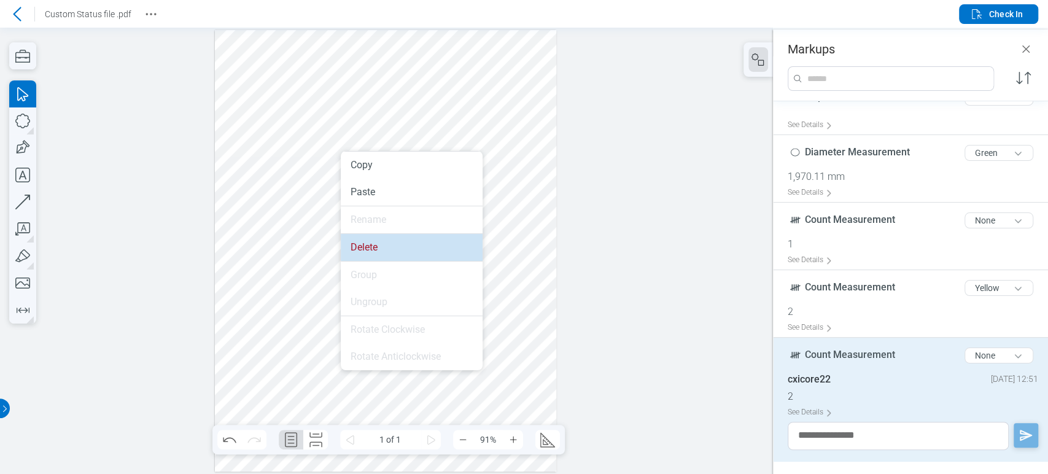
click at [360, 249] on li "Delete" at bounding box center [412, 247] width 142 height 27
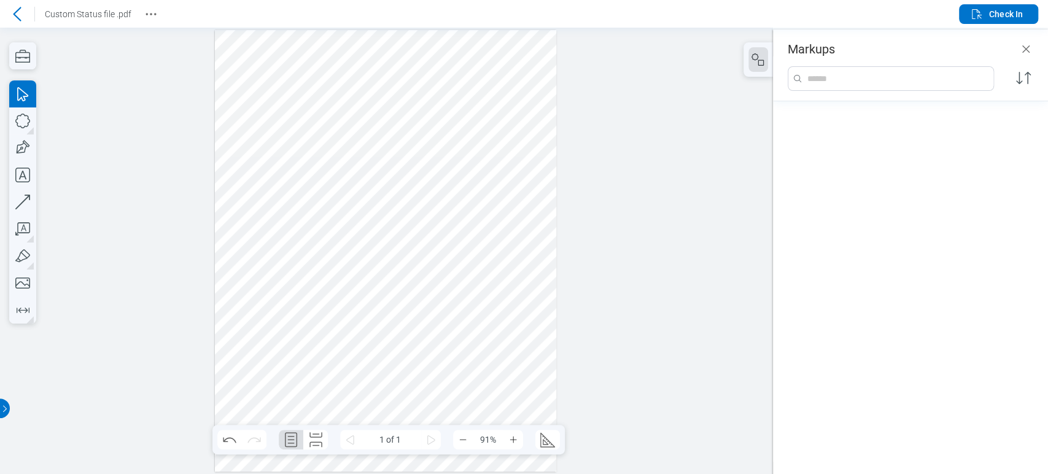
scroll to position [0, 0]
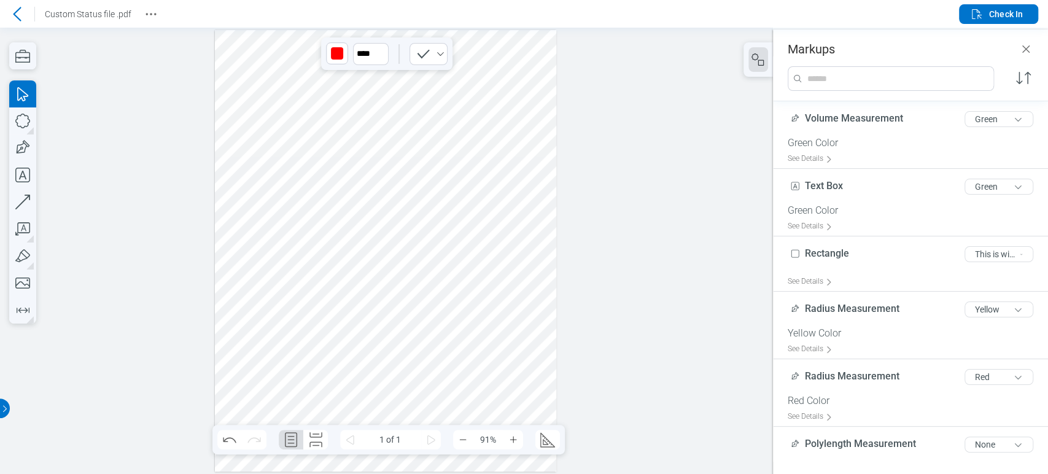
drag, startPoint x: 427, startPoint y: 343, endPoint x: 509, endPoint y: 186, distance: 176.9
click at [509, 186] on div at bounding box center [385, 251] width 341 height 442
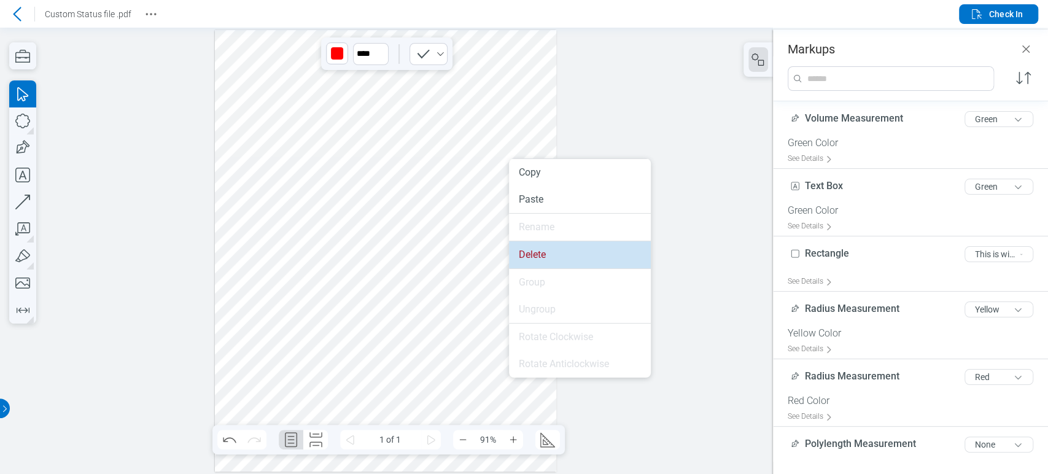
drag, startPoint x: 534, startPoint y: 243, endPoint x: 516, endPoint y: 223, distance: 26.9
click at [534, 243] on li "Delete" at bounding box center [580, 254] width 142 height 27
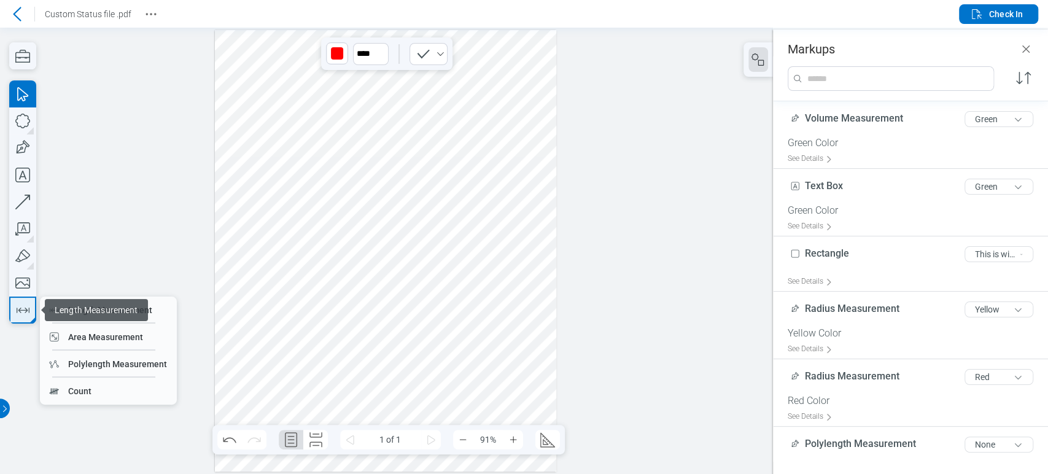
click at [13, 313] on icon "button" at bounding box center [23, 310] width 20 height 20
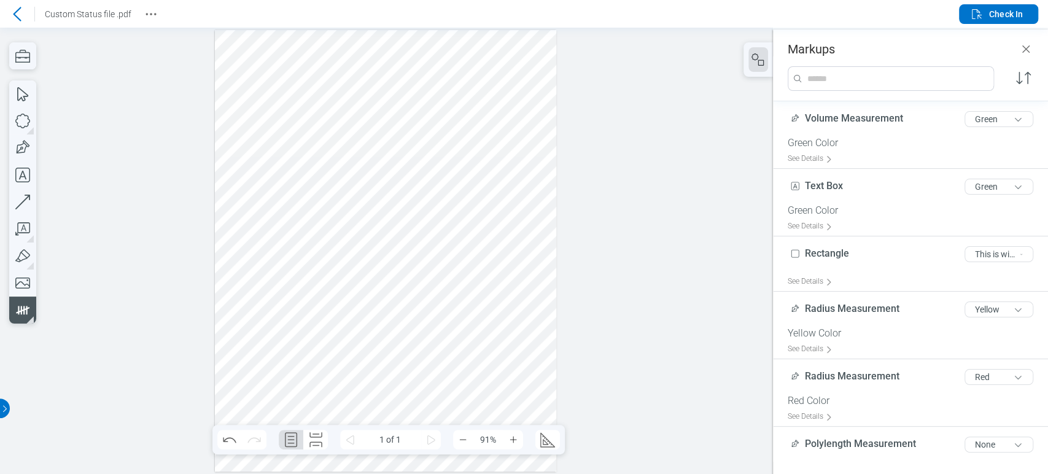
click at [493, 131] on div at bounding box center [385, 251] width 341 height 442
drag, startPoint x: 511, startPoint y: 157, endPoint x: 500, endPoint y: 145, distance: 16.1
click at [512, 157] on div at bounding box center [385, 251] width 341 height 442
click at [491, 129] on div at bounding box center [385, 251] width 341 height 442
click at [535, 171] on div at bounding box center [385, 251] width 341 height 442
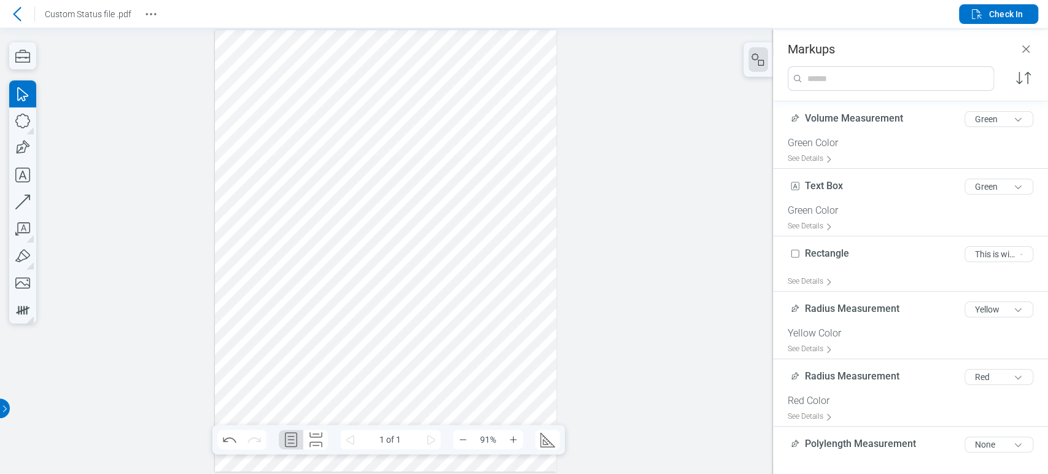
click at [491, 133] on div at bounding box center [385, 251] width 341 height 442
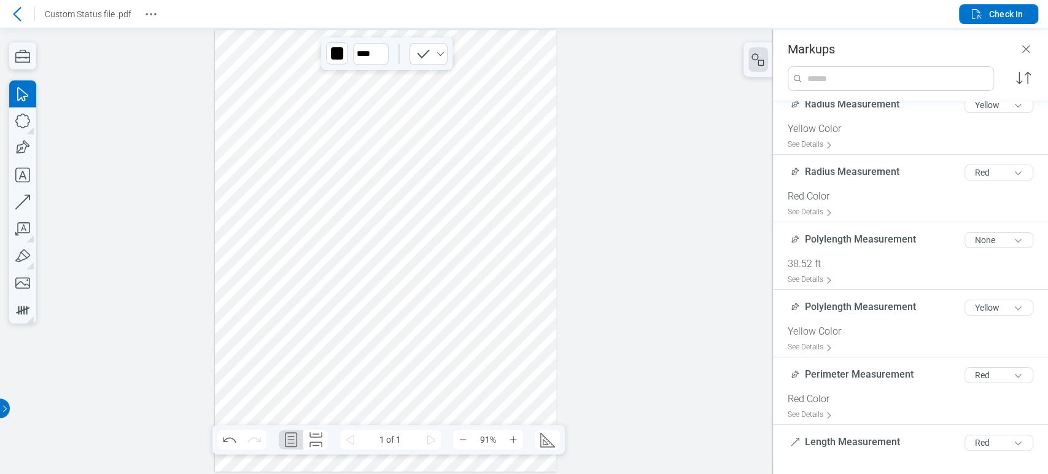
scroll to position [409, 0]
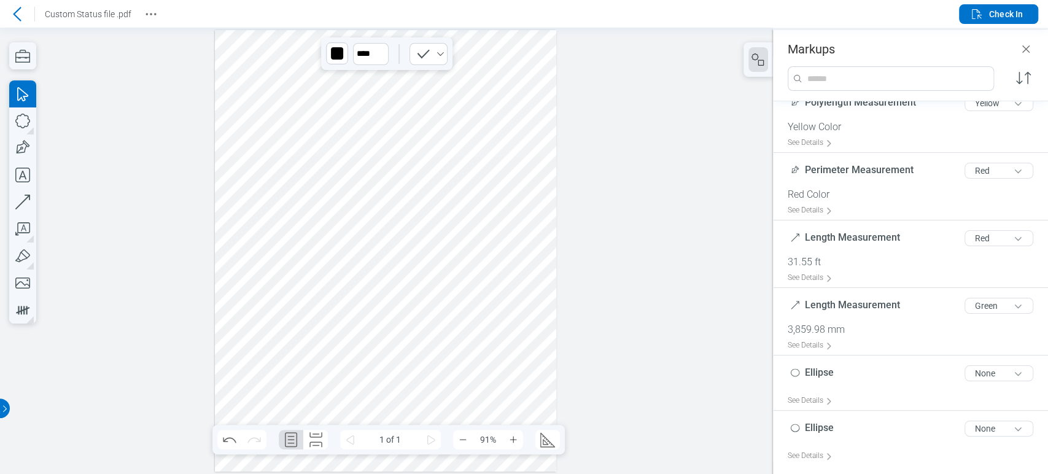
click at [508, 195] on div at bounding box center [385, 251] width 341 height 442
click at [456, 203] on div at bounding box center [385, 251] width 341 height 442
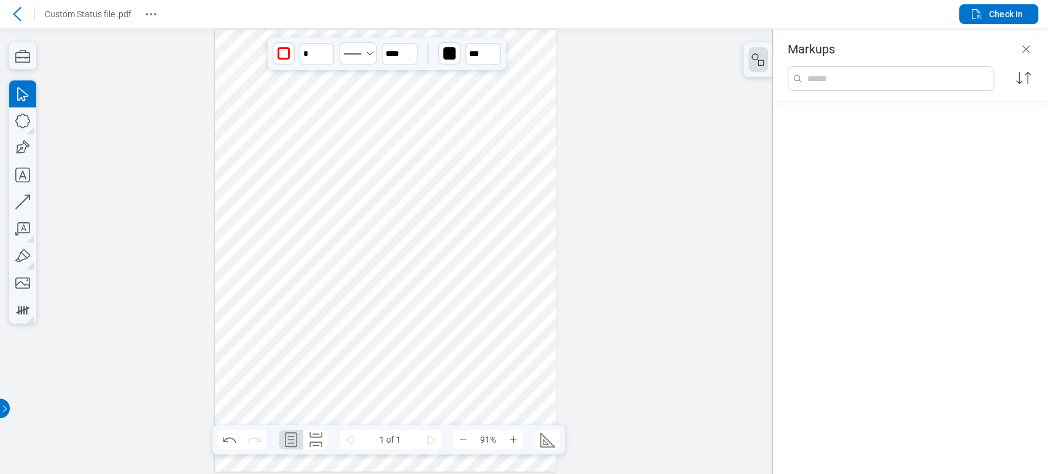
scroll to position [918, 0]
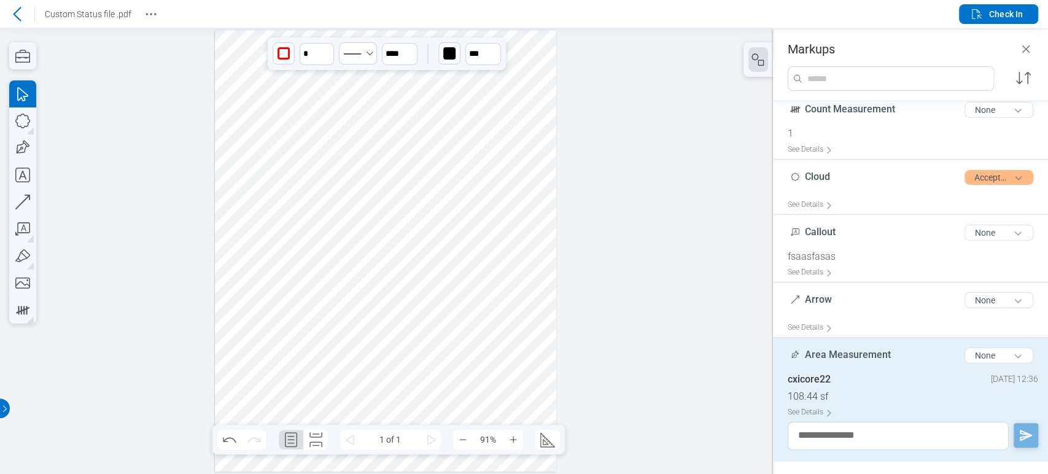
click at [487, 301] on div at bounding box center [385, 251] width 341 height 442
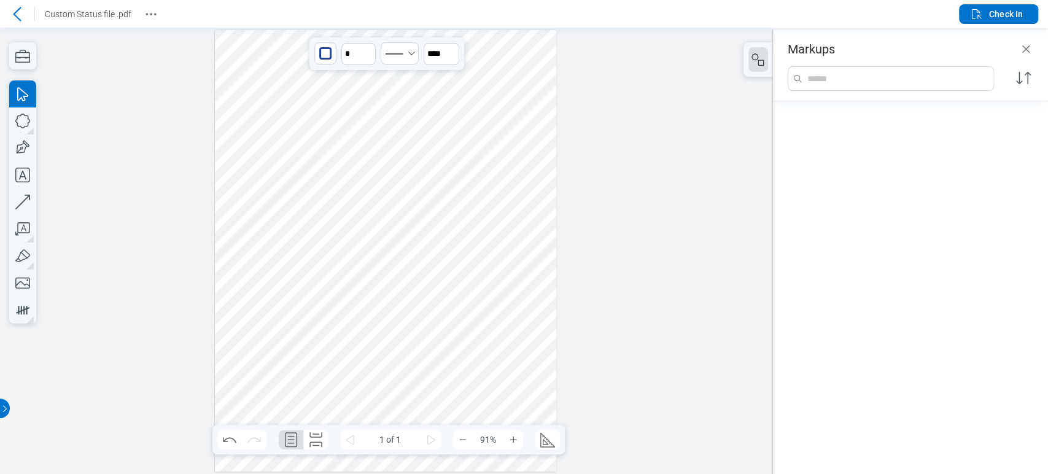
scroll to position [325, 0]
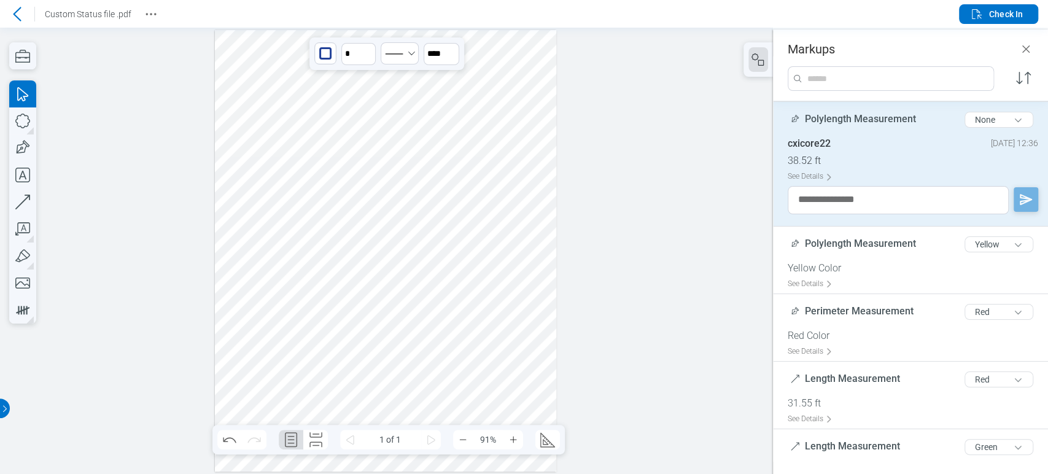
click at [494, 131] on div at bounding box center [385, 251] width 341 height 442
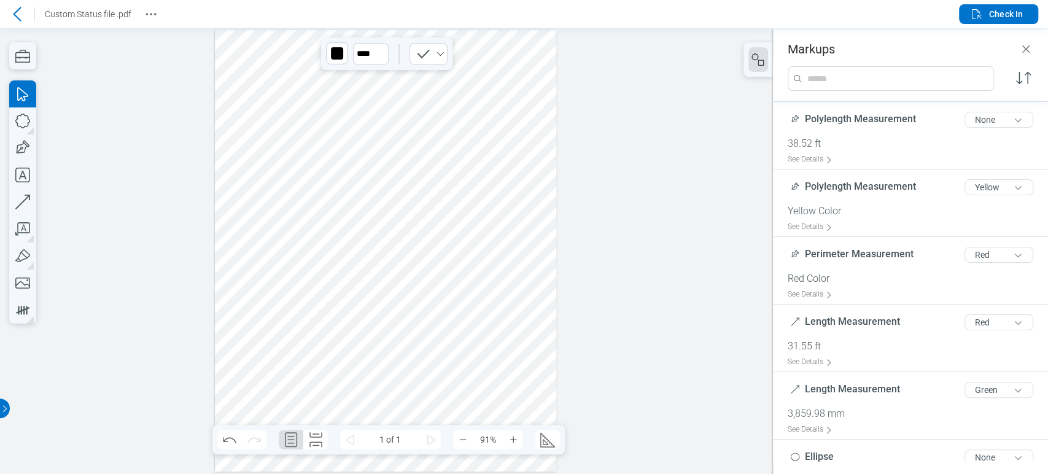
click at [494, 131] on div at bounding box center [385, 251] width 341 height 442
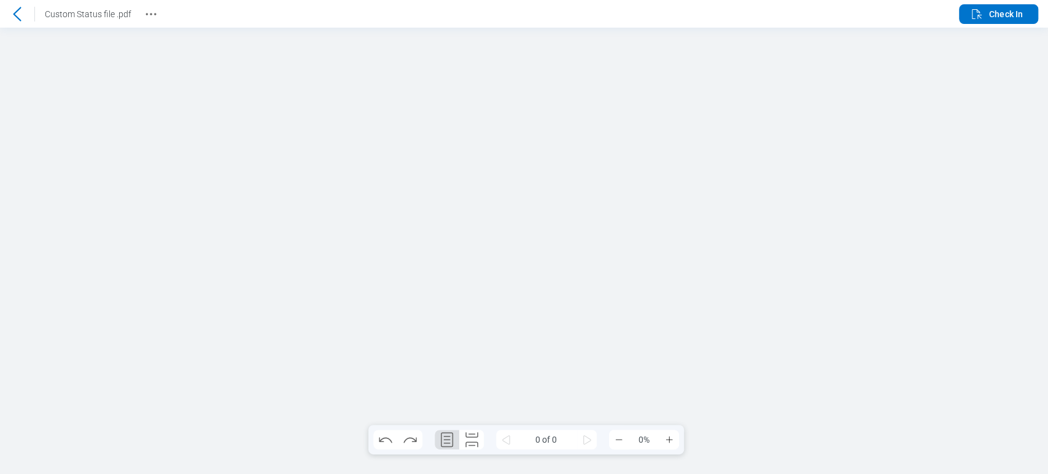
scroll to position [0, 0]
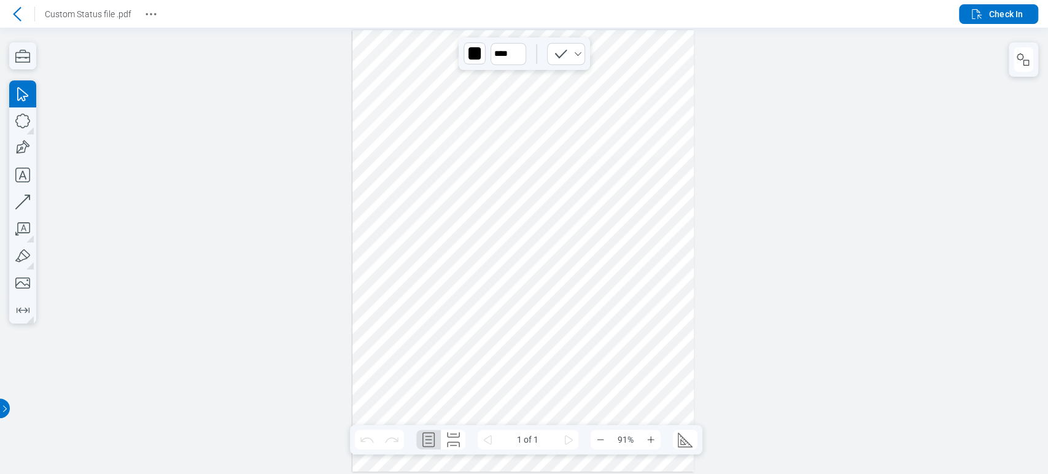
click at [631, 130] on div at bounding box center [522, 251] width 341 height 442
click at [987, 9] on span "Check In" at bounding box center [995, 14] width 53 height 15
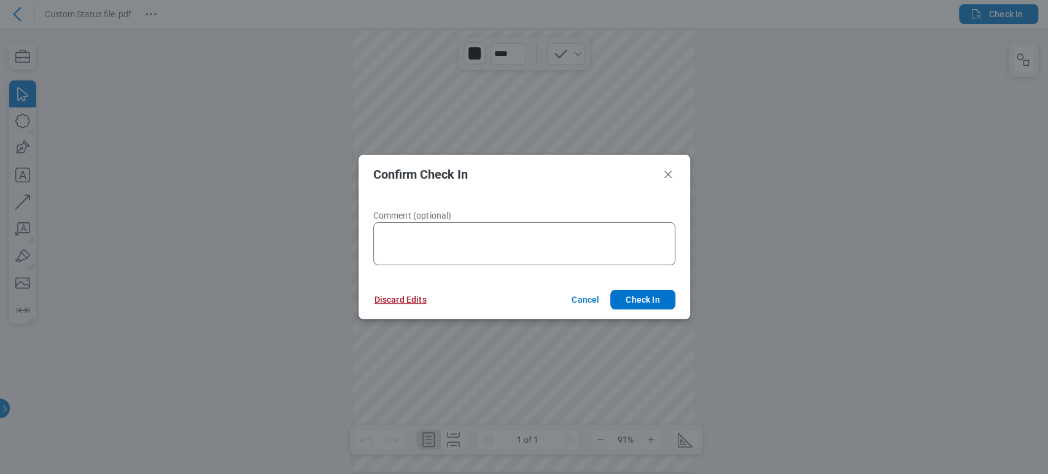
click at [403, 308] on button "Discard Edits" at bounding box center [401, 300] width 82 height 20
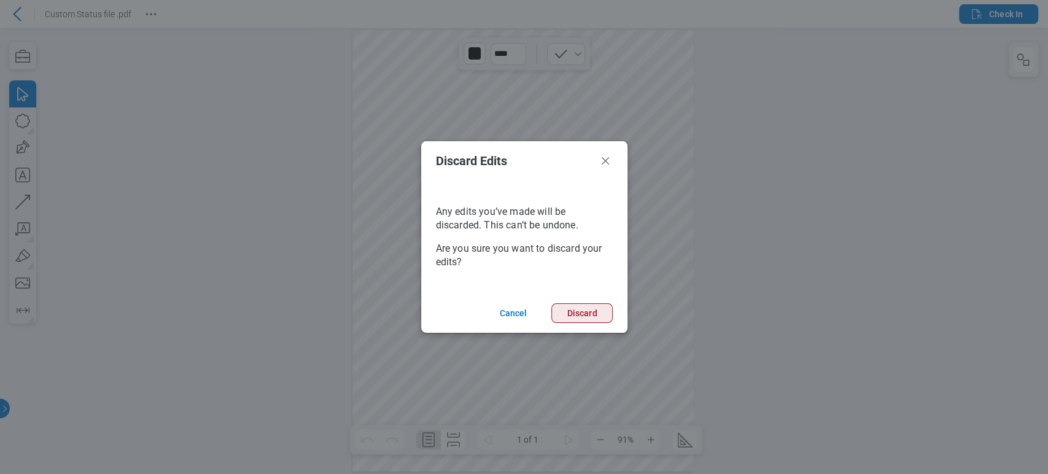
click at [566, 309] on button "Discard" at bounding box center [581, 313] width 61 height 20
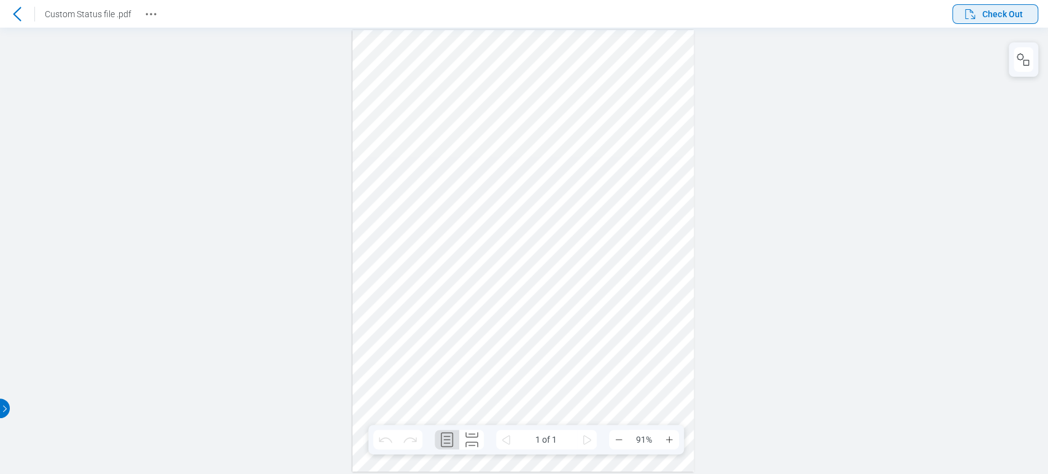
click at [1024, 14] on button "Check Out" at bounding box center [995, 14] width 86 height 20
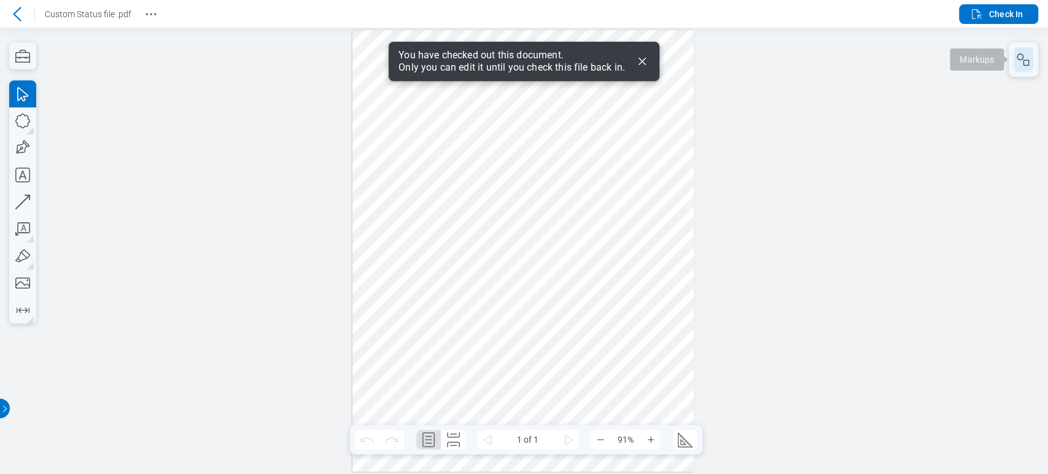
click at [1028, 67] on icon "button" at bounding box center [1023, 59] width 15 height 15
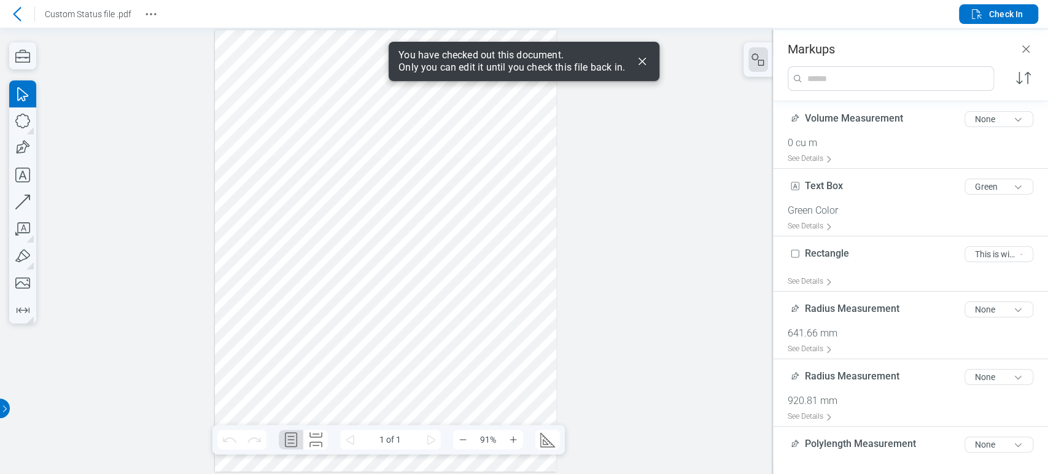
click at [363, 307] on div at bounding box center [385, 251] width 341 height 442
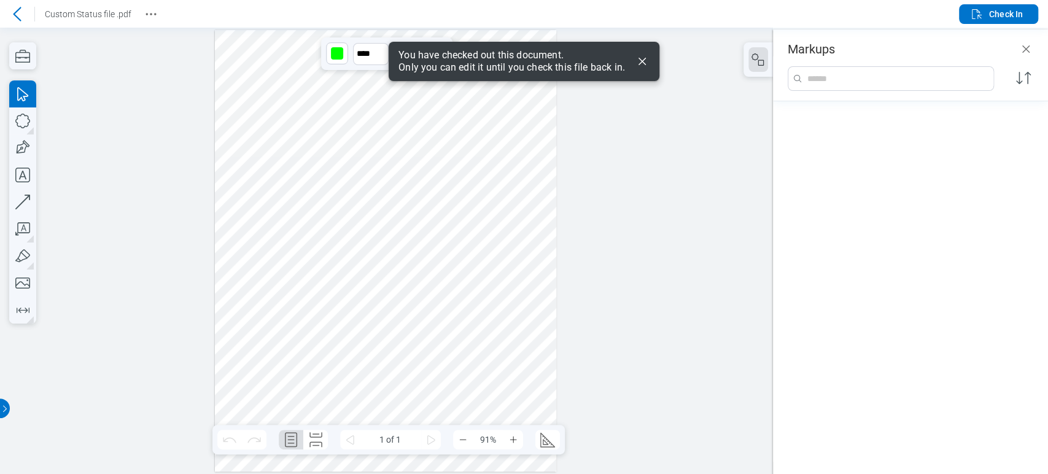
scroll to position [672, 0]
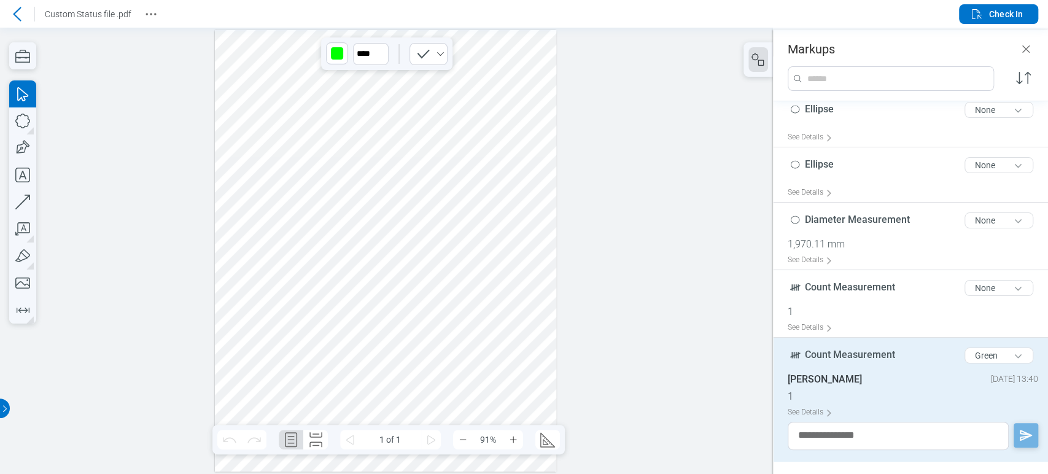
drag, startPoint x: 363, startPoint y: 307, endPoint x: 378, endPoint y: 243, distance: 65.4
click at [378, 243] on div at bounding box center [385, 251] width 341 height 442
click at [981, 352] on button "Green" at bounding box center [999, 356] width 69 height 16
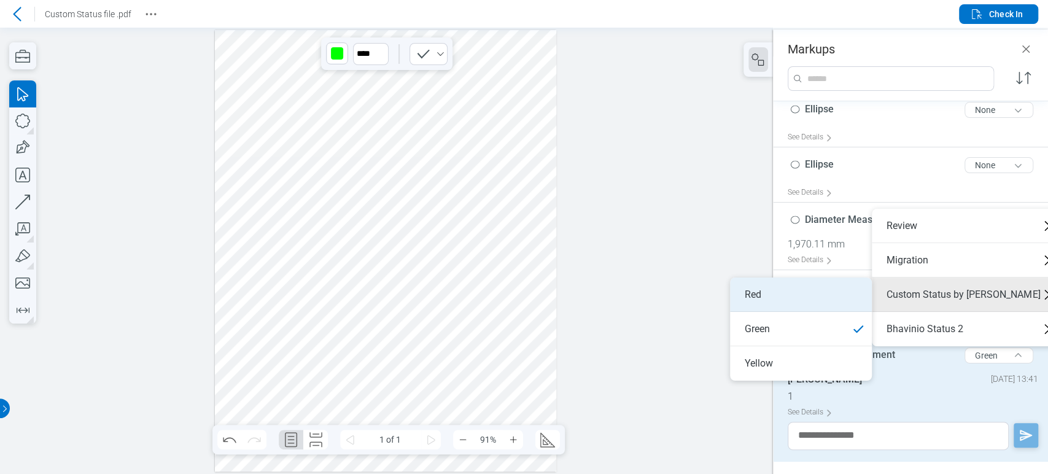
click at [793, 298] on li "Red" at bounding box center [801, 295] width 142 height 34
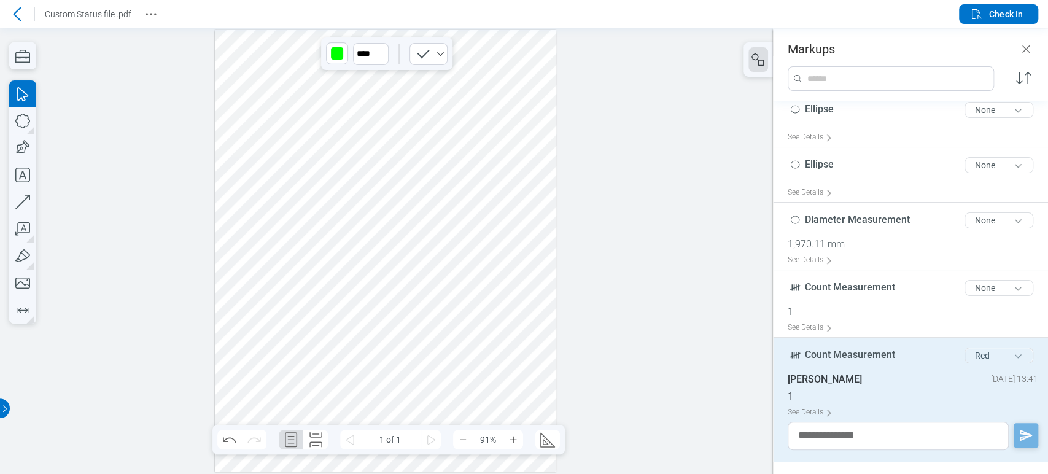
click at [987, 351] on button "Red" at bounding box center [999, 356] width 69 height 16
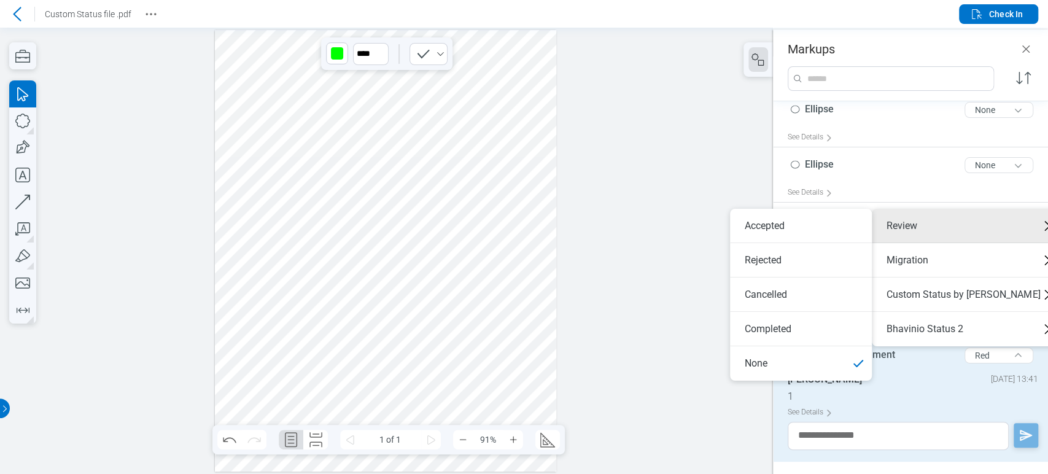
drag, startPoint x: 817, startPoint y: 365, endPoint x: 560, endPoint y: 296, distance: 266.4
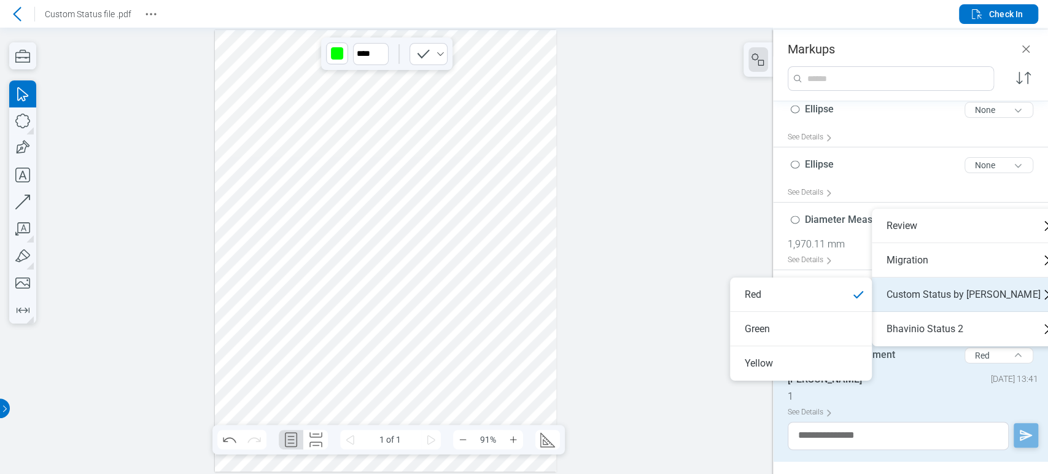
click at [944, 298] on div "Custom Status by Bhavini" at bounding box center [968, 295] width 193 height 34
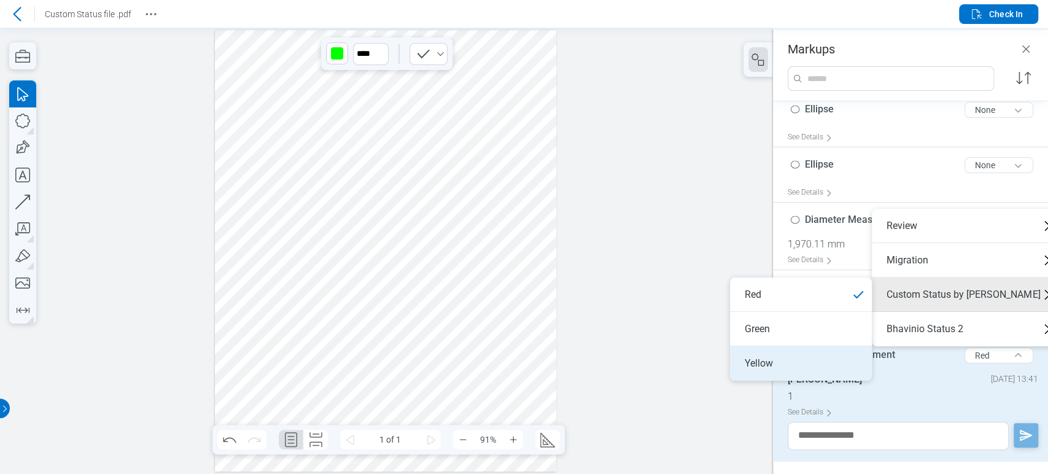
click at [786, 351] on li "Yellow" at bounding box center [801, 363] width 142 height 34
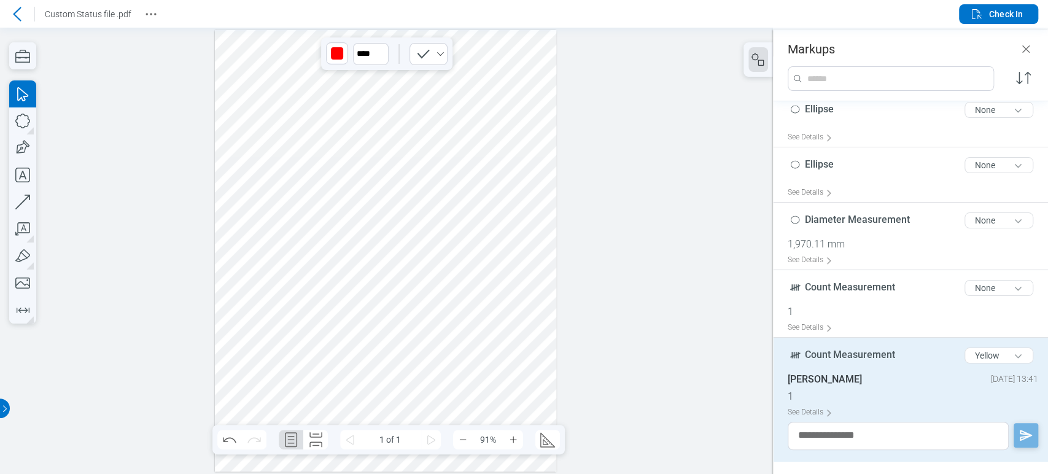
click at [446, 243] on div at bounding box center [385, 251] width 341 height 442
click at [384, 239] on div at bounding box center [385, 251] width 341 height 442
click at [341, 160] on div at bounding box center [385, 251] width 341 height 442
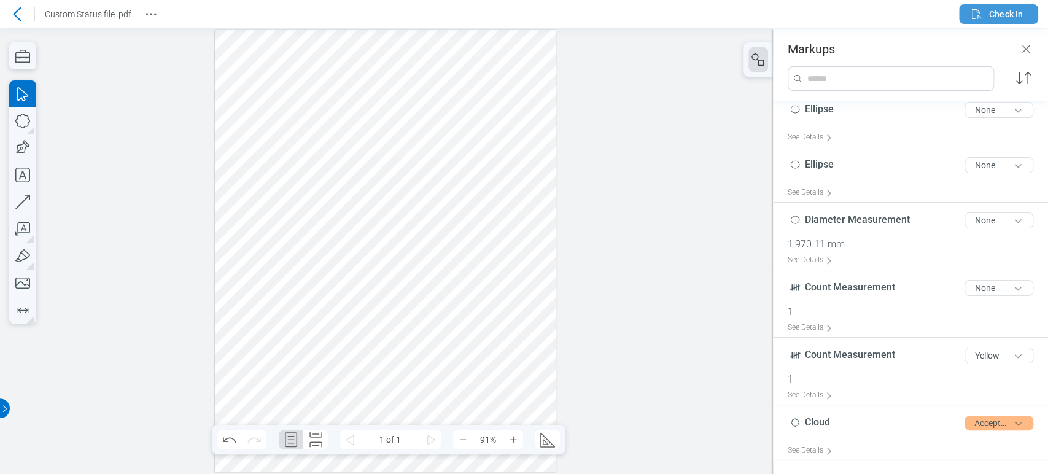
click at [1006, 10] on span "Check In" at bounding box center [1006, 14] width 34 height 12
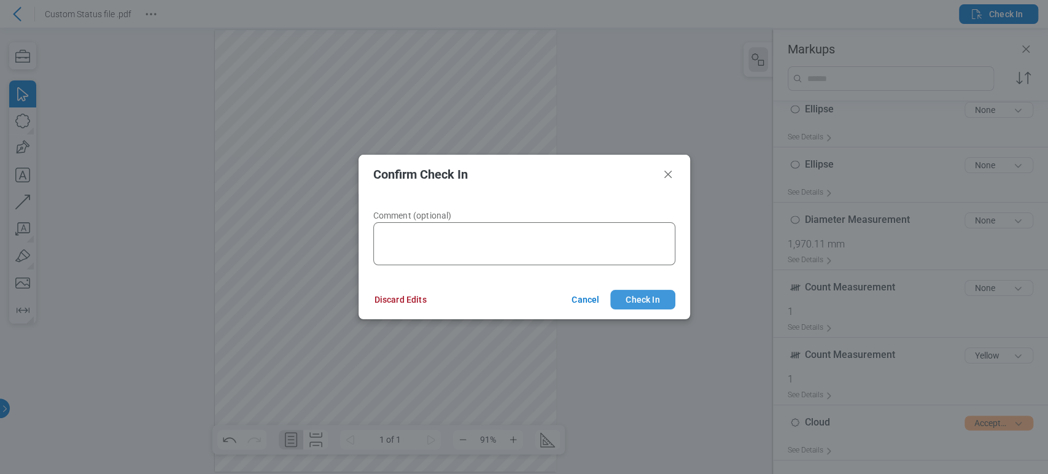
click at [649, 304] on button "Check In" at bounding box center [642, 300] width 64 height 20
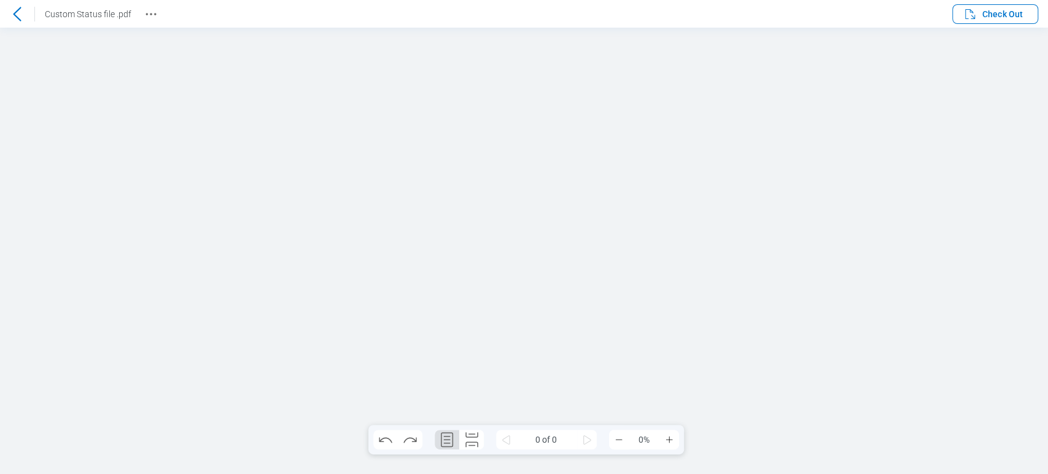
scroll to position [0, 0]
drag, startPoint x: 989, startPoint y: 12, endPoint x: 923, endPoint y: 10, distance: 65.1
click at [990, 12] on span "Check Out" at bounding box center [1002, 14] width 41 height 12
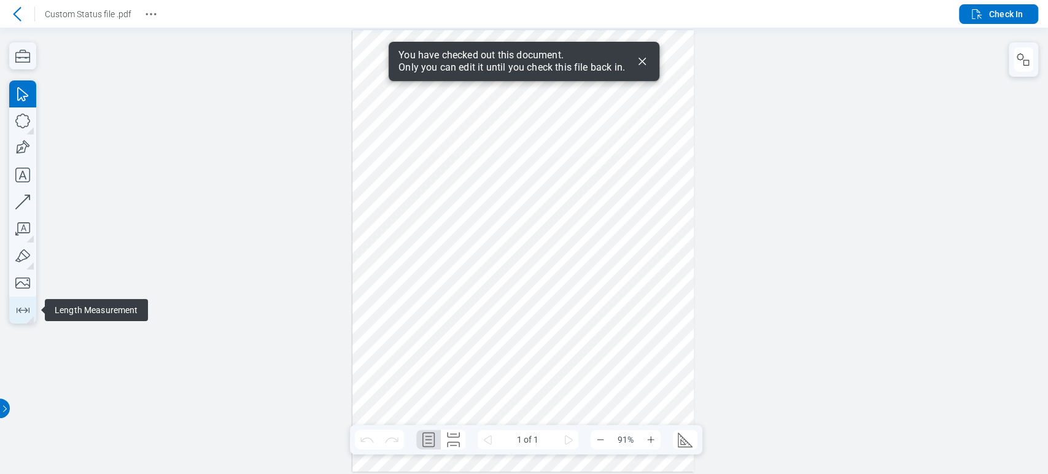
click at [23, 314] on icon "button" at bounding box center [23, 310] width 20 height 20
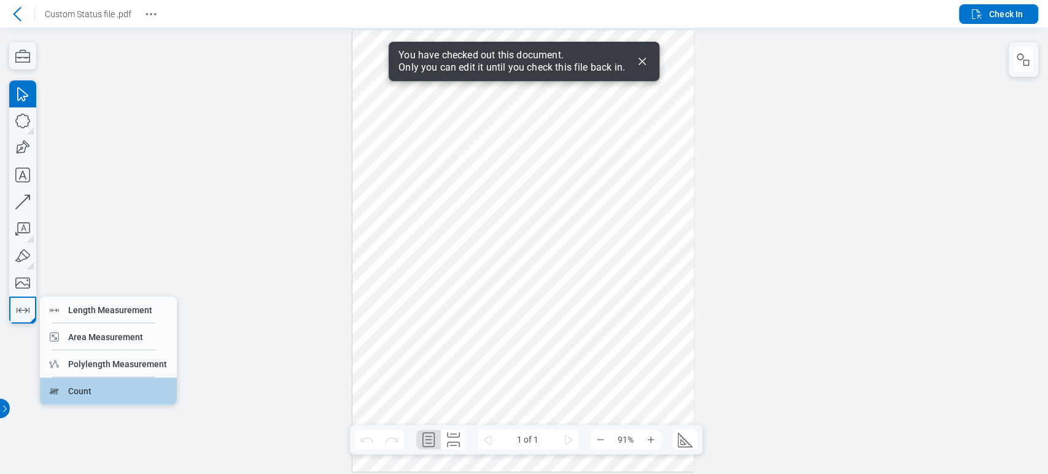
drag, startPoint x: 63, startPoint y: 382, endPoint x: 146, endPoint y: 289, distance: 124.8
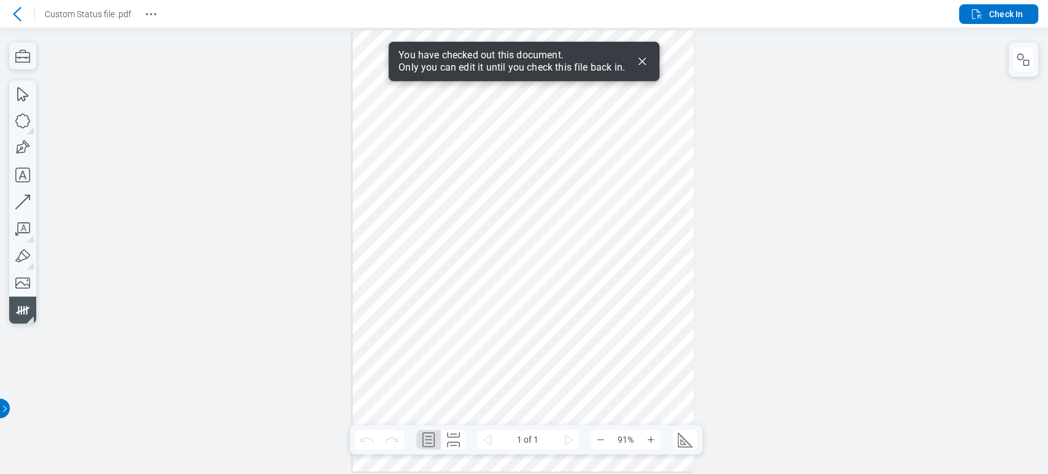
click at [383, 159] on div at bounding box center [522, 251] width 341 height 442
click at [1019, 56] on icon "button" at bounding box center [1023, 59] width 15 height 15
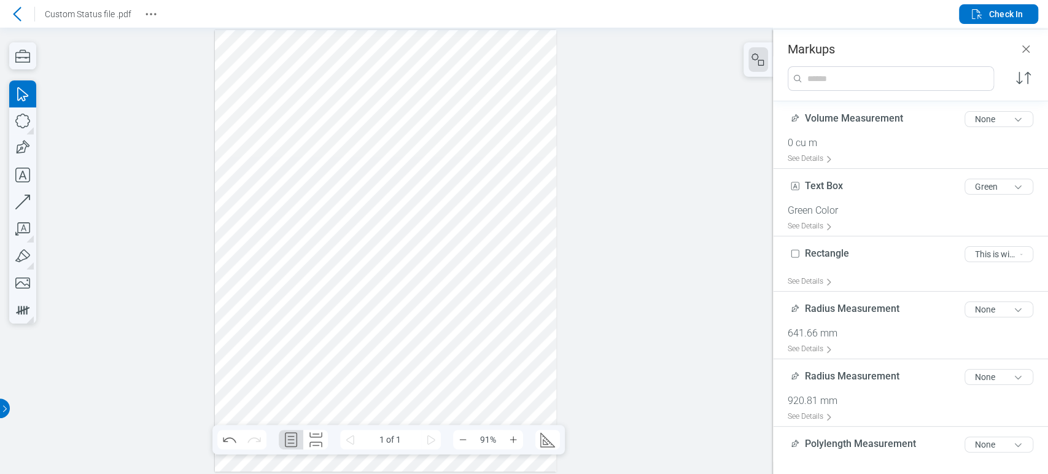
click at [241, 158] on div at bounding box center [385, 251] width 341 height 442
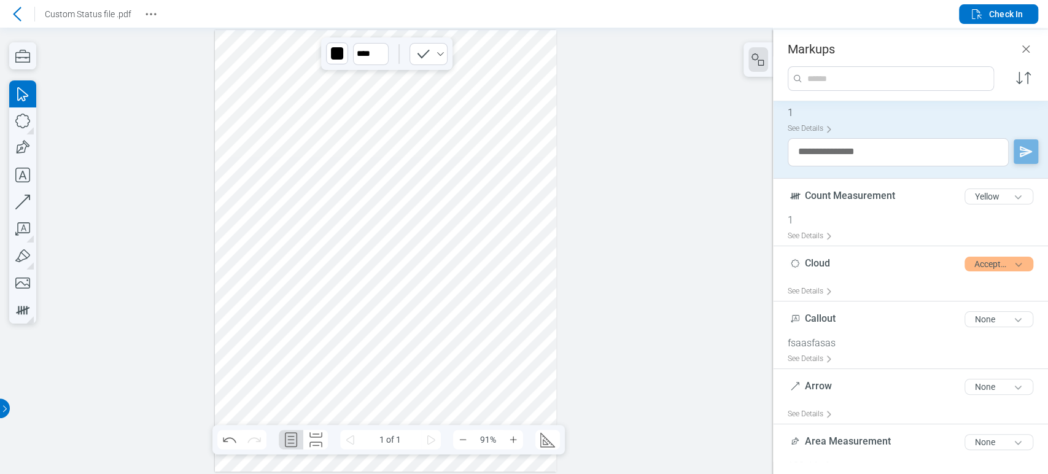
scroll to position [951, 0]
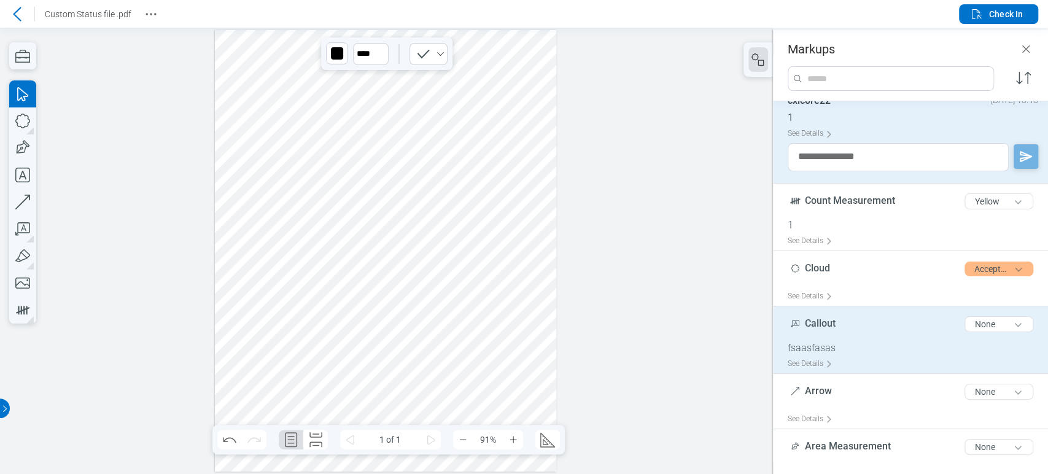
click at [837, 342] on div "fsaasfasas" at bounding box center [915, 348] width 255 height 12
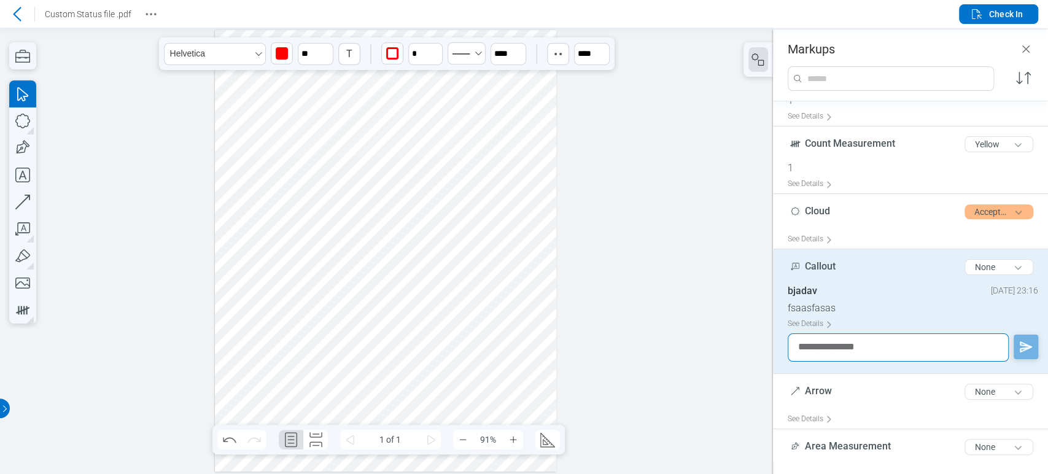
click at [837, 340] on textarea at bounding box center [898, 347] width 221 height 28
click at [451, 120] on div at bounding box center [385, 251] width 341 height 442
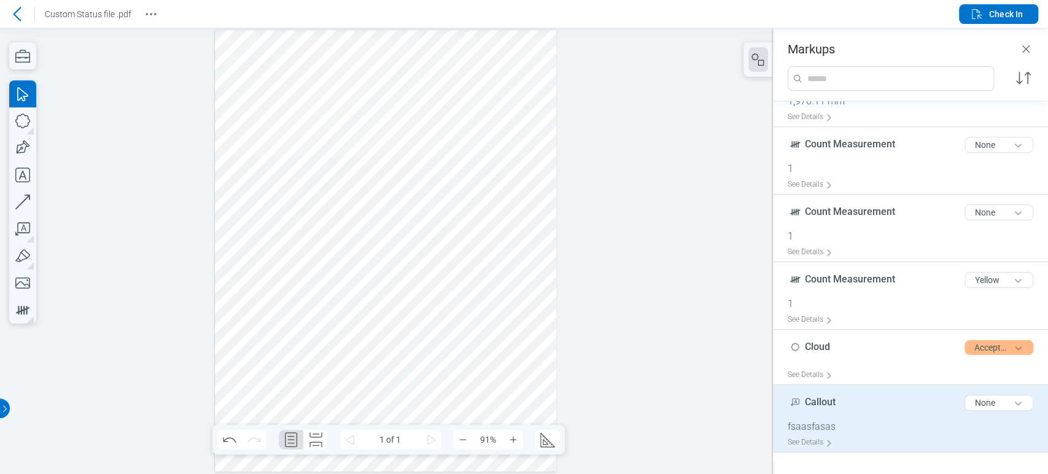
scroll to position [790, 0]
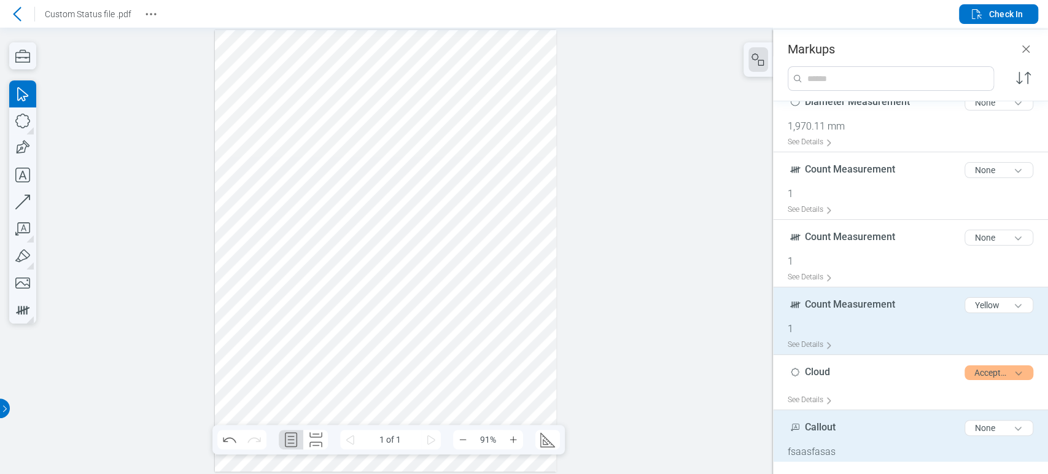
click at [853, 296] on div "Count Measurement 17 of 300 characters Yellow" at bounding box center [915, 307] width 255 height 31
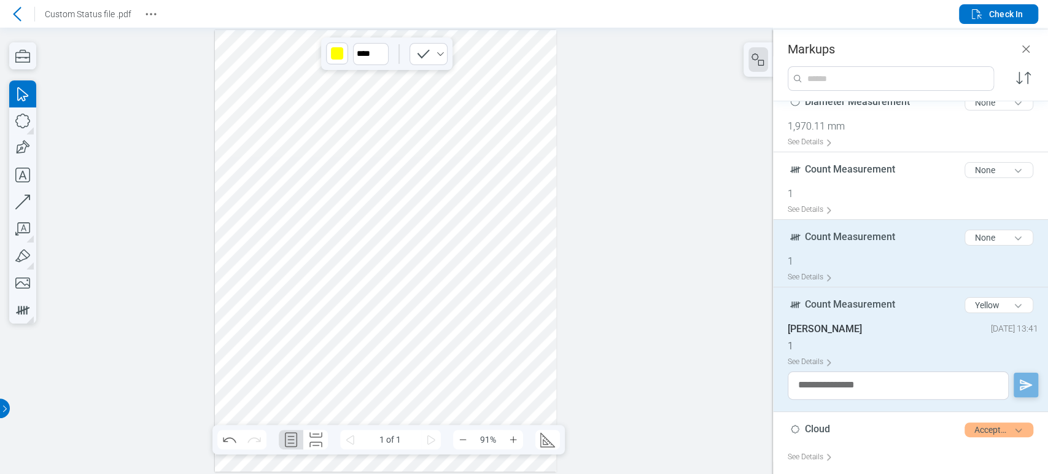
click at [844, 251] on div "Count Measurement 17 of 300 characters None" at bounding box center [915, 240] width 255 height 31
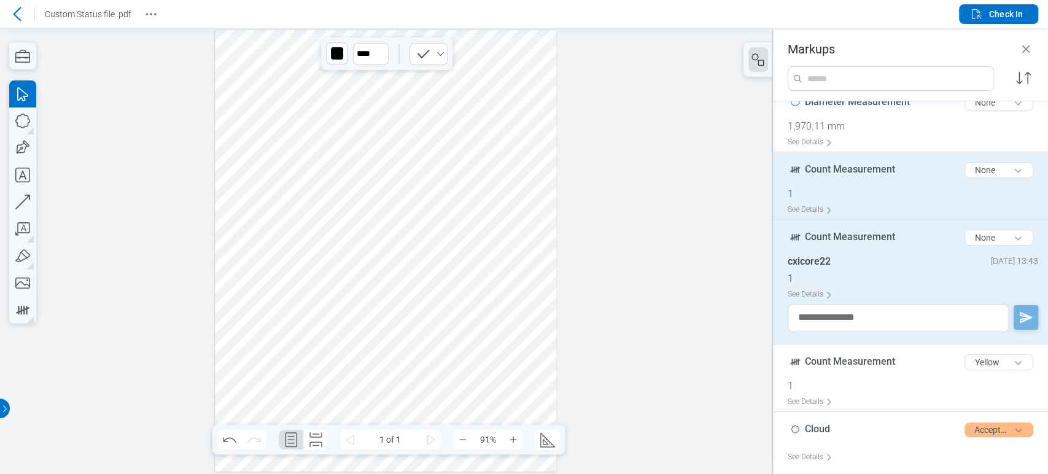
click at [825, 174] on span "Count Measurement" at bounding box center [850, 169] width 90 height 12
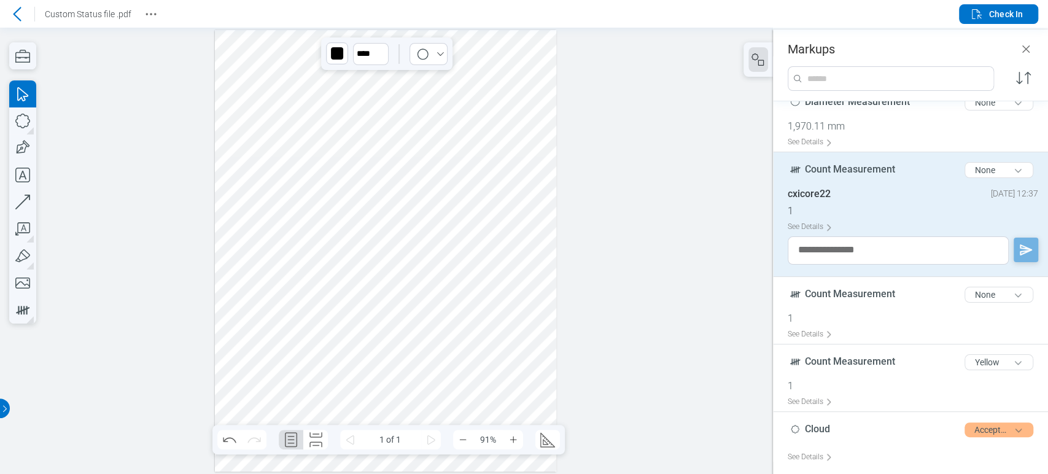
click at [445, 85] on div at bounding box center [385, 251] width 341 height 442
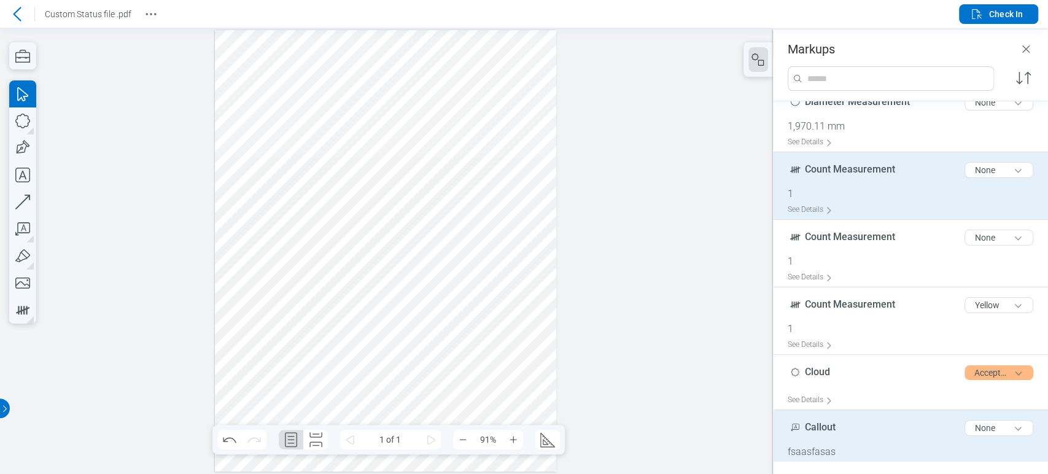
click at [839, 185] on div "Count Measurement 17 of 300 characters None" at bounding box center [915, 172] width 255 height 31
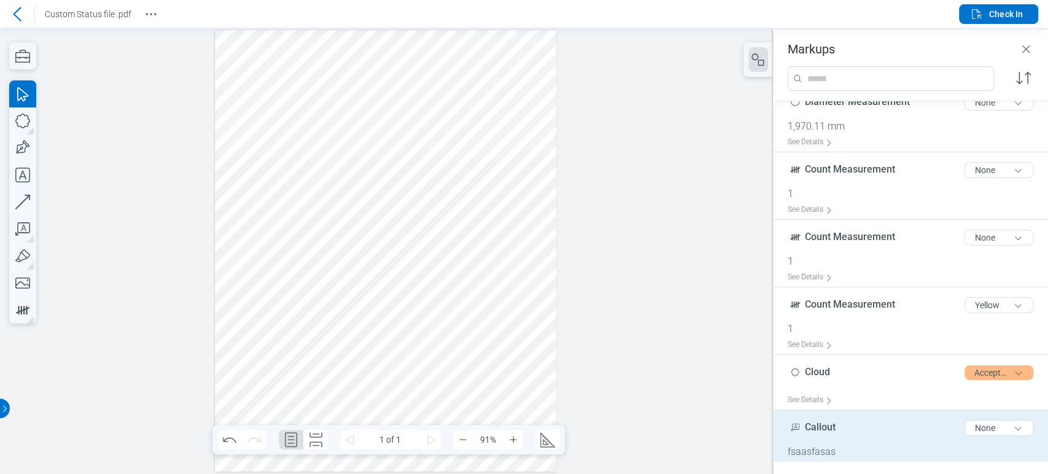
click at [515, 125] on div at bounding box center [385, 251] width 341 height 442
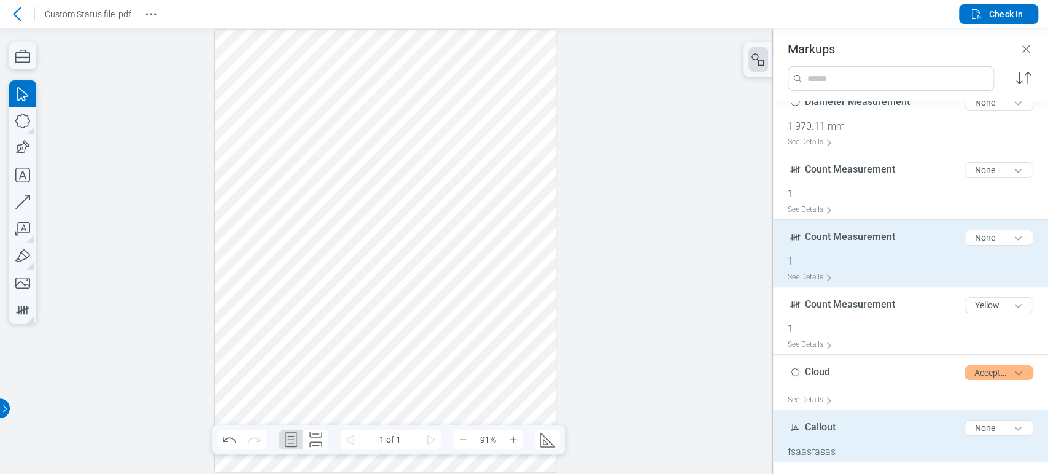
click at [855, 244] on div "Count Measurement 17 of 300 characters None" at bounding box center [915, 240] width 255 height 31
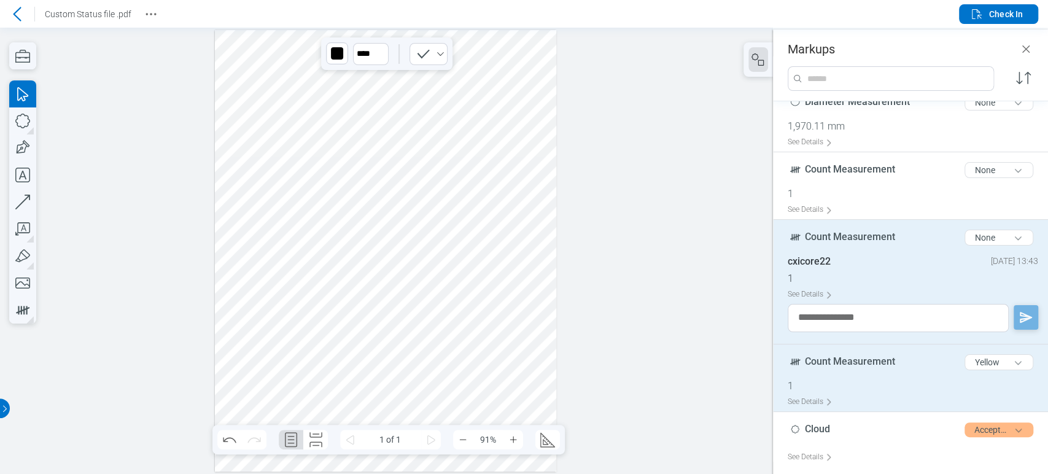
click at [848, 352] on div "Count Measurement 17 of 300 characters Yellow" at bounding box center [915, 364] width 255 height 31
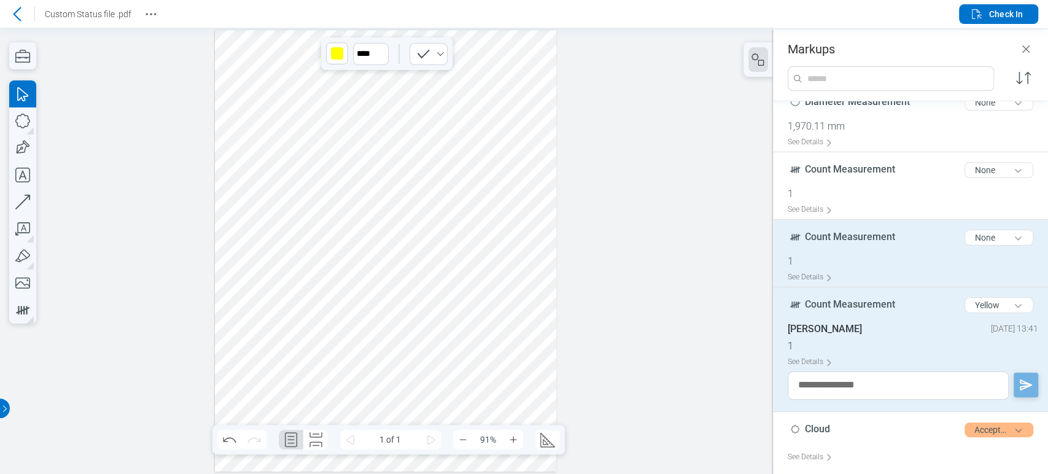
click at [840, 266] on div "1" at bounding box center [915, 261] width 255 height 12
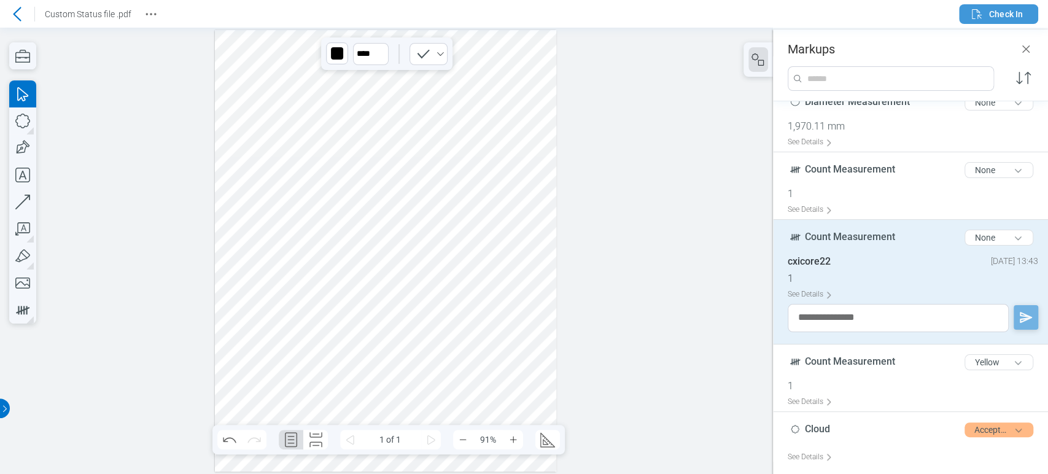
click at [1006, 23] on button "Check In" at bounding box center [998, 14] width 79 height 20
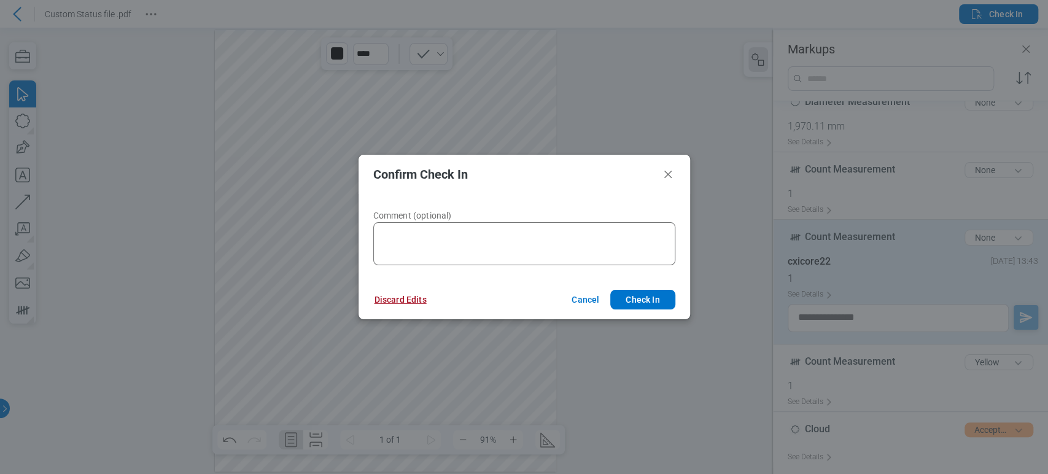
click at [387, 300] on button "Discard Edits" at bounding box center [401, 300] width 82 height 20
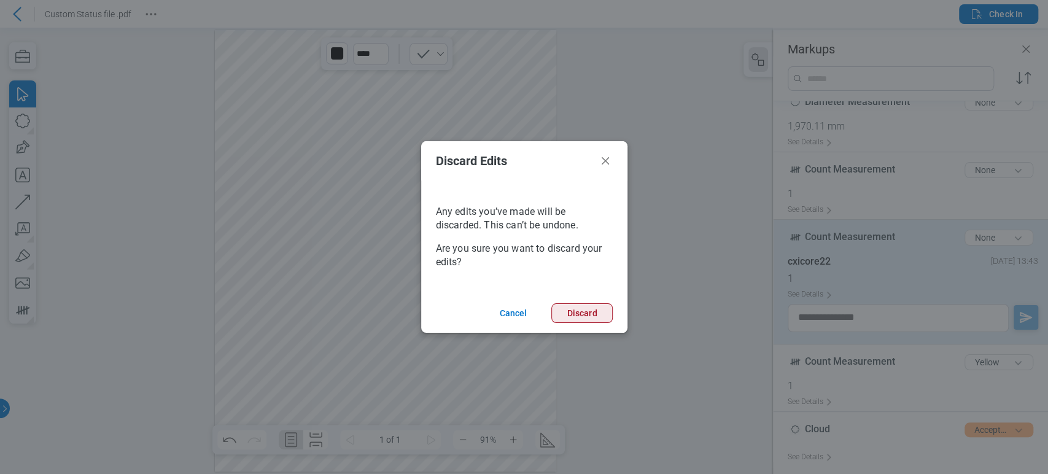
click at [607, 313] on button "Discard" at bounding box center [581, 313] width 61 height 20
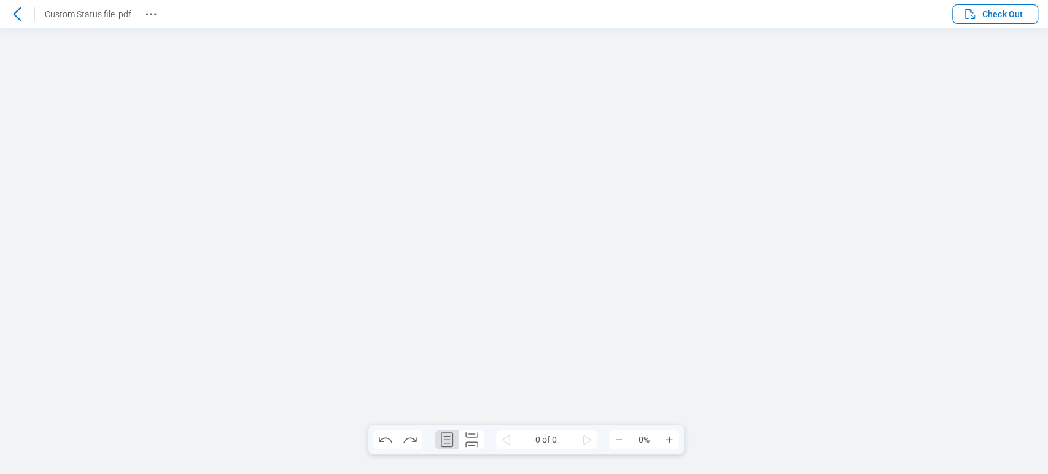
scroll to position [0, 0]
click at [25, 12] on div at bounding box center [17, 14] width 20 height 20
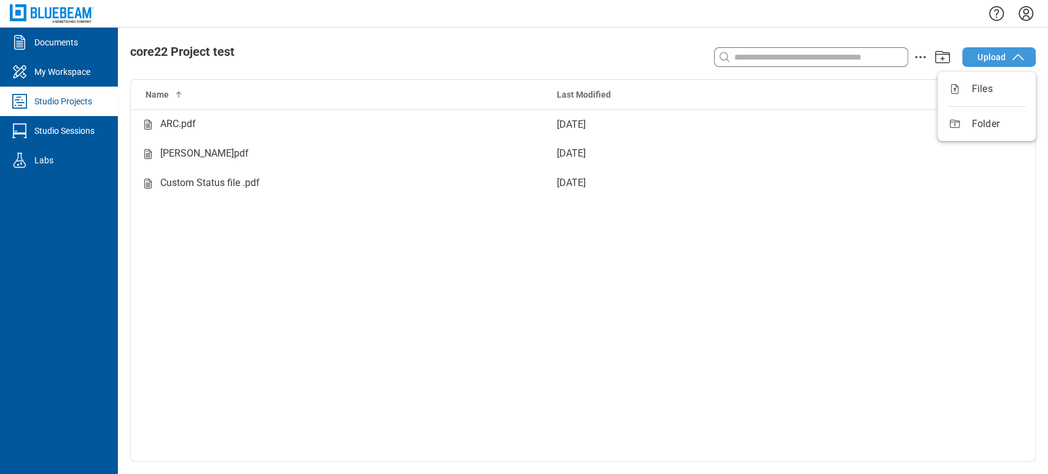
click at [975, 62] on button "Upload" at bounding box center [999, 57] width 74 height 20
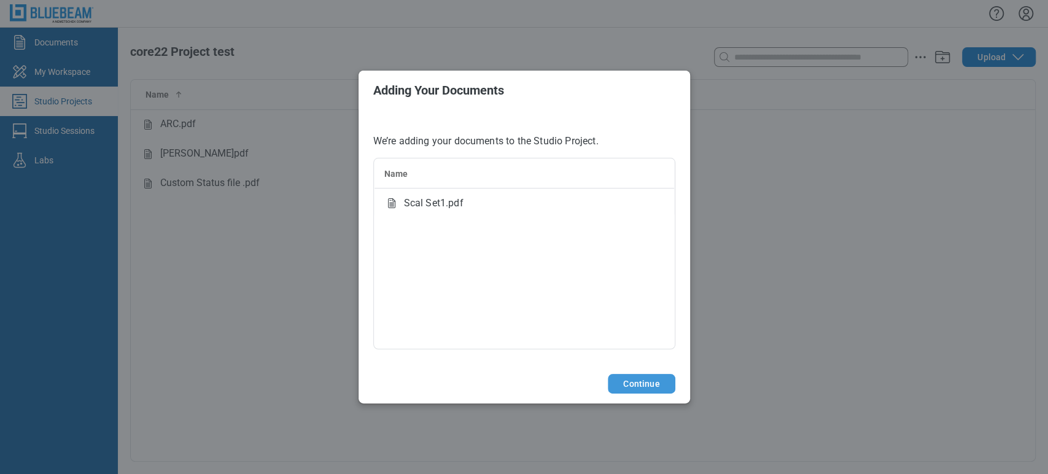
click at [653, 381] on button "Continue" at bounding box center [641, 384] width 67 height 20
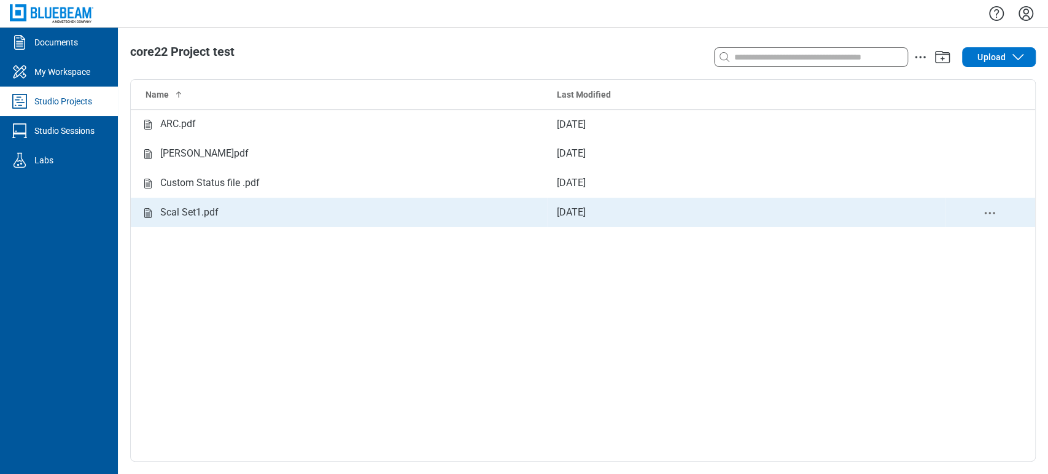
click at [192, 217] on div "Scal Set1.pdf" at bounding box center [189, 212] width 58 height 15
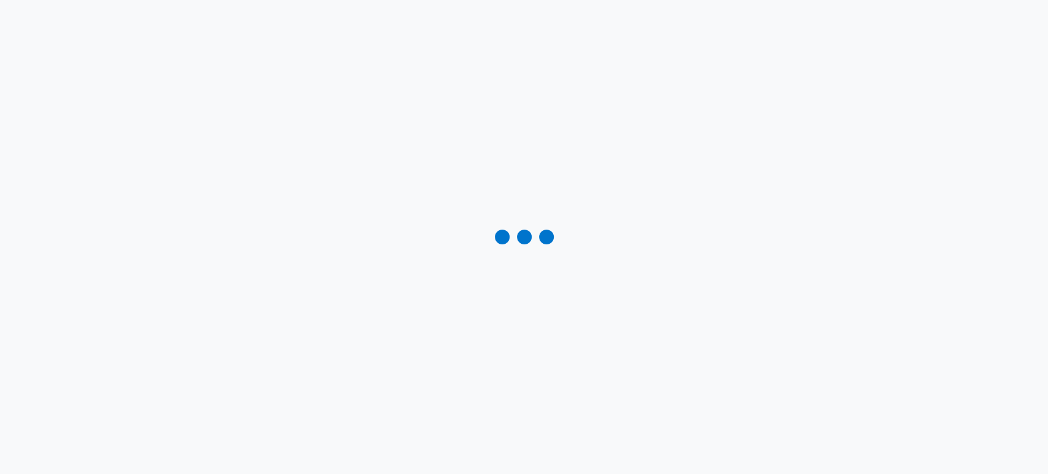
click at [192, 217] on div at bounding box center [524, 237] width 1048 height 474
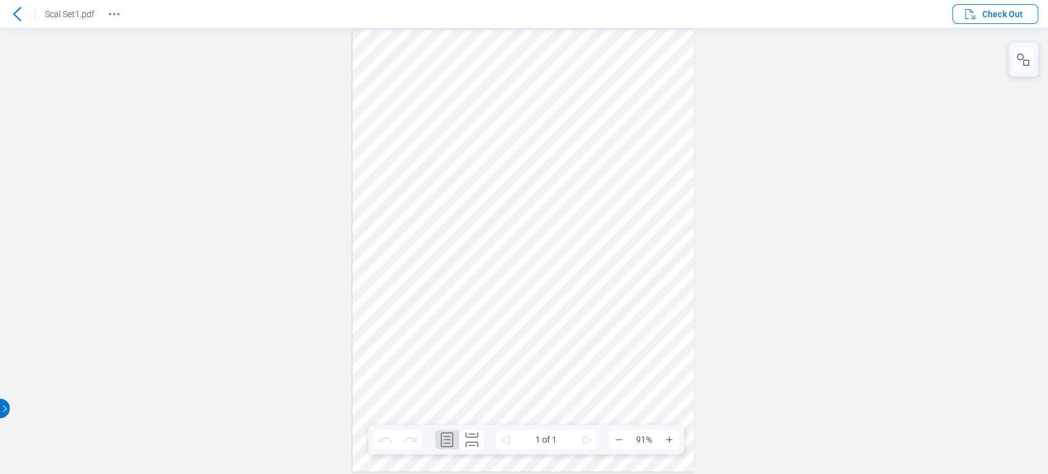
click at [994, 3] on header "Scal Set1.pdf Check Out" at bounding box center [524, 14] width 1048 height 28
click at [995, 10] on span "Check Out" at bounding box center [1002, 14] width 41 height 12
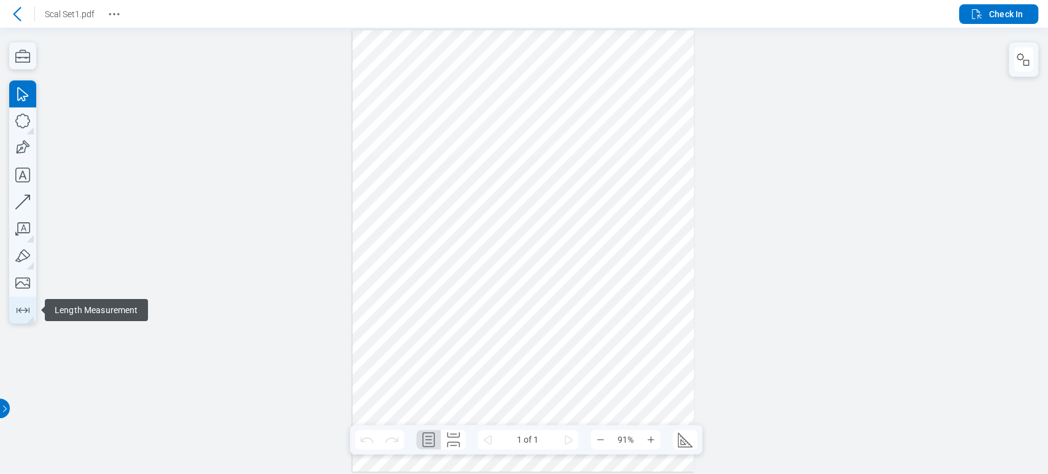
click at [29, 308] on icon "button" at bounding box center [23, 311] width 13 height 6
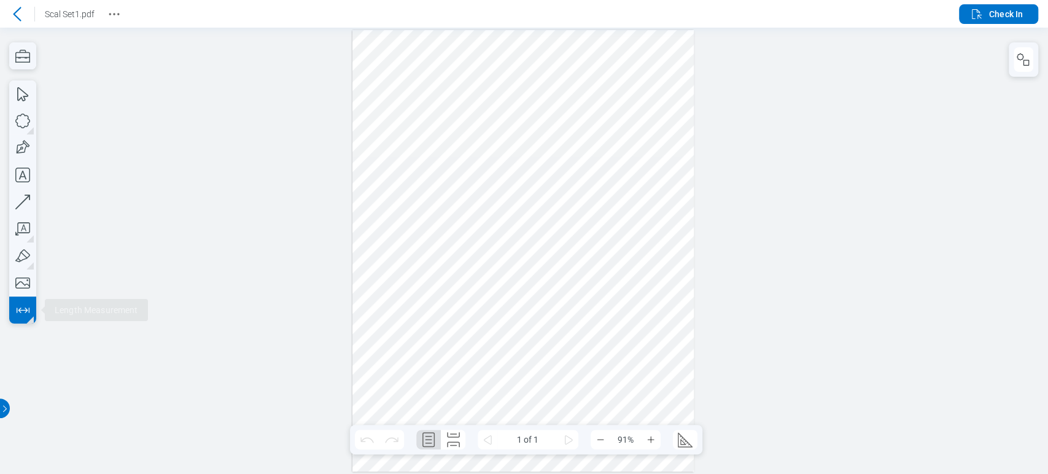
click at [40, 315] on div at bounding box center [524, 251] width 1048 height 446
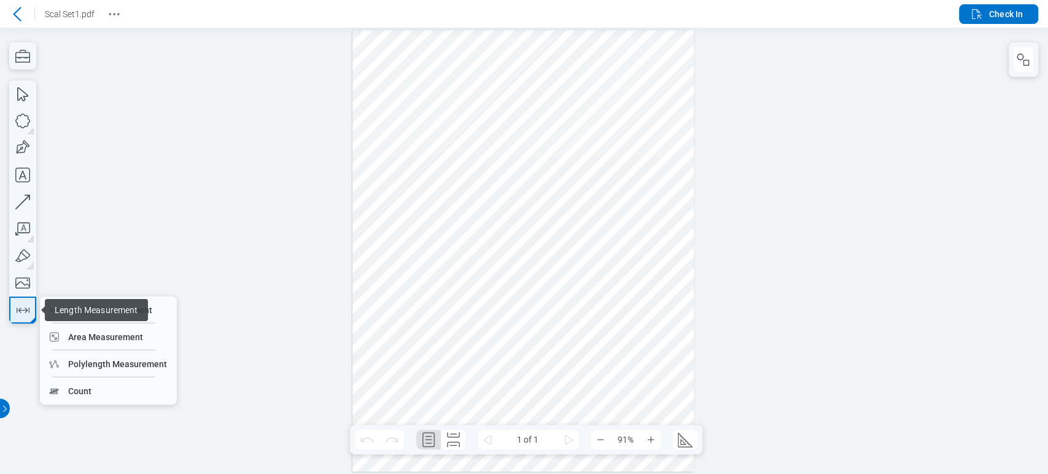
click at [34, 313] on button "button" at bounding box center [22, 310] width 27 height 27
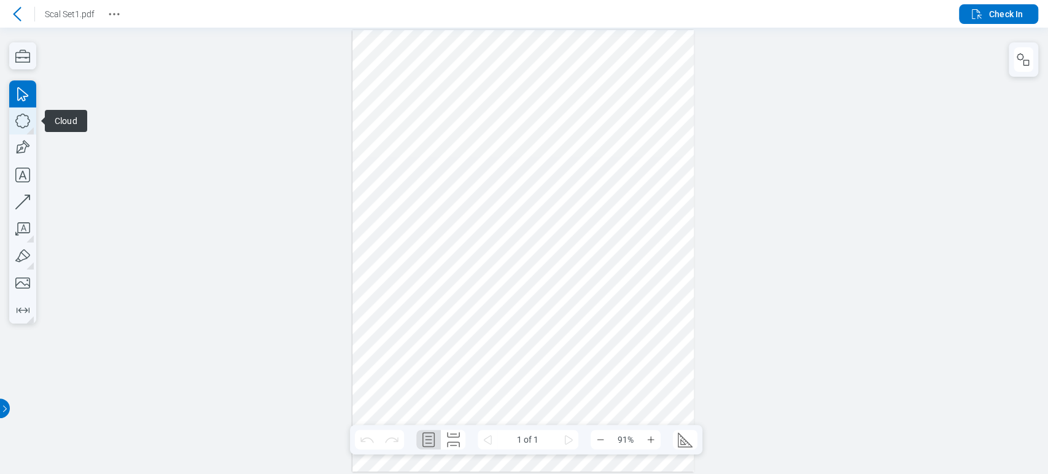
click at [23, 124] on icon "button" at bounding box center [22, 120] width 27 height 27
drag, startPoint x: 459, startPoint y: 168, endPoint x: 526, endPoint y: 216, distance: 82.3
click at [526, 216] on div at bounding box center [522, 251] width 341 height 442
click at [1034, 63] on div at bounding box center [1023, 59] width 29 height 34
click at [1027, 62] on icon "button" at bounding box center [1023, 59] width 15 height 15
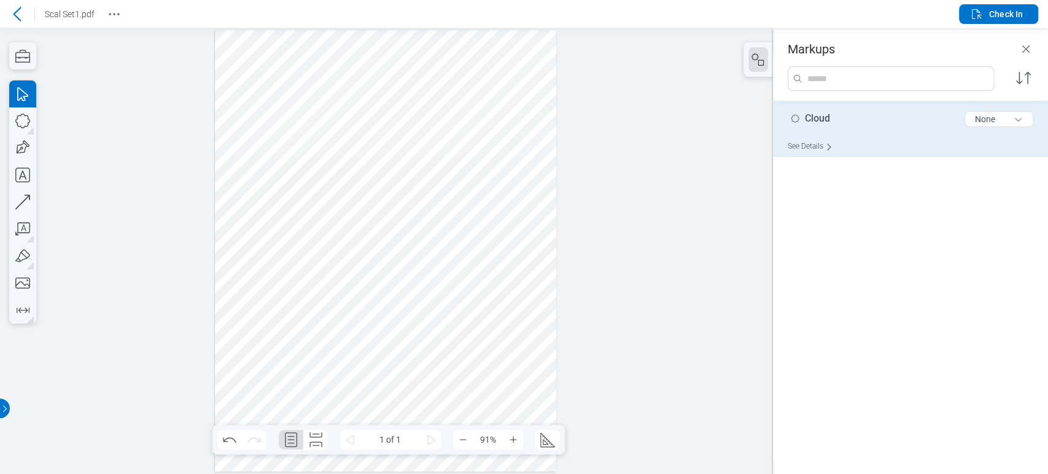
click at [821, 147] on div "See Details" at bounding box center [813, 146] width 50 height 19
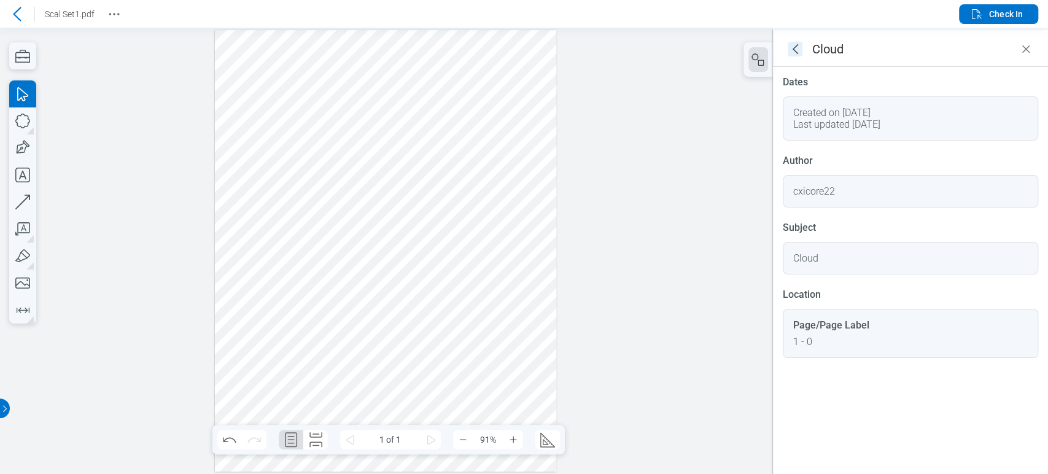
click at [799, 43] on icon "goBack" at bounding box center [795, 49] width 15 height 15
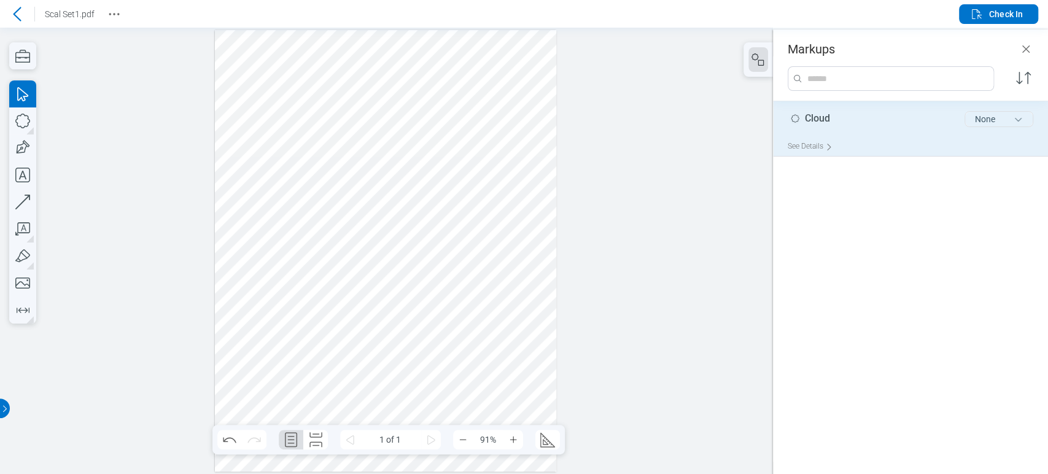
click at [985, 121] on button "None" at bounding box center [999, 119] width 69 height 16
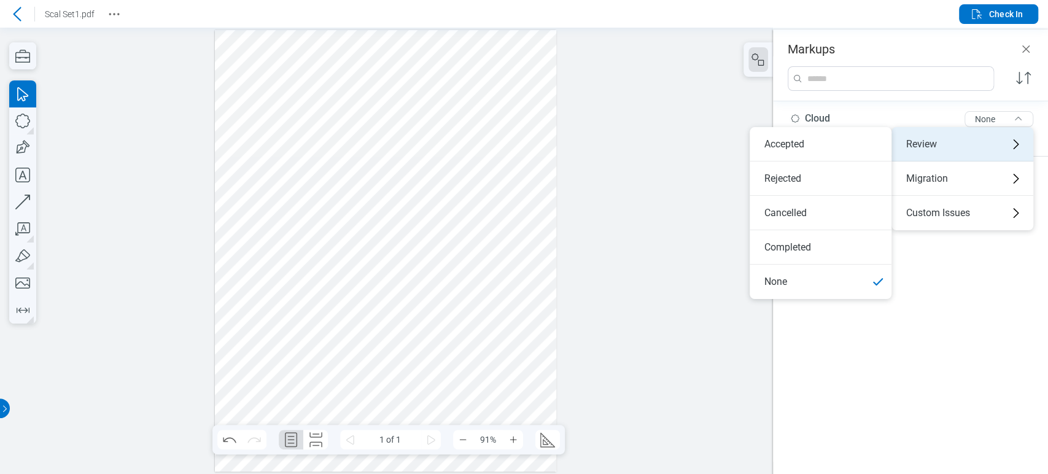
click at [977, 138] on div "Review" at bounding box center [963, 144] width 142 height 34
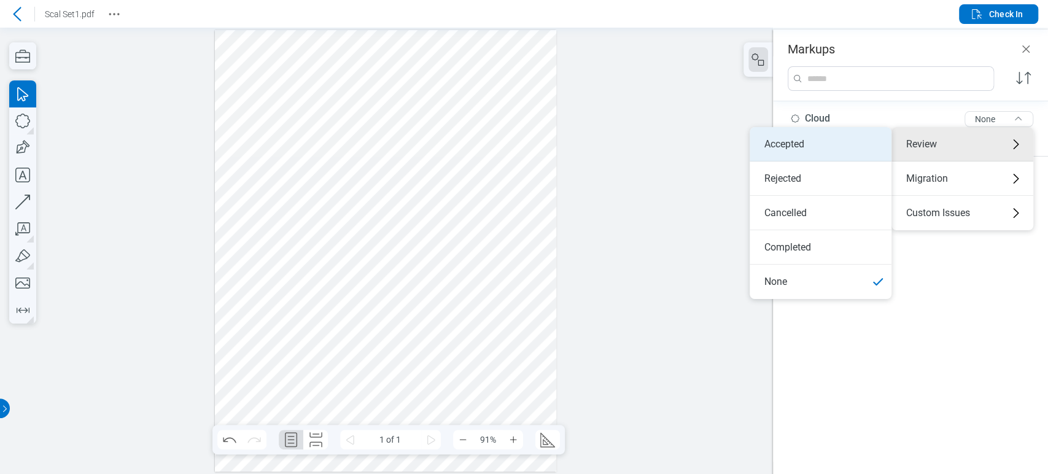
click at [863, 154] on li "Accepted" at bounding box center [821, 144] width 142 height 34
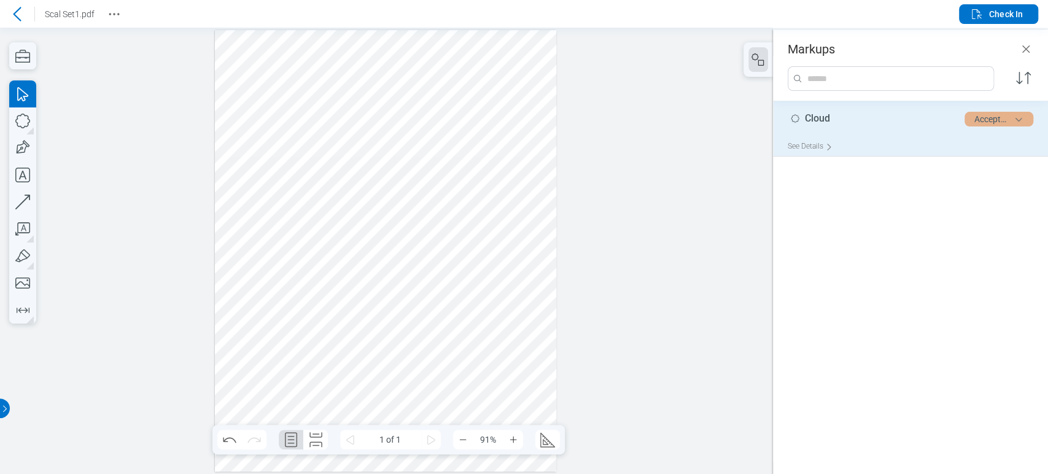
click at [998, 122] on button "Accepted" at bounding box center [999, 119] width 69 height 15
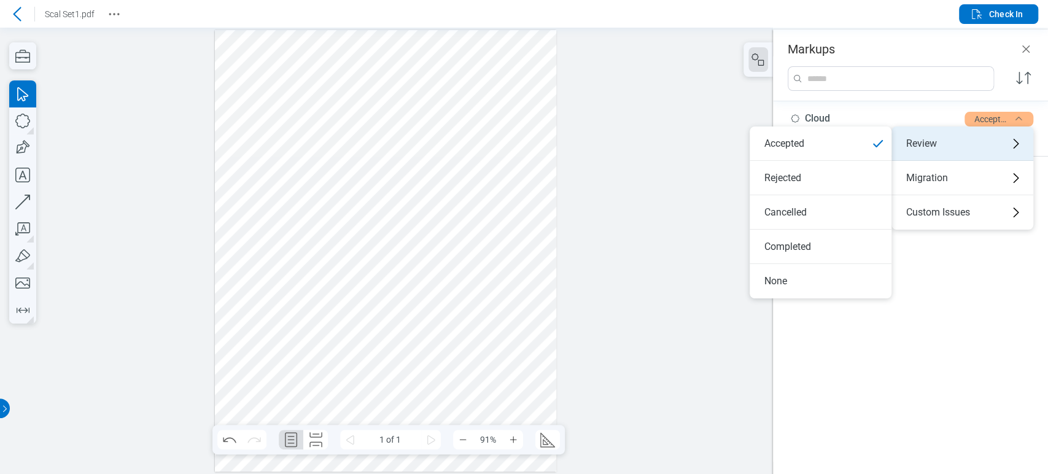
click at [993, 144] on div "Review" at bounding box center [963, 143] width 142 height 34
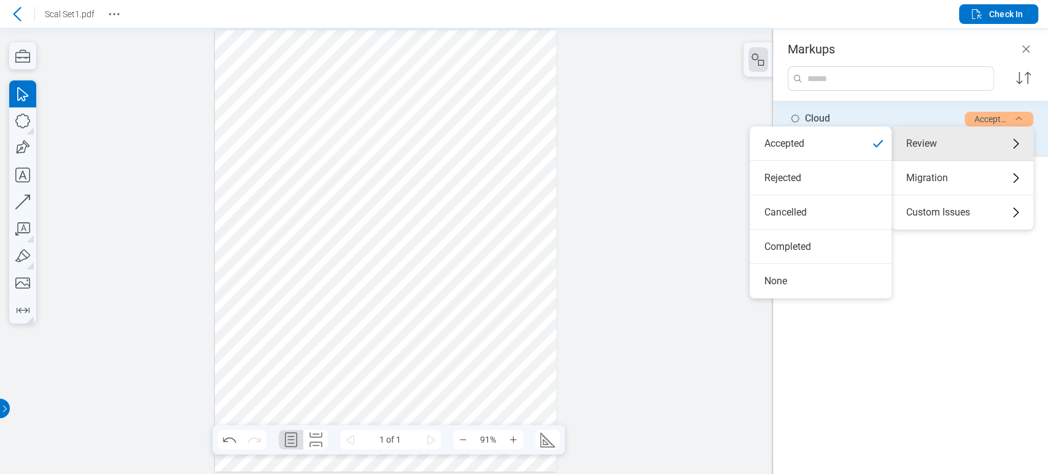
drag, startPoint x: 852, startPoint y: 166, endPoint x: 955, endPoint y: 119, distance: 112.9
click at [854, 168] on li "Rejected" at bounding box center [821, 178] width 142 height 34
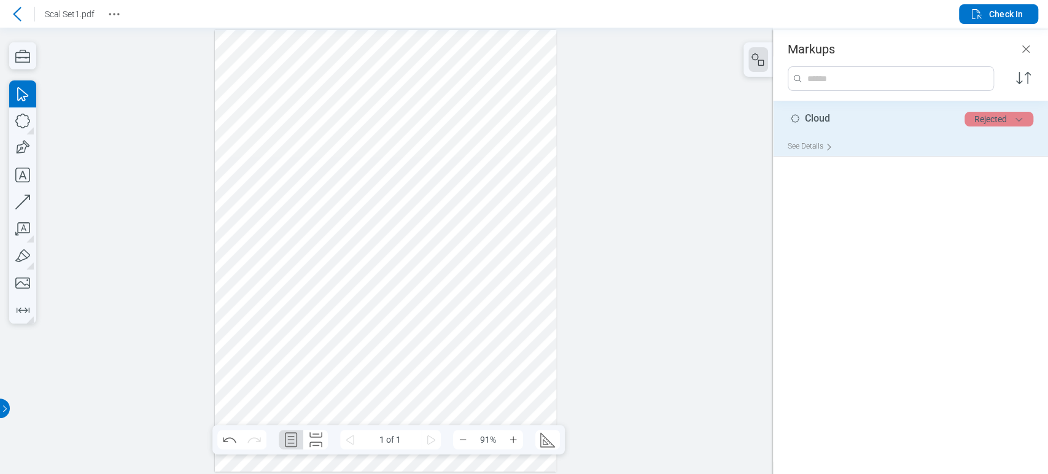
click at [1000, 117] on button "Rejected" at bounding box center [999, 119] width 69 height 15
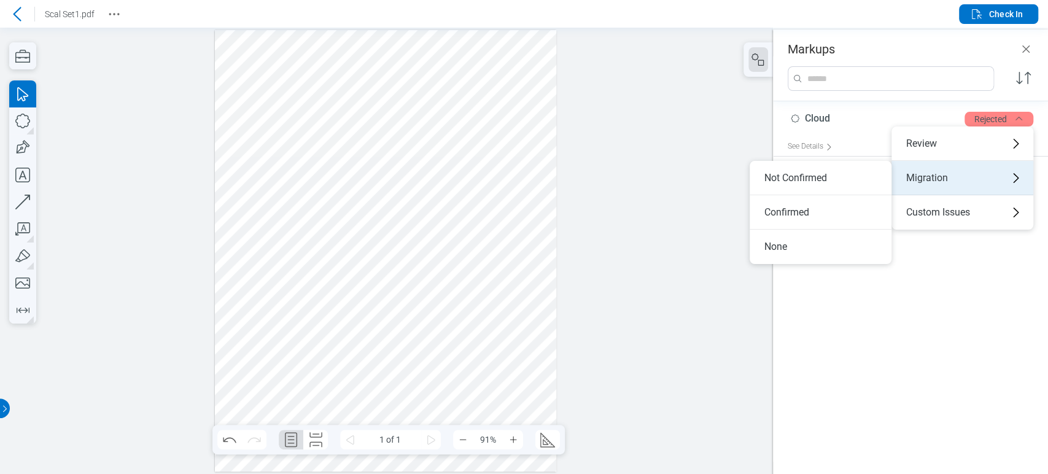
click at [960, 170] on div "Migration" at bounding box center [963, 178] width 142 height 34
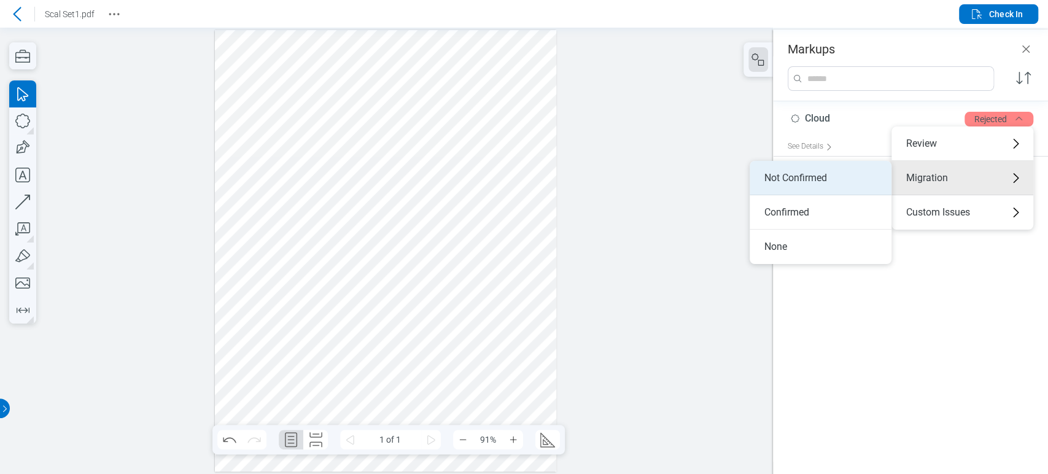
click at [828, 174] on li "Not Confirmed" at bounding box center [821, 178] width 142 height 34
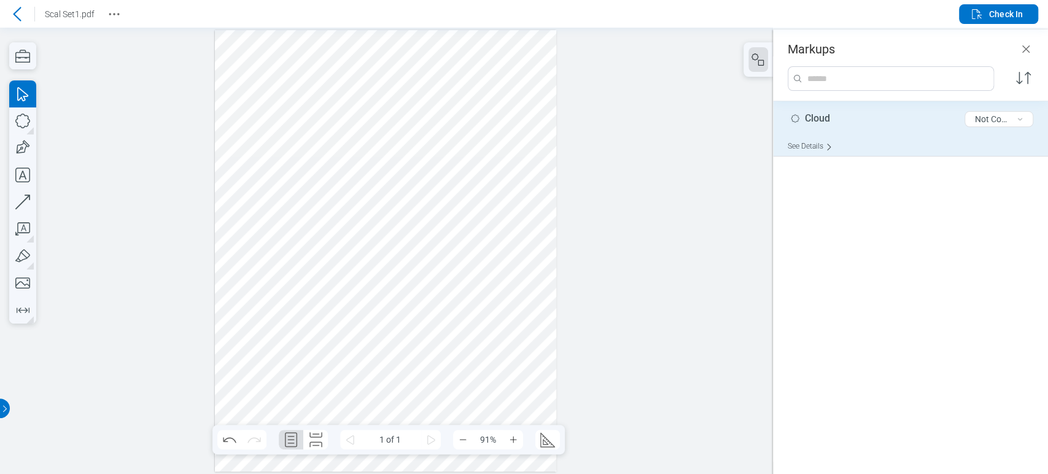
click at [815, 142] on div "See Details" at bounding box center [813, 146] width 50 height 19
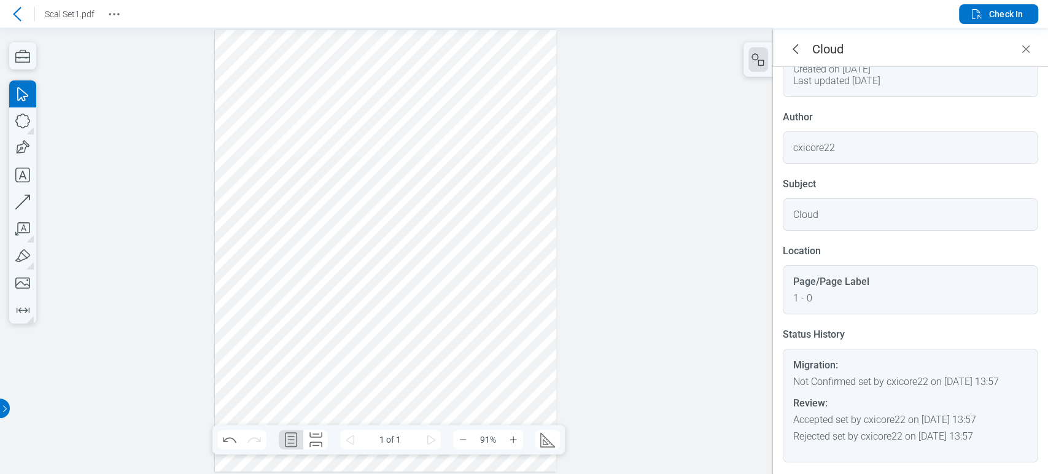
scroll to position [82, 0]
drag, startPoint x: 792, startPoint y: 392, endPoint x: 793, endPoint y: 341, distance: 51.6
click at [793, 349] on div "Migration: Not Confirmed set by cxicore22 on [DATE] 13:57 Review: Accepted set …" at bounding box center [910, 406] width 255 height 114
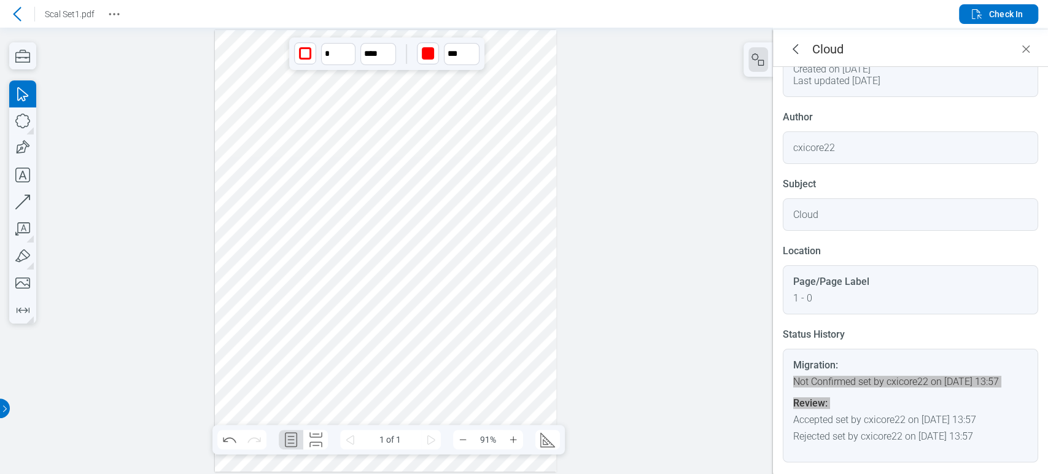
drag, startPoint x: 335, startPoint y: 172, endPoint x: 250, endPoint y: 69, distance: 133.0
click at [250, 69] on div at bounding box center [385, 251] width 341 height 442
click at [324, 184] on div at bounding box center [385, 251] width 341 height 442
click at [287, 101] on div at bounding box center [385, 251] width 341 height 442
drag, startPoint x: 301, startPoint y: 111, endPoint x: 324, endPoint y: 114, distance: 23.0
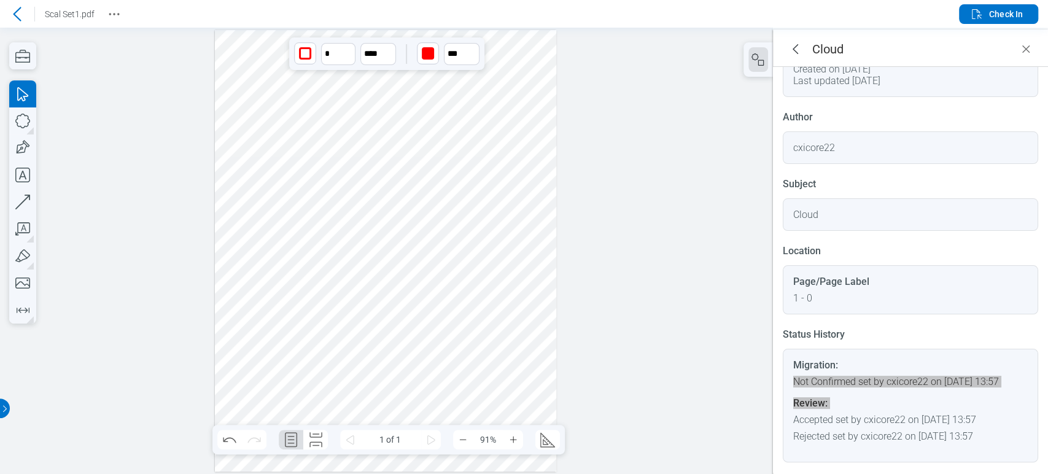
click at [324, 114] on div at bounding box center [385, 251] width 341 height 442
click at [328, 118] on div at bounding box center [385, 251] width 341 height 442
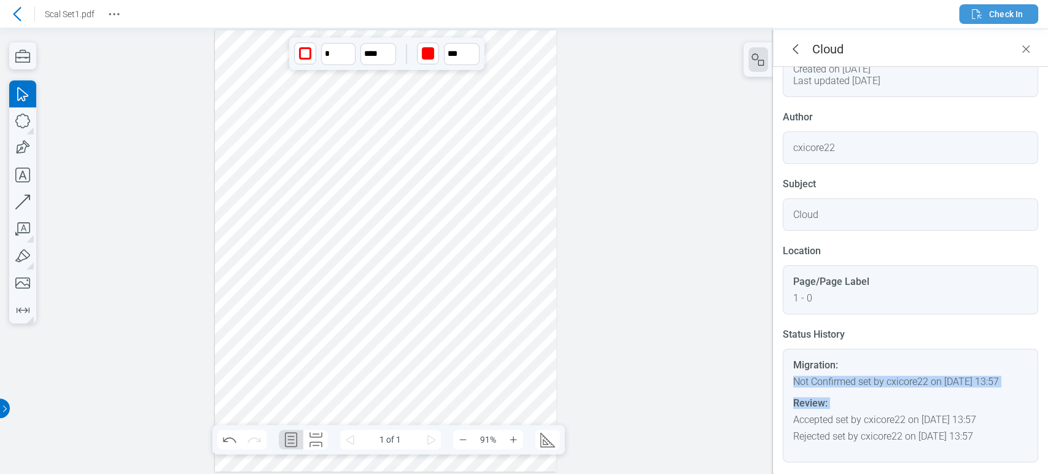
click at [1002, 15] on span "Check In" at bounding box center [1006, 14] width 34 height 12
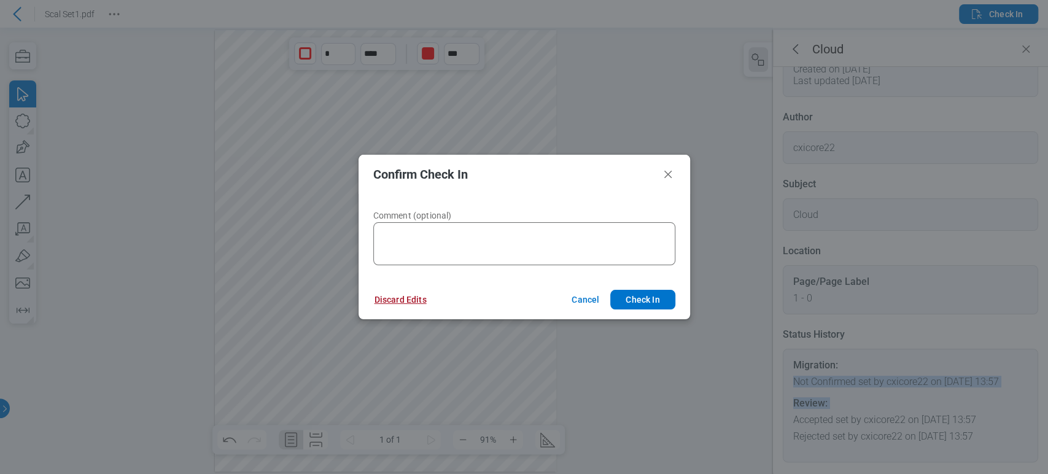
click at [416, 298] on button "Discard Edits" at bounding box center [401, 300] width 82 height 20
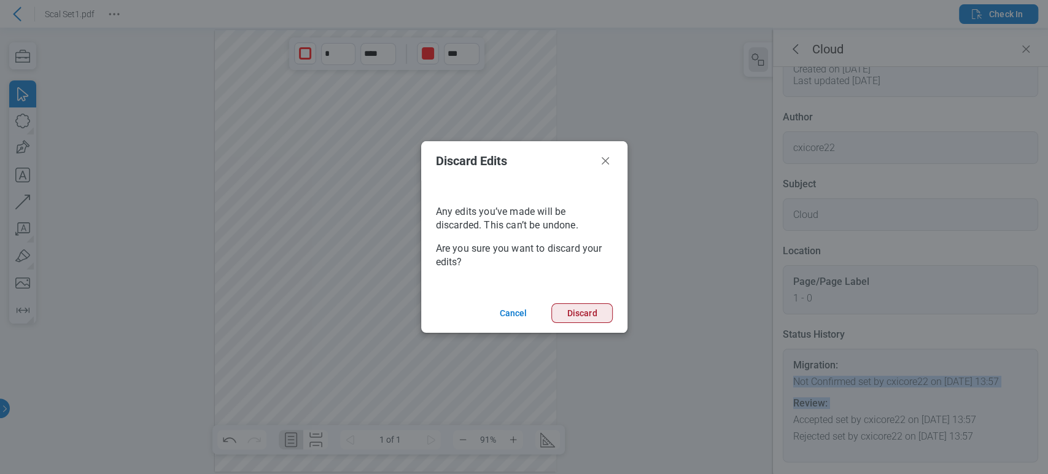
click at [593, 306] on button "Discard" at bounding box center [581, 313] width 61 height 20
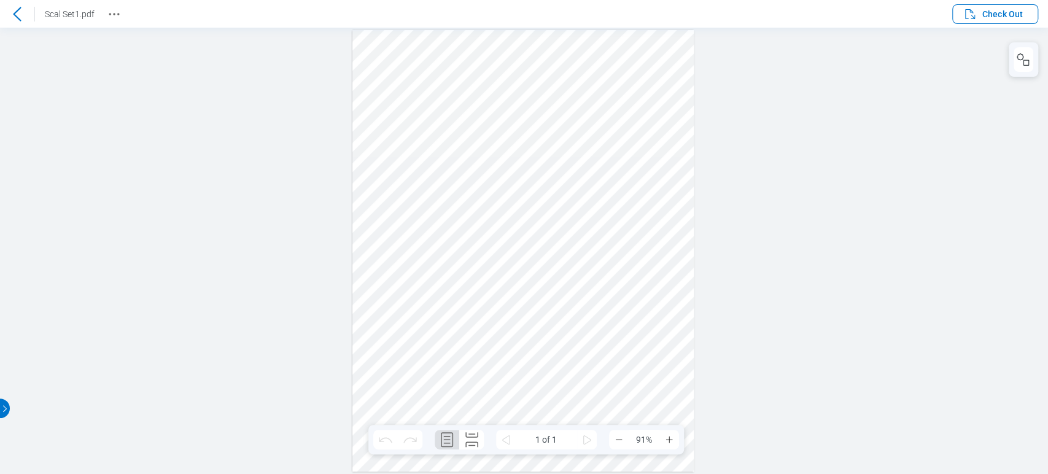
scroll to position [0, 0]
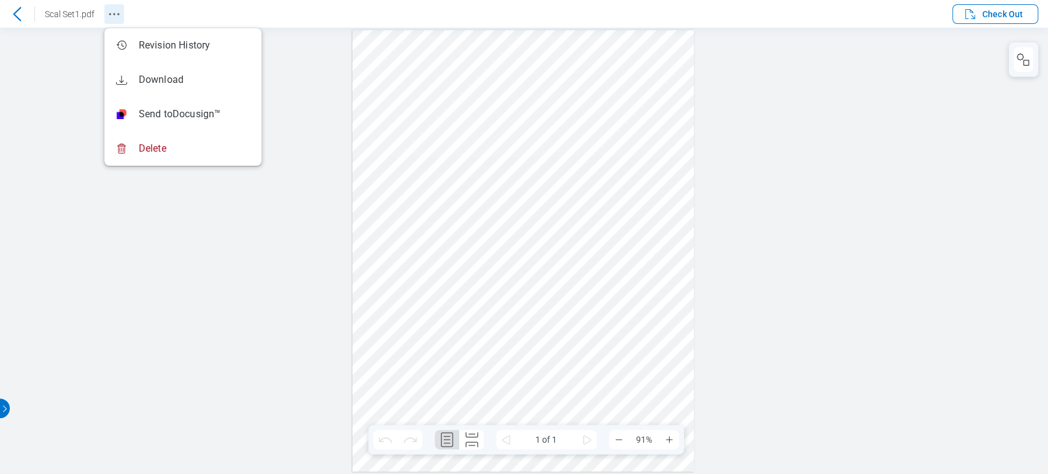
click at [112, 12] on icon "Revision History" at bounding box center [114, 14] width 15 height 15
click at [80, 42] on div at bounding box center [524, 251] width 1048 height 446
click at [117, 12] on icon "Revision History" at bounding box center [114, 14] width 15 height 15
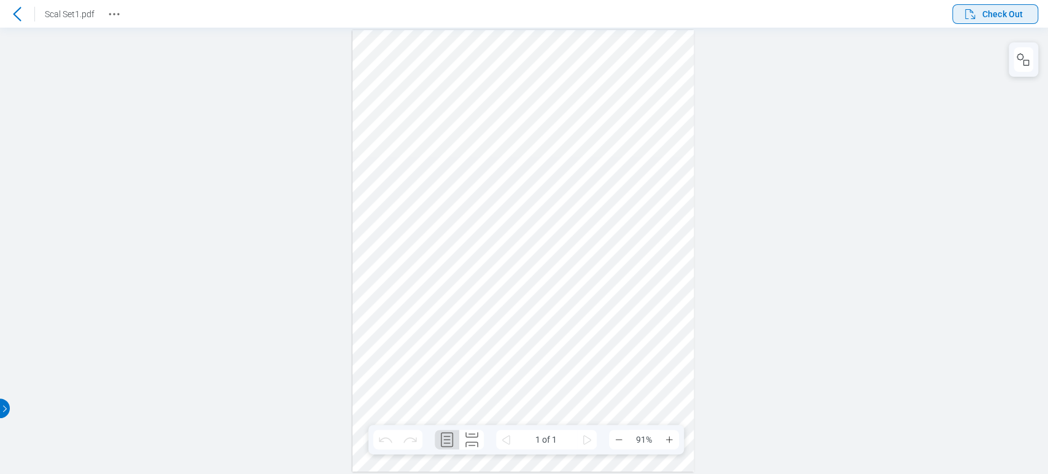
click at [1009, 14] on span "Check Out" at bounding box center [1002, 14] width 41 height 12
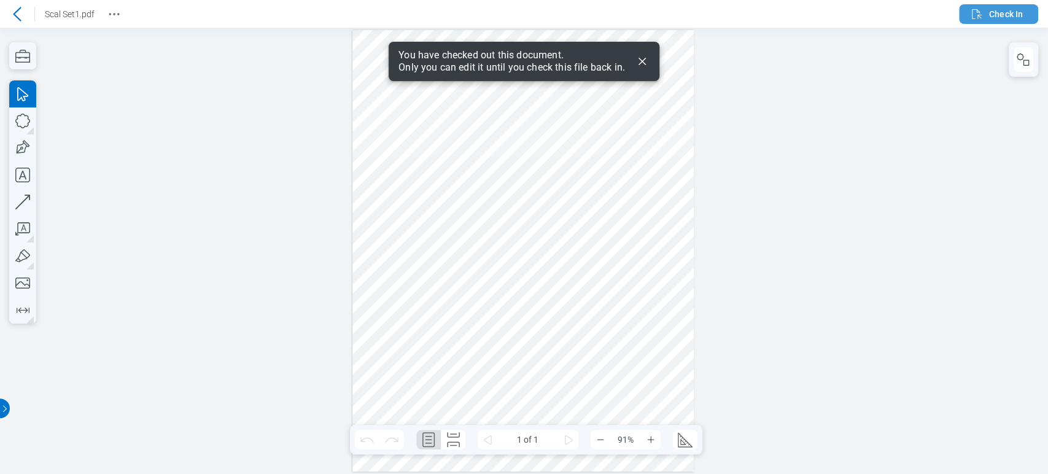
click at [997, 7] on span "Check In" at bounding box center [995, 14] width 53 height 15
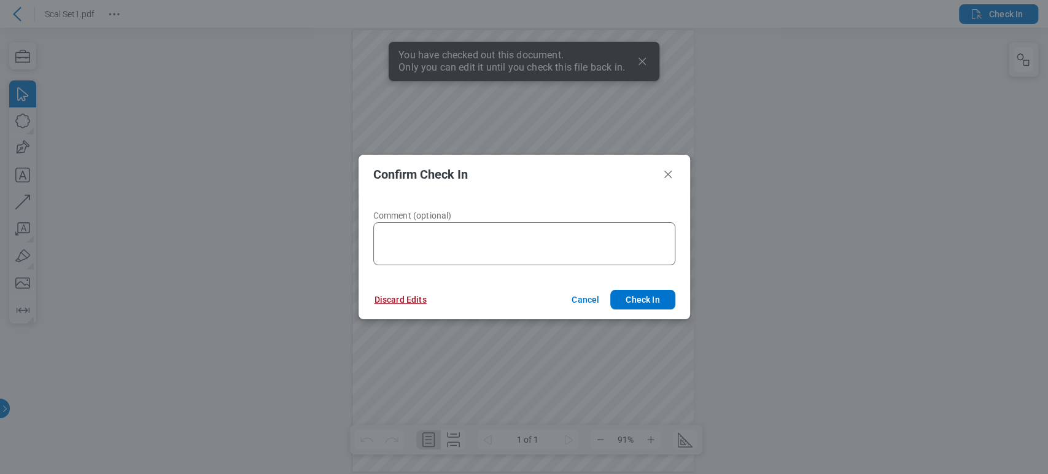
click at [398, 300] on button "Discard Edits" at bounding box center [401, 300] width 82 height 20
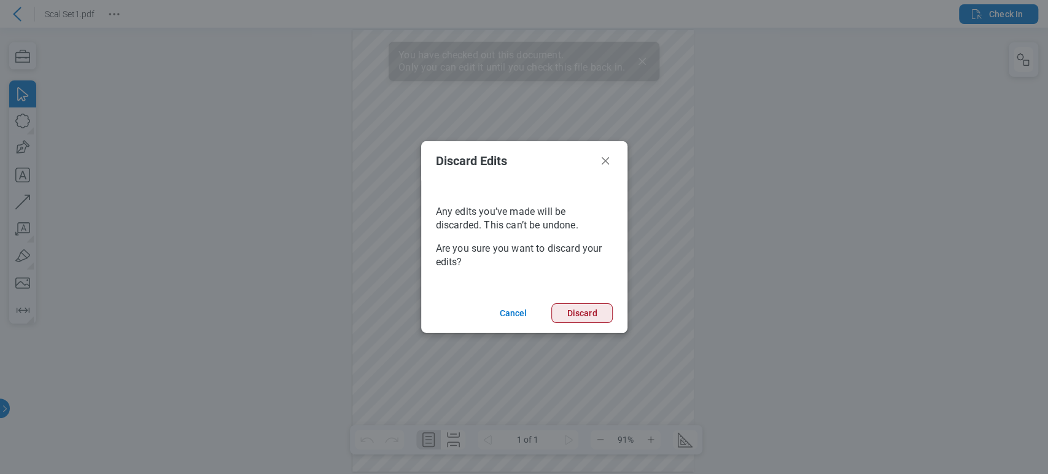
click at [600, 320] on button "Discard" at bounding box center [581, 313] width 61 height 20
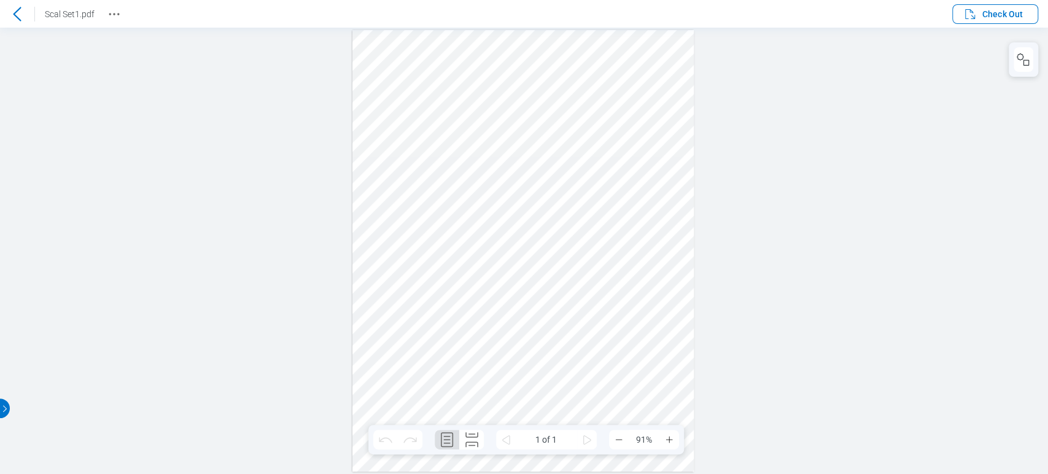
click at [21, 16] on icon at bounding box center [17, 14] width 15 height 15
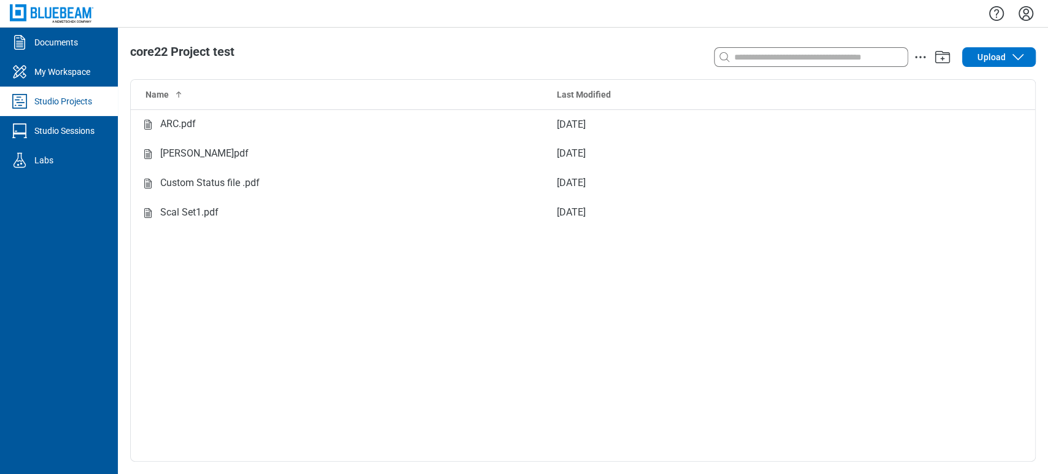
click at [959, 62] on div "Search with a keyword or natural language Upload" at bounding box center [855, 57] width 362 height 25
click at [993, 66] on button "Upload" at bounding box center [999, 57] width 74 height 20
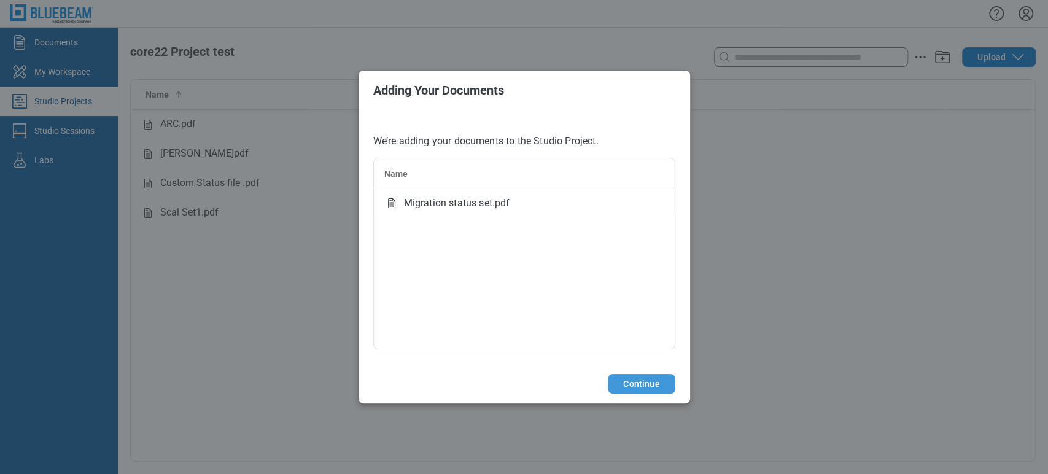
click at [639, 384] on button "Continue" at bounding box center [641, 384] width 67 height 20
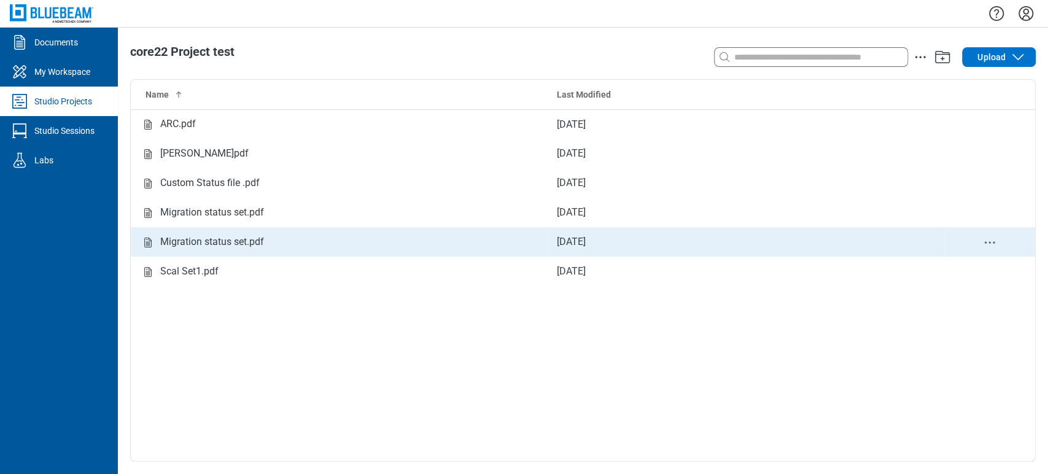
click at [192, 235] on div "Migration status set.pdf" at bounding box center [212, 242] width 104 height 15
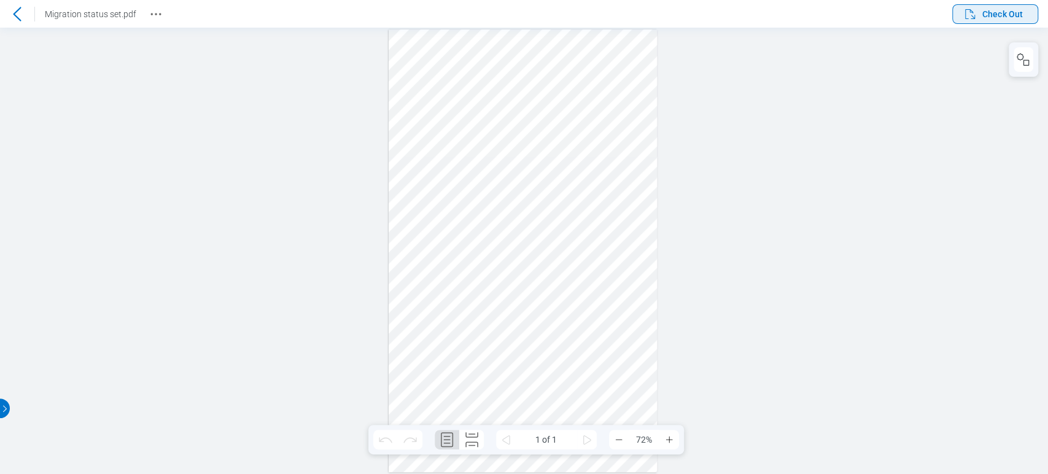
click at [981, 15] on span "Check Out" at bounding box center [993, 14] width 60 height 15
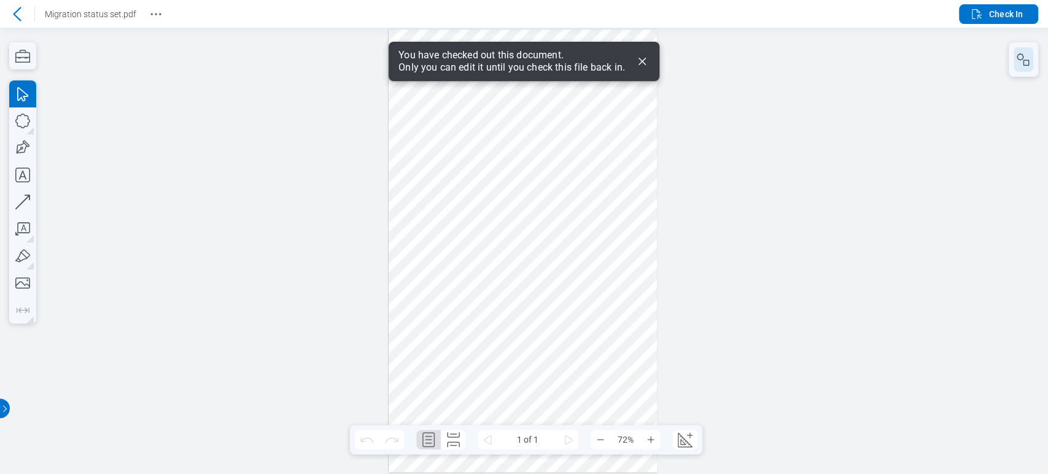
click at [1023, 51] on button "button" at bounding box center [1024, 59] width 20 height 25
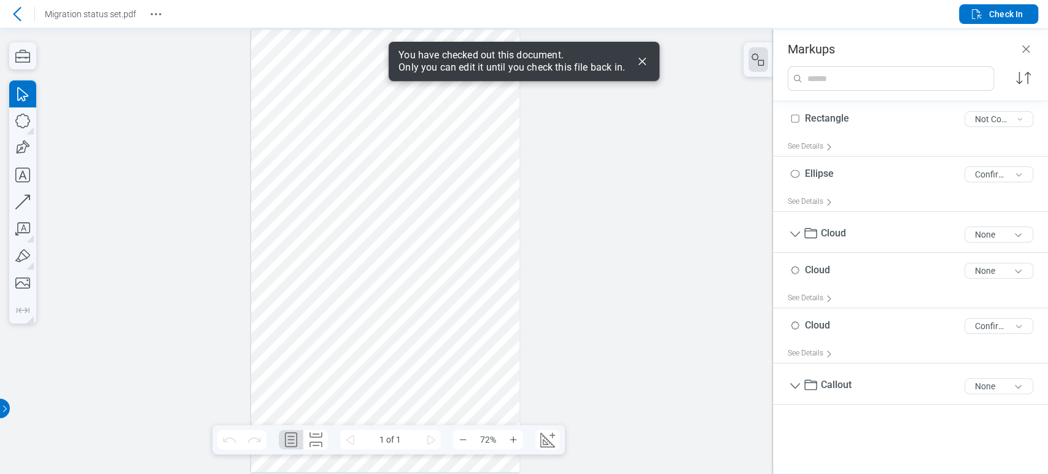
click at [462, 263] on div at bounding box center [385, 250] width 269 height 443
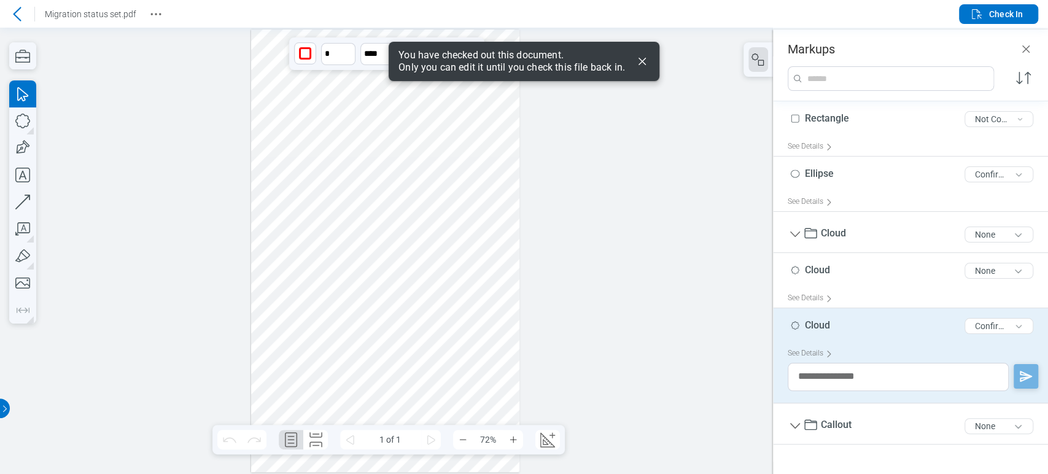
click at [494, 266] on div at bounding box center [385, 250] width 269 height 443
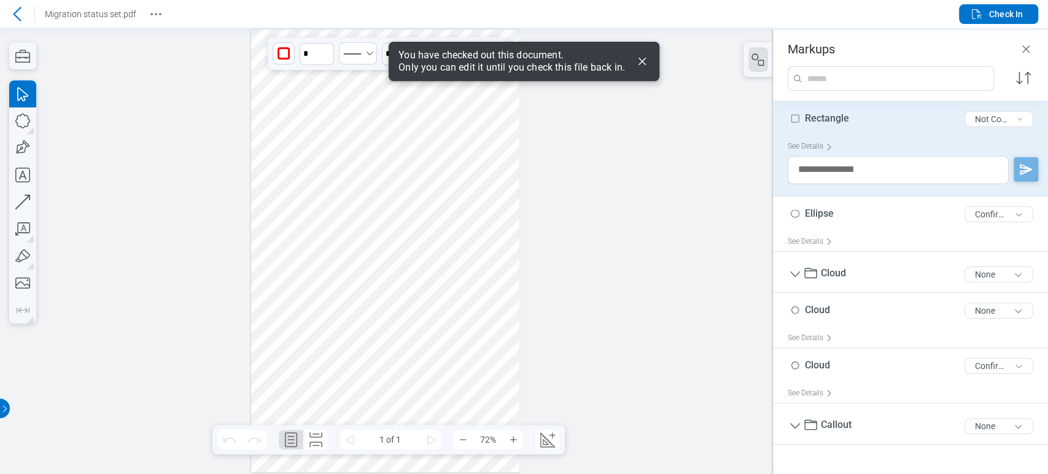
click at [482, 292] on div at bounding box center [385, 250] width 269 height 443
